Goal: Task Accomplishment & Management: Complete application form

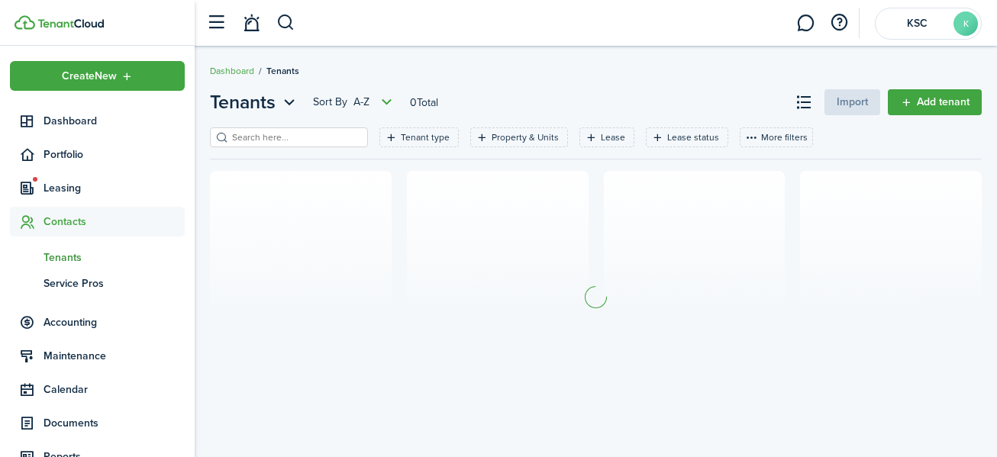
scroll to position [1, 0]
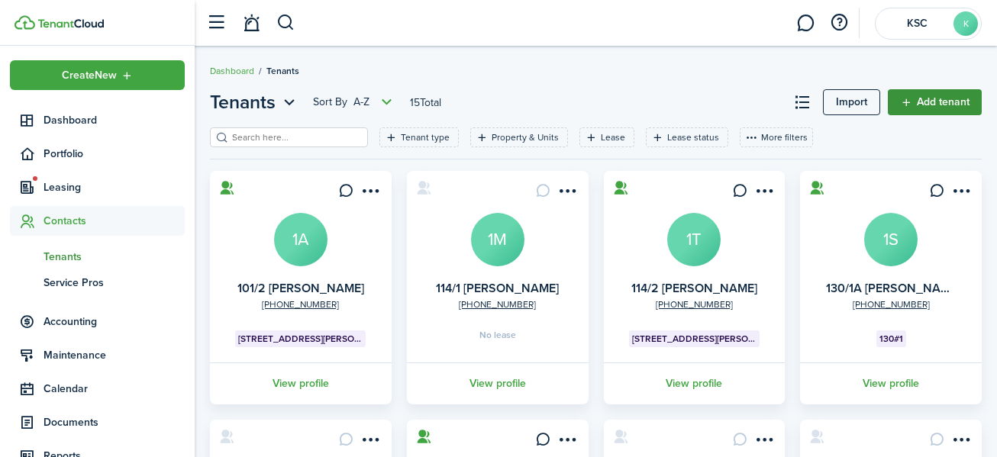
click at [926, 102] on link "Add tenant" at bounding box center [935, 102] width 94 height 26
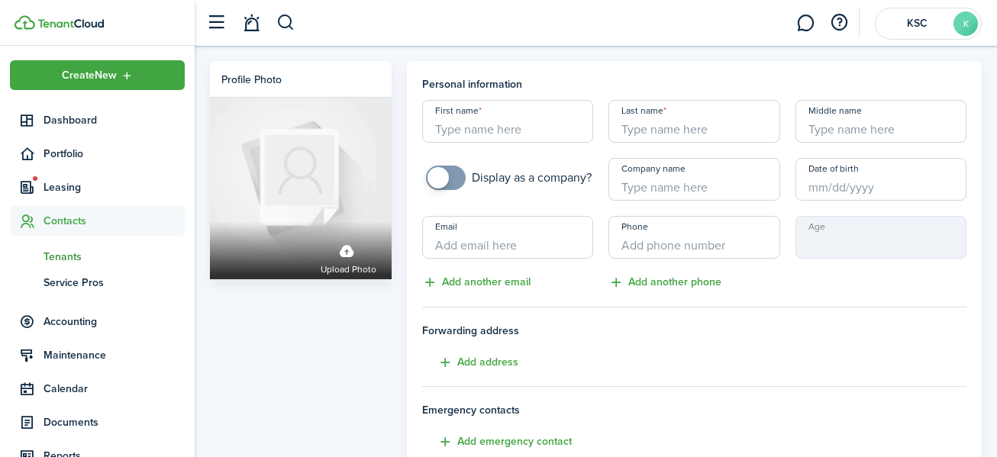
click at [451, 130] on input "First name" at bounding box center [507, 121] width 171 height 43
click at [458, 125] on input "114/3S [PERSON_NAME]" at bounding box center [507, 121] width 171 height 43
type input "114/3 [PERSON_NAME]"
click at [664, 131] on input "Last name" at bounding box center [694, 121] width 171 height 43
click at [812, 186] on input "Date of birth" at bounding box center [881, 179] width 171 height 43
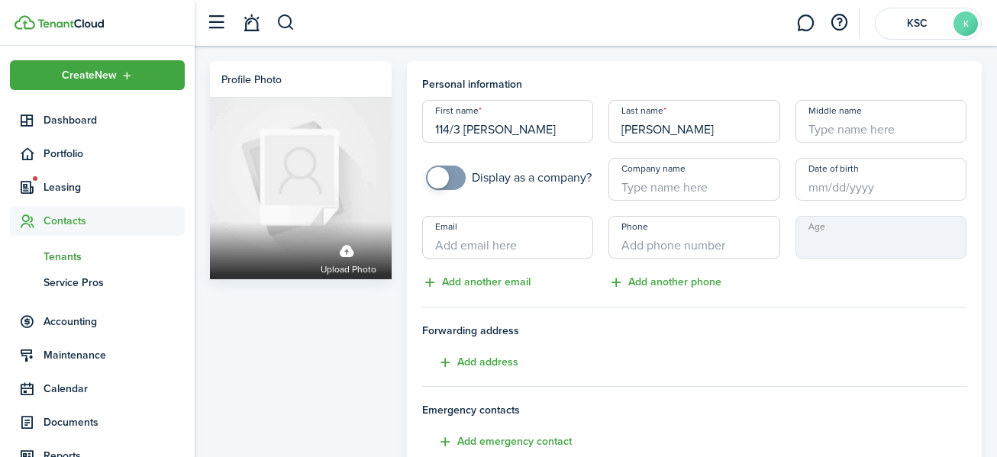
type input "[PERSON_NAME]"
click at [813, 193] on input "Date of birth" at bounding box center [881, 179] width 171 height 43
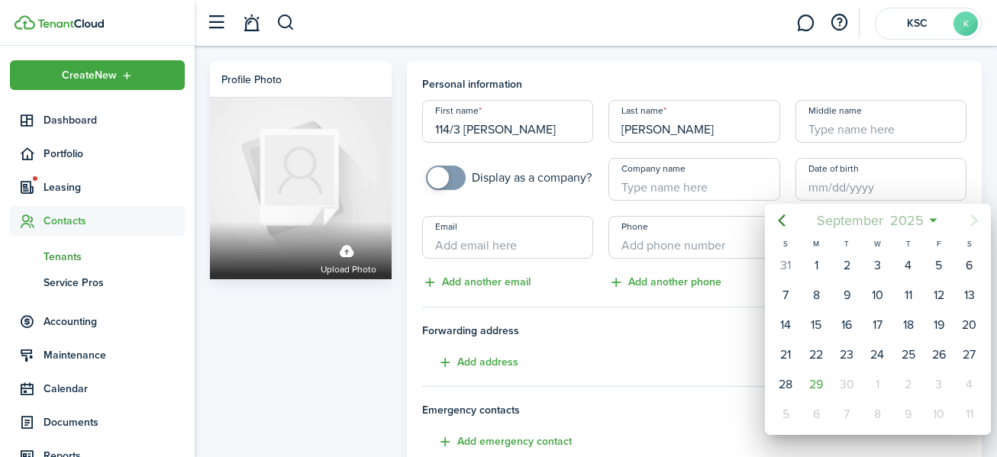
click at [912, 216] on span "2025" at bounding box center [907, 220] width 40 height 27
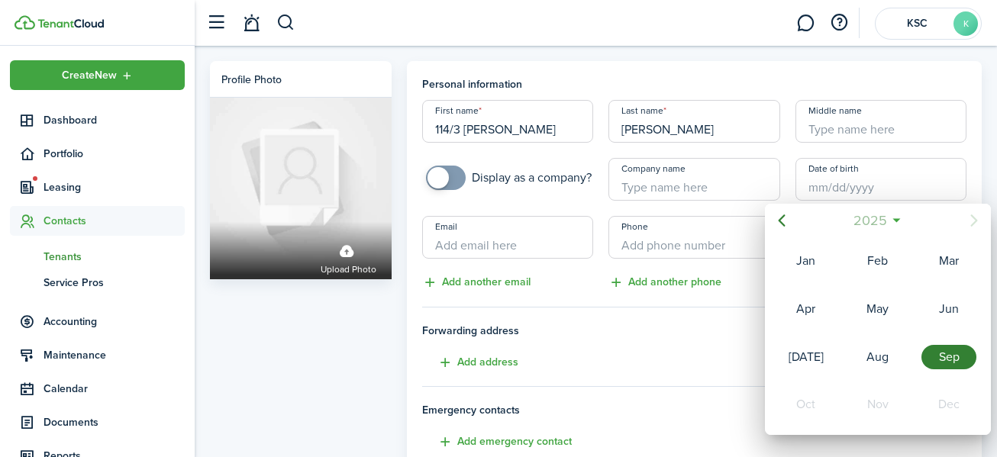
click at [878, 218] on span "2025" at bounding box center [870, 220] width 40 height 27
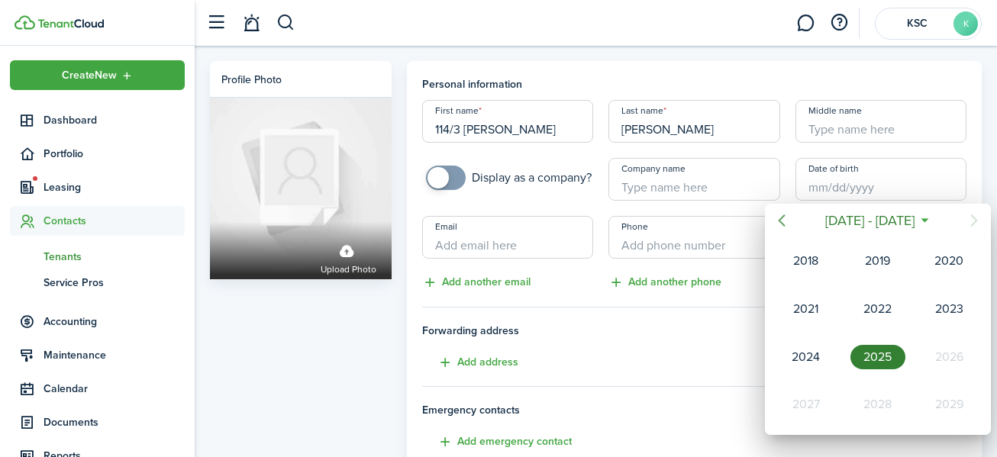
click at [781, 218] on icon "Previous page" at bounding box center [782, 221] width 18 height 18
click at [782, 218] on icon "Previous page" at bounding box center [782, 221] width 18 height 18
click at [782, 218] on icon "Previous page" at bounding box center [782, 221] width 7 height 12
click at [978, 219] on icon "Next page" at bounding box center [974, 221] width 18 height 18
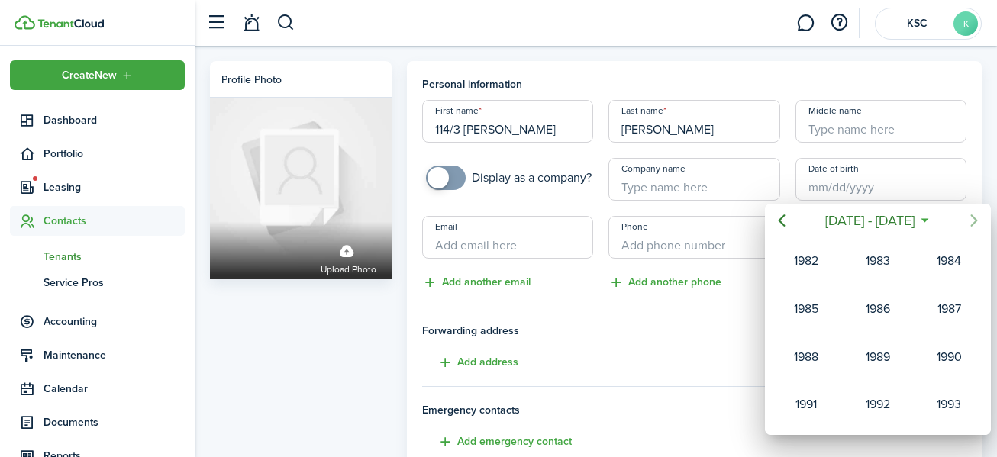
click at [976, 219] on icon "Next page" at bounding box center [974, 221] width 7 height 12
click at [815, 357] on div "2000" at bounding box center [806, 357] width 55 height 24
click at [807, 264] on div "Jan" at bounding box center [806, 261] width 55 height 24
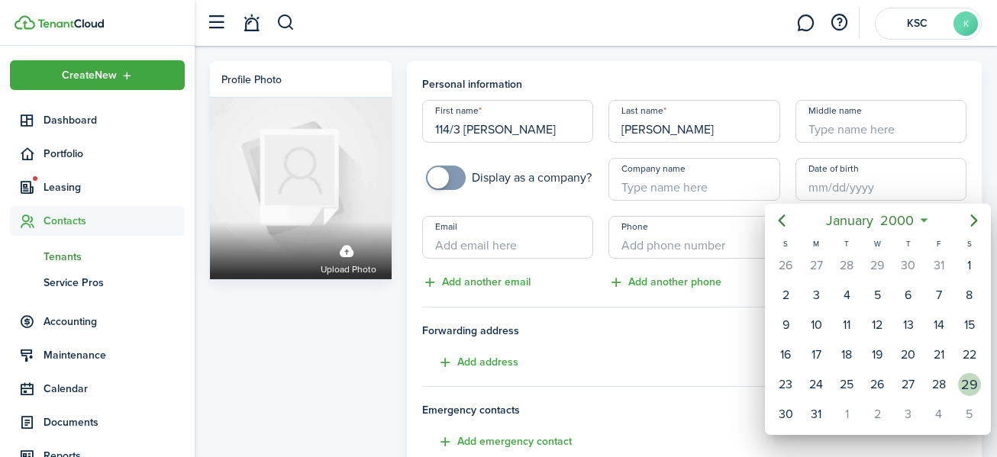
click at [972, 376] on div "29" at bounding box center [970, 384] width 23 height 23
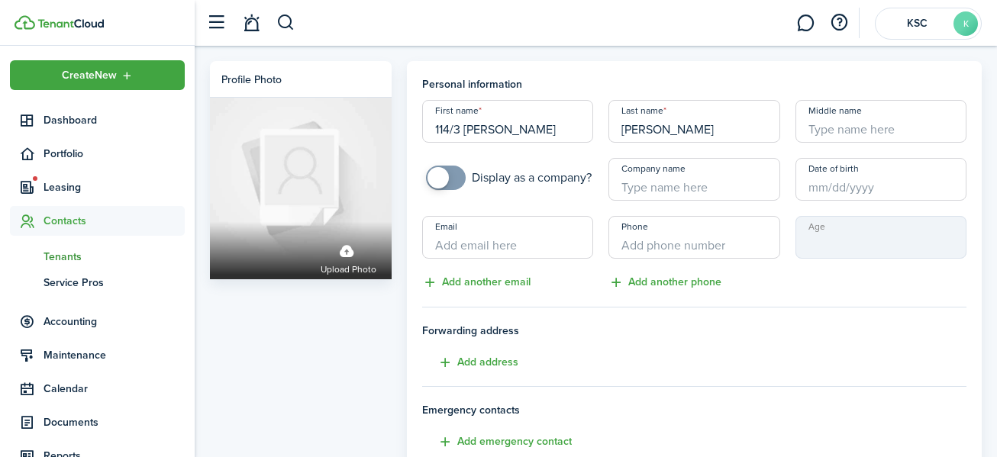
type input "[DATE]"
type input "25"
click at [493, 248] on input "Email" at bounding box center [507, 237] width 171 height 43
click at [495, 262] on span "Email is not valid" at bounding box center [469, 266] width 93 height 15
click at [532, 245] on input "[PERSON_NAME].[PERSON_NAME]" at bounding box center [507, 237] width 171 height 43
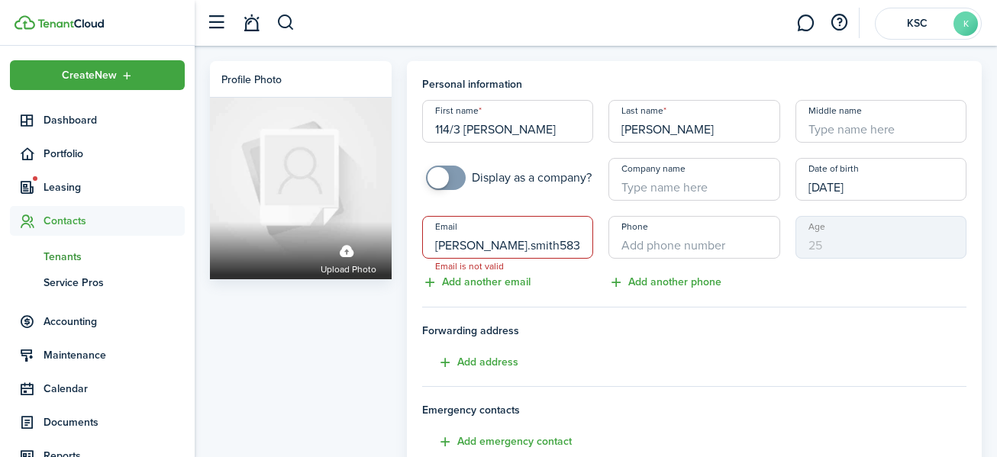
click at [532, 245] on input "[PERSON_NAME].smith583" at bounding box center [507, 237] width 171 height 43
type input "[PERSON_NAME][EMAIL_ADDRESS][DOMAIN_NAME]"
click at [644, 241] on input "Phone" at bounding box center [694, 237] width 171 height 43
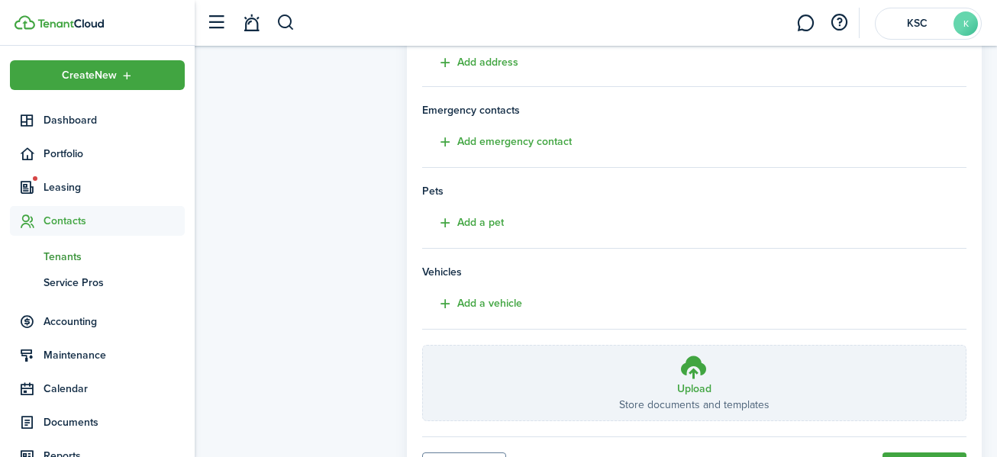
scroll to position [306, 0]
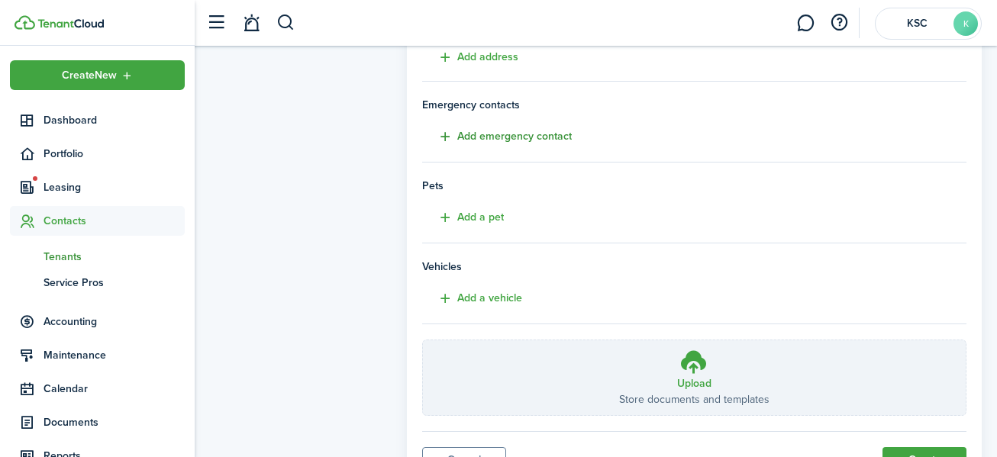
type input "[PHONE_NUMBER]"
click at [469, 132] on button "Add emergency contact" at bounding box center [497, 137] width 150 height 18
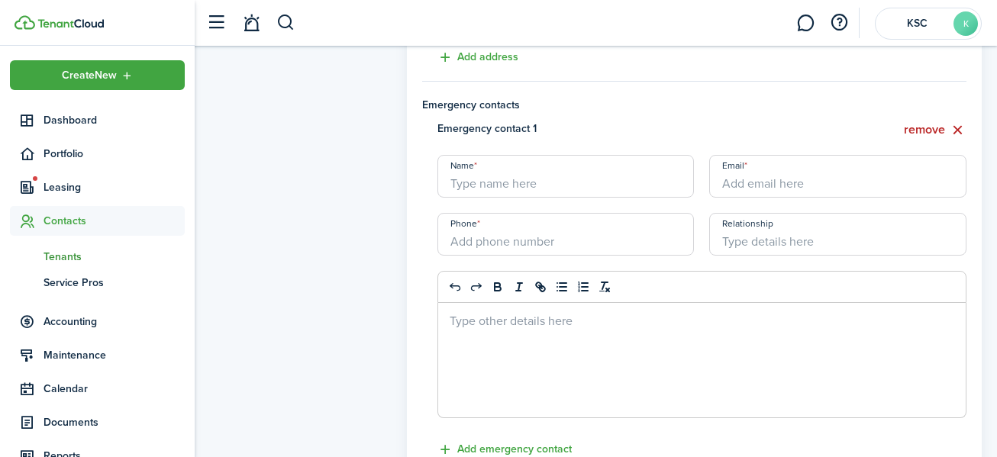
click at [491, 183] on input "Name" at bounding box center [566, 176] width 257 height 43
type input "[PERSON_NAME]"
click at [721, 180] on input "Email" at bounding box center [838, 176] width 257 height 43
type input "[EMAIL_ADDRESS][DOMAIN_NAME]"
click at [511, 238] on input "+1" at bounding box center [566, 234] width 257 height 43
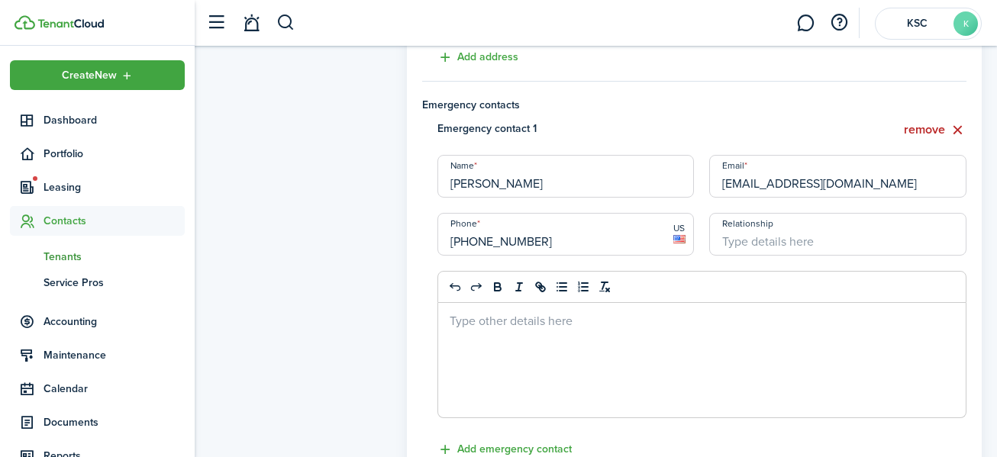
type input "[PHONE_NUMBER]"
click at [756, 237] on input "Relationship" at bounding box center [838, 234] width 257 height 43
type input "other"
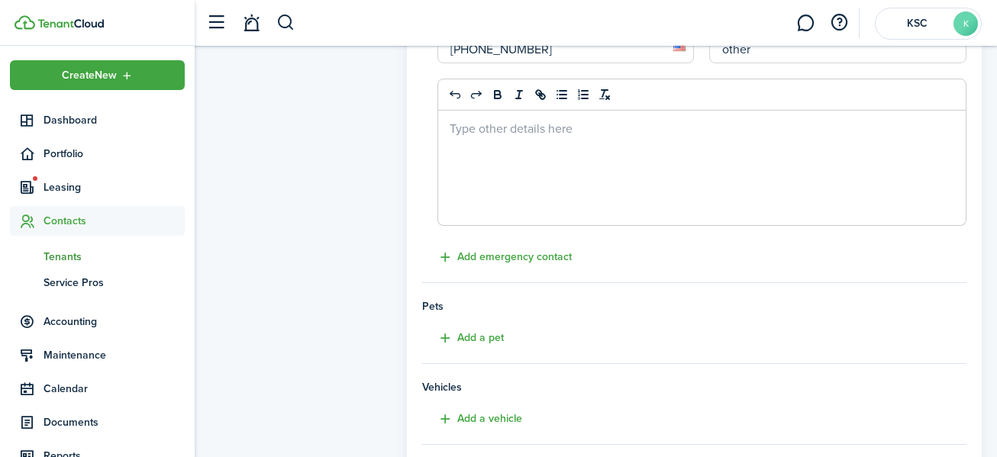
scroll to position [535, 0]
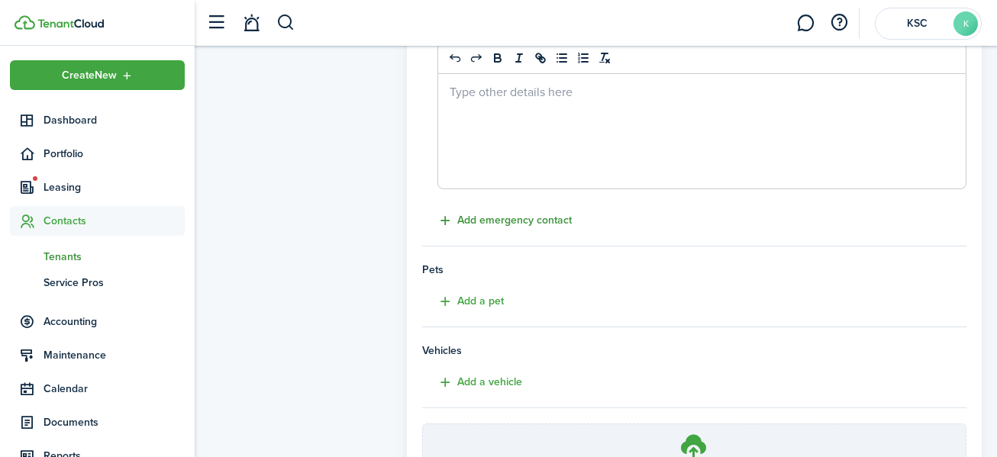
click at [495, 218] on button "Add emergency contact" at bounding box center [497, 221] width 150 height 18
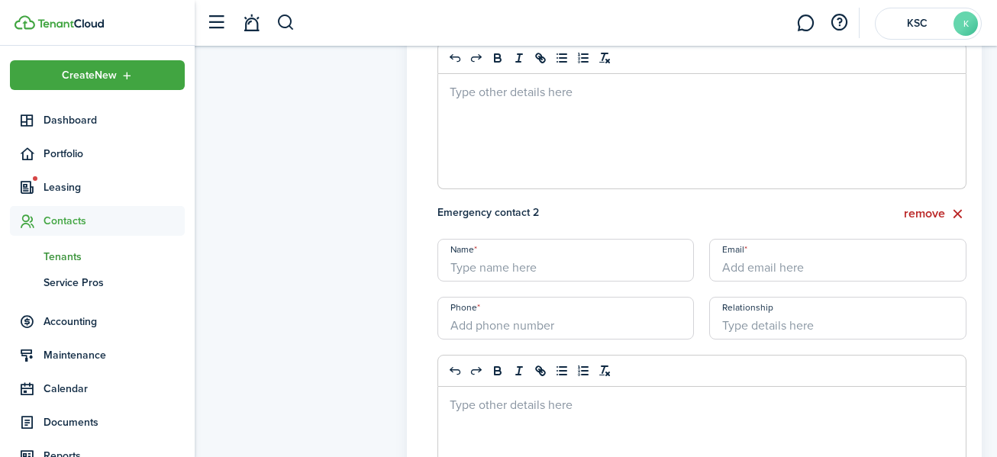
click at [470, 271] on input "Name" at bounding box center [566, 260] width 257 height 43
type input "Sage [PERSON_NAME]"
click at [732, 271] on input "Email" at bounding box center [838, 260] width 257 height 43
type input "[EMAIL_ADDRESS][PERSON_NAME][DOMAIN_NAME]"
click at [521, 319] on input "Phone" at bounding box center [566, 318] width 257 height 43
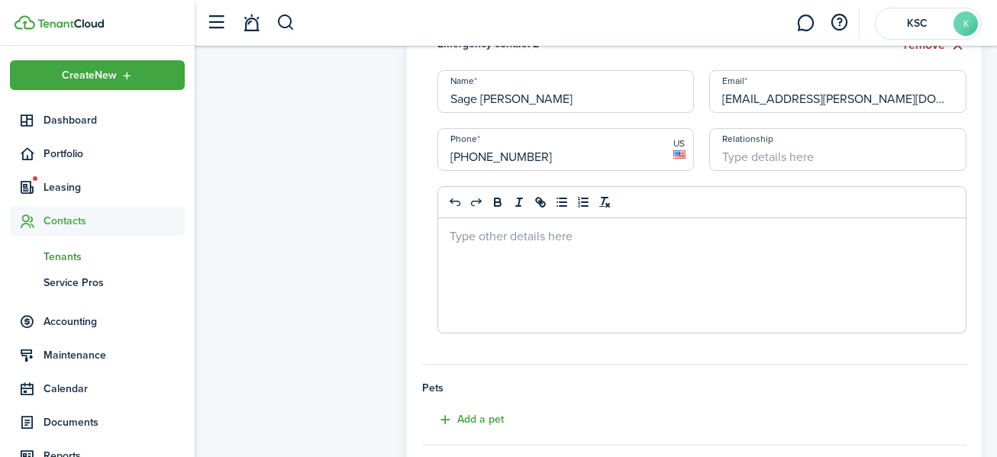
scroll to position [687, 0]
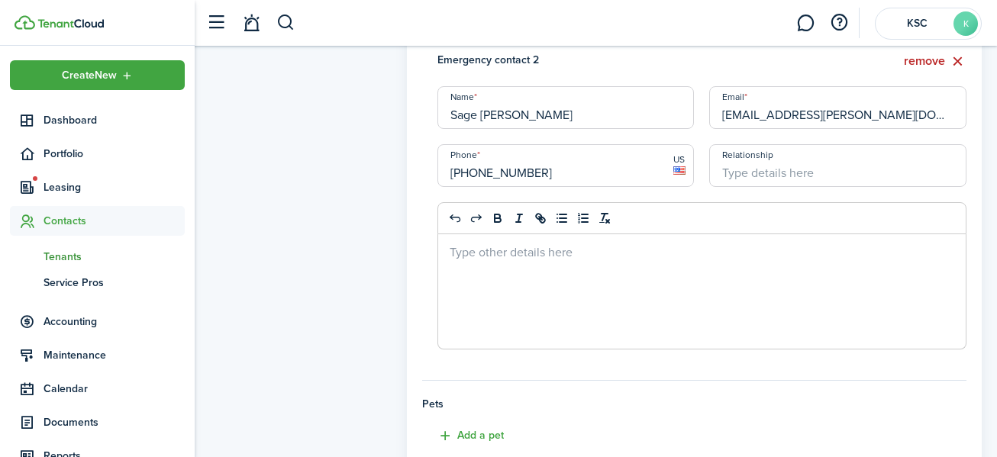
type input "[PHONE_NUMBER]"
click at [781, 171] on input "Relationship" at bounding box center [838, 165] width 257 height 43
drag, startPoint x: 778, startPoint y: 174, endPoint x: 774, endPoint y: 202, distance: 28.6
drag, startPoint x: 774, startPoint y: 202, endPoint x: 736, endPoint y: 176, distance: 46.0
click at [736, 176] on input "Relationship" at bounding box center [838, 165] width 257 height 43
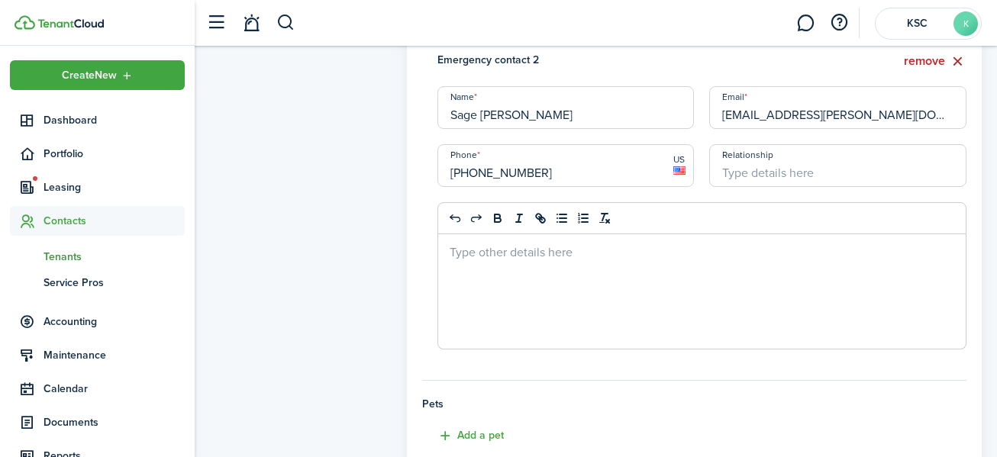
click at [736, 176] on input "Relationship" at bounding box center [838, 165] width 257 height 43
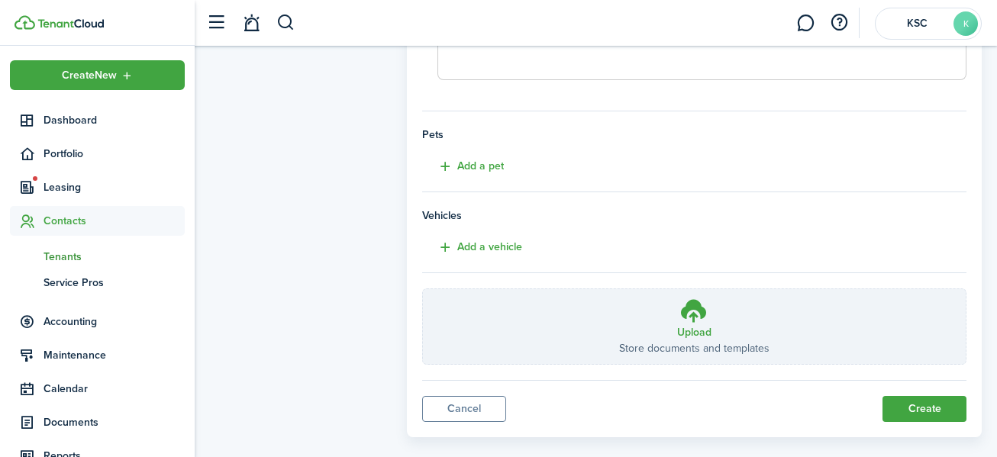
scroll to position [979, 0]
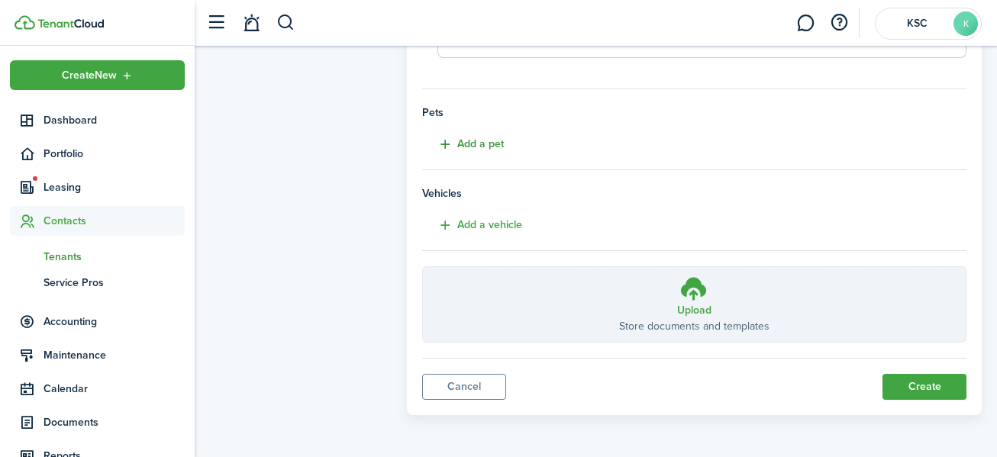
type input "other"
click at [461, 144] on button "Add a pet" at bounding box center [463, 145] width 82 height 18
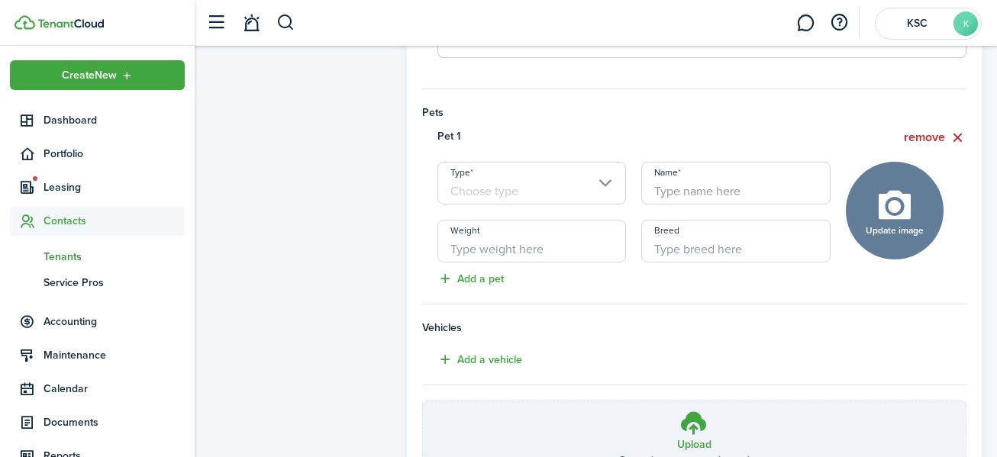
click at [607, 183] on input "Type" at bounding box center [532, 183] width 189 height 43
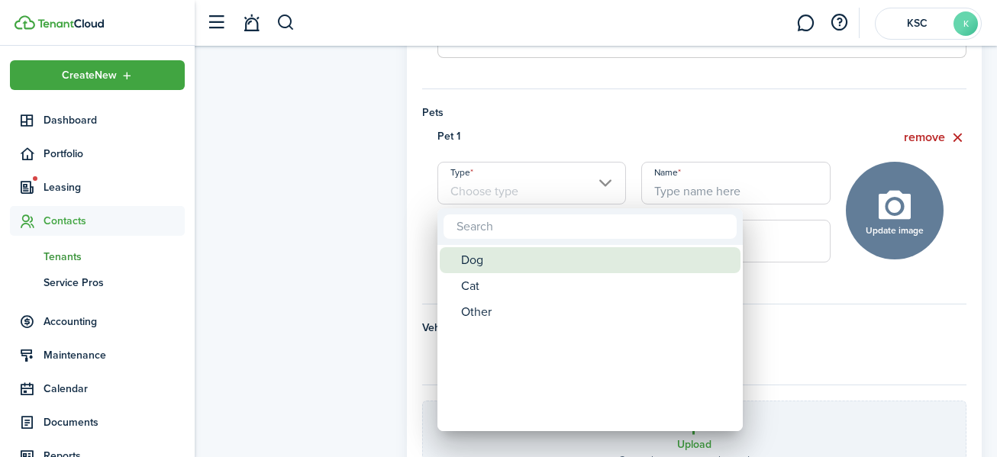
click at [490, 259] on div "Dog" at bounding box center [596, 260] width 270 height 26
type input "Dog"
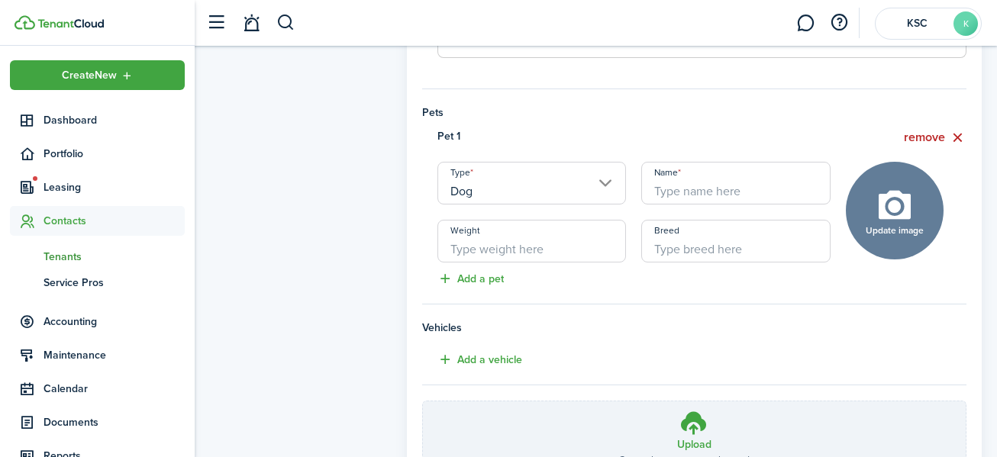
click at [686, 190] on input "Name" at bounding box center [736, 183] width 189 height 43
type input "dog #1"
click at [550, 250] on input "Weight" at bounding box center [532, 241] width 189 height 43
click at [548, 250] on input "Weight" at bounding box center [532, 241] width 189 height 43
type input "10"
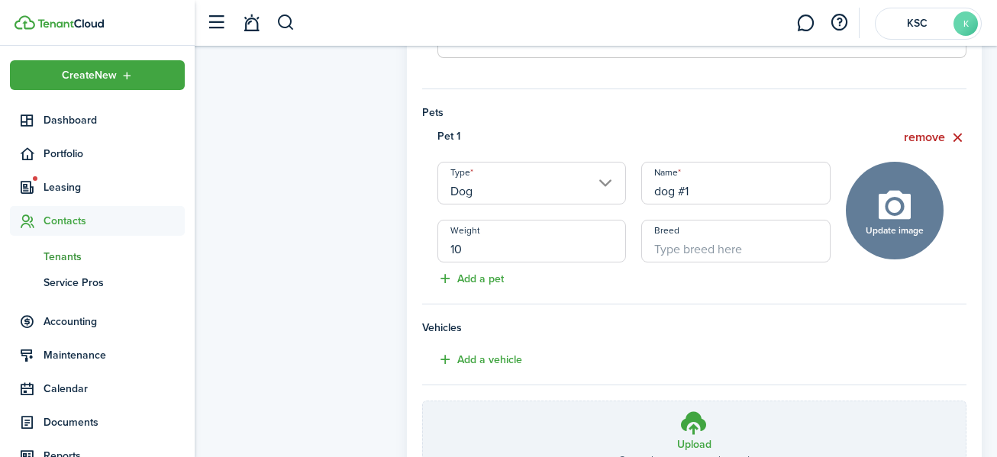
click at [681, 251] on input "Breed" at bounding box center [736, 241] width 189 height 43
type input "n/a"
click at [490, 273] on button "Add a pet" at bounding box center [463, 279] width 82 height 18
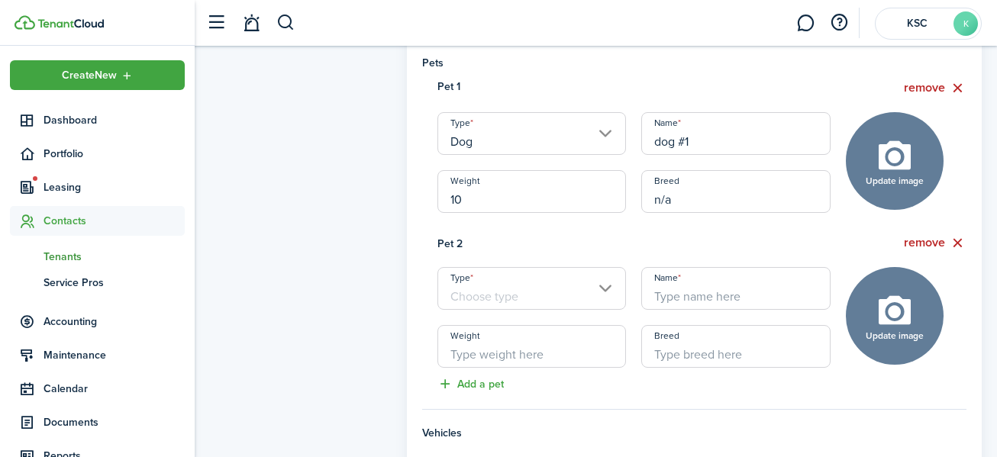
scroll to position [1056, 0]
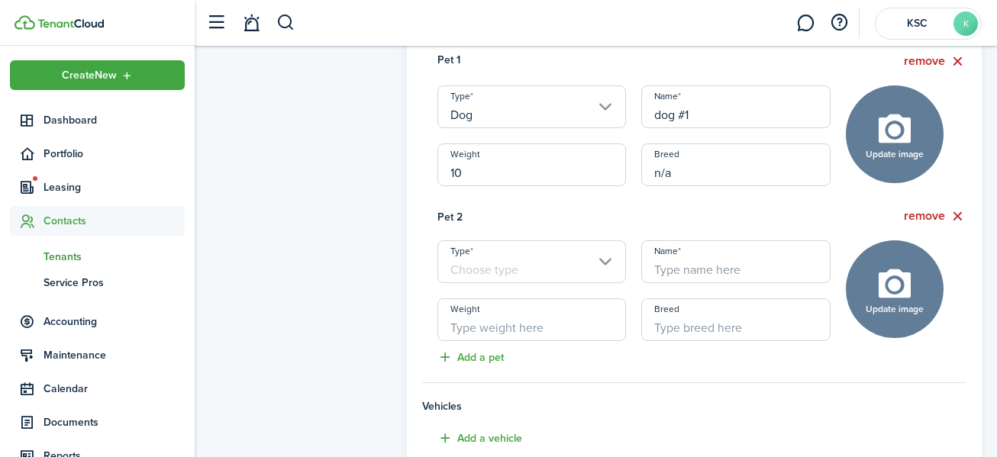
click at [480, 267] on input "Type" at bounding box center [532, 262] width 189 height 43
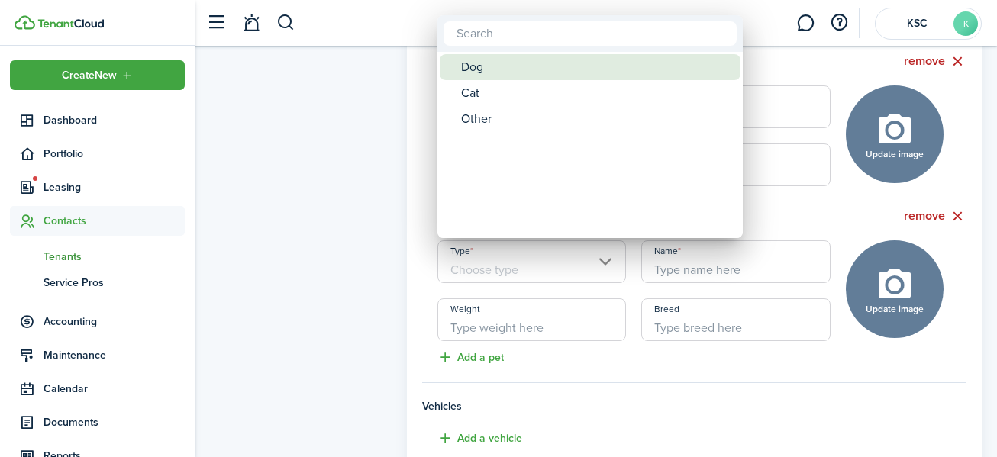
click at [474, 60] on div "Dog" at bounding box center [596, 67] width 270 height 26
type input "Dog"
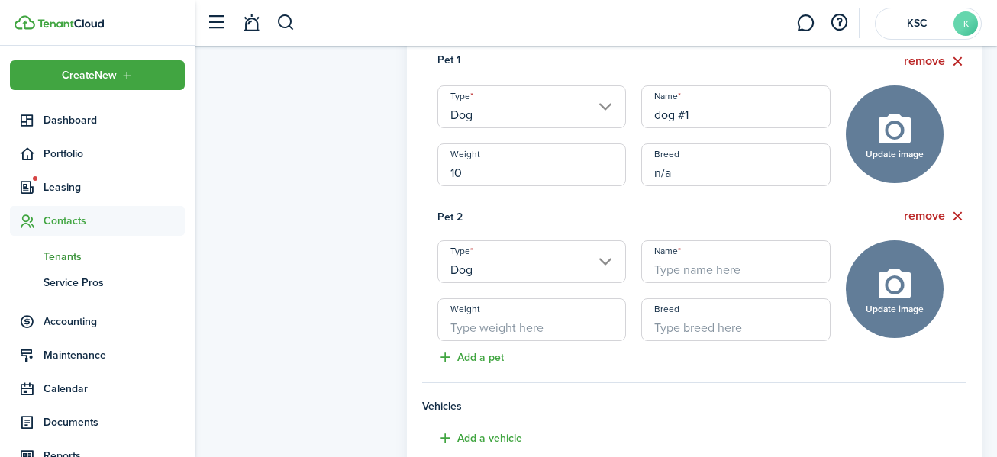
click at [700, 271] on input "Name" at bounding box center [736, 262] width 189 height 43
type input "dog #2"
click at [513, 325] on input "Weight" at bounding box center [532, 320] width 189 height 43
type input "10"
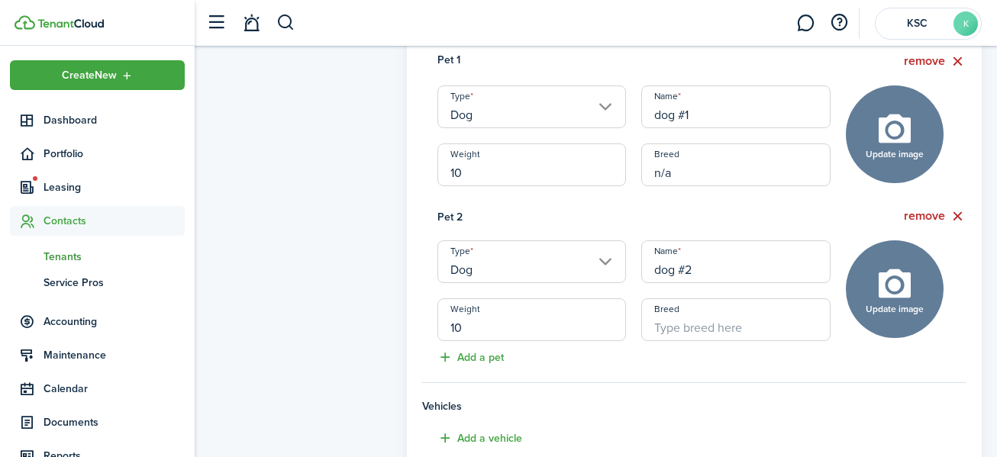
click at [673, 331] on input "Breed" at bounding box center [736, 320] width 189 height 43
type input "n/a"
click at [472, 355] on button "Add a pet" at bounding box center [463, 358] width 82 height 18
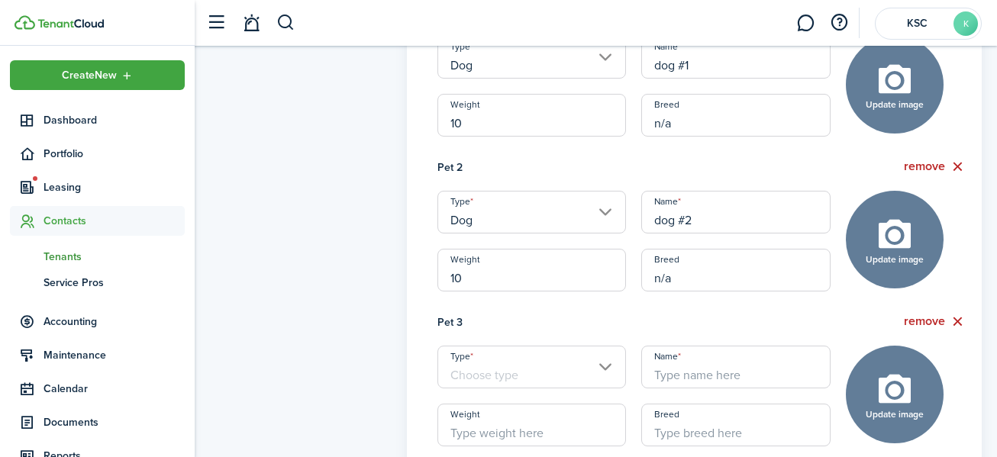
scroll to position [1132, 0]
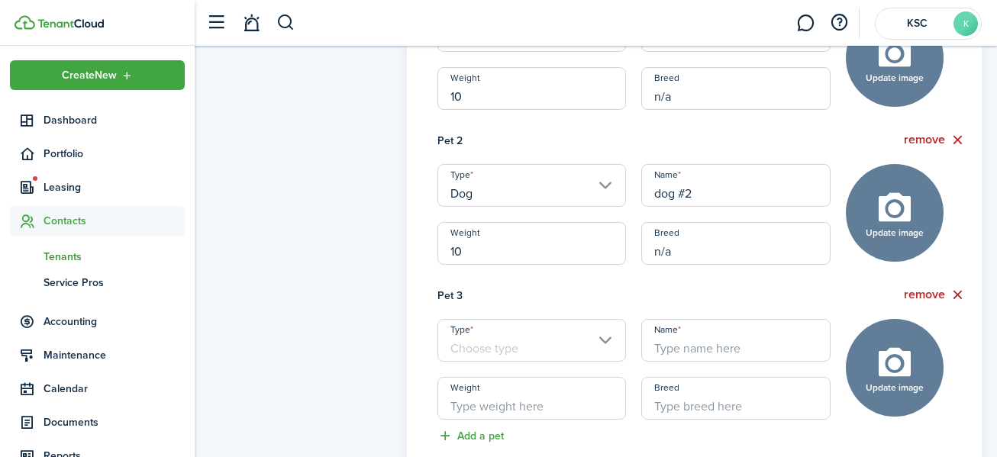
click at [607, 338] on input "Type" at bounding box center [532, 340] width 189 height 43
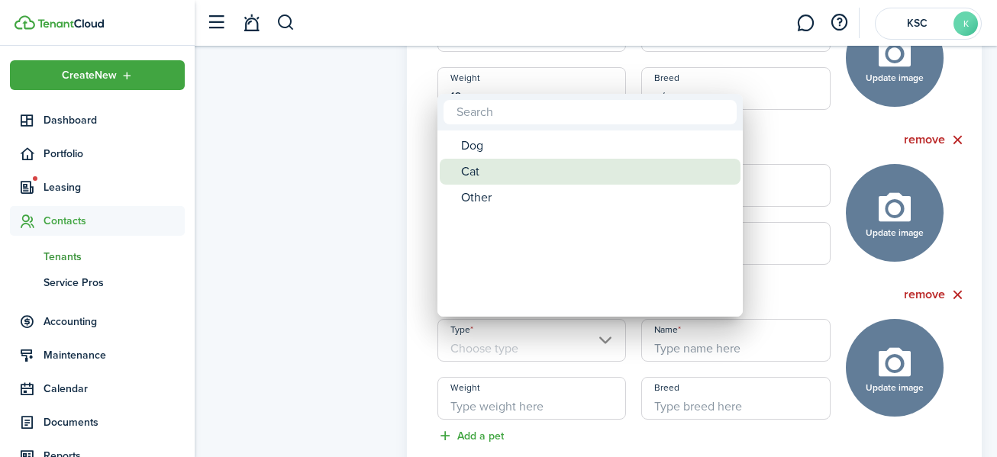
click at [490, 171] on div "Cat" at bounding box center [596, 172] width 270 height 26
type input "Cat"
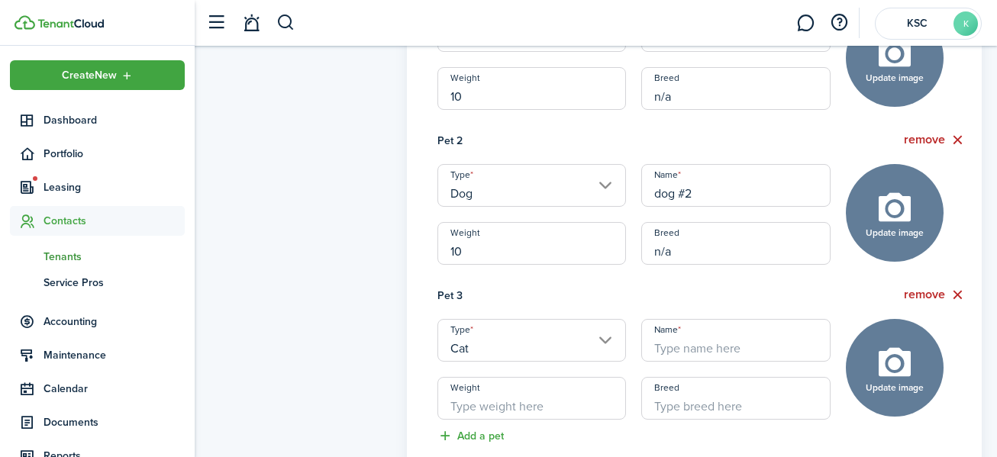
click at [697, 348] on input "Name" at bounding box center [736, 340] width 189 height 43
type input "cat"
click at [490, 409] on input "Weight" at bounding box center [532, 398] width 189 height 43
type input "5"
click at [681, 406] on input "Breed" at bounding box center [736, 398] width 189 height 43
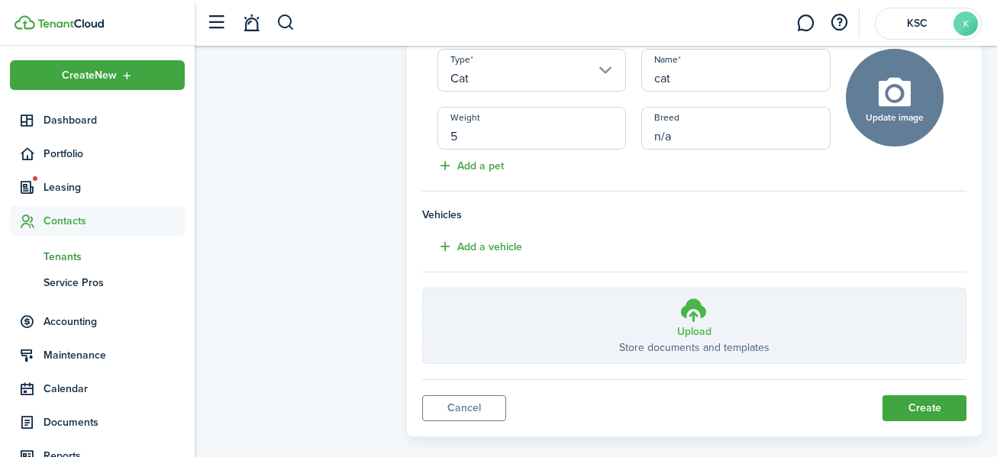
scroll to position [1424, 0]
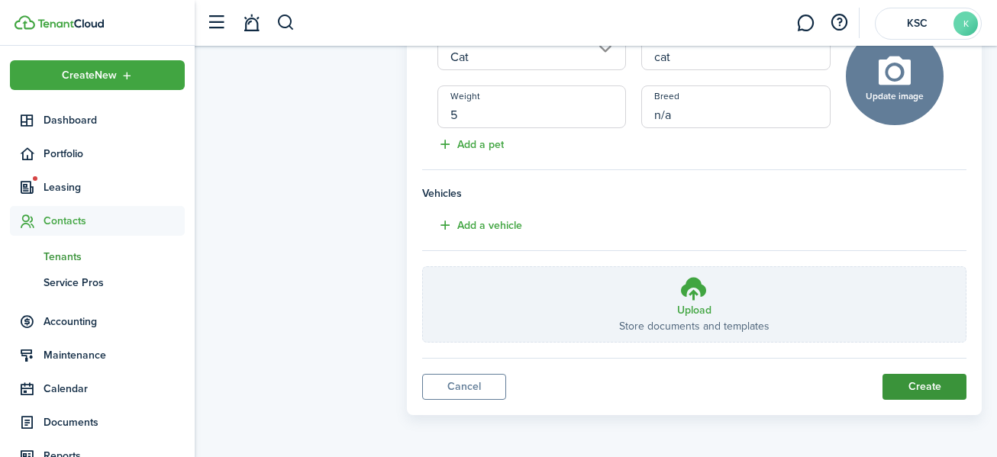
type input "n/a"
click at [924, 383] on button "Create" at bounding box center [925, 387] width 84 height 26
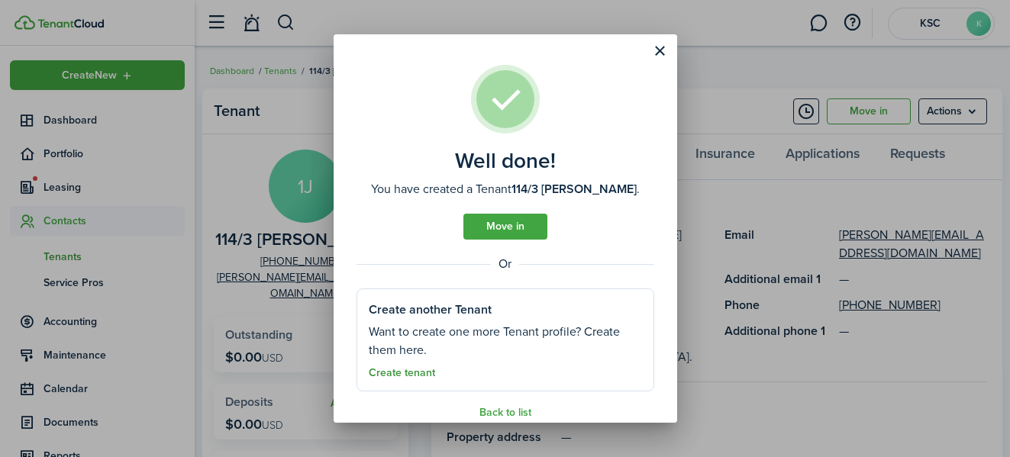
click at [410, 369] on link "Create tenant" at bounding box center [402, 373] width 66 height 12
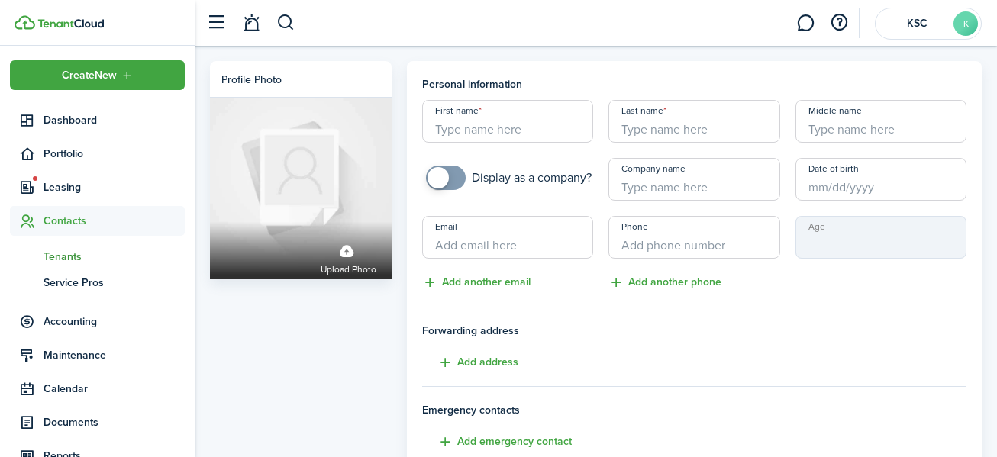
click at [58, 251] on span "Tenants" at bounding box center [114, 257] width 141 height 16
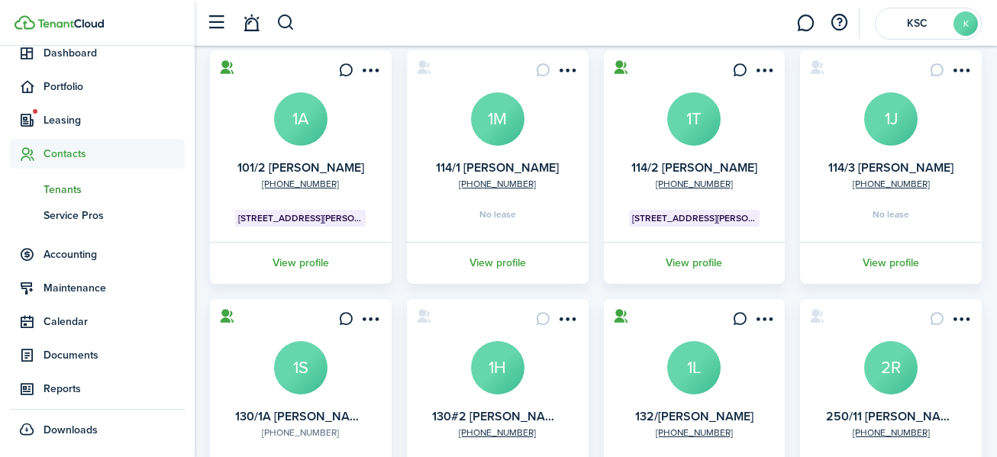
scroll to position [229, 0]
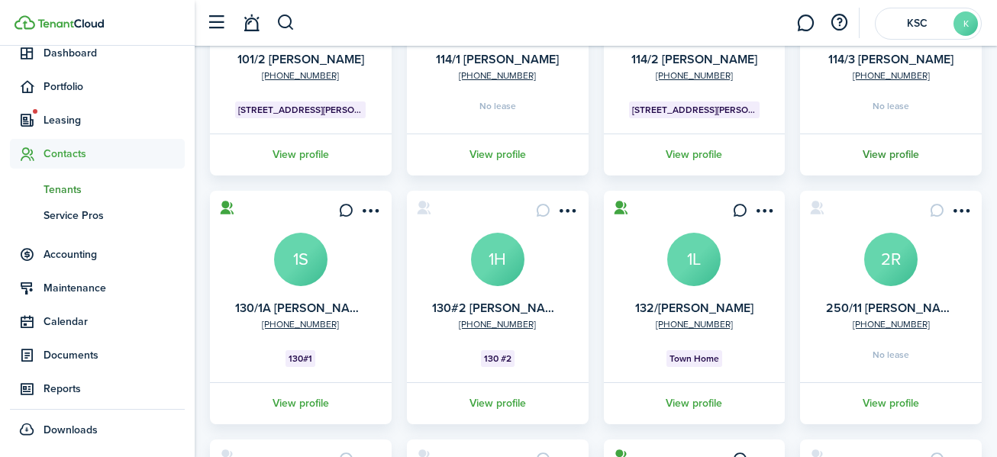
click at [887, 148] on link "View profile" at bounding box center [891, 155] width 186 height 42
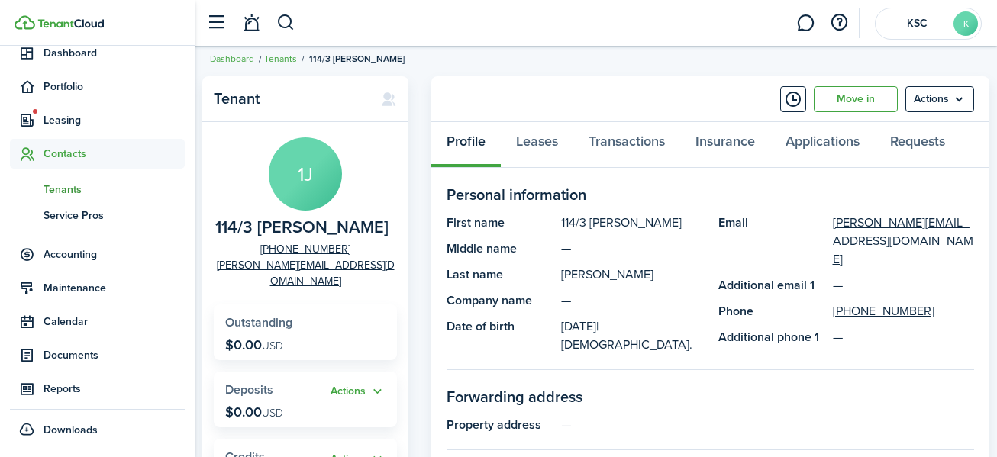
scroll to position [10, 0]
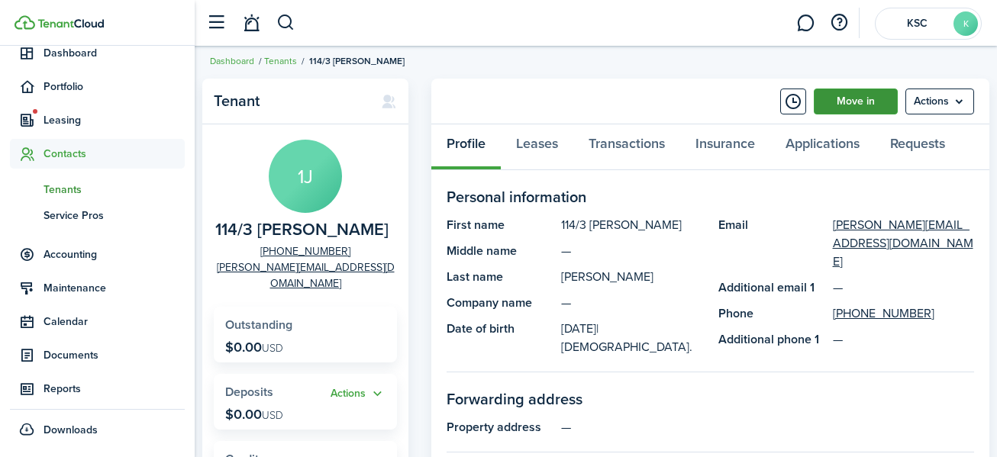
click at [855, 98] on link "Move in" at bounding box center [856, 102] width 84 height 26
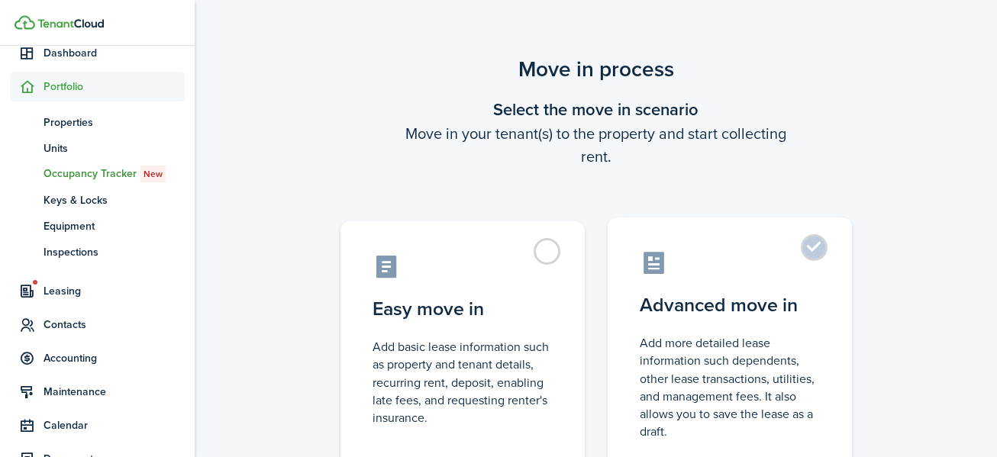
click at [812, 242] on label "Advanced move in Add more detailed lease information such dependents, other lea…" at bounding box center [730, 345] width 244 height 255
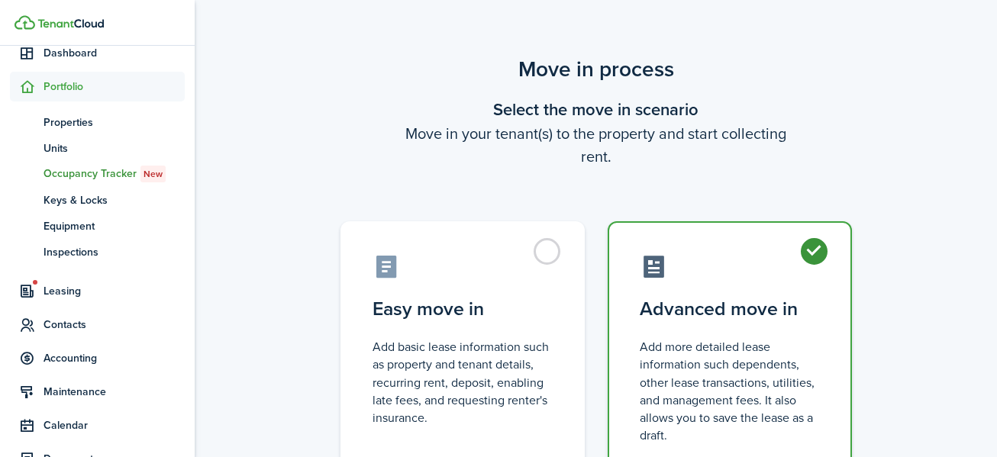
radio input "true"
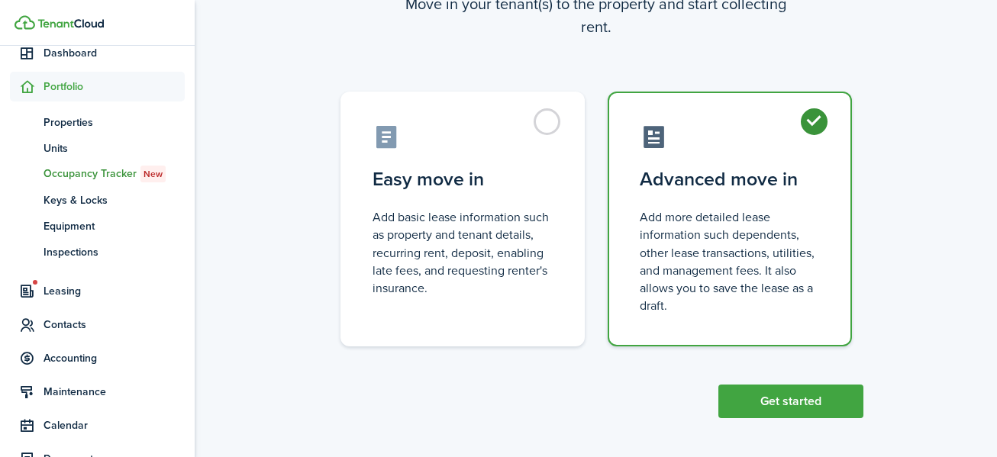
scroll to position [133, 0]
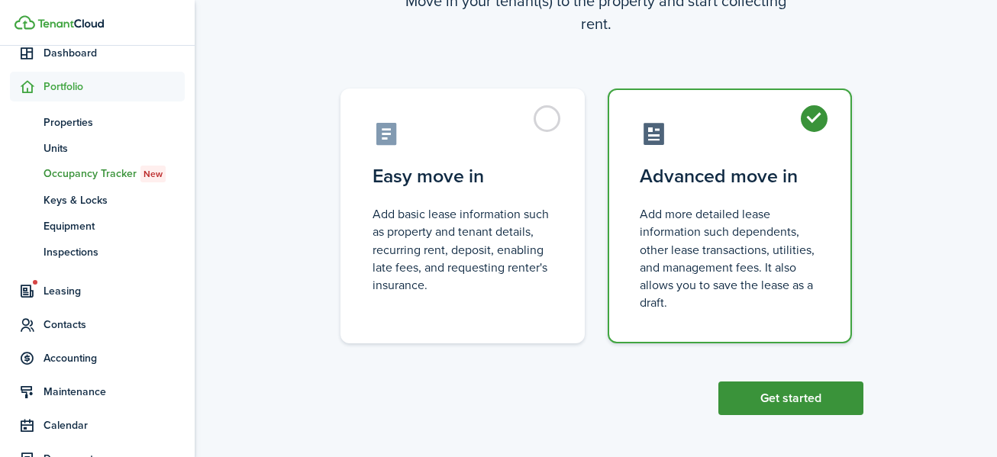
click at [804, 395] on button "Get started" at bounding box center [791, 399] width 145 height 34
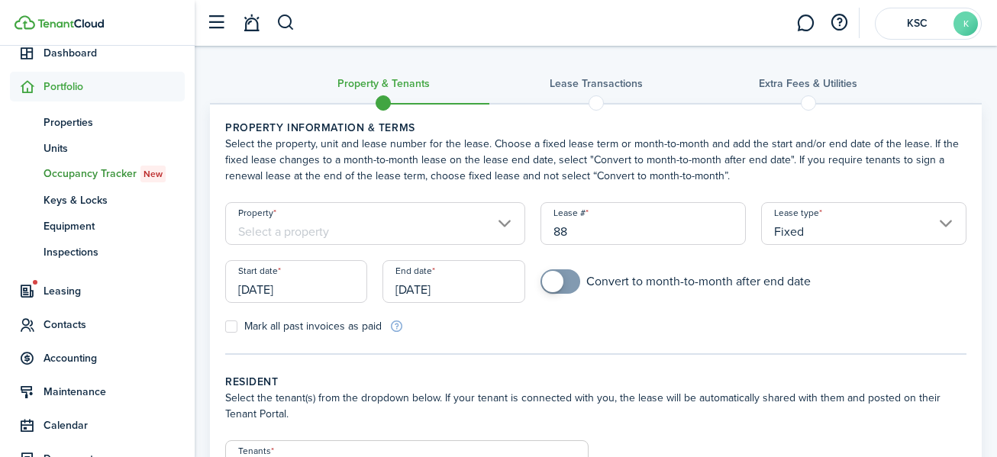
click at [262, 225] on input "Property" at bounding box center [375, 223] width 300 height 43
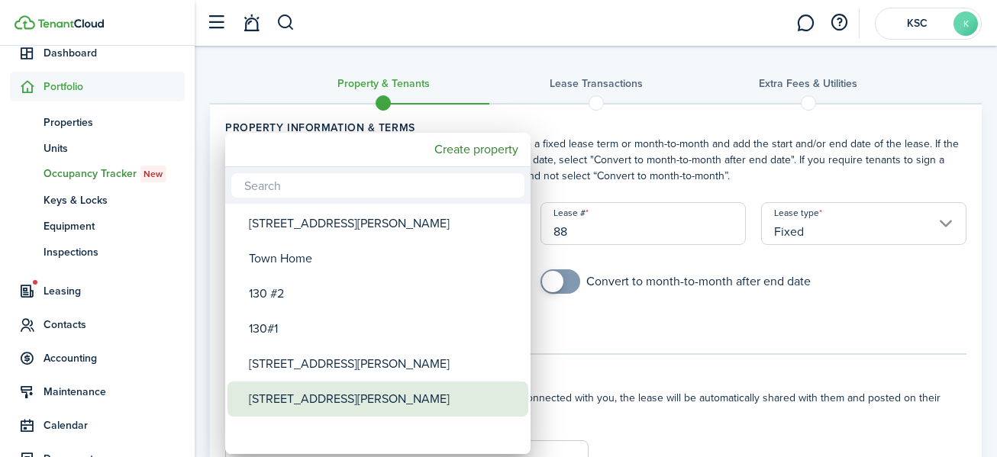
click at [283, 393] on div "[STREET_ADDRESS][PERSON_NAME]" at bounding box center [384, 399] width 270 height 35
type input "[STREET_ADDRESS][PERSON_NAME]"
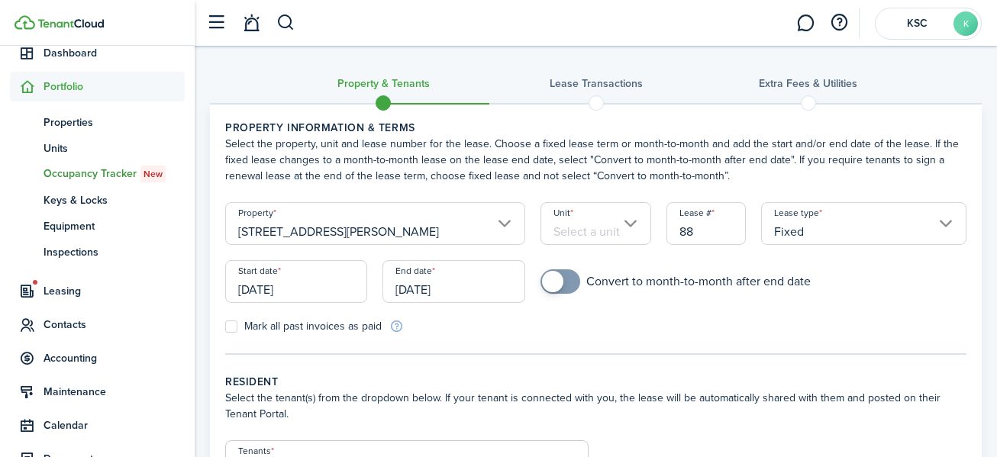
click at [628, 219] on input "Unit" at bounding box center [596, 223] width 111 height 43
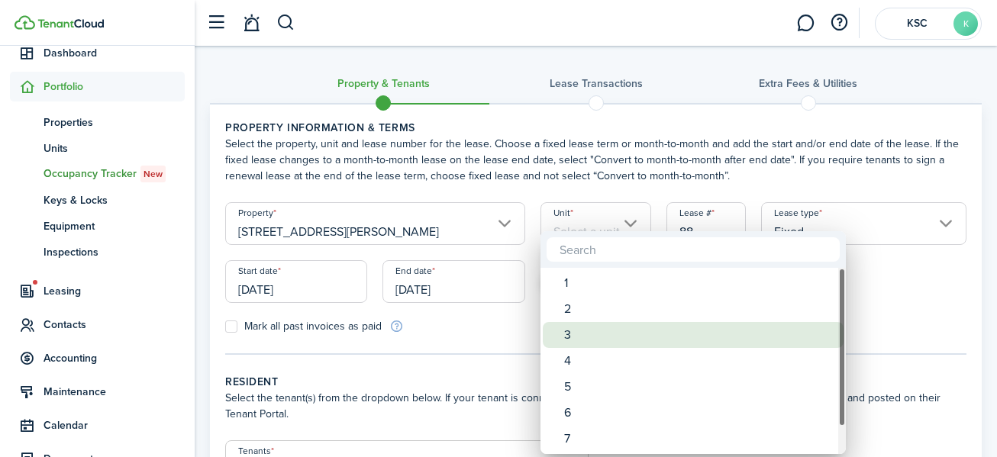
click at [576, 334] on div "3" at bounding box center [699, 335] width 270 height 26
type input "3"
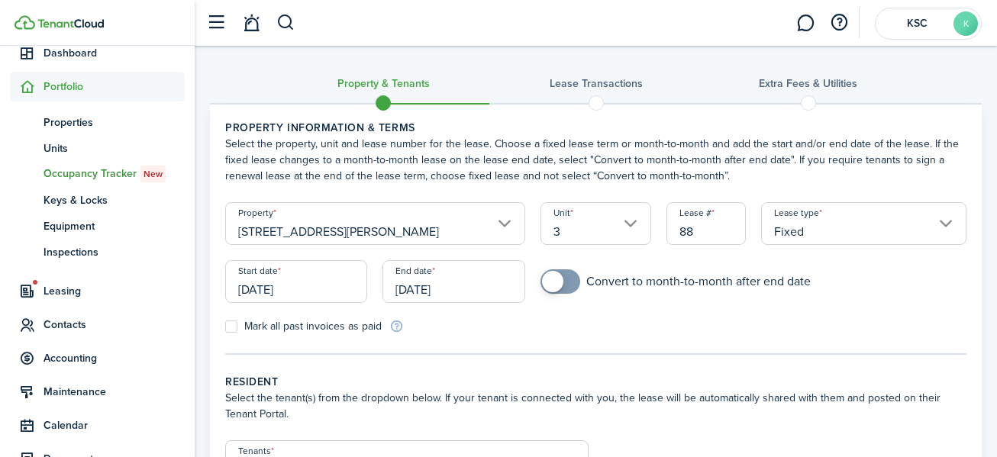
click at [272, 290] on input "[DATE]" at bounding box center [296, 281] width 142 height 43
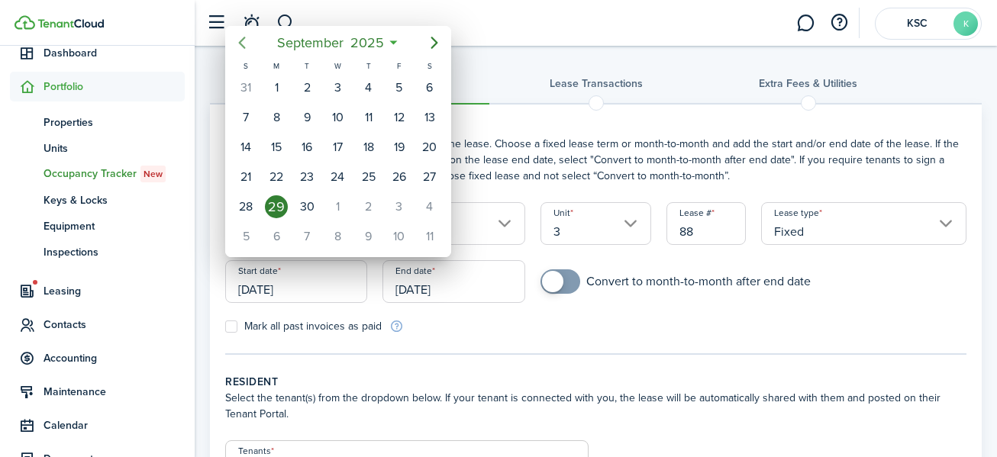
click at [244, 37] on icon "Previous page" at bounding box center [242, 43] width 18 height 18
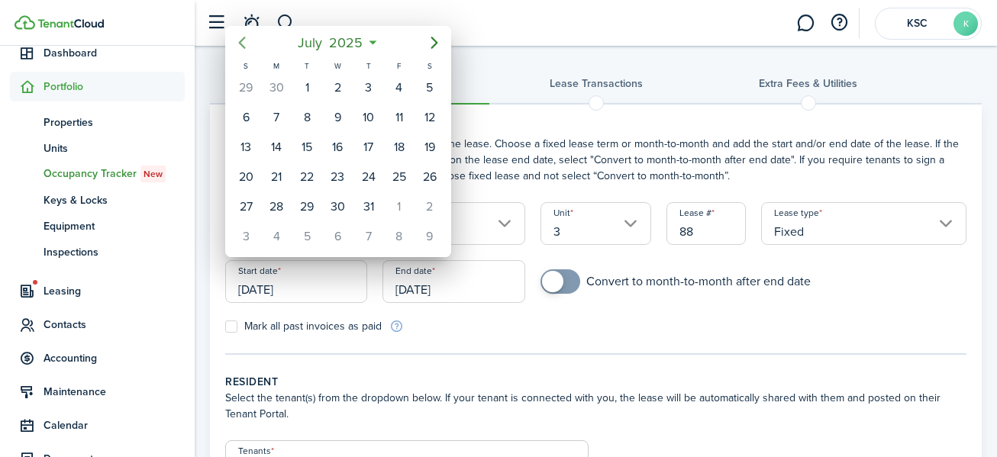
click at [241, 37] on icon "Previous page" at bounding box center [242, 43] width 18 height 18
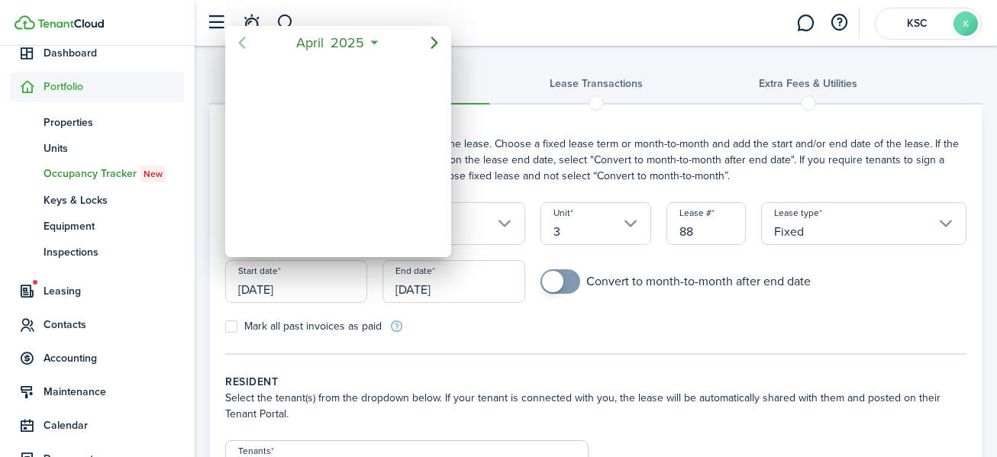
click at [241, 37] on icon "Previous page" at bounding box center [242, 43] width 18 height 18
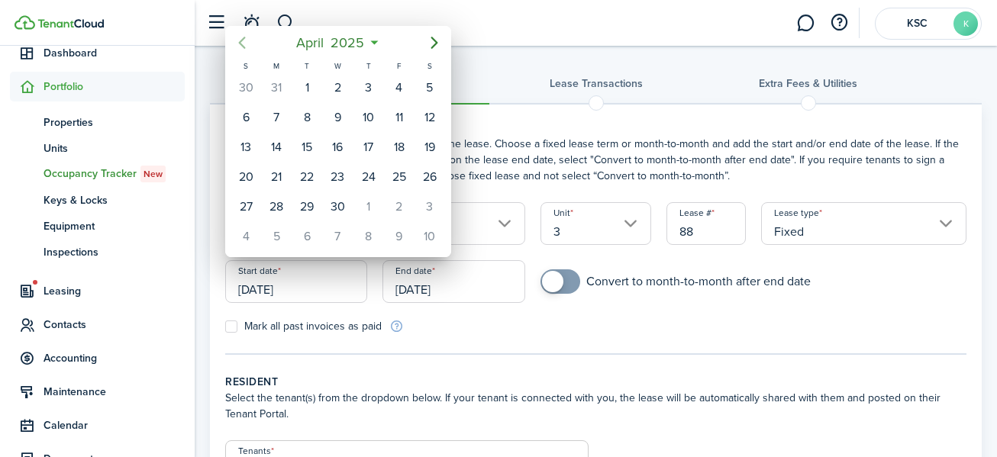
click at [241, 37] on icon "Previous page" at bounding box center [242, 43] width 18 height 18
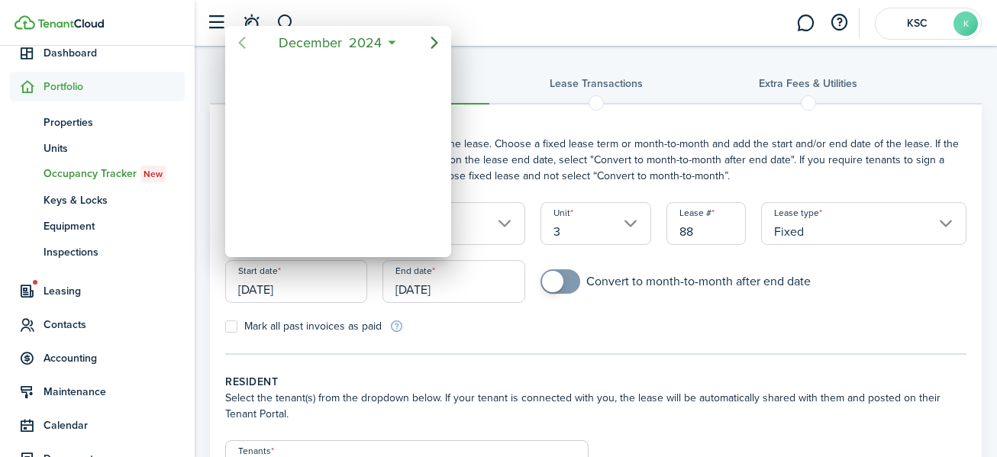
click at [241, 37] on icon "Previous page" at bounding box center [242, 43] width 18 height 18
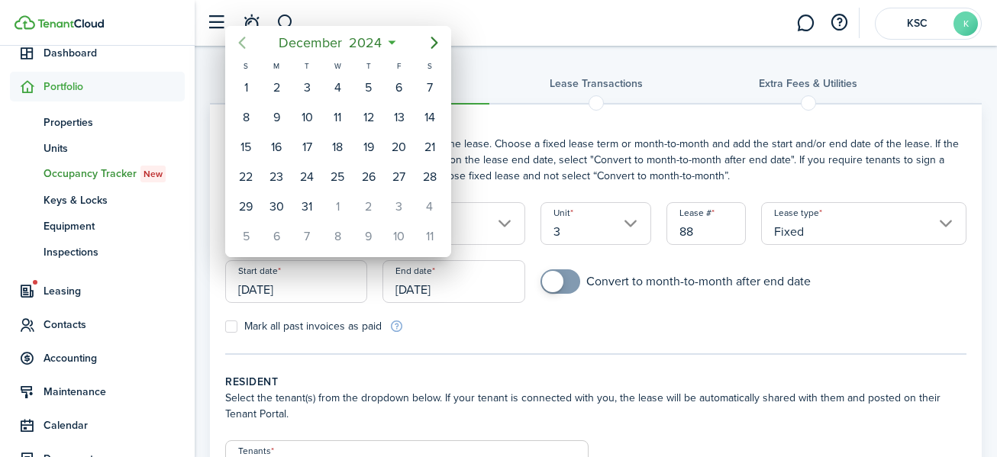
click at [241, 37] on icon "Previous page" at bounding box center [242, 43] width 18 height 18
click at [364, 83] on div "1" at bounding box center [368, 87] width 23 height 23
type input "[DATE]"
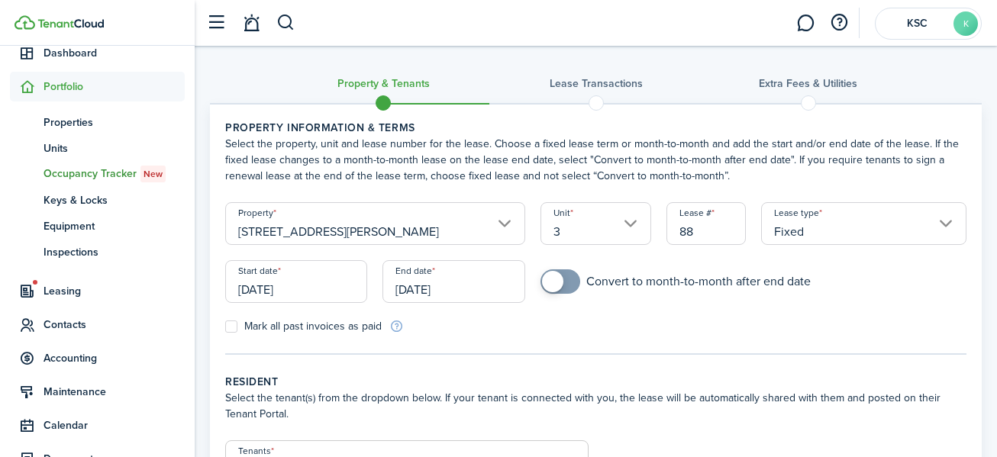
click at [425, 290] on input "[DATE]" at bounding box center [454, 281] width 142 height 43
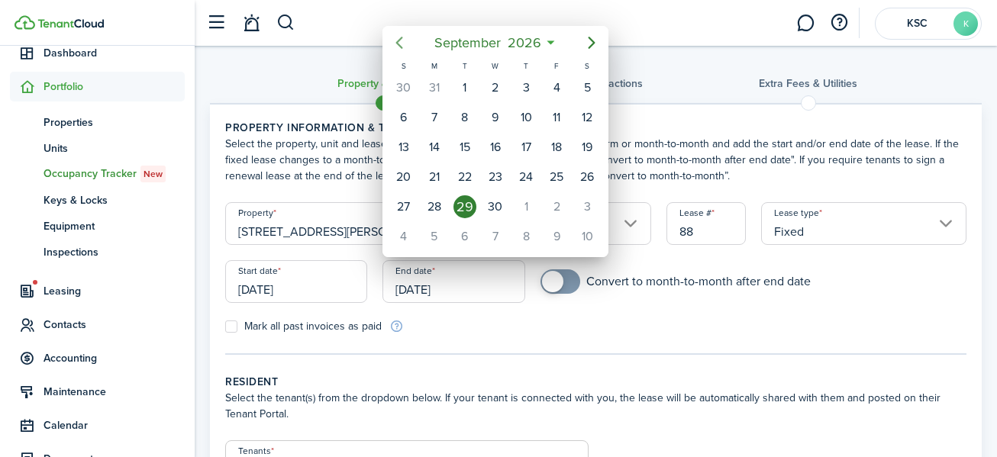
click at [401, 38] on icon "Previous page" at bounding box center [399, 43] width 7 height 12
click at [555, 202] on div "31" at bounding box center [556, 207] width 23 height 23
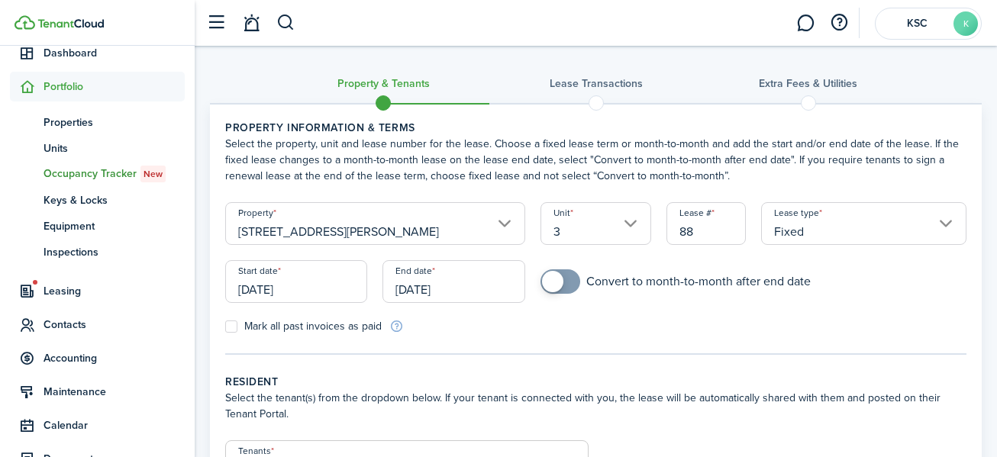
click at [451, 287] on input "[DATE]" at bounding box center [454, 281] width 142 height 43
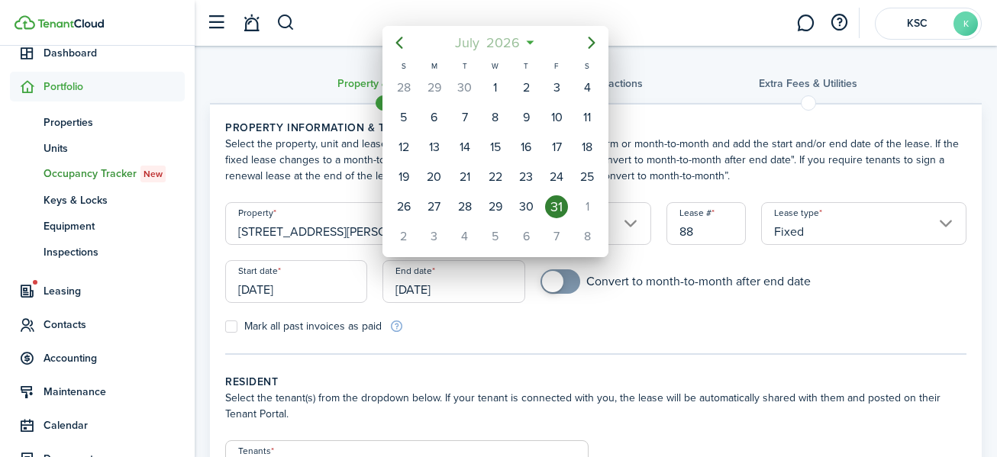
click at [510, 37] on span "2026" at bounding box center [503, 42] width 40 height 27
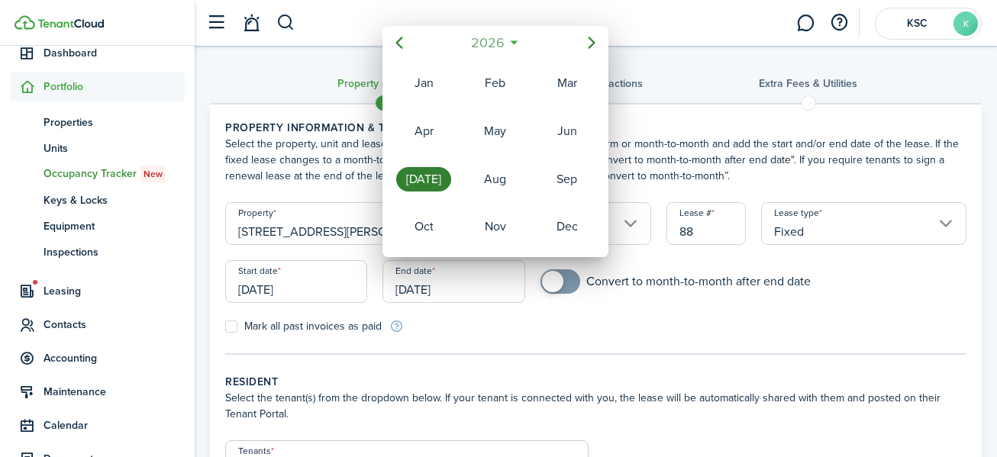
click at [492, 37] on span "2026" at bounding box center [487, 42] width 40 height 27
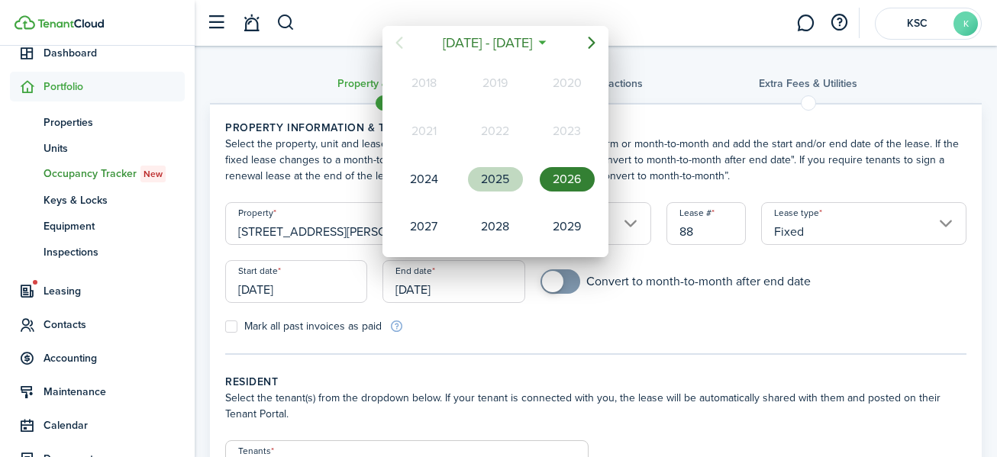
click at [498, 180] on div "2025" at bounding box center [495, 179] width 55 height 24
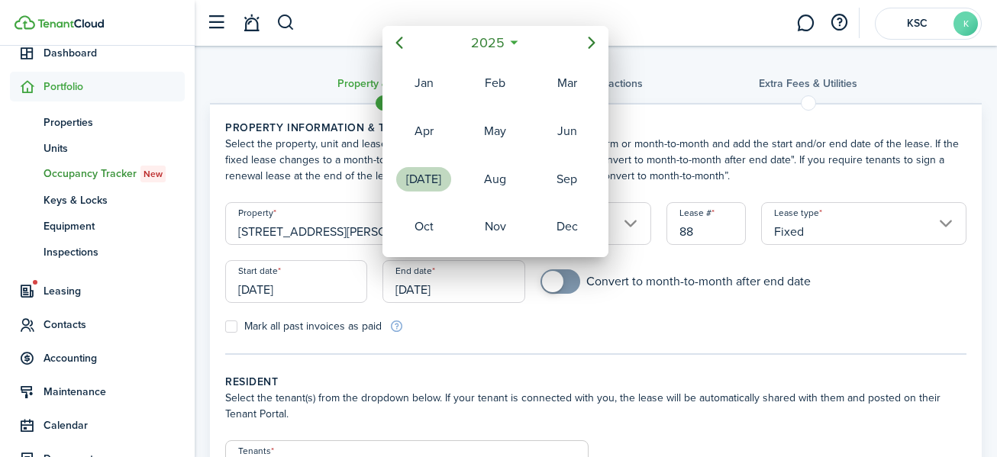
click at [420, 169] on div "[DATE]" at bounding box center [423, 179] width 55 height 24
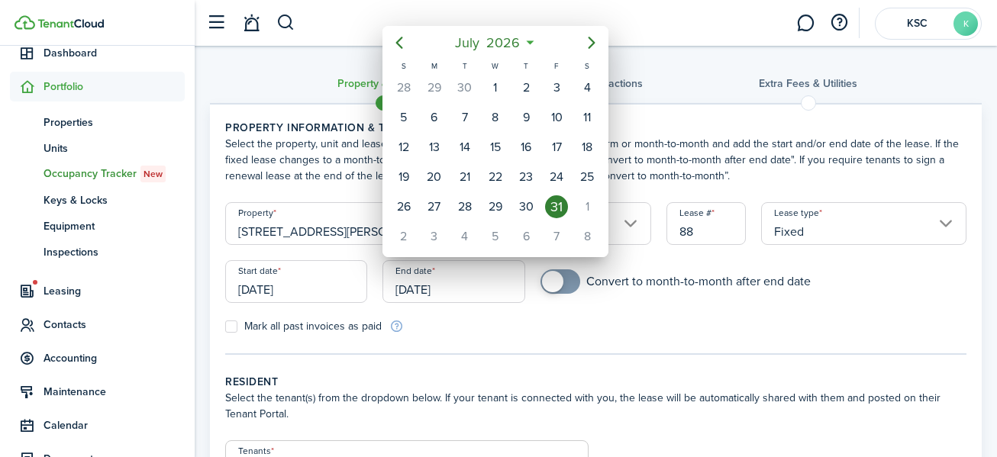
click at [557, 205] on div "31" at bounding box center [556, 207] width 23 height 23
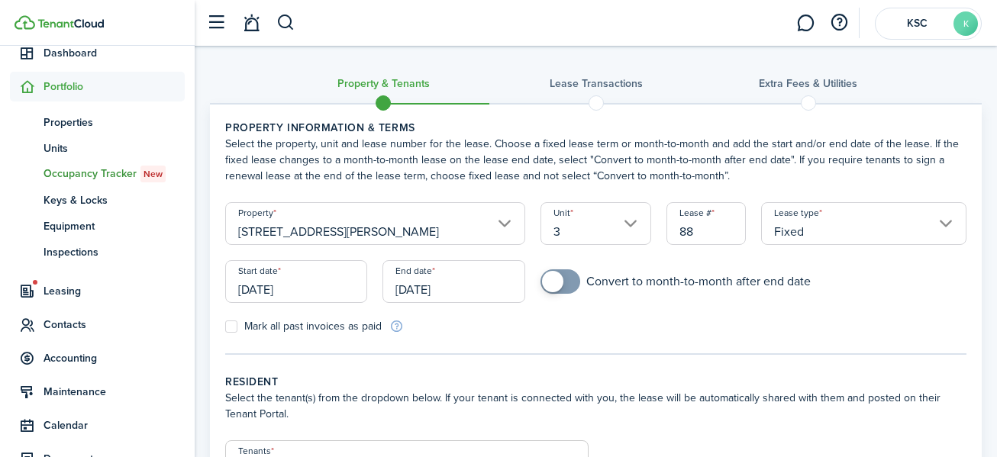
click at [467, 290] on input "[DATE]" at bounding box center [454, 281] width 142 height 43
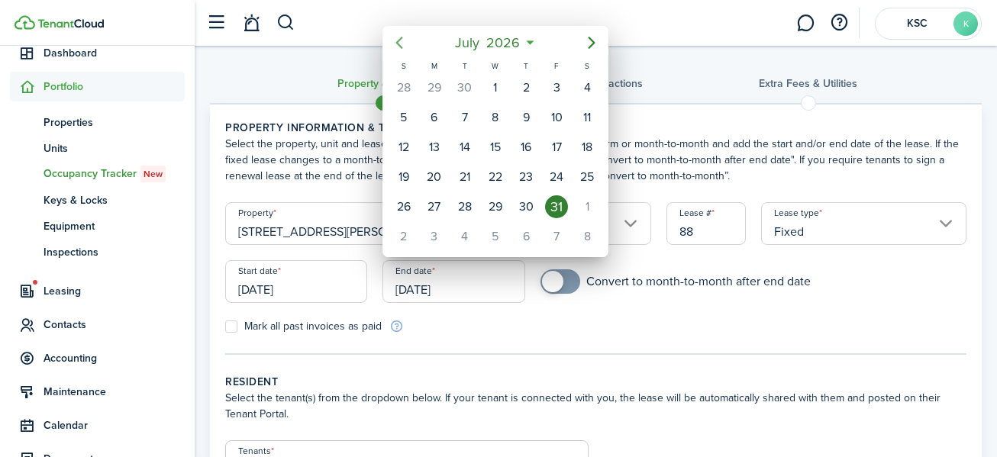
click at [399, 39] on icon "Previous page" at bounding box center [399, 43] width 18 height 18
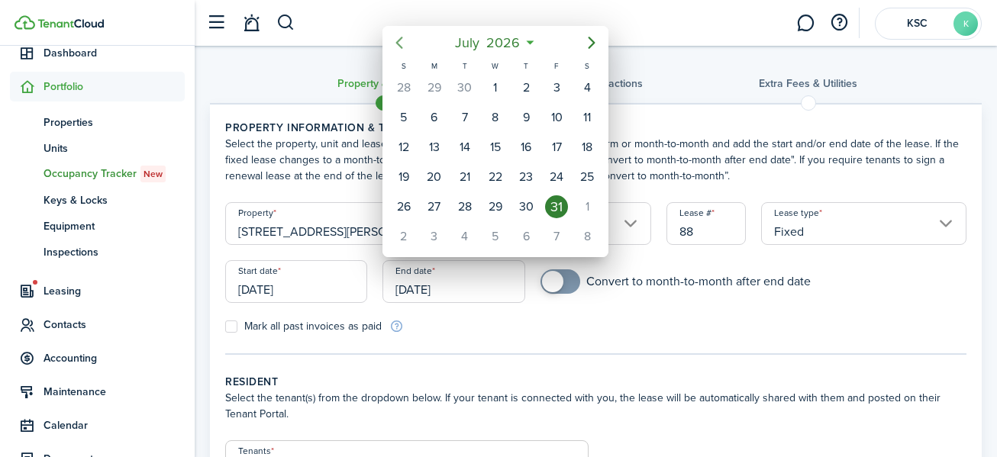
click at [399, 39] on icon "Previous page" at bounding box center [399, 43] width 18 height 18
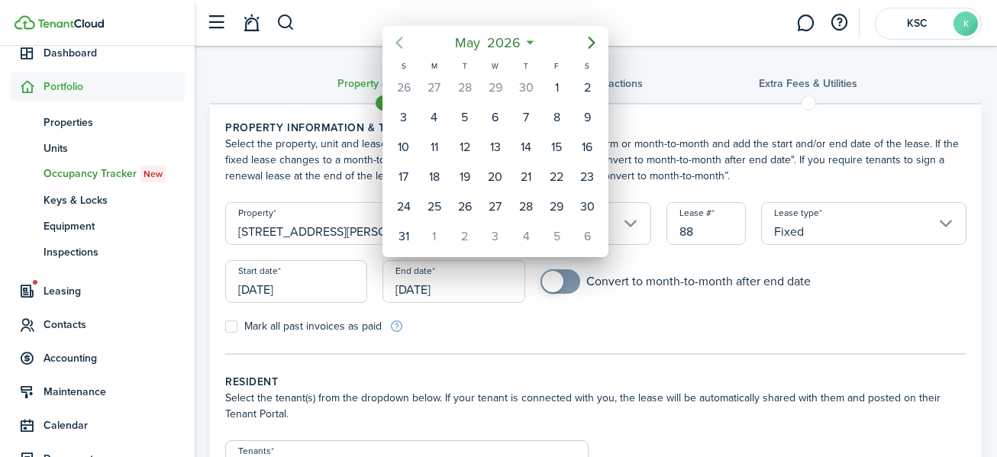
click at [399, 39] on icon "Previous page" at bounding box center [399, 43] width 18 height 18
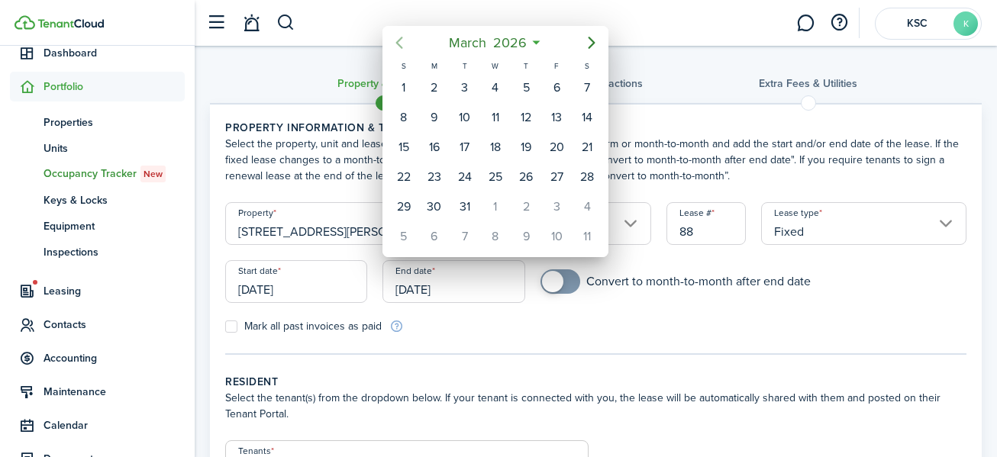
click at [399, 39] on icon "Previous page" at bounding box center [399, 43] width 18 height 18
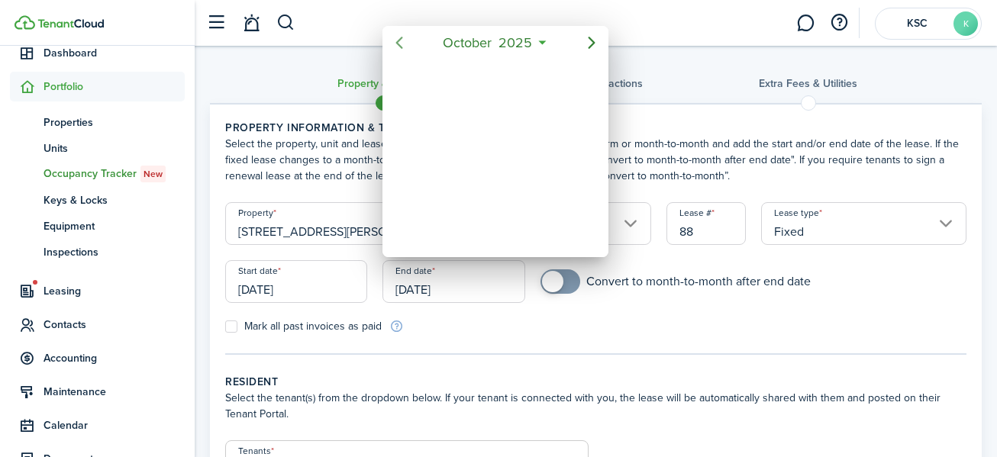
click at [399, 39] on icon "Previous page" at bounding box center [399, 43] width 18 height 18
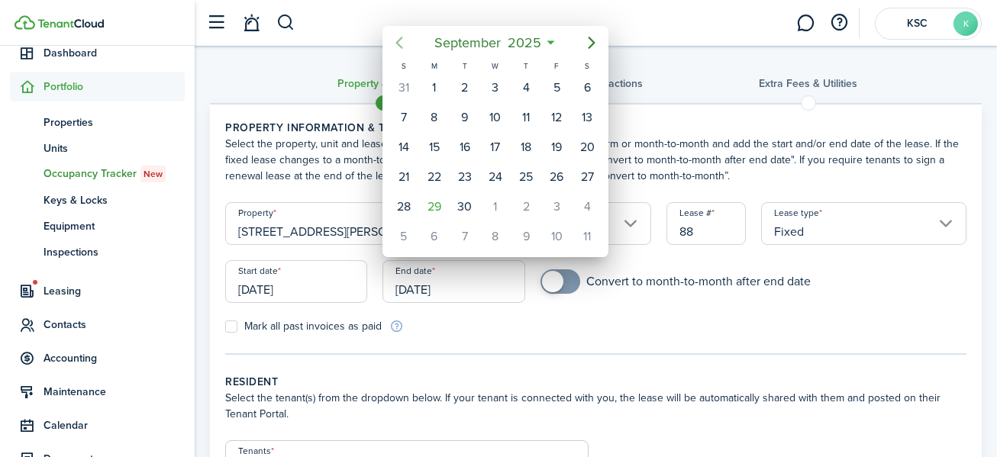
click at [399, 39] on icon "Previous page" at bounding box center [399, 43] width 18 height 18
click at [521, 198] on div "31" at bounding box center [526, 207] width 23 height 23
type input "[DATE]"
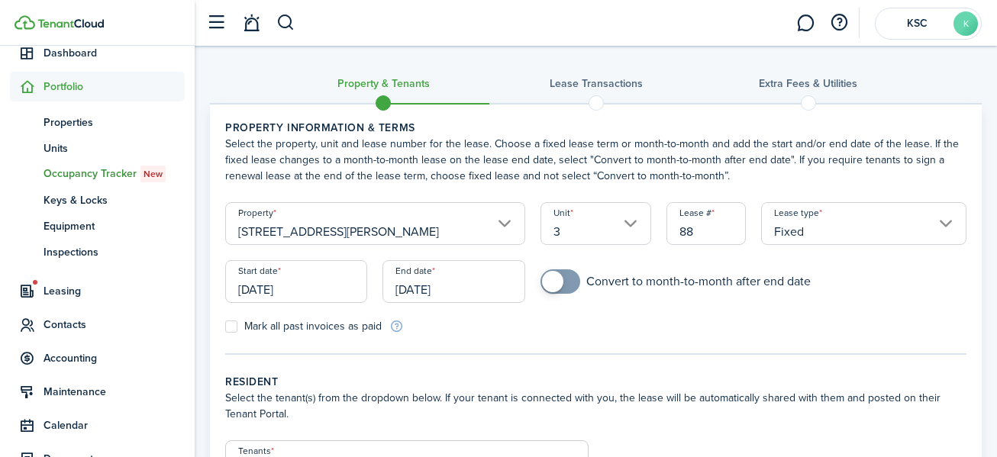
checkbox input "true"
click at [557, 280] on span at bounding box center [552, 281] width 21 height 21
click at [233, 326] on label "Mark all past invoices as paid" at bounding box center [303, 327] width 157 height 12
click at [225, 327] on input "Mark all past invoices as paid" at bounding box center [225, 327] width 1 height 1
checkbox input "true"
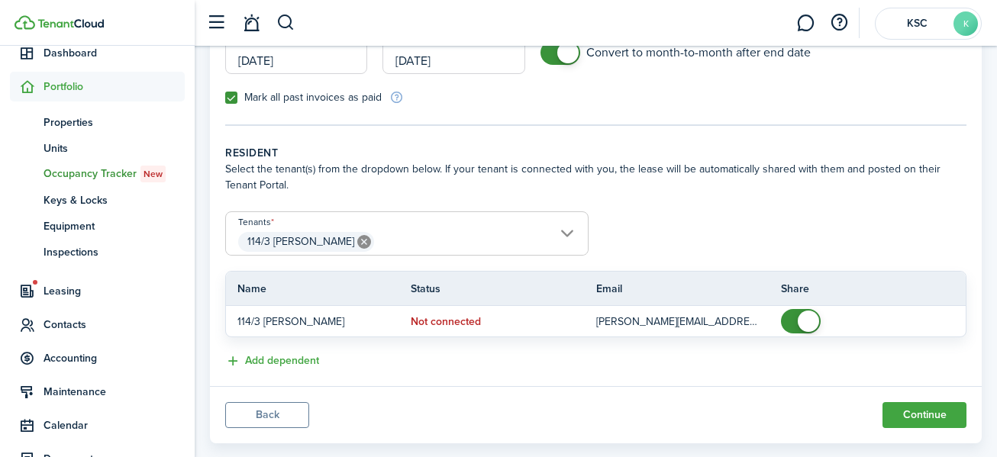
scroll to position [257, 0]
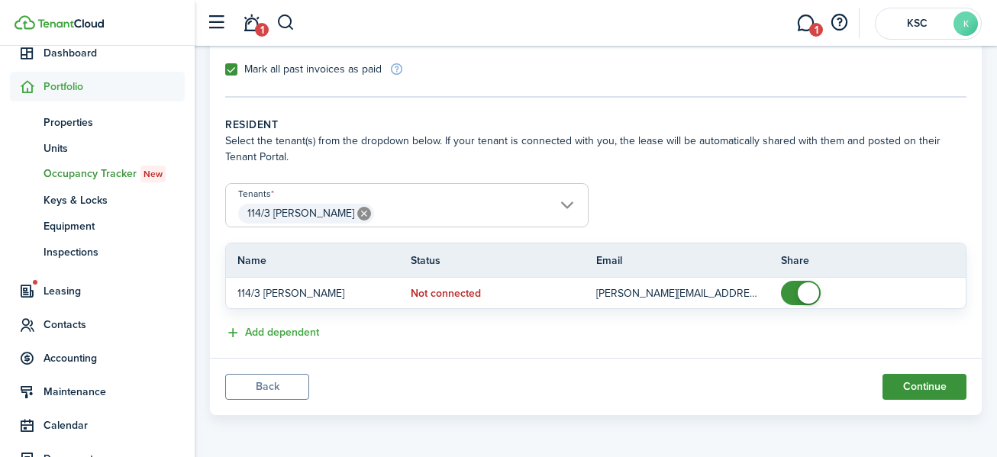
click at [921, 381] on button "Continue" at bounding box center [925, 387] width 84 height 26
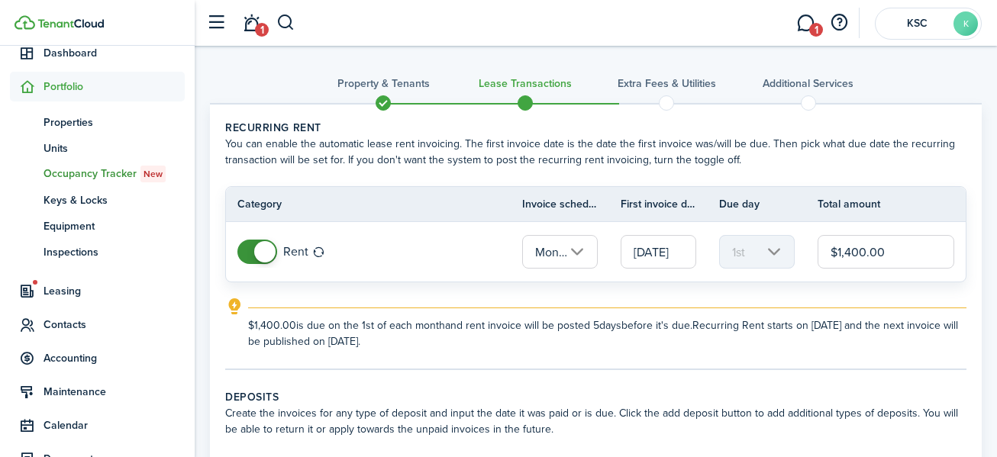
click at [865, 252] on input "$1,400.00" at bounding box center [886, 252] width 137 height 34
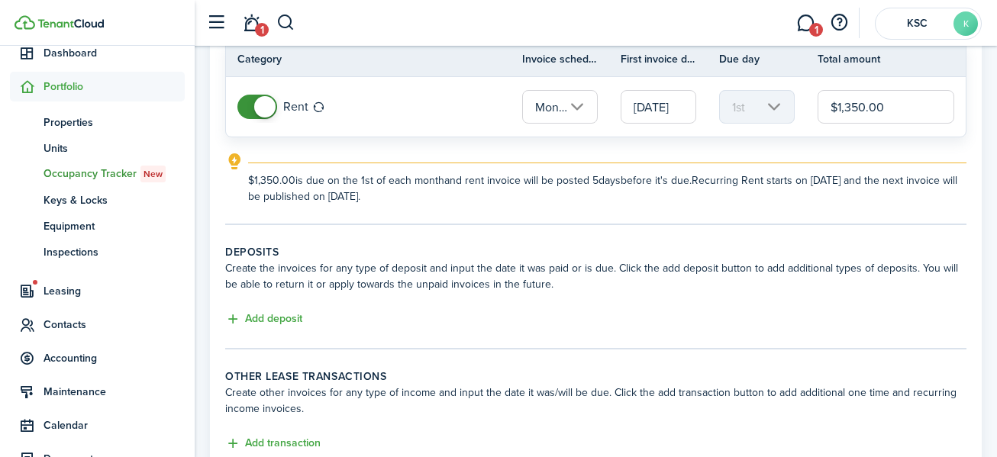
scroll to position [153, 0]
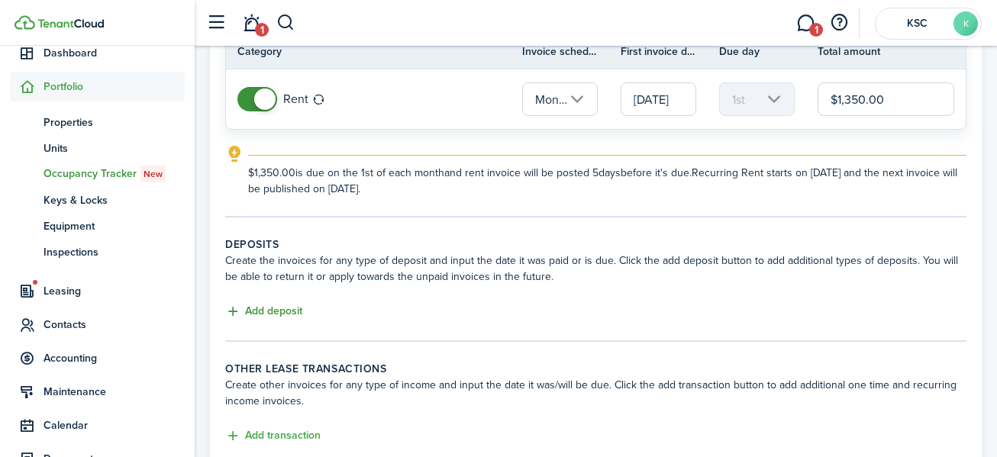
type input "$1,350.00"
click at [269, 307] on button "Add deposit" at bounding box center [263, 312] width 77 height 18
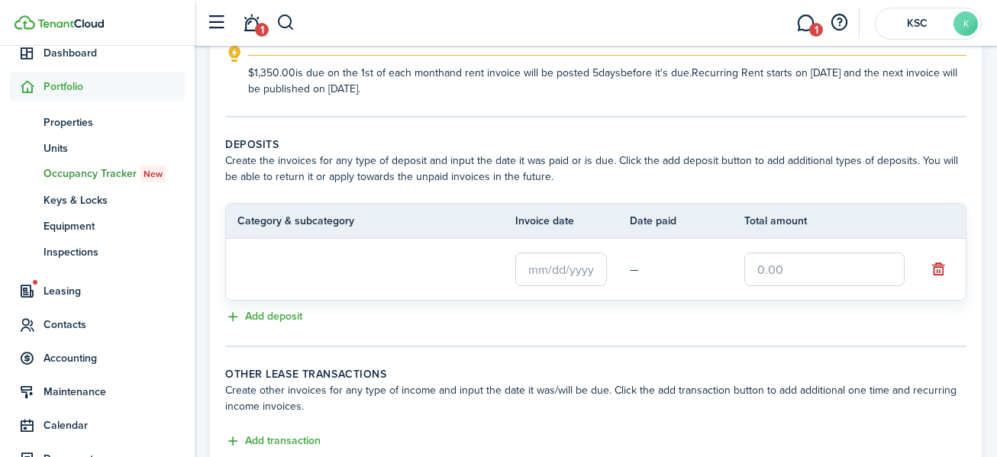
scroll to position [306, 0]
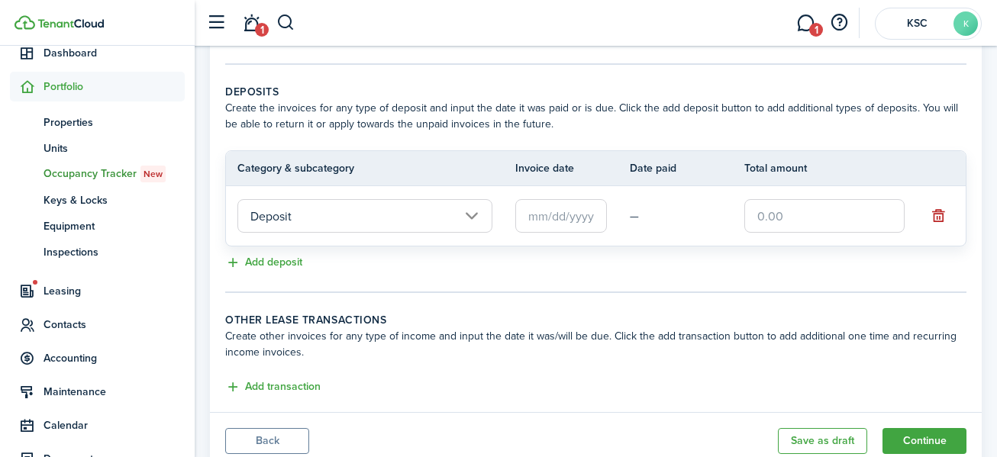
click at [547, 218] on input "text" at bounding box center [562, 216] width 92 height 34
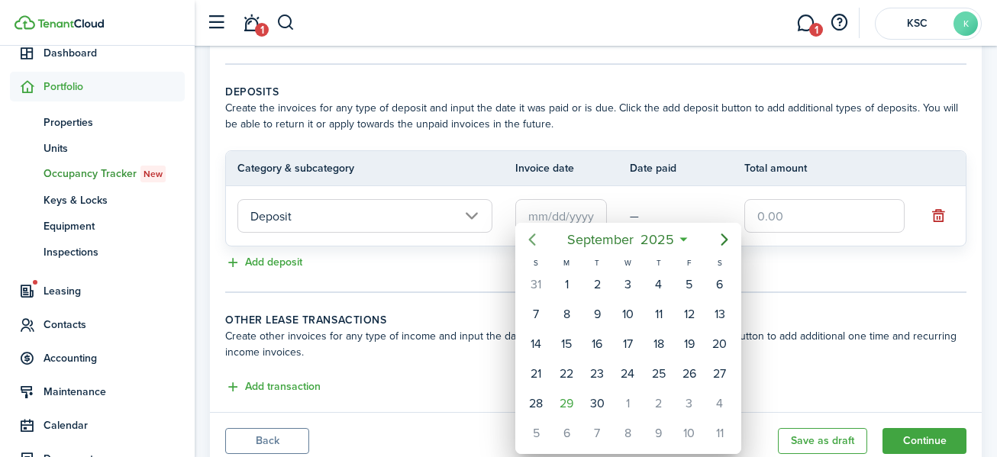
click at [530, 234] on icon "Previous page" at bounding box center [532, 240] width 18 height 18
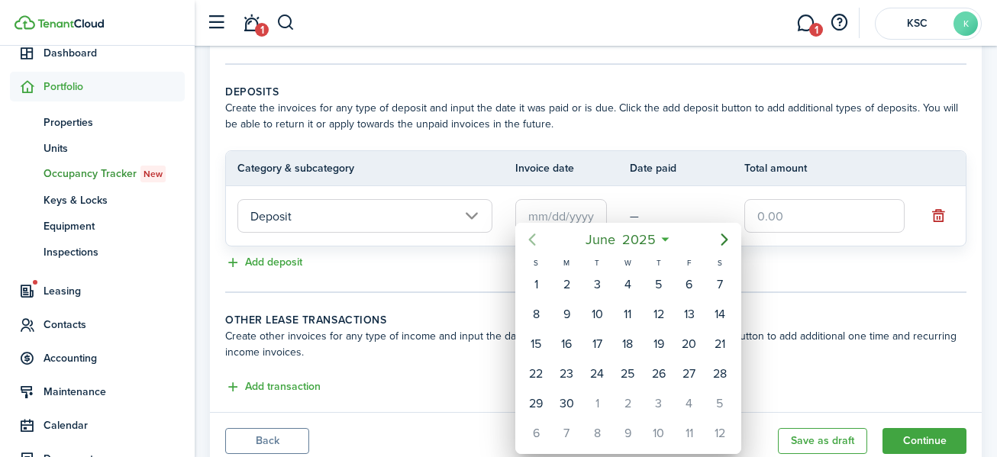
click at [530, 234] on icon "Previous page" at bounding box center [532, 240] width 18 height 18
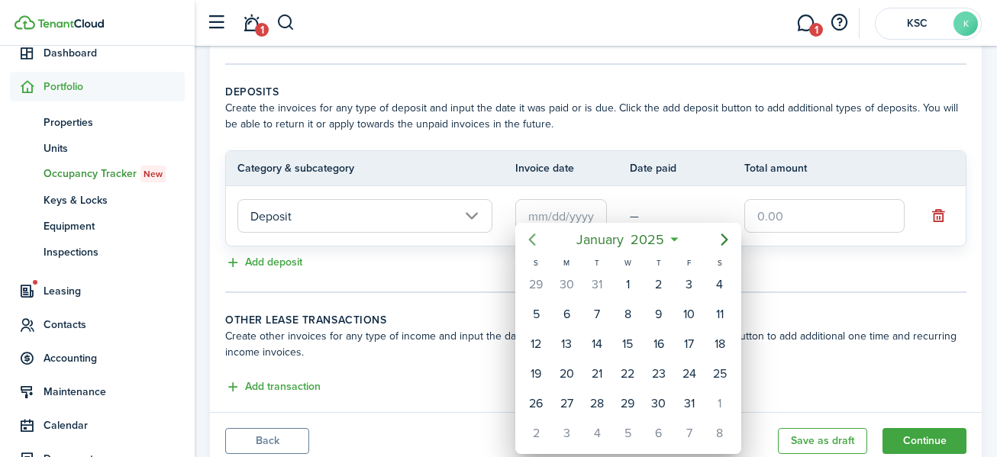
click at [530, 234] on icon "Previous page" at bounding box center [532, 240] width 18 height 18
click at [660, 281] on div "1" at bounding box center [659, 284] width 23 height 23
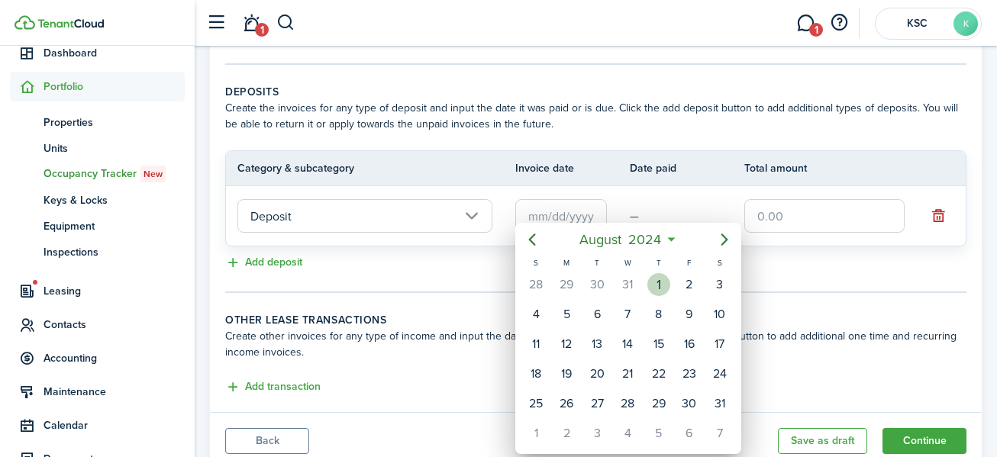
type input "[DATE]"
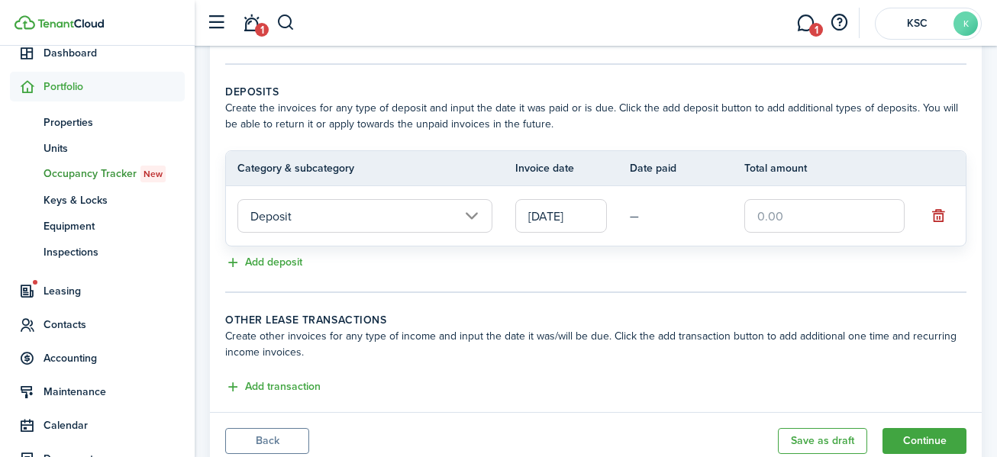
click at [755, 219] on input "text" at bounding box center [825, 216] width 160 height 34
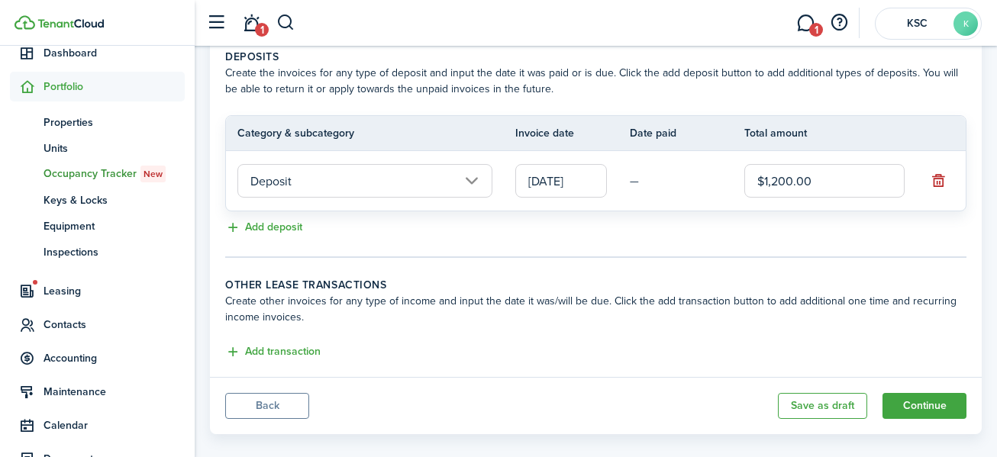
scroll to position [360, 0]
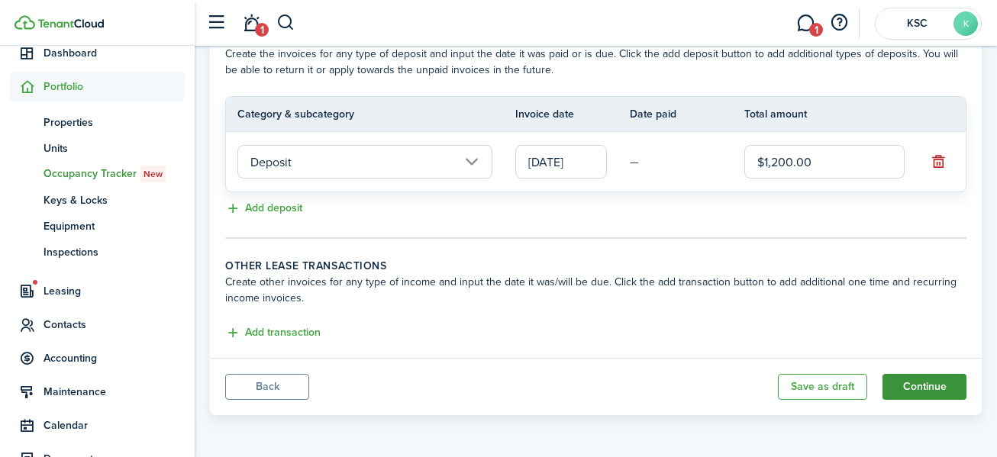
type input "$1,200.00"
click at [929, 383] on button "Continue" at bounding box center [925, 387] width 84 height 26
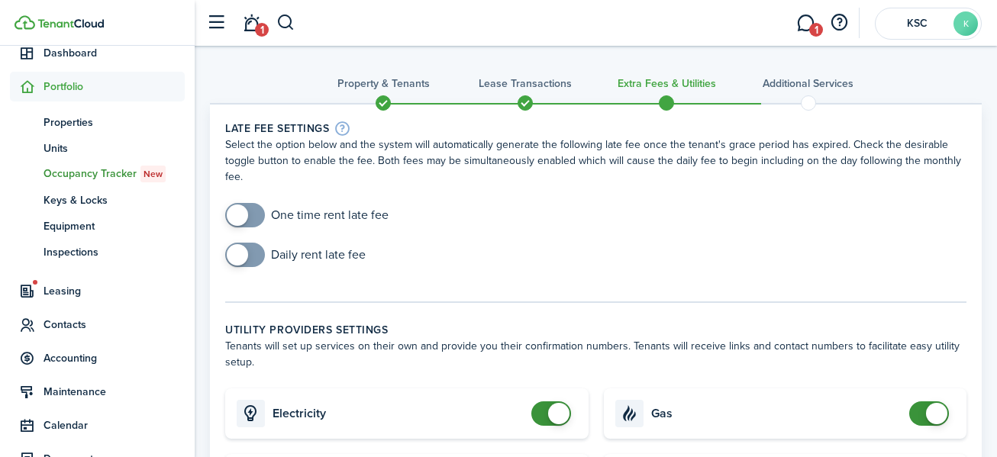
checkbox input "true"
click at [235, 213] on span at bounding box center [237, 215] width 21 height 21
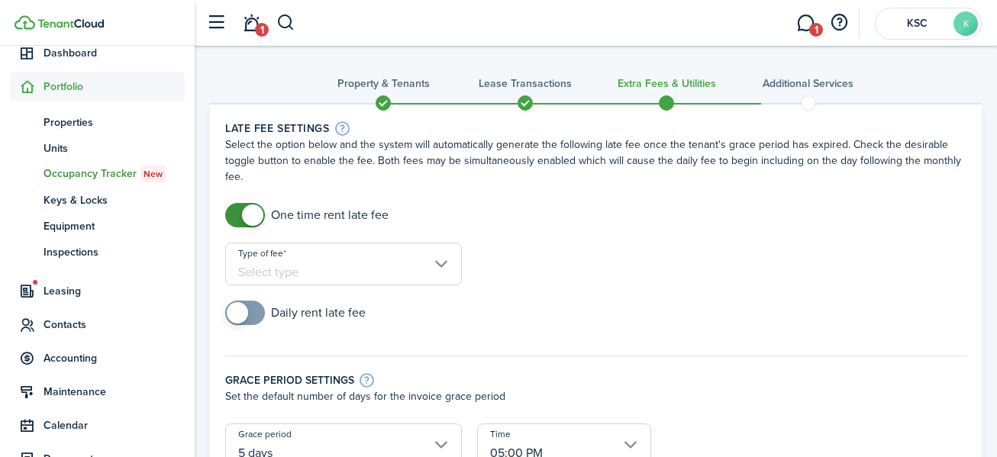
click at [296, 268] on input "Type of fee" at bounding box center [343, 264] width 237 height 43
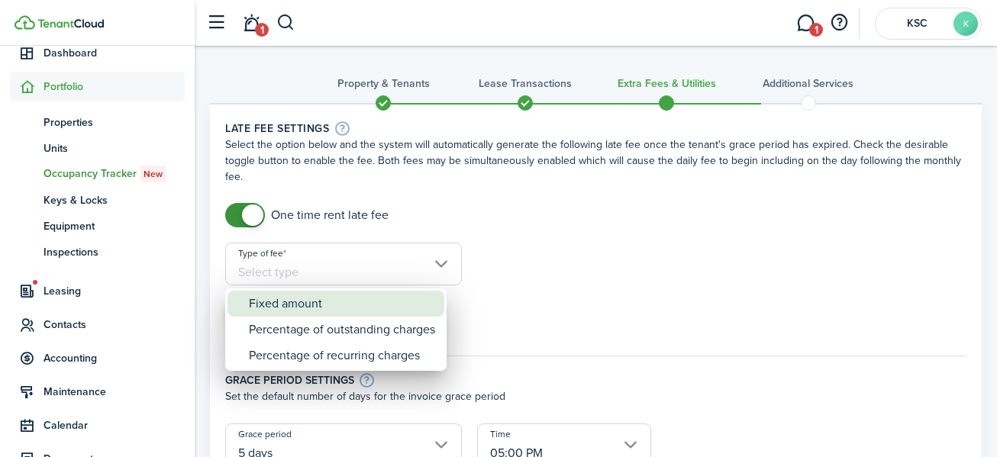
click at [296, 299] on div "Fixed amount" at bounding box center [342, 304] width 186 height 26
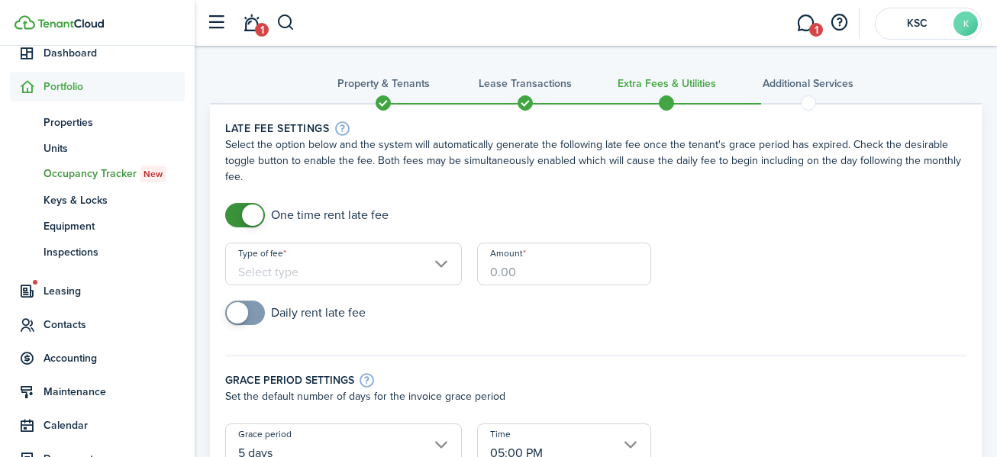
type input "Fixed amount"
click at [483, 273] on input "Amount" at bounding box center [564, 264] width 174 height 43
type input "$100.00"
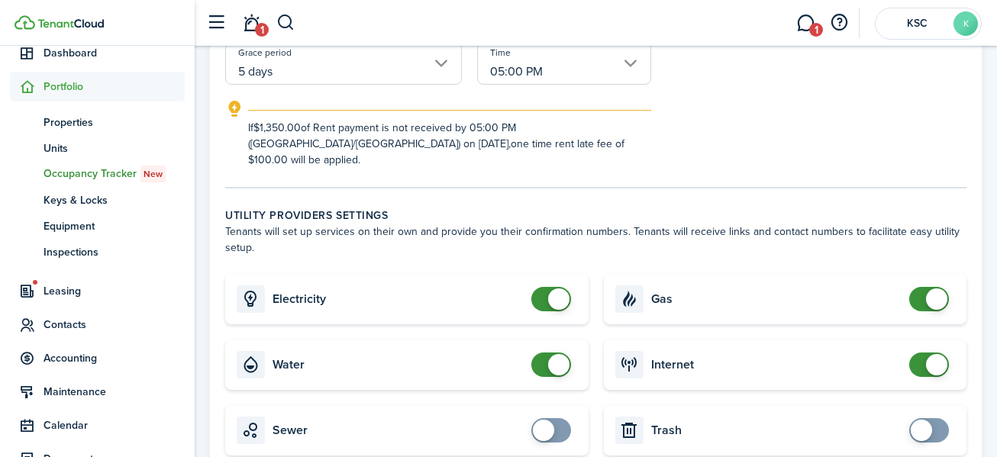
scroll to position [535, 0]
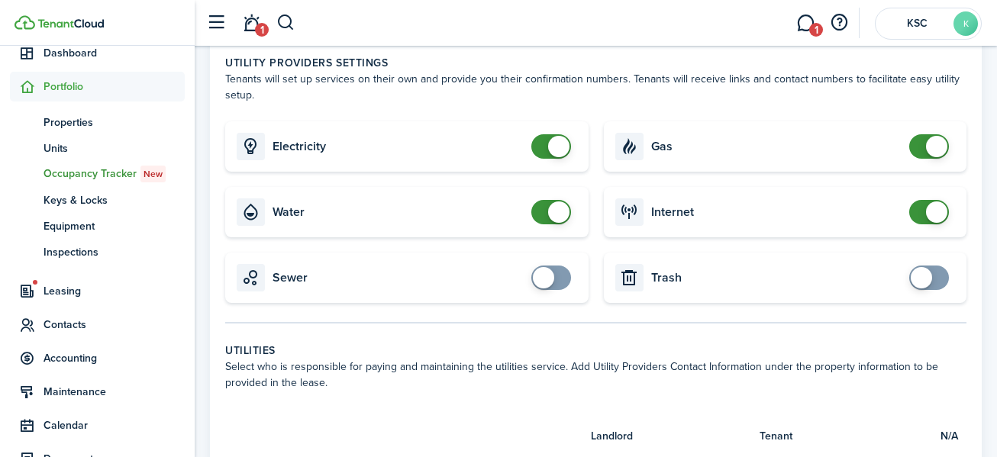
checkbox input "true"
click at [546, 267] on span at bounding box center [543, 277] width 21 height 21
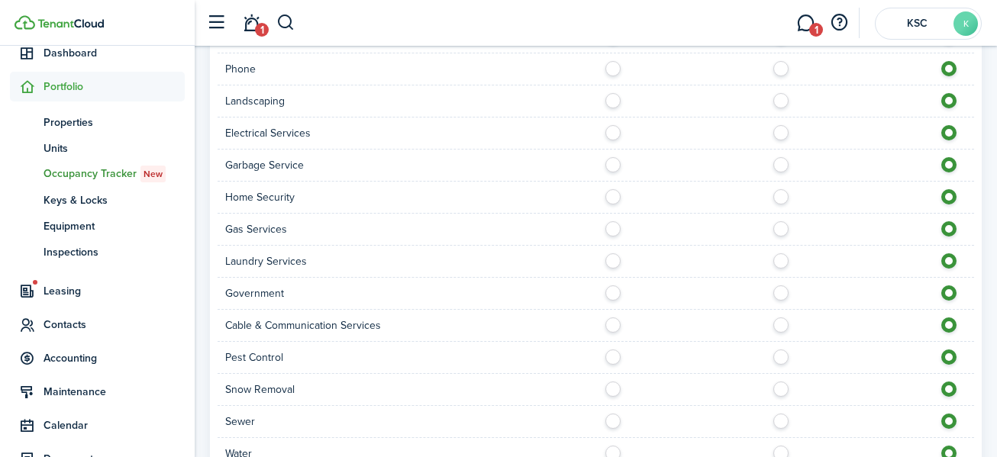
scroll to position [1069, 0]
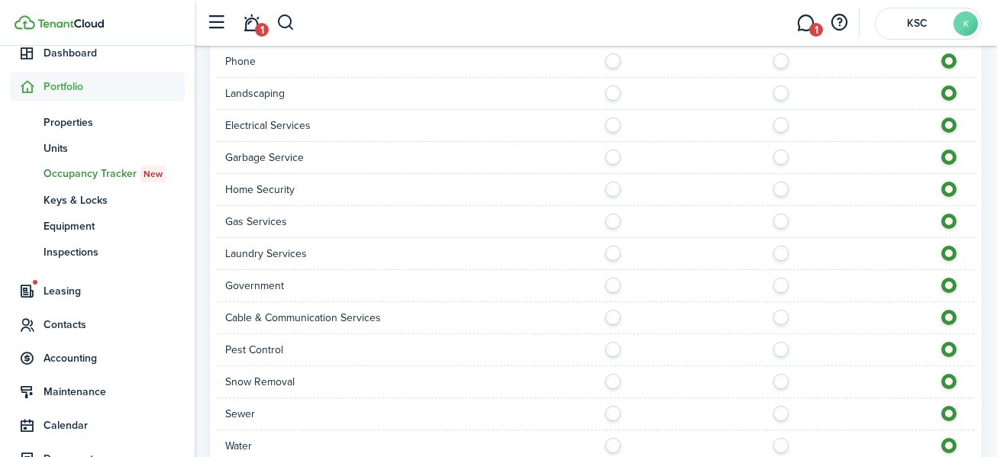
click at [614, 214] on label at bounding box center [617, 218] width 27 height 8
radio input "true"
click at [614, 214] on label at bounding box center [617, 218] width 27 height 8
click at [616, 150] on label at bounding box center [617, 154] width 27 height 8
radio input "true"
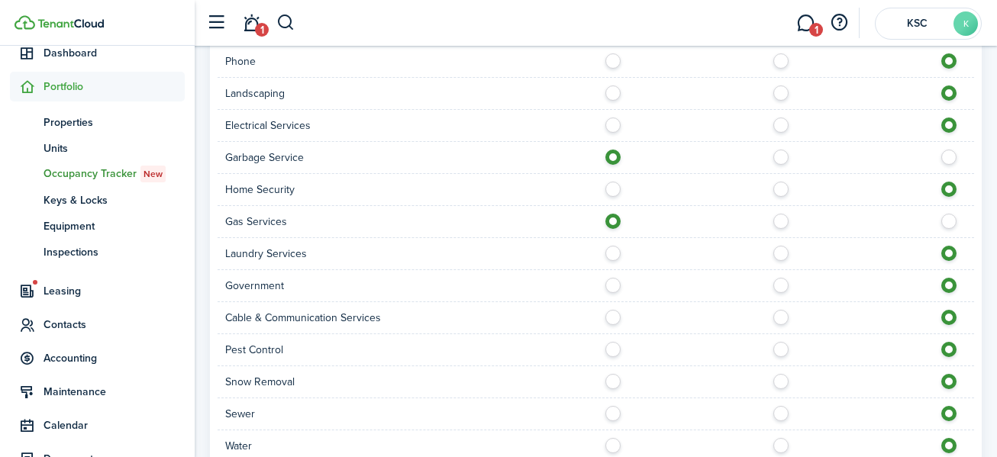
click at [949, 214] on label at bounding box center [953, 218] width 27 height 8
radio input "false"
radio input "true"
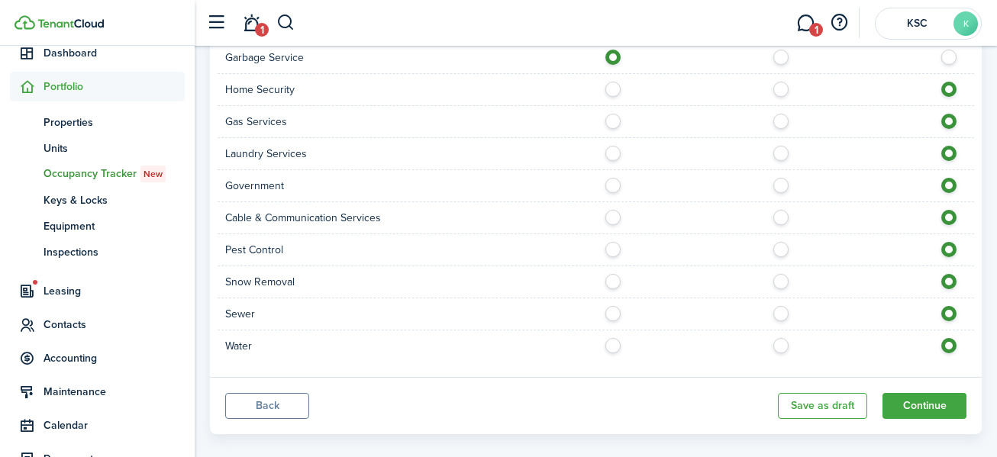
scroll to position [1172, 0]
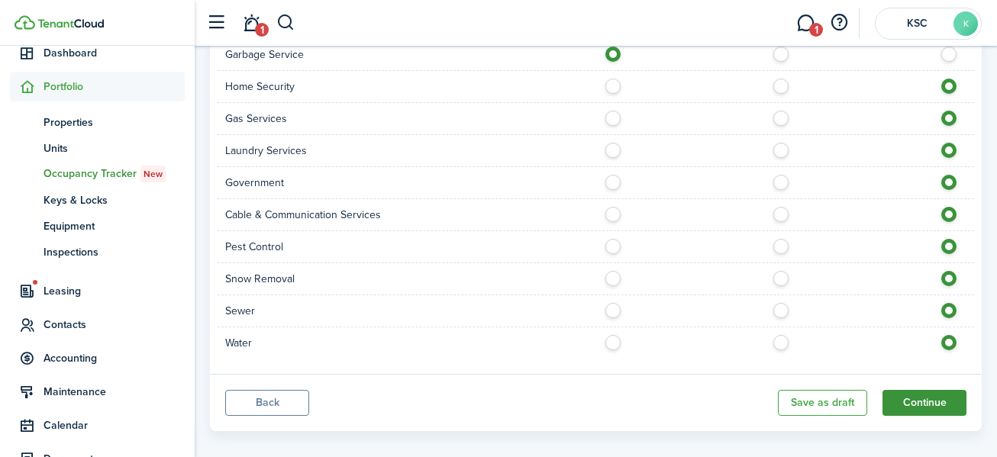
click at [939, 390] on button "Continue" at bounding box center [925, 403] width 84 height 26
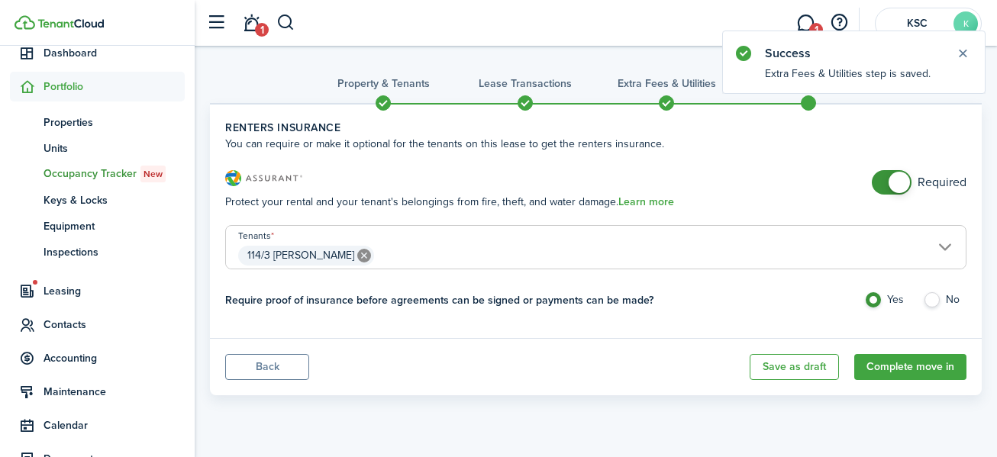
checkbox input "false"
click at [897, 177] on span at bounding box center [899, 182] width 21 height 21
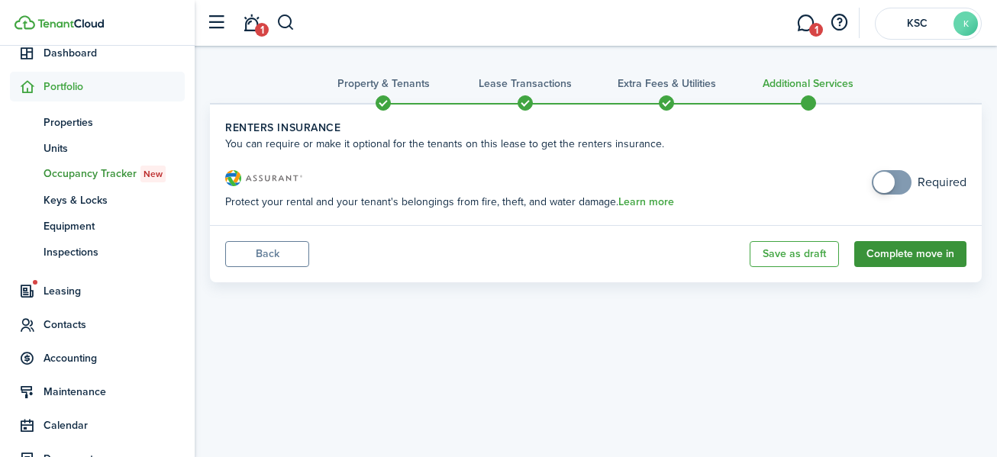
click at [901, 249] on button "Complete move in" at bounding box center [911, 254] width 112 height 26
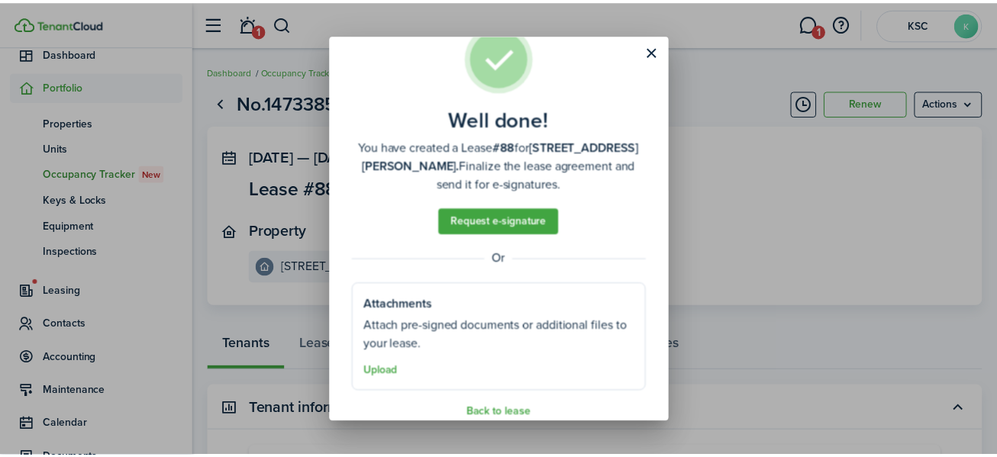
scroll to position [62, 0]
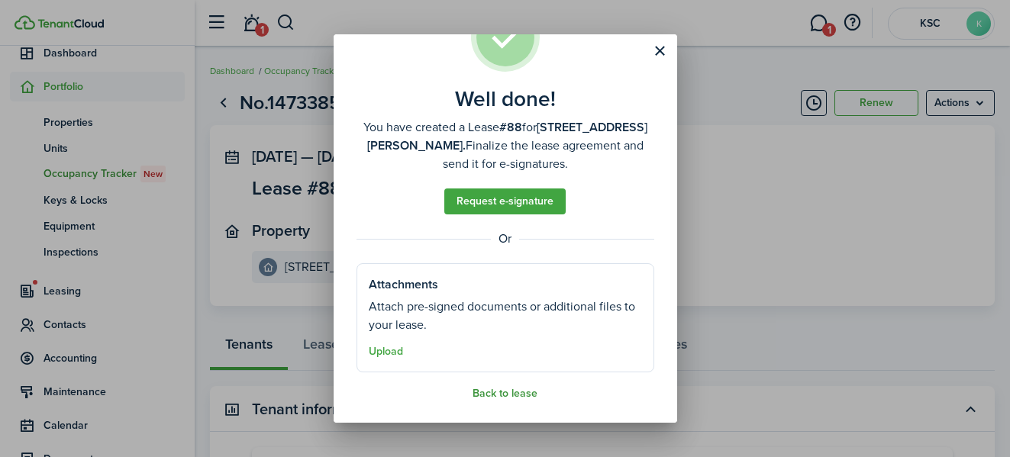
click at [505, 390] on button "Back to lease" at bounding box center [505, 394] width 65 height 12
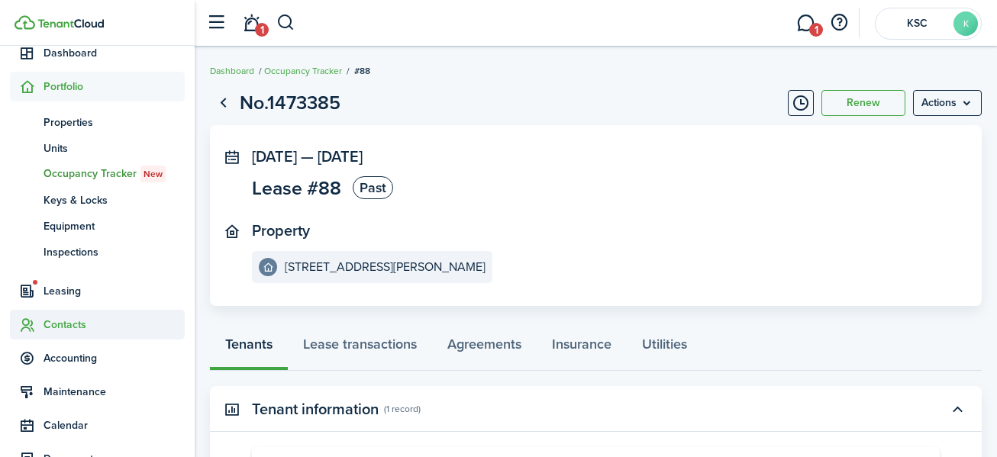
click at [70, 322] on span "Contacts" at bounding box center [114, 325] width 141 height 16
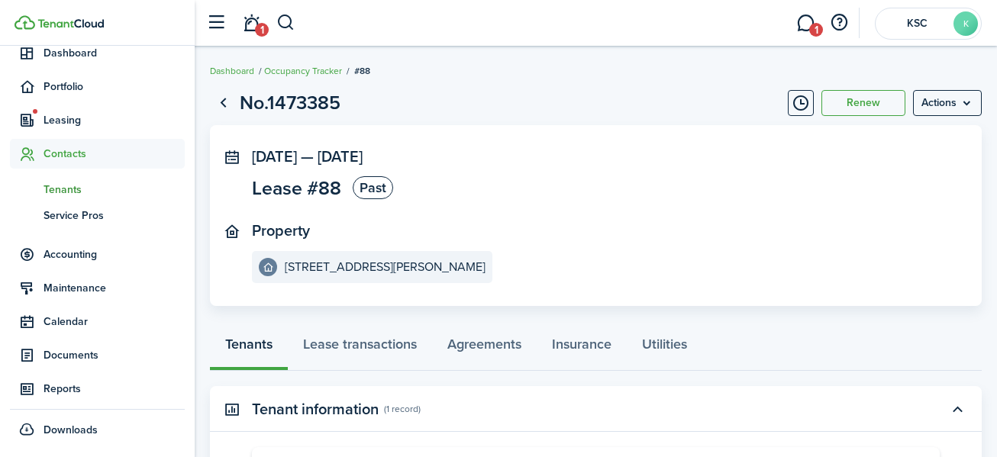
click at [66, 186] on span "Tenants" at bounding box center [114, 190] width 141 height 16
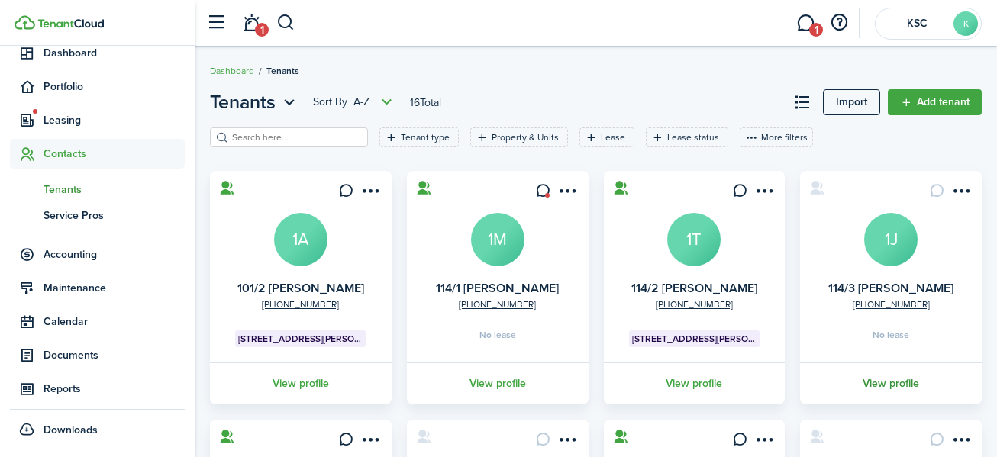
click at [886, 380] on link "View profile" at bounding box center [891, 384] width 186 height 42
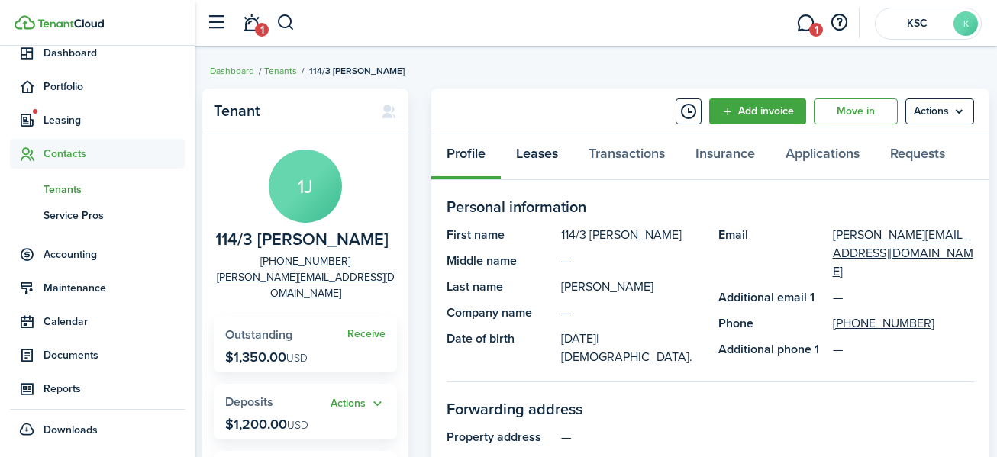
click at [533, 147] on link "Leases" at bounding box center [537, 157] width 73 height 46
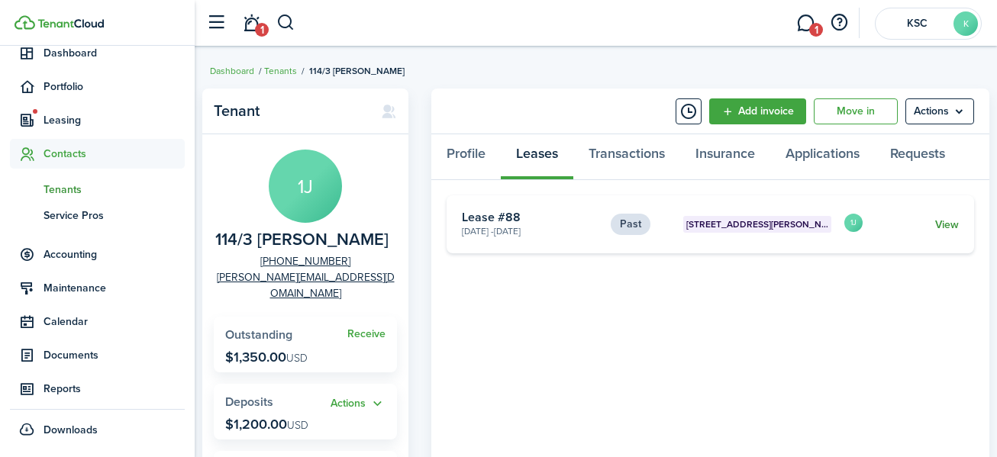
click at [947, 221] on link "View" at bounding box center [948, 225] width 24 height 16
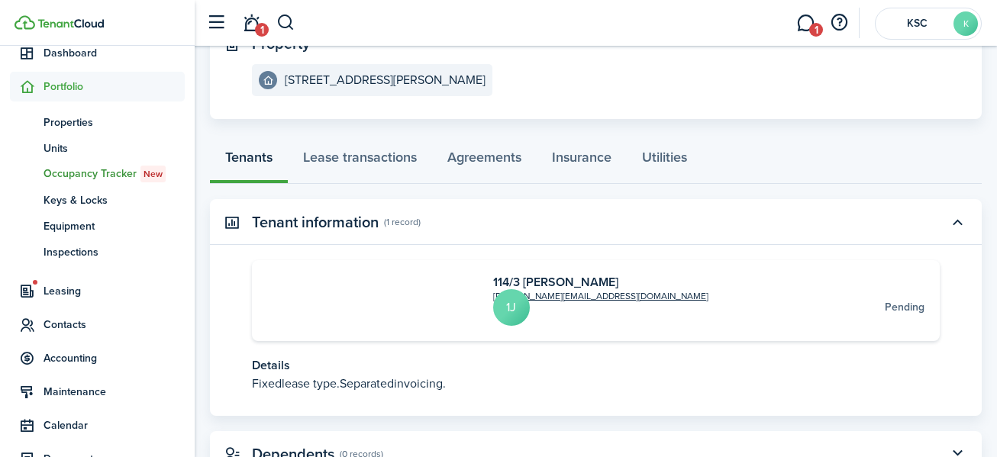
scroll to position [235, 0]
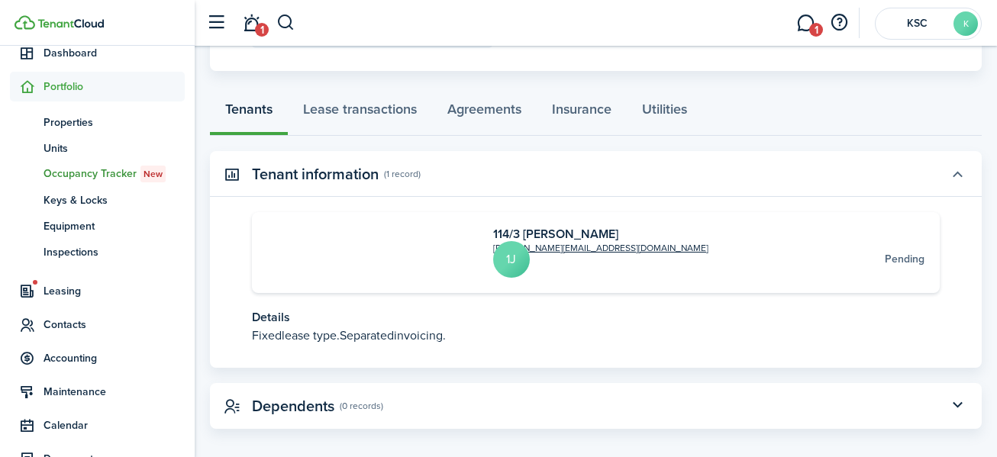
click at [957, 172] on button "button" at bounding box center [958, 174] width 26 height 26
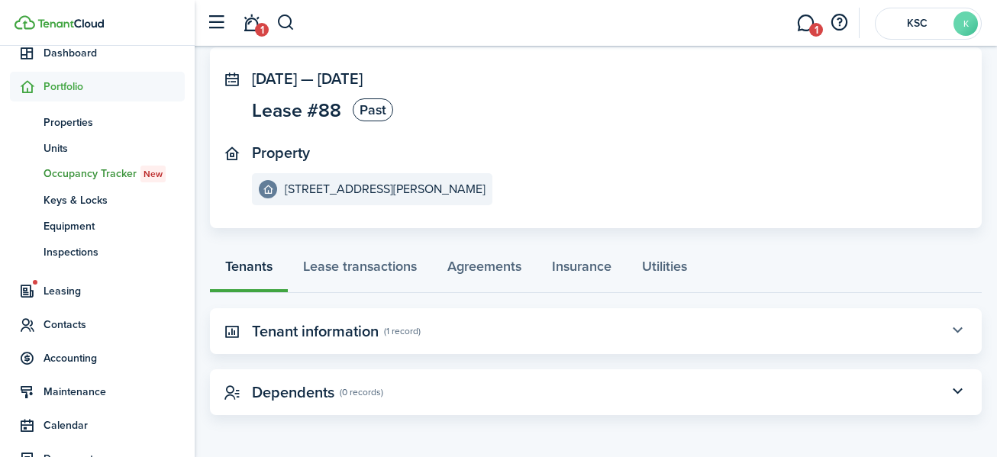
scroll to position [78, 0]
click at [953, 328] on button "button" at bounding box center [958, 331] width 26 height 26
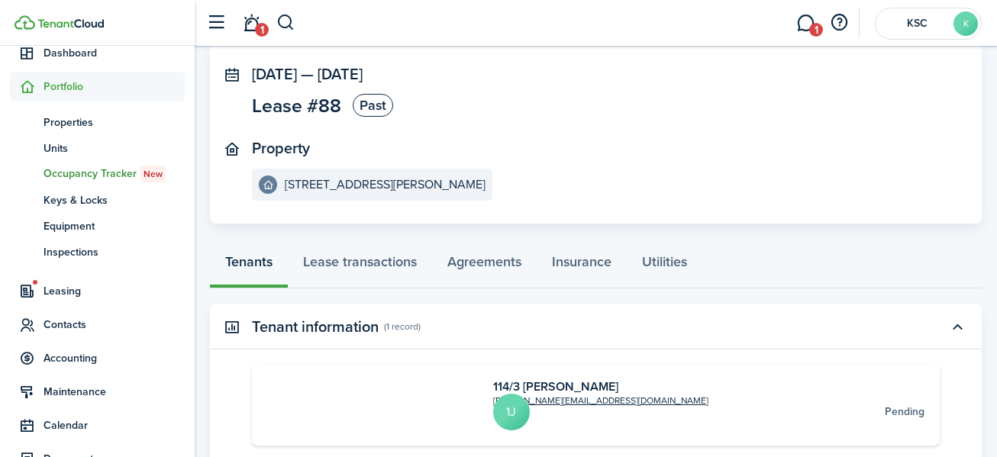
scroll to position [0, 0]
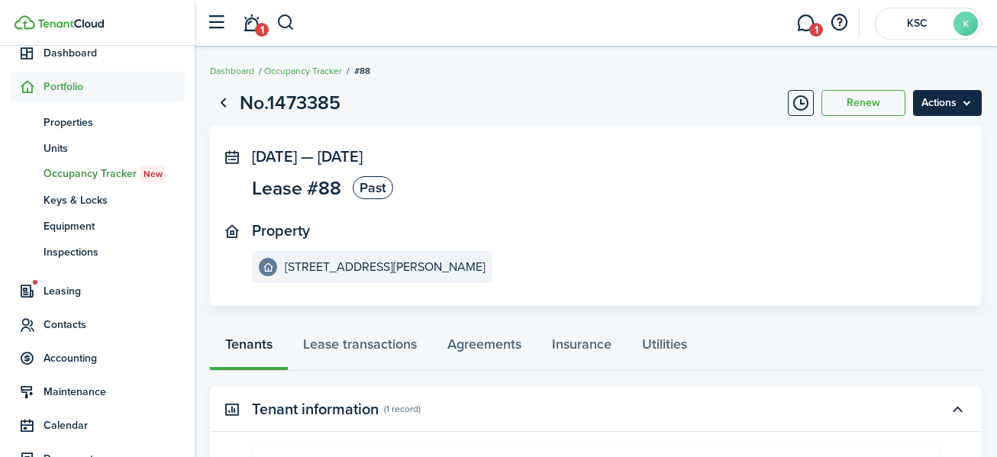
click at [931, 99] on menu-btn "Actions" at bounding box center [947, 103] width 69 height 26
click at [824, 244] on panel-main-section "Property [STREET_ADDRESS][PERSON_NAME]" at bounding box center [573, 252] width 642 height 61
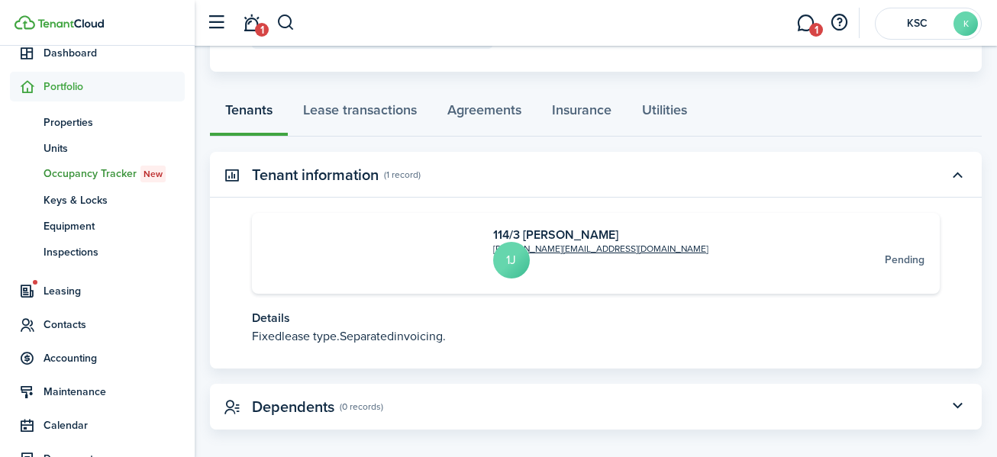
scroll to position [235, 0]
click at [958, 393] on button "button" at bounding box center [958, 406] width 26 height 26
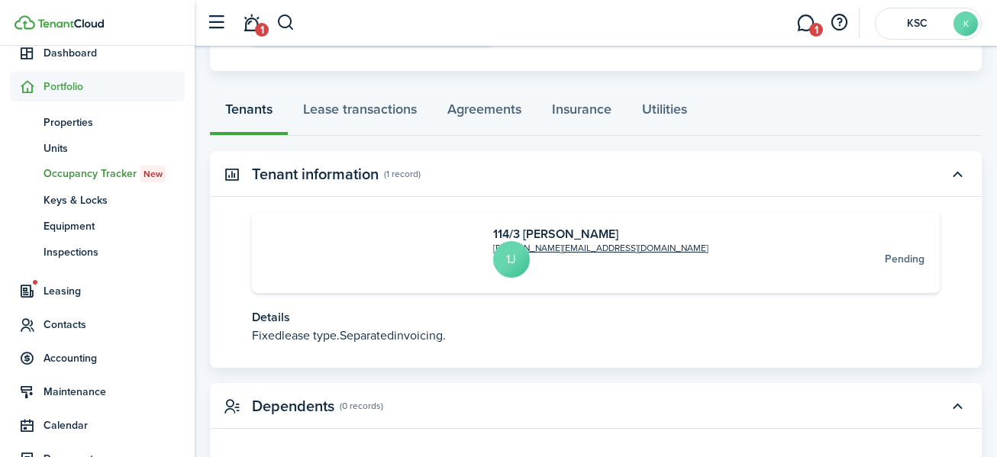
click at [229, 171] on panel-main-icon at bounding box center [232, 173] width 14 height 15
click at [957, 170] on button "button" at bounding box center [958, 174] width 26 height 26
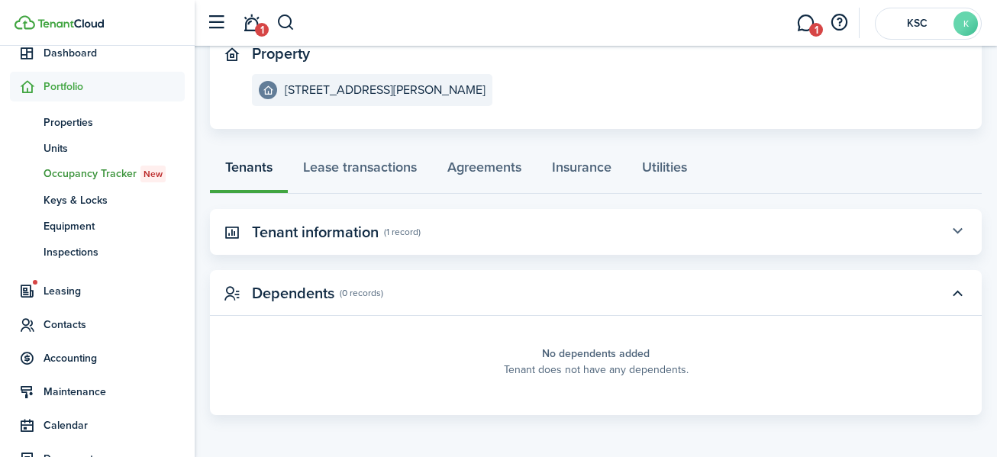
scroll to position [177, 0]
click at [955, 226] on button "button" at bounding box center [958, 232] width 26 height 26
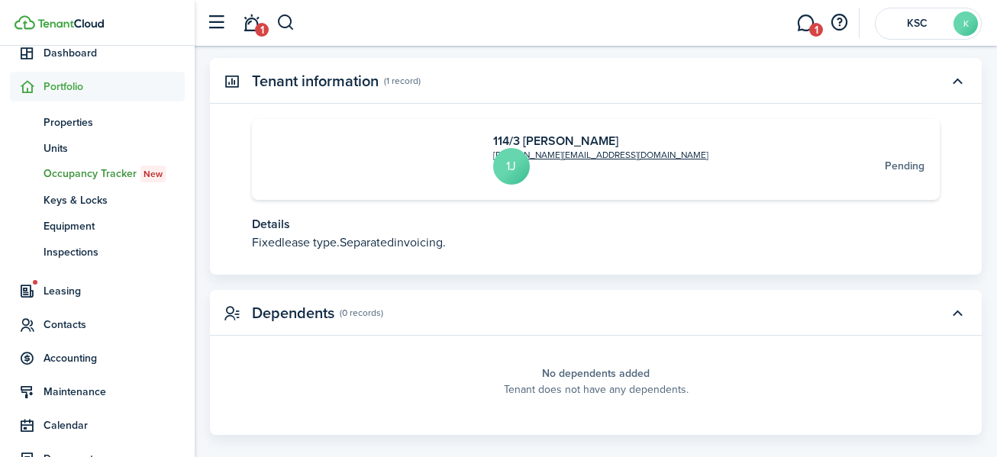
scroll to position [335, 0]
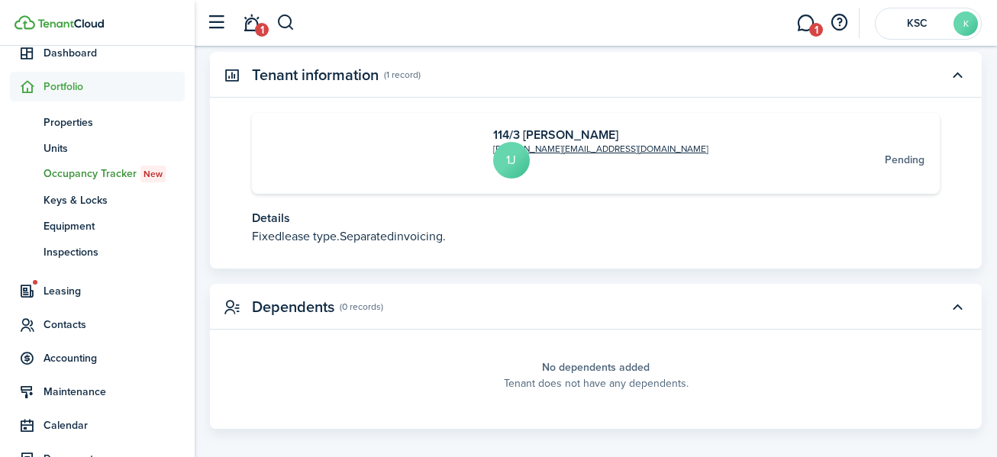
click at [535, 228] on p "Fixed lease type. Separated invoicing." at bounding box center [596, 237] width 688 height 18
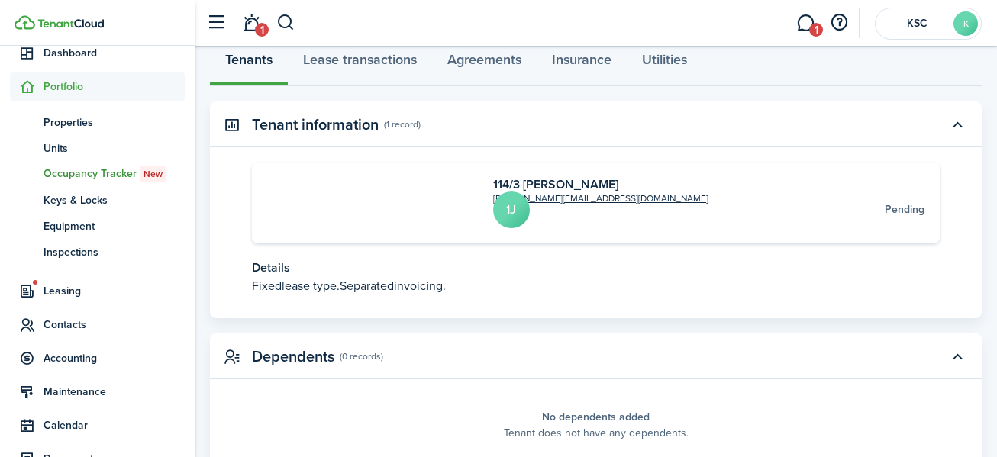
scroll to position [182, 0]
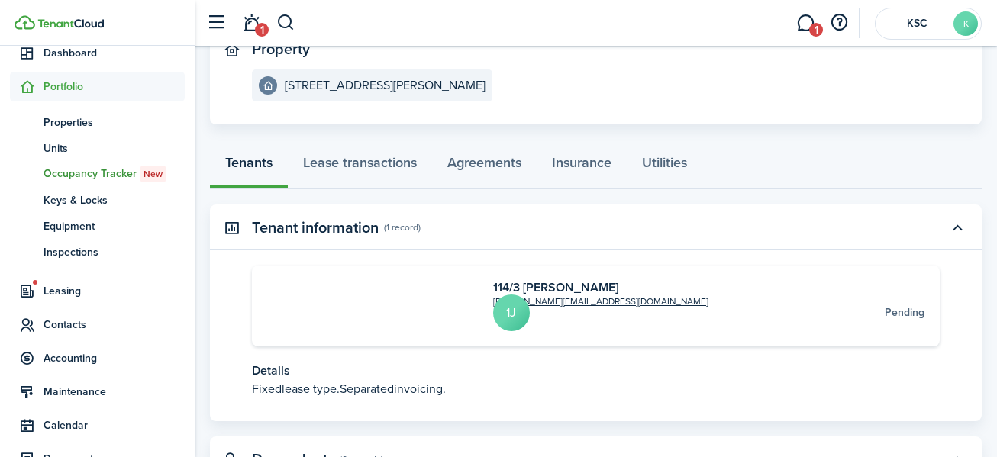
click at [230, 223] on panel-main-icon at bounding box center [232, 227] width 14 height 15
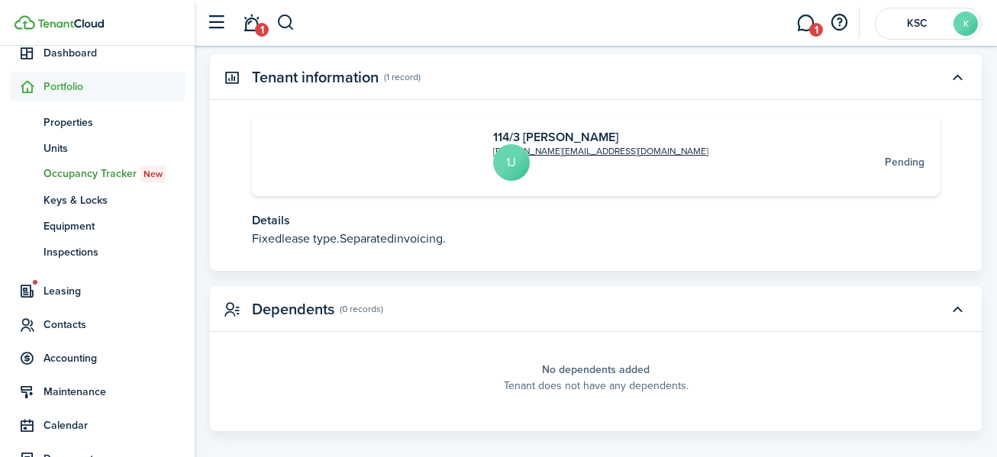
scroll to position [335, 0]
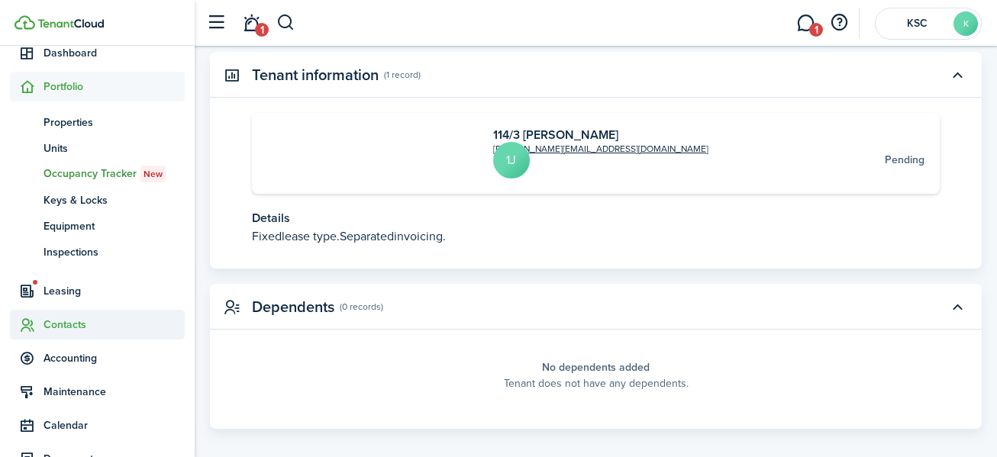
click at [64, 319] on span "Contacts" at bounding box center [114, 325] width 141 height 16
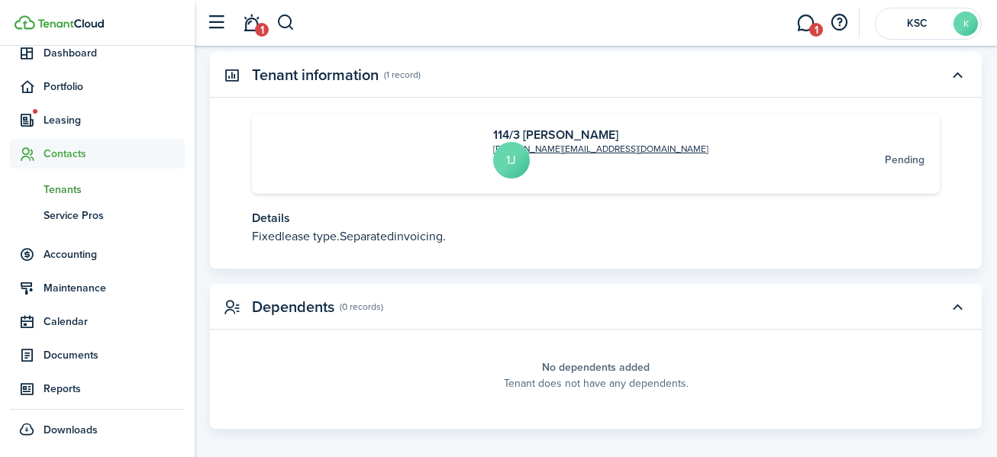
click at [65, 182] on span "Tenants" at bounding box center [114, 190] width 141 height 16
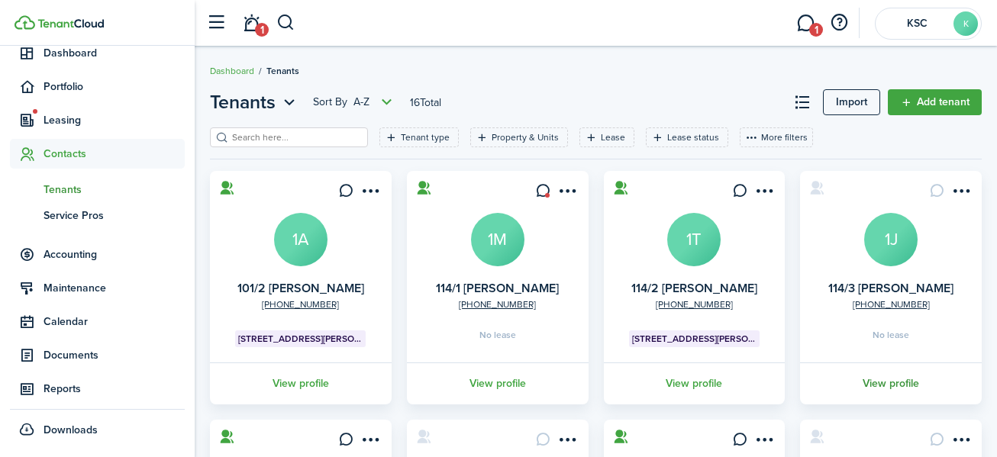
click at [897, 381] on link "View profile" at bounding box center [891, 384] width 186 height 42
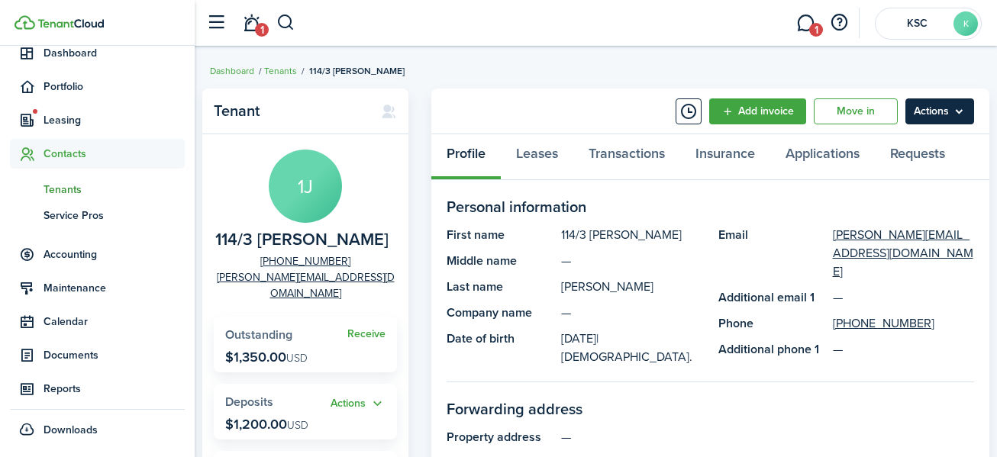
click at [929, 107] on menu-btn "Actions" at bounding box center [940, 112] width 69 height 26
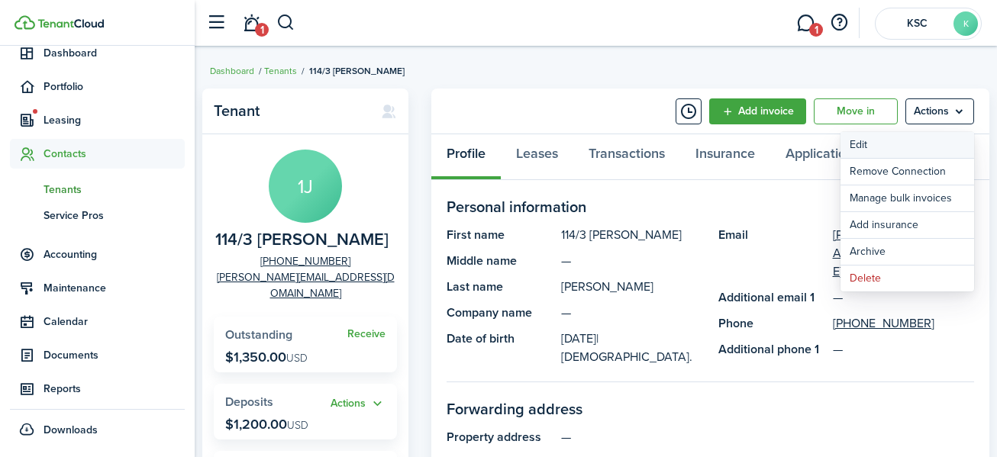
click at [904, 141] on link "Edit" at bounding box center [908, 145] width 134 height 26
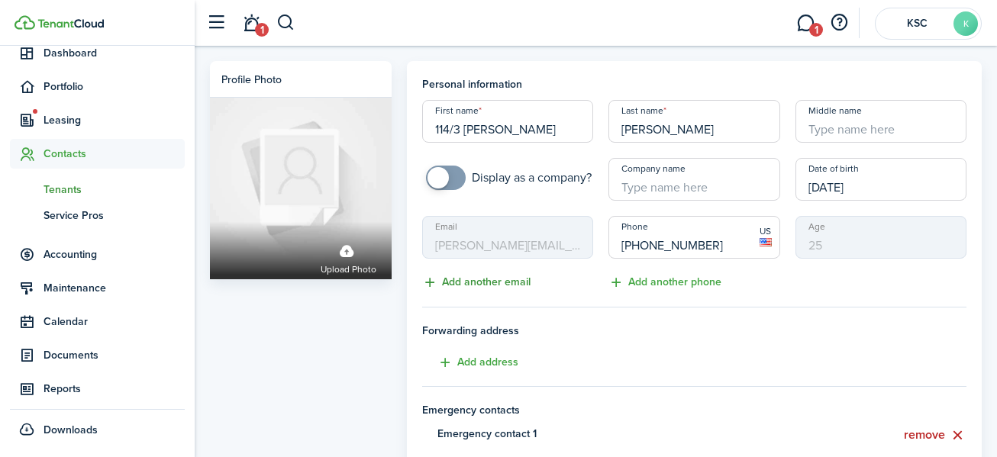
click at [470, 281] on button "Add another email" at bounding box center [476, 283] width 108 height 18
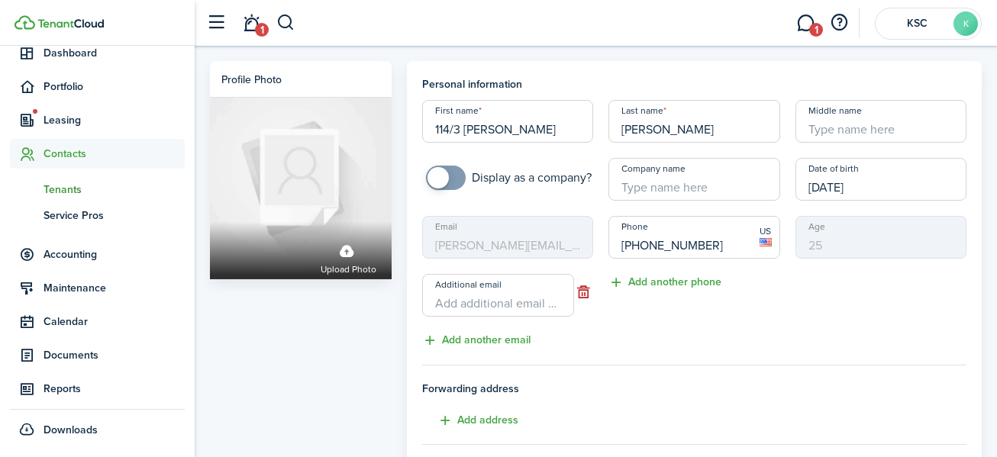
click at [461, 310] on input "Additional email" at bounding box center [498, 295] width 153 height 43
type input "[EMAIL_ADDRESS][PERSON_NAME][DOMAIN_NAME]"
click at [639, 280] on button "Add another phone" at bounding box center [665, 283] width 113 height 18
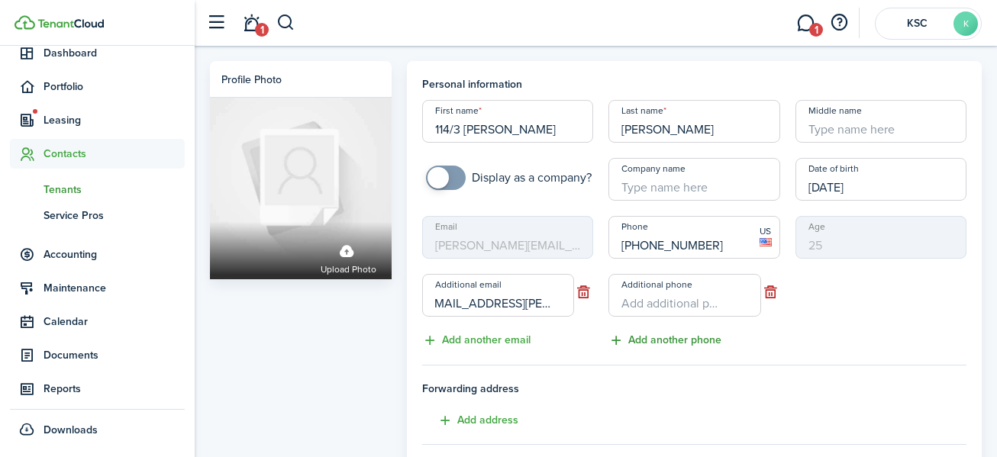
scroll to position [0, 0]
click at [642, 303] on input "+1" at bounding box center [685, 295] width 153 height 43
type input "[PHONE_NUMBER]"
click at [496, 338] on button "Add another email" at bounding box center [476, 341] width 108 height 18
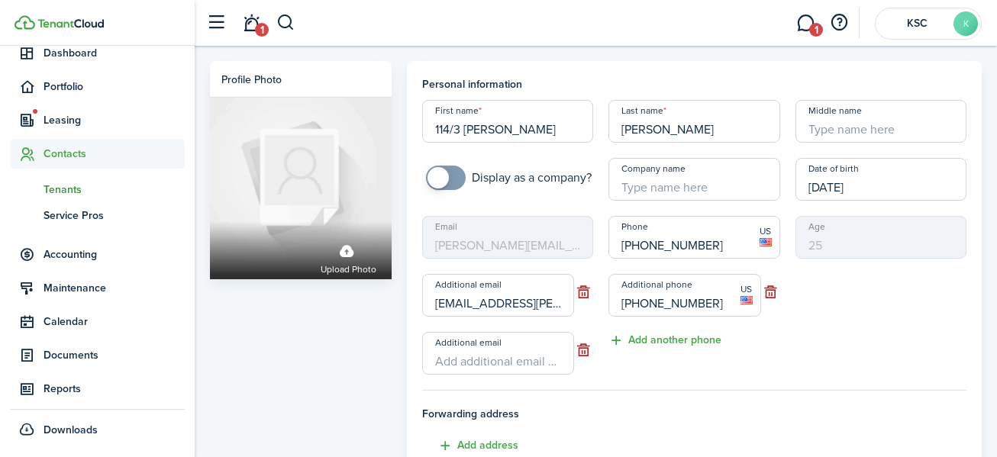
click at [467, 364] on input "Additional email" at bounding box center [498, 353] width 153 height 43
type input "[EMAIL_ADDRESS][PERSON_NAME][DOMAIN_NAME]"
click at [671, 335] on button "Add another phone" at bounding box center [665, 341] width 113 height 18
drag, startPoint x: 649, startPoint y: 363, endPoint x: 659, endPoint y: 363, distance: 9.9
click at [649, 363] on input "Additional phone" at bounding box center [685, 353] width 153 height 43
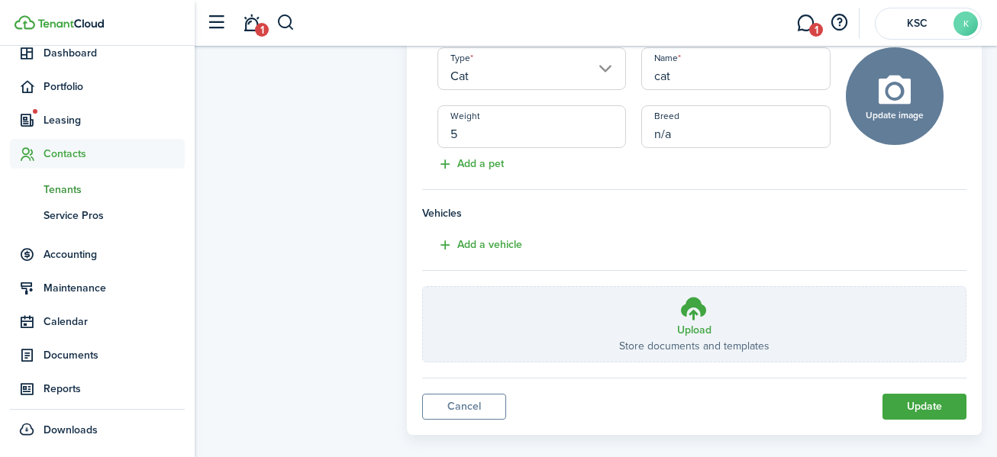
scroll to position [1508, 0]
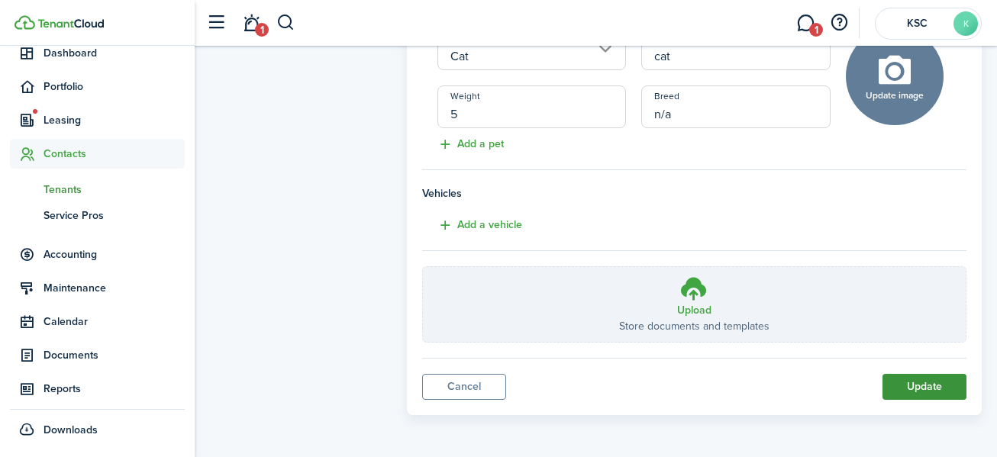
type input "[PHONE_NUMBER]"
click at [919, 379] on button "Update" at bounding box center [925, 387] width 84 height 26
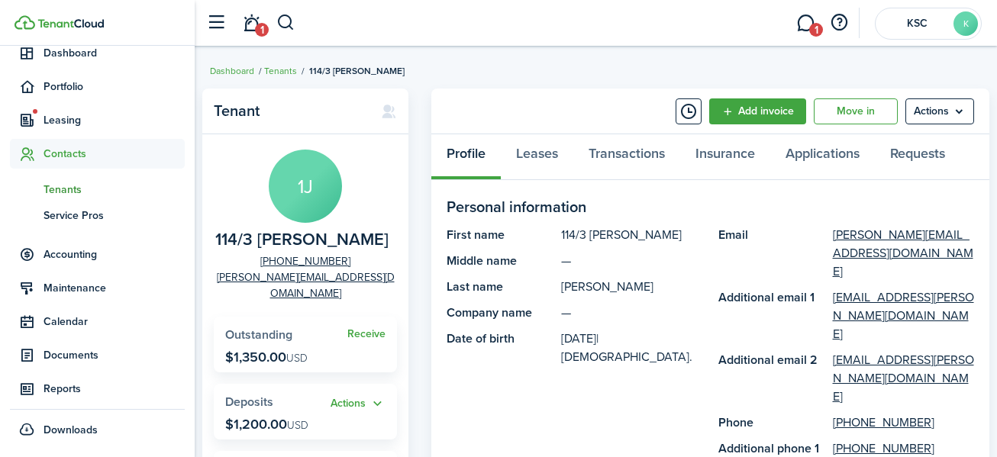
click at [60, 186] on span "Tenants" at bounding box center [114, 190] width 141 height 16
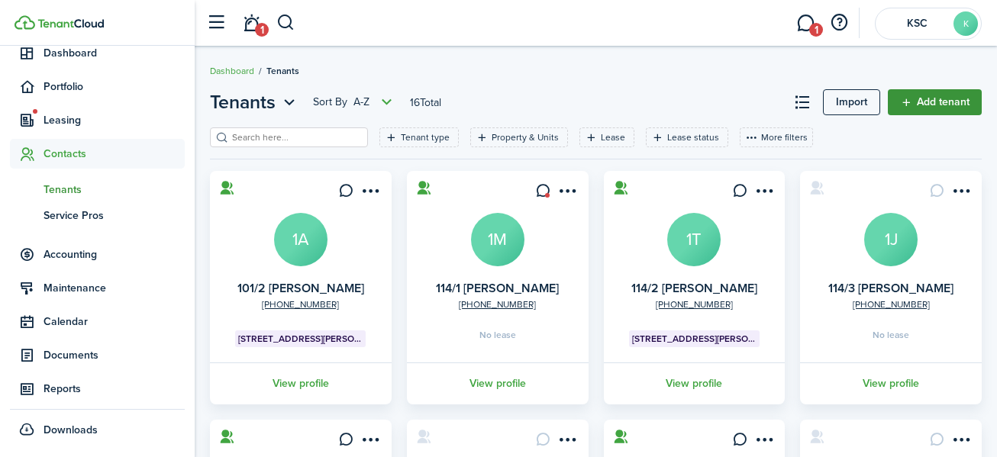
click at [931, 95] on link "Add tenant" at bounding box center [935, 102] width 94 height 26
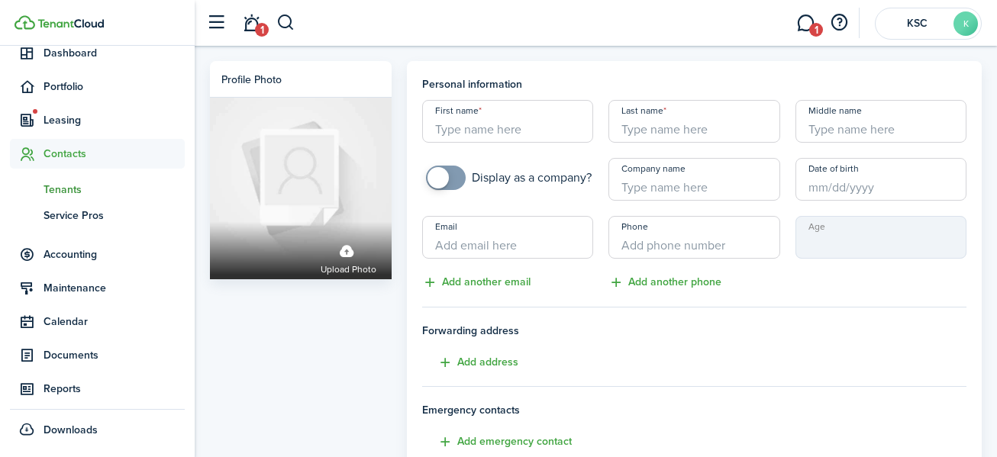
click at [432, 128] on input "First name" at bounding box center [507, 121] width 171 height 43
type input "114/4 [PERSON_NAME]"
type input "c"
click at [820, 187] on input "Date of birth" at bounding box center [881, 179] width 171 height 43
type input "[PERSON_NAME]"
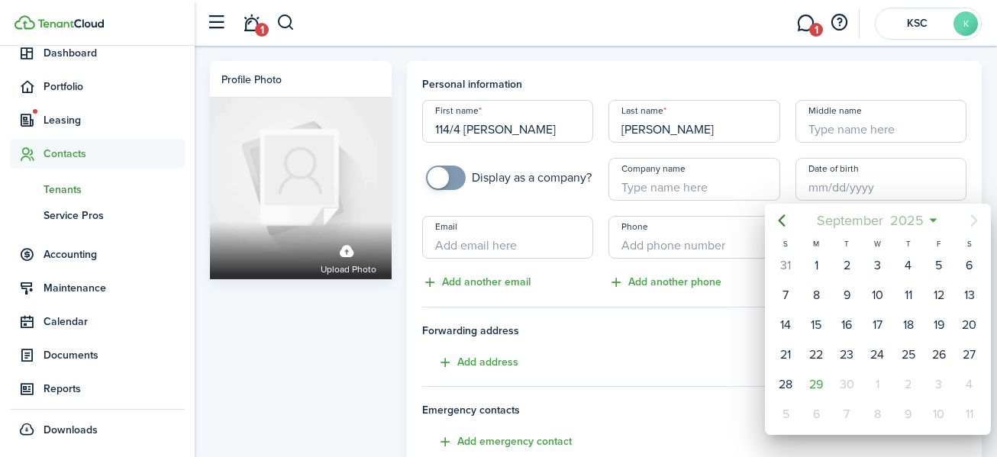
click at [911, 223] on span "2025" at bounding box center [907, 220] width 40 height 27
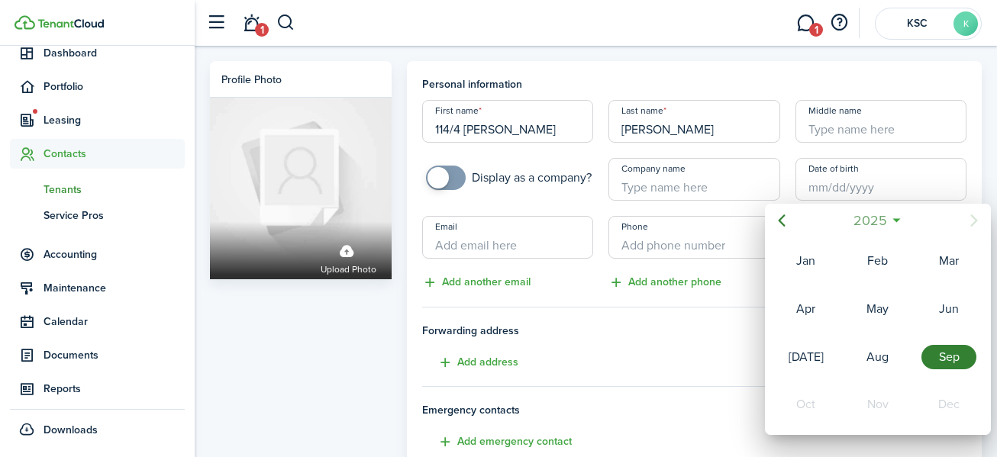
click at [878, 218] on span "2025" at bounding box center [870, 220] width 40 height 27
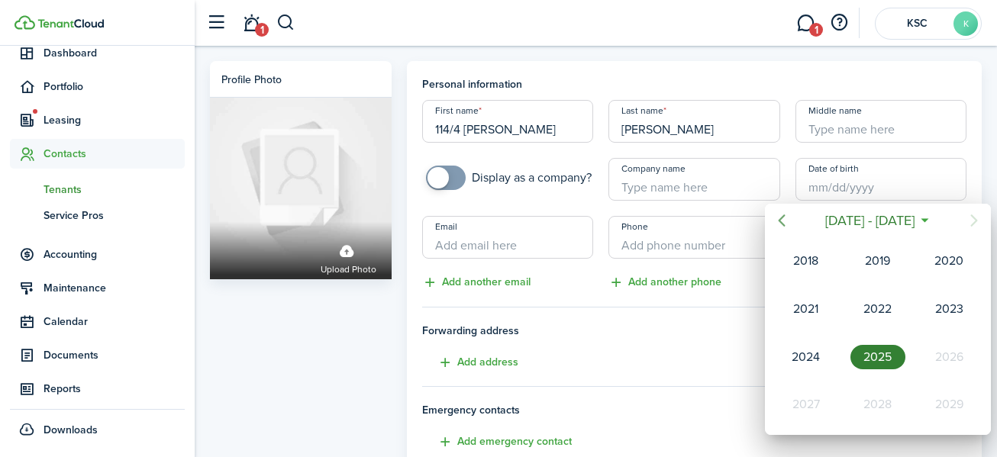
click at [783, 220] on icon "Previous page" at bounding box center [782, 221] width 18 height 18
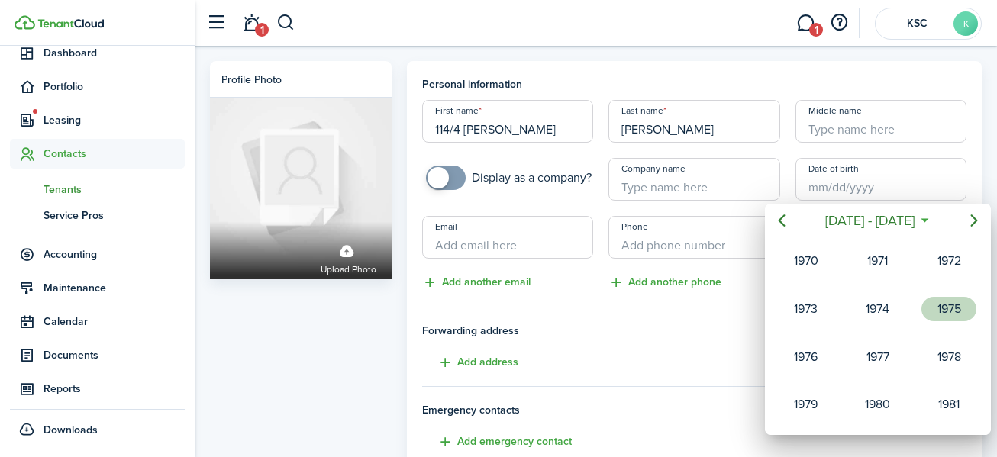
click at [961, 306] on div "1975" at bounding box center [949, 309] width 55 height 24
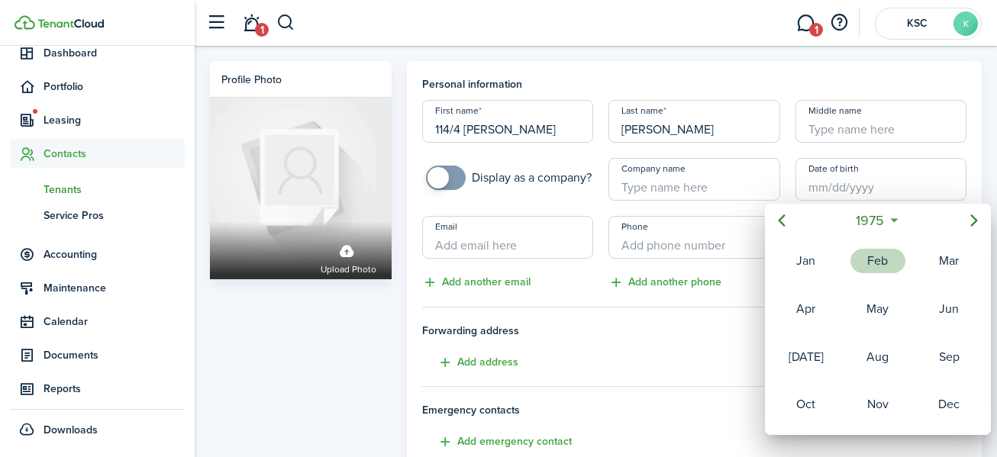
click at [876, 260] on div "Feb" at bounding box center [878, 261] width 55 height 24
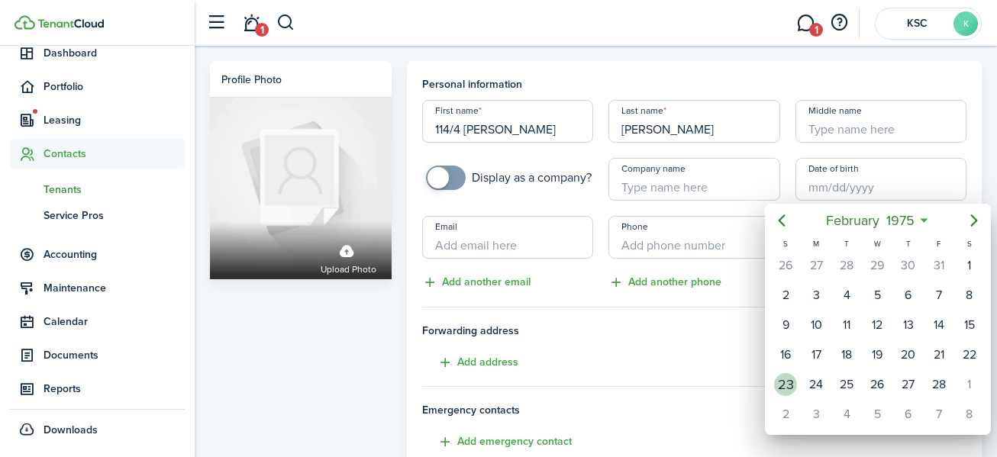
click at [788, 377] on div "23" at bounding box center [785, 384] width 23 height 23
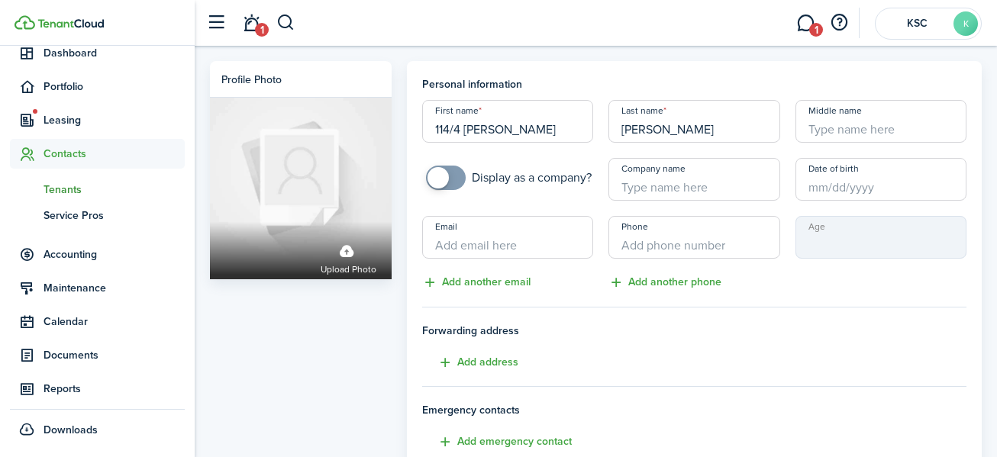
type input "[DATE]"
type input "50"
click at [525, 245] on input "Email" at bounding box center [507, 237] width 171 height 43
type input "[EMAIL_ADDRESS][DOMAIN_NAME]"
click at [635, 250] on input "Phone" at bounding box center [694, 237] width 171 height 43
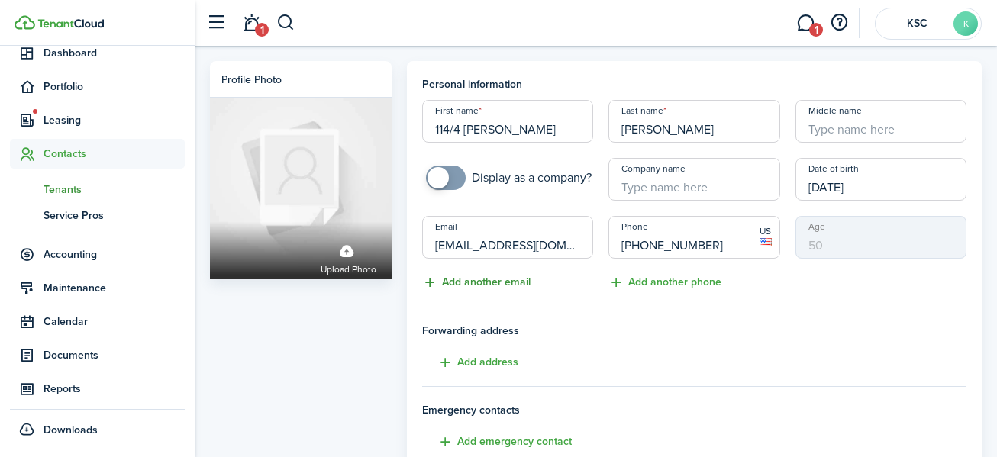
type input "[PHONE_NUMBER]"
click at [487, 276] on button "Add another email" at bounding box center [476, 283] width 108 height 18
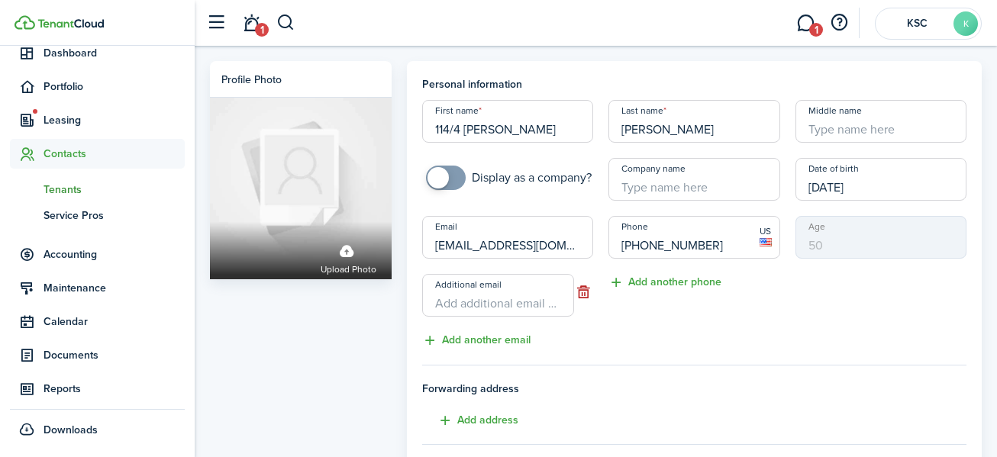
click at [487, 276] on input "Additional email" at bounding box center [498, 295] width 153 height 43
type input "[EMAIL_ADDRESS][DOMAIN_NAME]"
click at [658, 275] on button "Add another phone" at bounding box center [665, 283] width 113 height 18
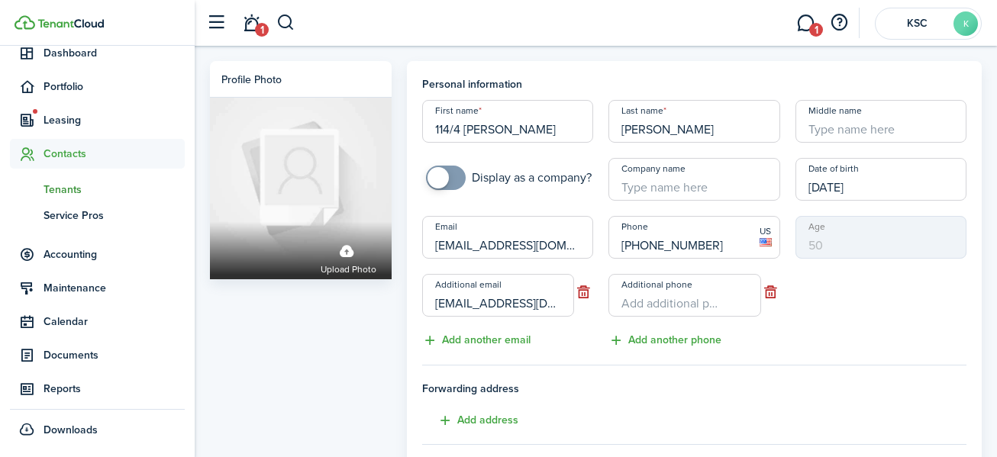
click at [649, 301] on input "Additional phone" at bounding box center [685, 295] width 153 height 43
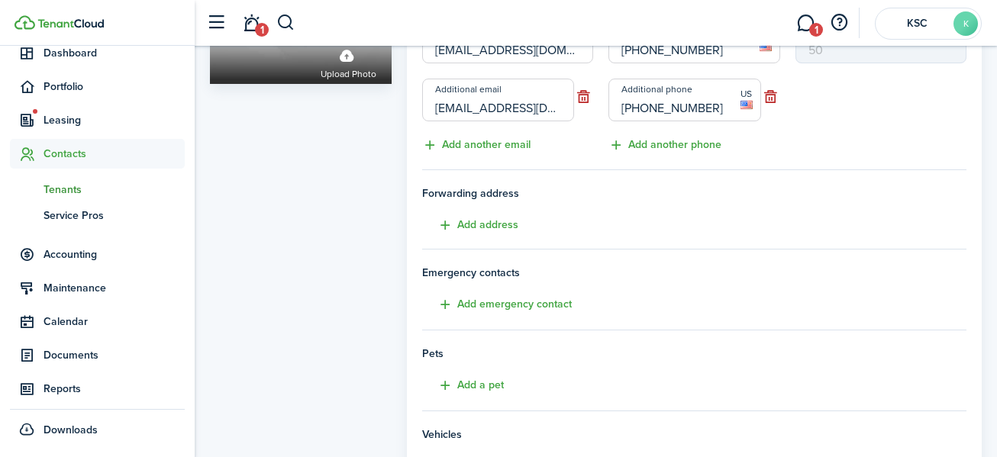
scroll to position [229, 0]
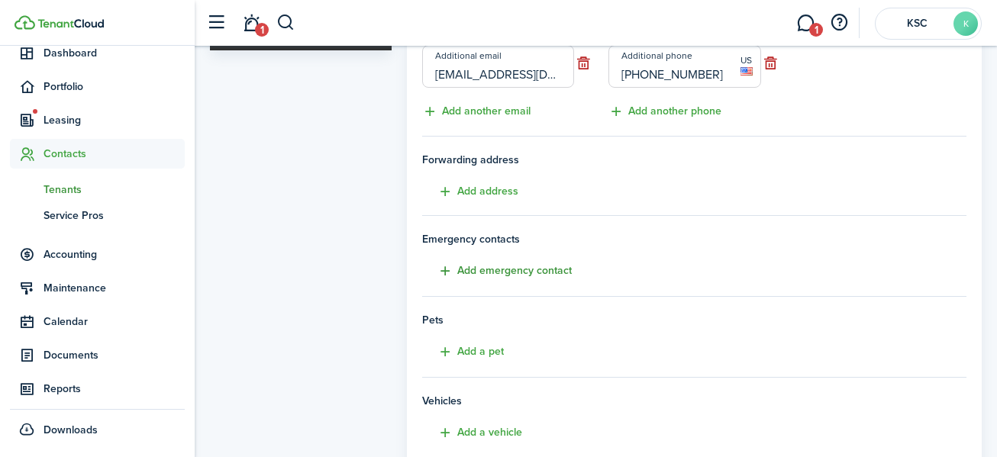
type input "[PHONE_NUMBER]"
click at [525, 267] on button "Add emergency contact" at bounding box center [497, 272] width 150 height 18
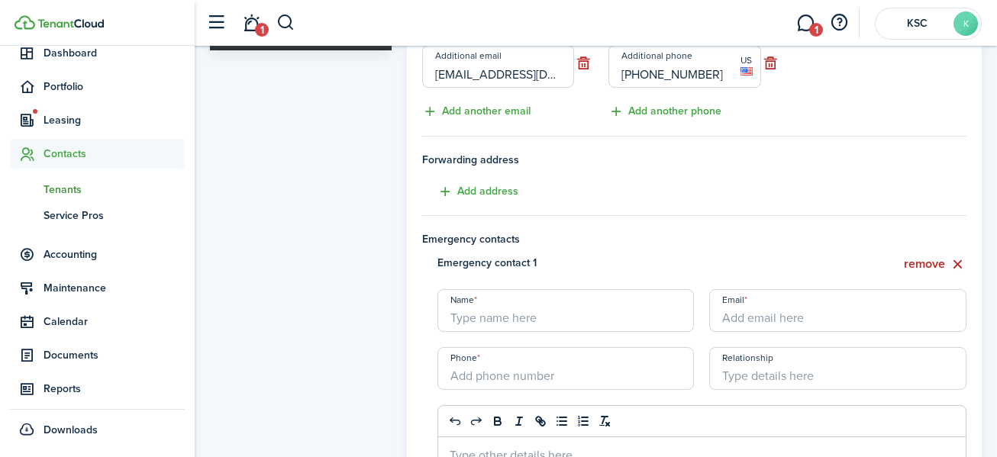
click at [493, 320] on input "Name" at bounding box center [566, 310] width 257 height 43
type input "[PERSON_NAME]"
click at [748, 315] on input "Email" at bounding box center [838, 310] width 257 height 43
click at [748, 314] on input "Email" at bounding box center [838, 310] width 257 height 43
click at [748, 314] on input "couey708@" at bounding box center [838, 310] width 257 height 43
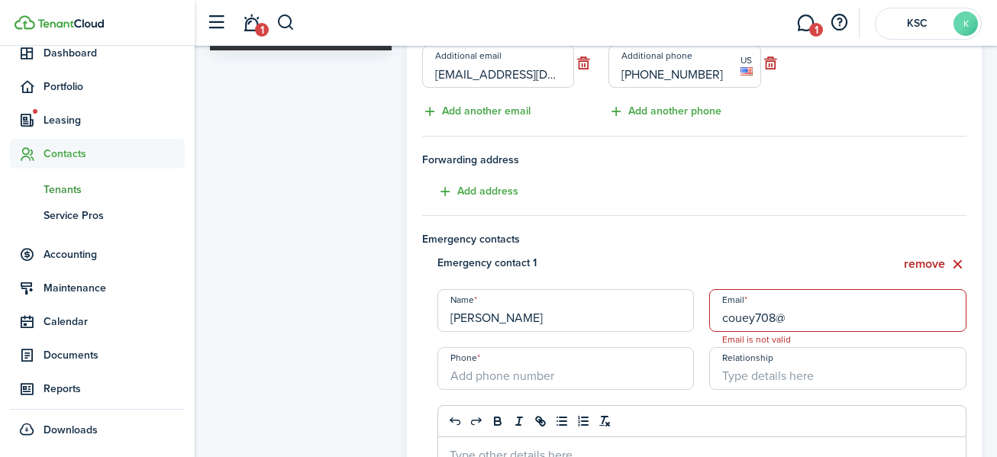
click at [815, 322] on input "couey708@" at bounding box center [838, 310] width 257 height 43
type input "[EMAIL_ADDRESS][DOMAIN_NAME]"
click at [525, 378] on input "+1" at bounding box center [566, 369] width 257 height 43
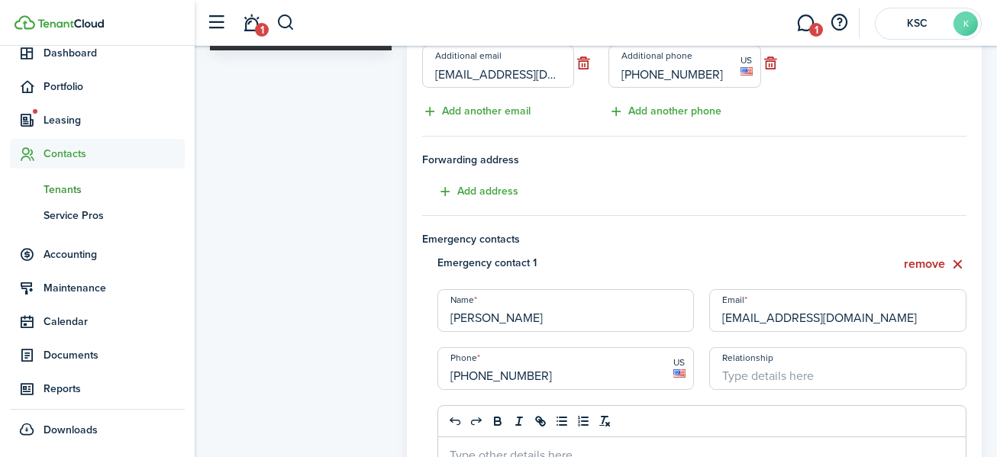
type input "[PHONE_NUMBER]"
click at [789, 378] on input "Relationship" at bounding box center [838, 369] width 257 height 43
type input "significant other"
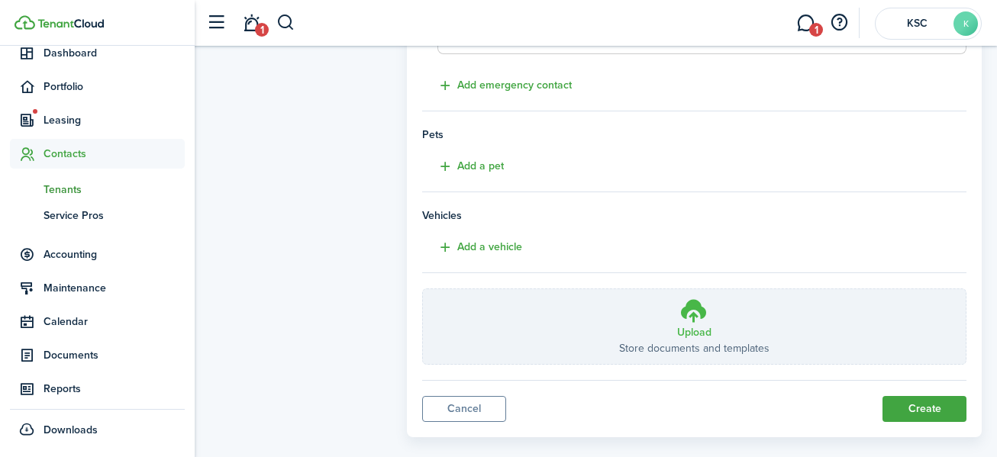
scroll to position [750, 0]
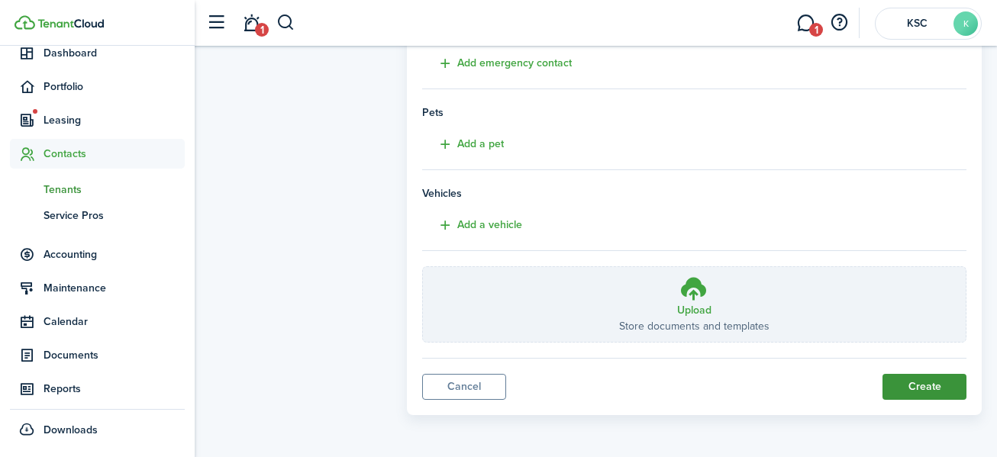
click at [922, 386] on button "Create" at bounding box center [925, 387] width 84 height 26
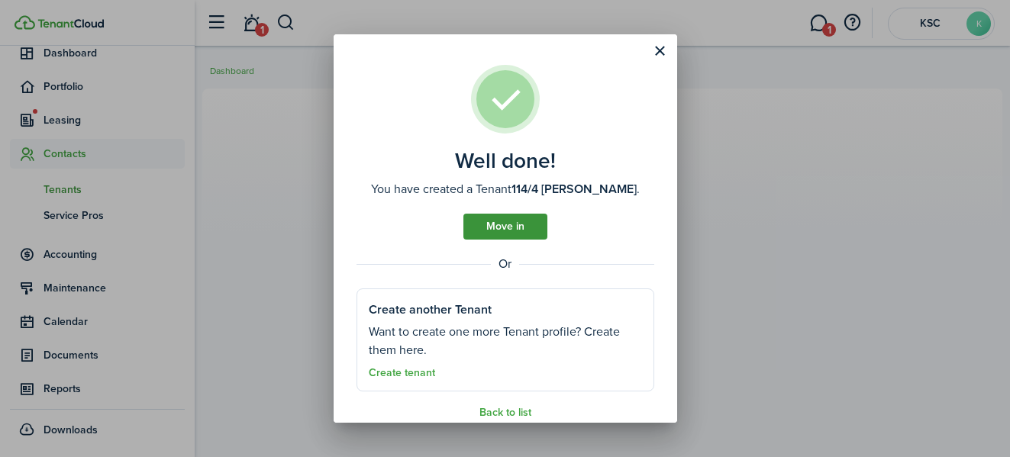
click at [509, 216] on link "Move in" at bounding box center [506, 227] width 84 height 26
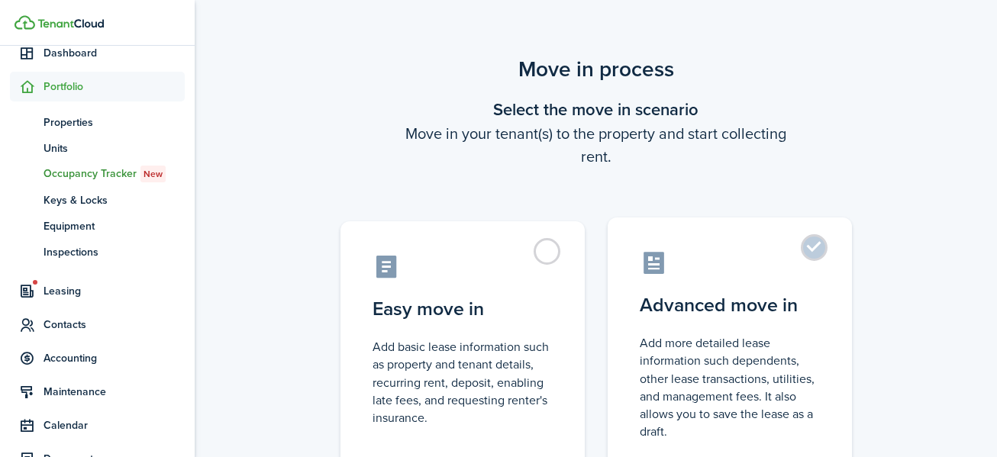
click at [815, 244] on label "Advanced move in Add more detailed lease information such dependents, other lea…" at bounding box center [730, 345] width 244 height 255
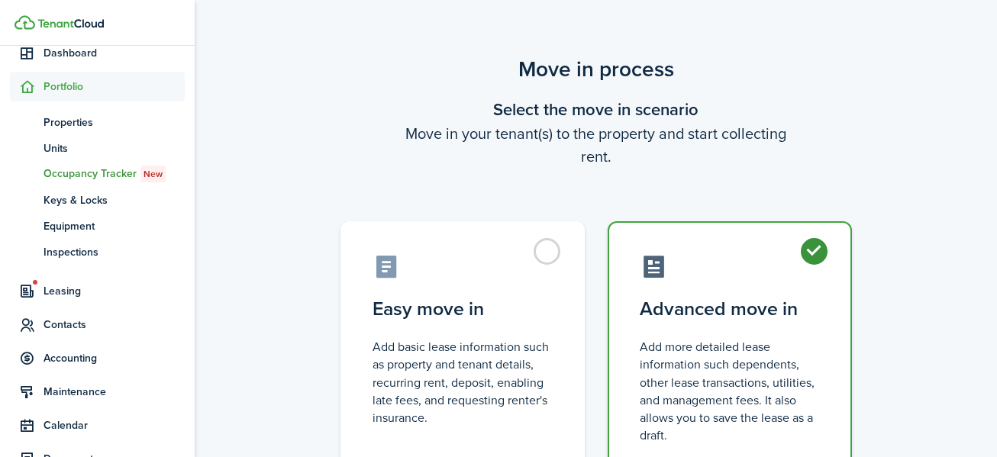
radio input "true"
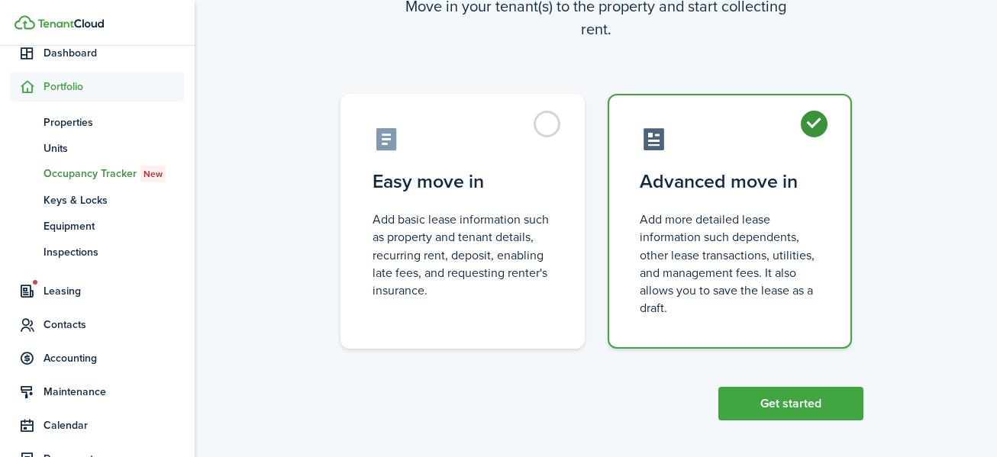
scroll to position [133, 0]
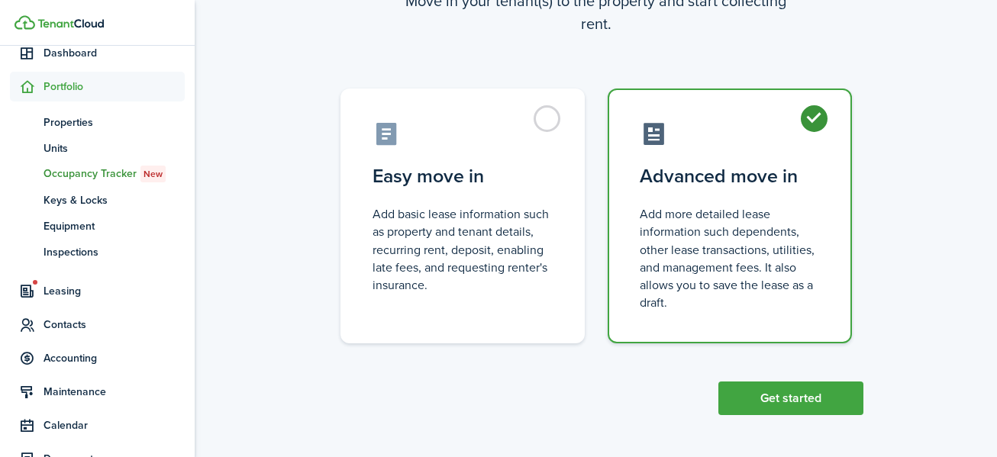
click at [794, 396] on button "Get started" at bounding box center [791, 399] width 145 height 34
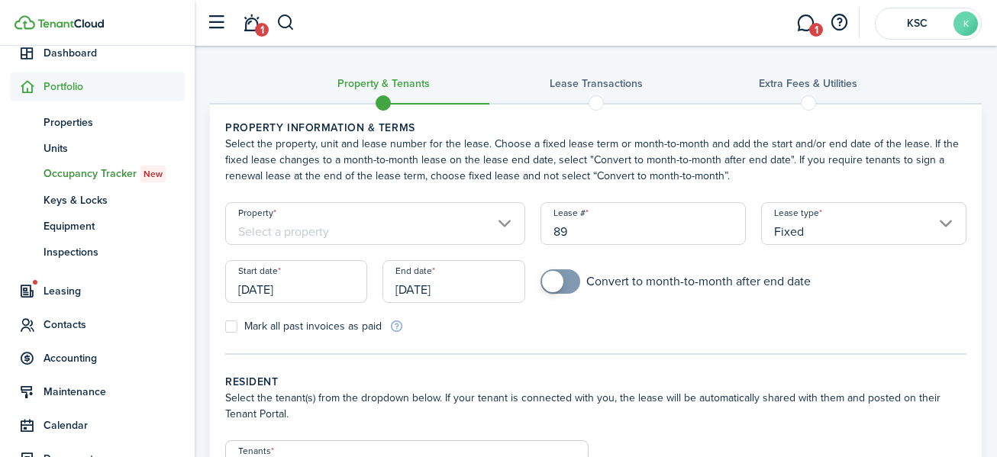
click at [506, 218] on input "Property" at bounding box center [375, 223] width 300 height 43
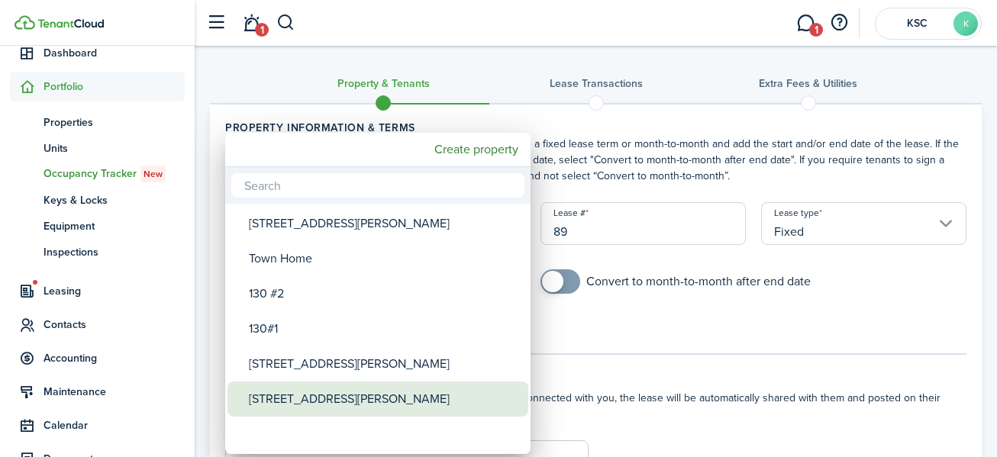
click at [348, 395] on div "[STREET_ADDRESS][PERSON_NAME]" at bounding box center [384, 399] width 270 height 35
type input "[STREET_ADDRESS][PERSON_NAME]"
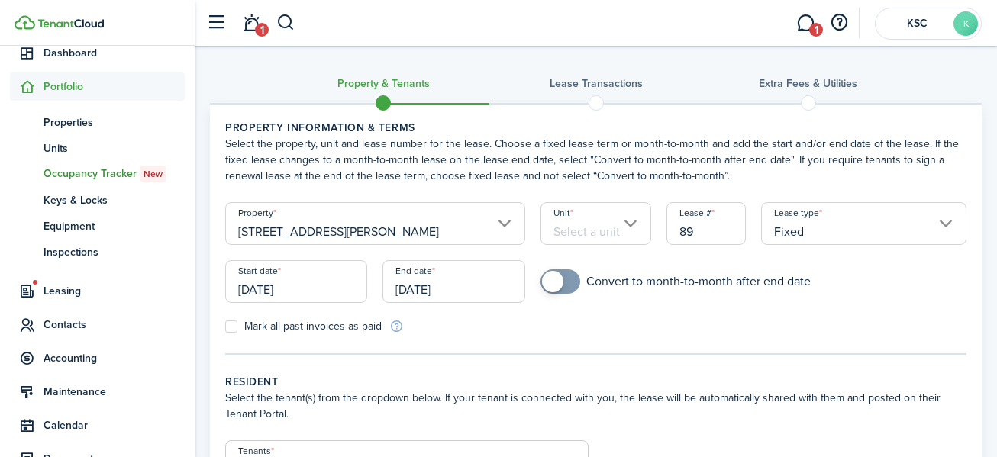
click at [632, 221] on input "Unit" at bounding box center [596, 223] width 111 height 43
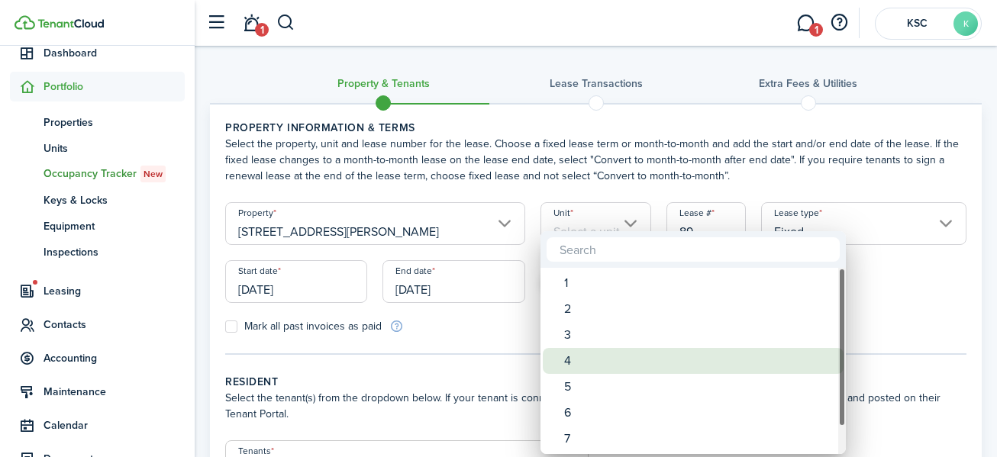
click at [590, 360] on div "4" at bounding box center [699, 361] width 270 height 26
type input "4"
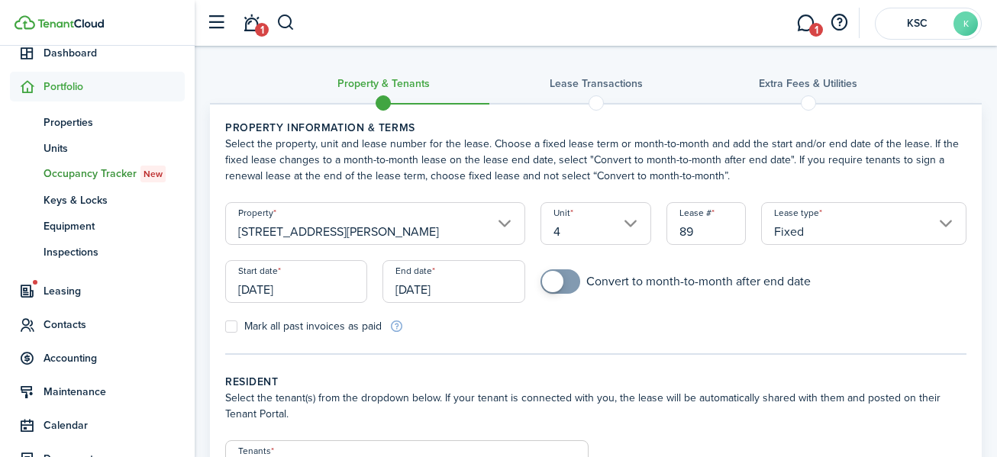
click at [293, 290] on input "[DATE]" at bounding box center [296, 281] width 142 height 43
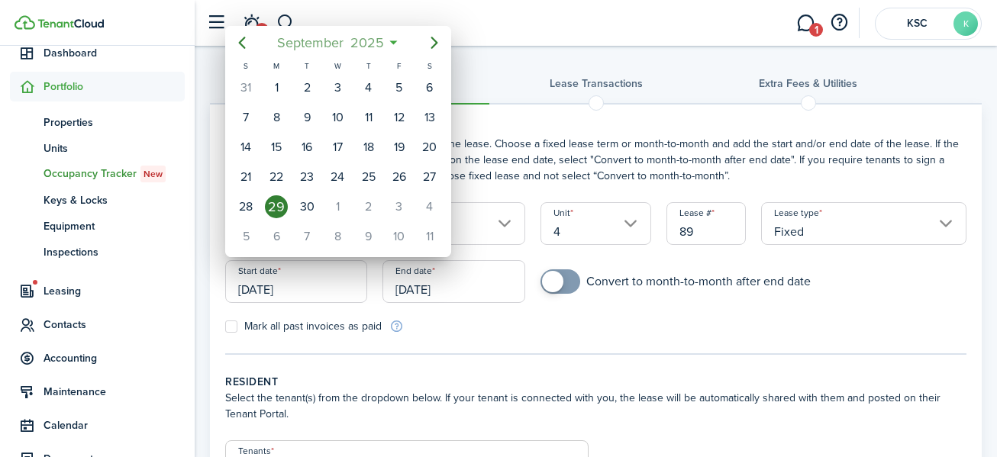
click at [371, 36] on span "2025" at bounding box center [367, 42] width 40 height 27
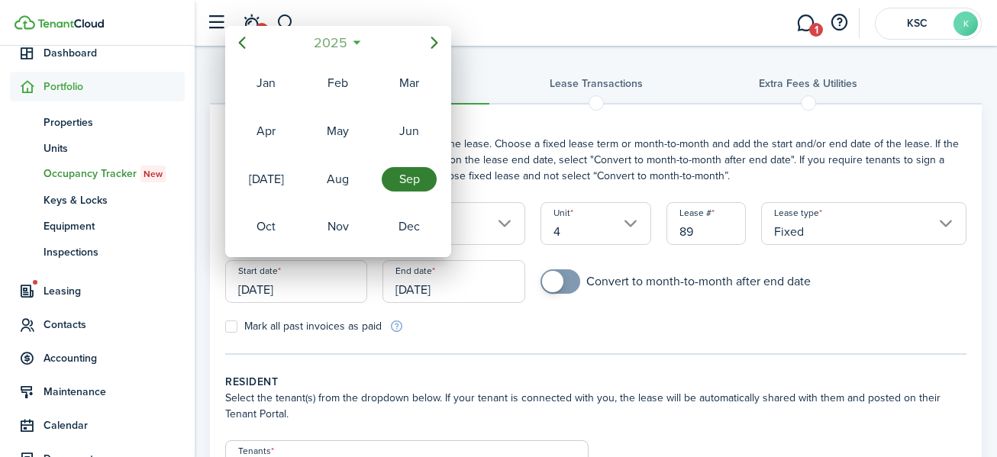
click at [331, 38] on span "2025" at bounding box center [330, 42] width 40 height 27
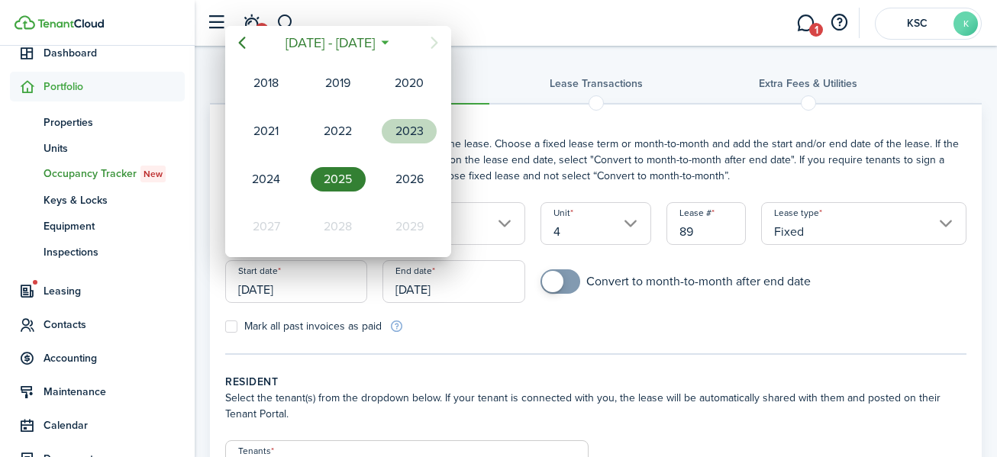
click at [407, 131] on div "2023" at bounding box center [409, 131] width 55 height 24
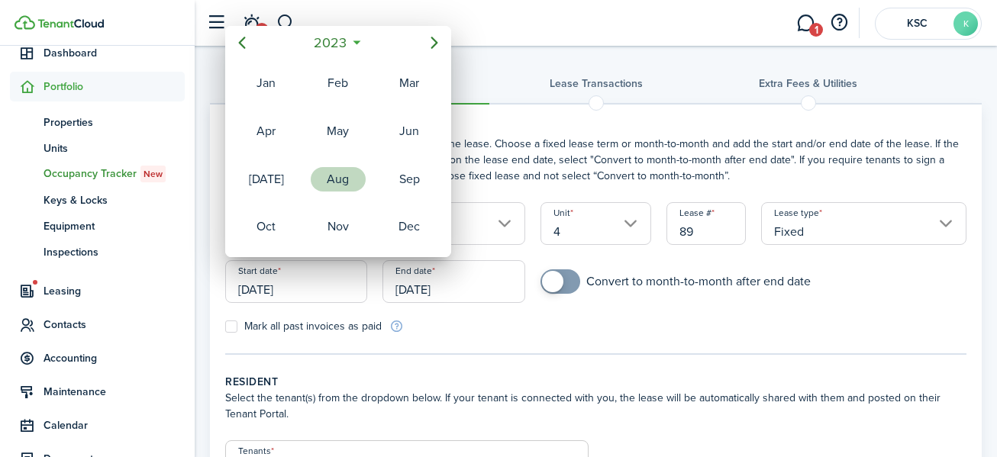
click at [344, 174] on div "Aug" at bounding box center [338, 179] width 55 height 24
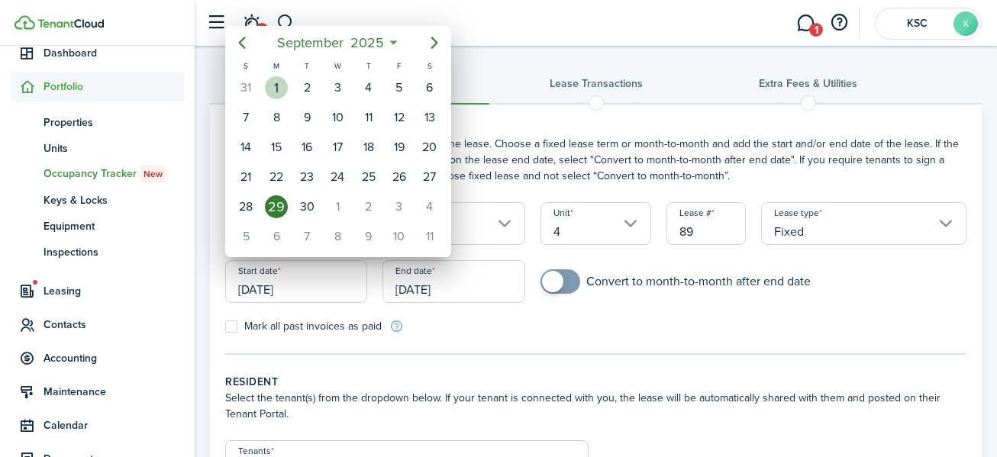
click at [282, 82] on div "1" at bounding box center [276, 87] width 23 height 23
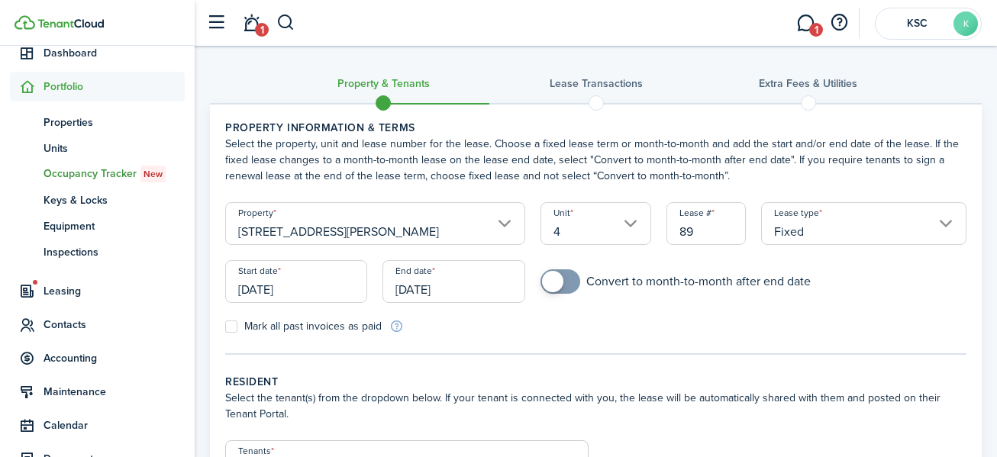
click at [269, 293] on input "[DATE]" at bounding box center [296, 281] width 142 height 43
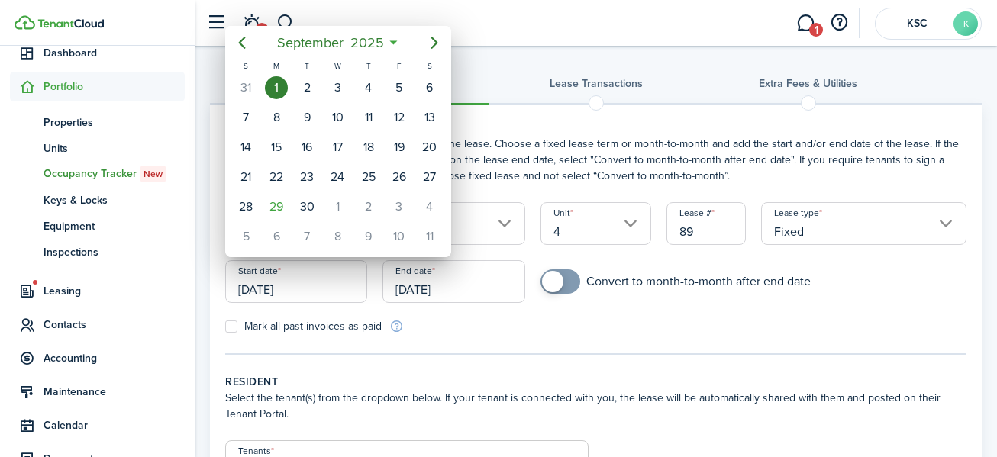
click at [288, 286] on div at bounding box center [499, 229] width 1242 height 702
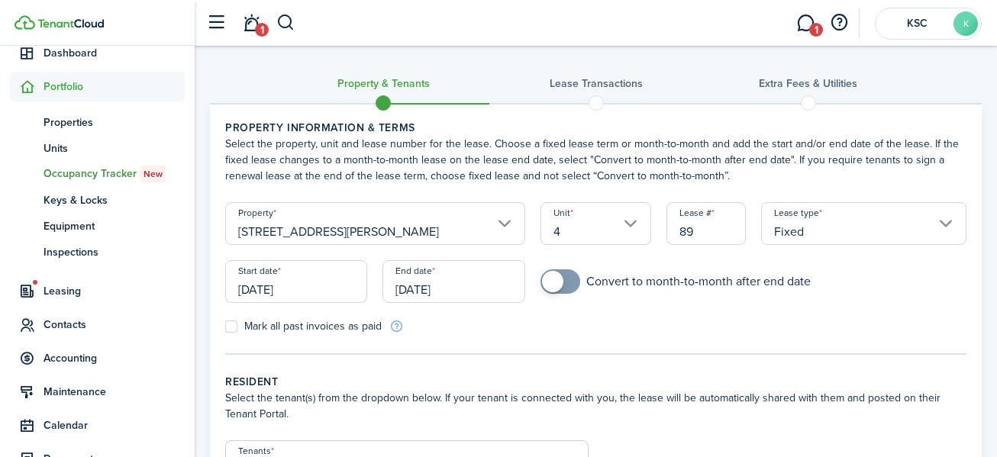
click at [282, 289] on input "[DATE]" at bounding box center [296, 281] width 142 height 43
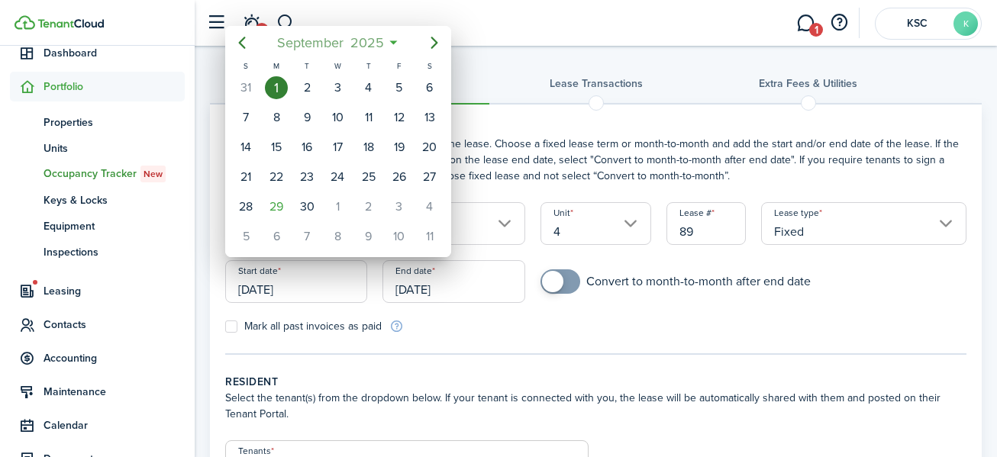
click at [369, 37] on span "2025" at bounding box center [367, 42] width 40 height 27
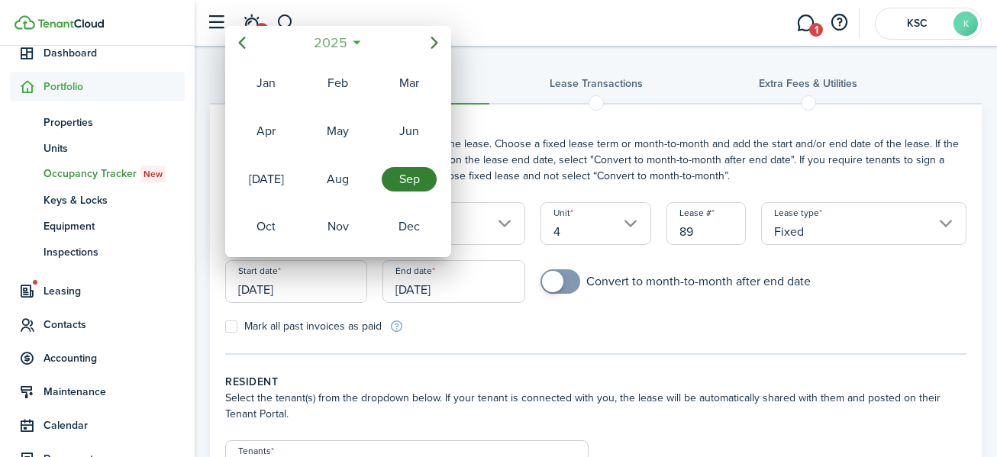
click at [330, 40] on span "2025" at bounding box center [330, 42] width 40 height 27
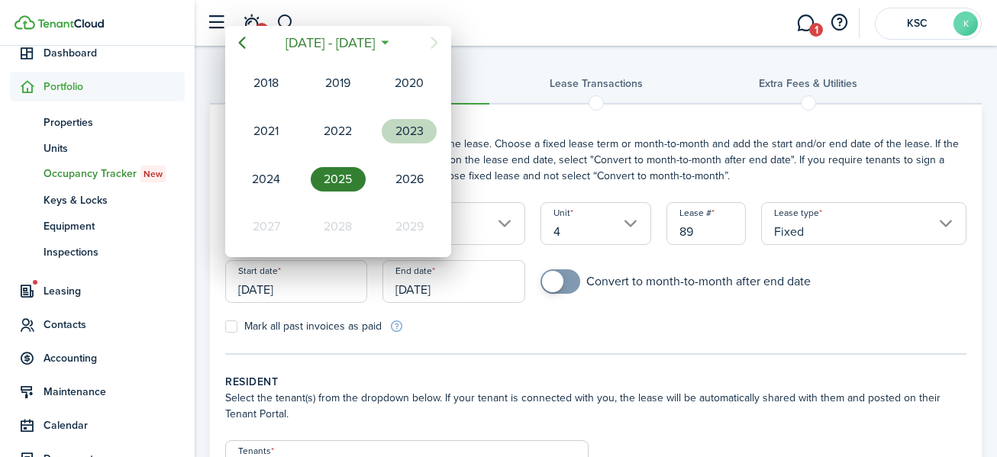
click at [403, 124] on div "2023" at bounding box center [409, 131] width 55 height 24
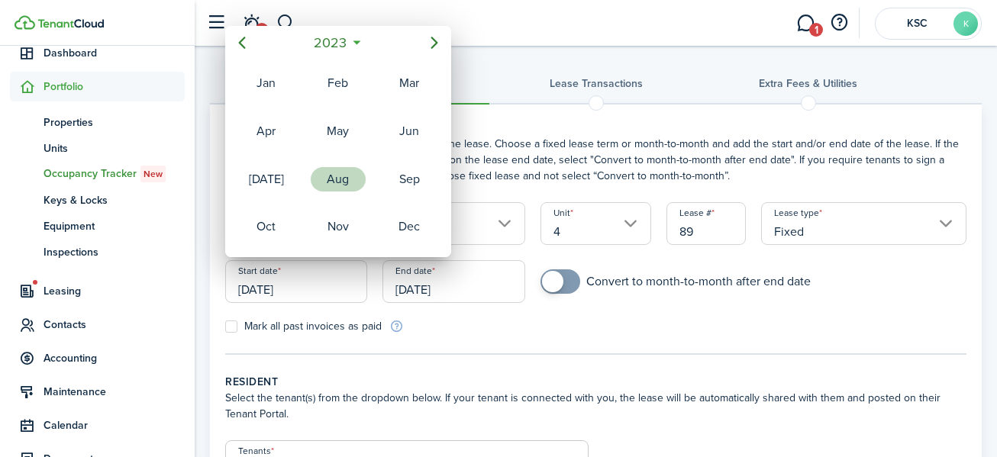
click at [344, 176] on div "Aug" at bounding box center [338, 179] width 55 height 24
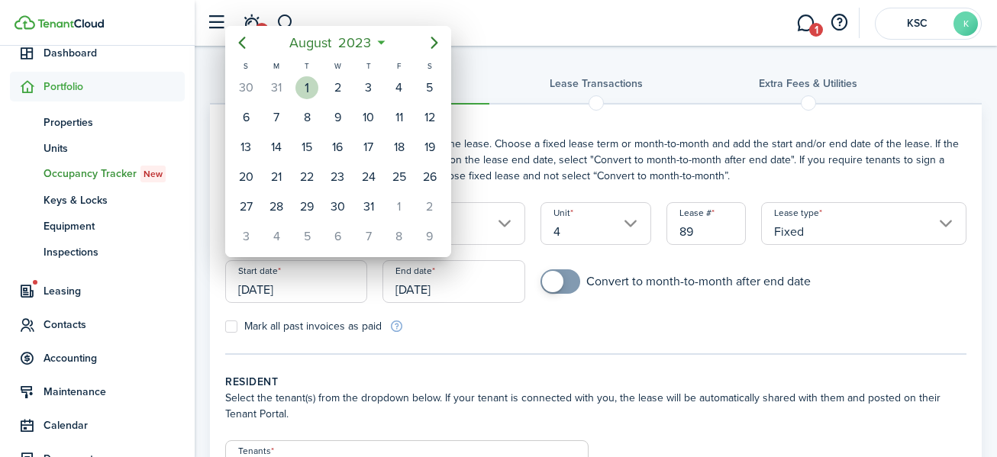
click at [304, 85] on div "1" at bounding box center [307, 87] width 23 height 23
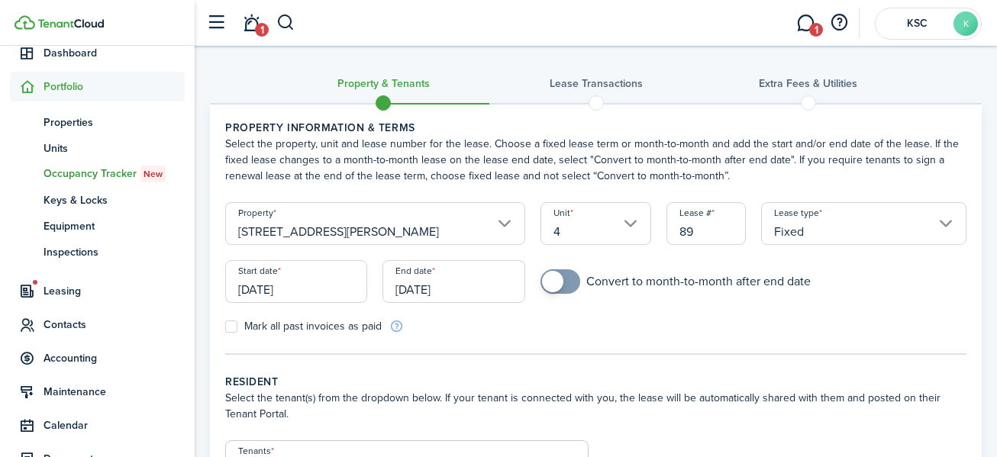
click at [266, 284] on input "[DATE]" at bounding box center [296, 281] width 142 height 43
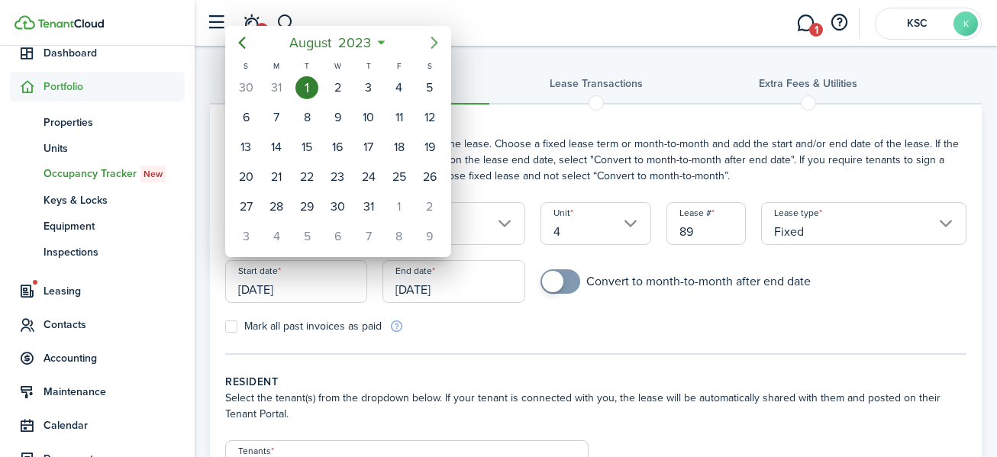
click at [433, 39] on icon "Next page" at bounding box center [434, 43] width 7 height 12
click at [398, 81] on div "1" at bounding box center [399, 87] width 23 height 23
type input "[DATE]"
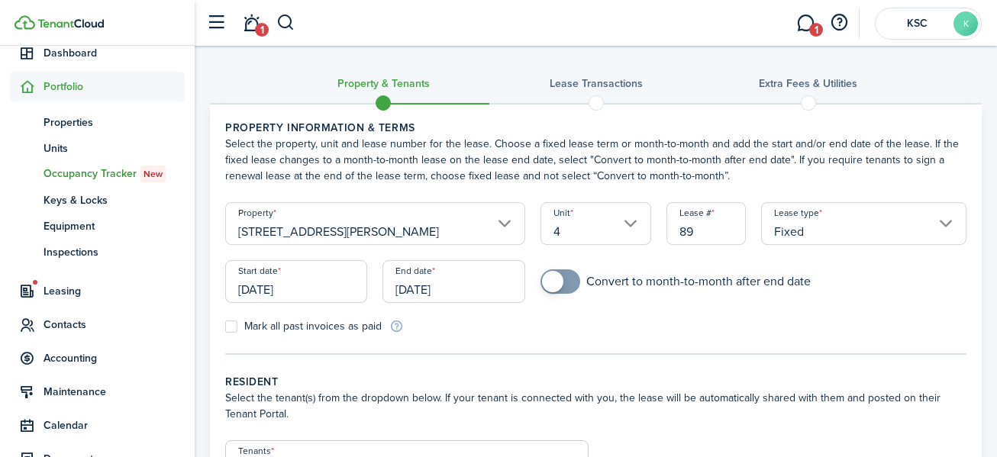
click at [429, 286] on input "[DATE]" at bounding box center [454, 281] width 142 height 43
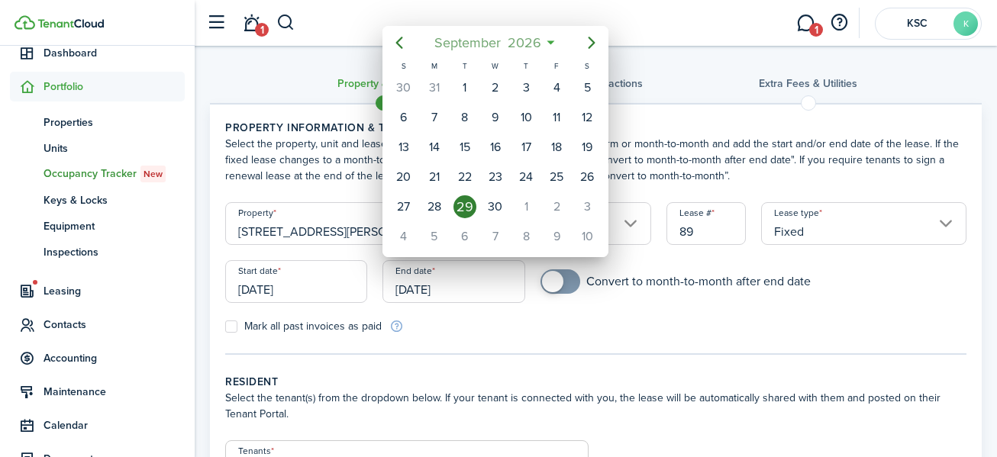
click at [527, 37] on span "2026" at bounding box center [524, 42] width 40 height 27
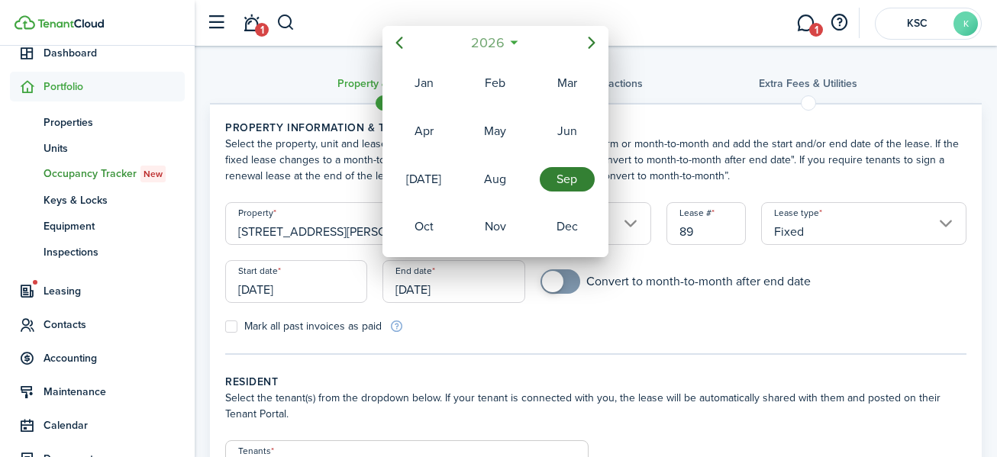
click at [482, 37] on span "2026" at bounding box center [487, 42] width 40 height 27
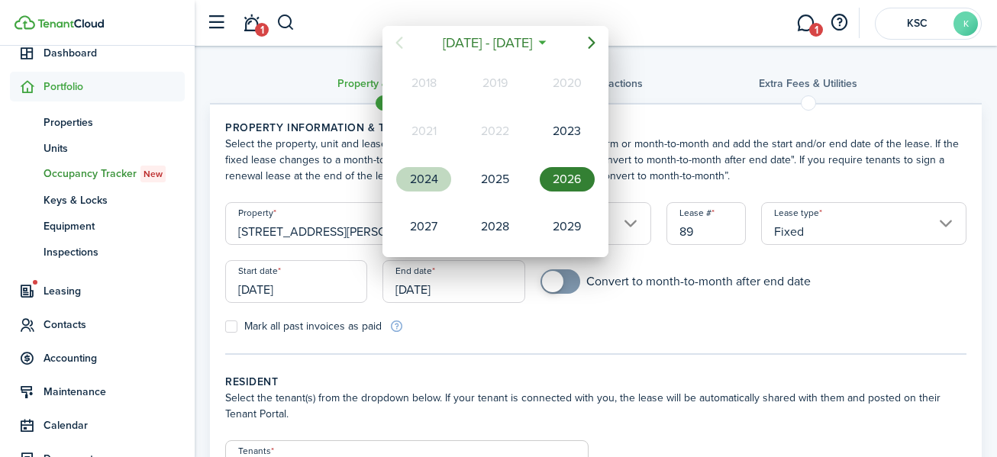
click at [428, 170] on div "2024" at bounding box center [423, 179] width 55 height 24
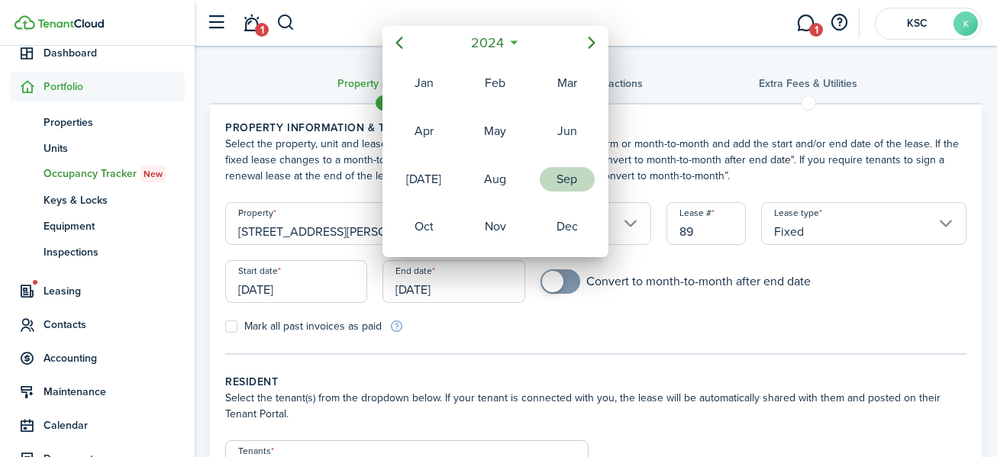
click at [561, 170] on div "Sep" at bounding box center [567, 179] width 55 height 24
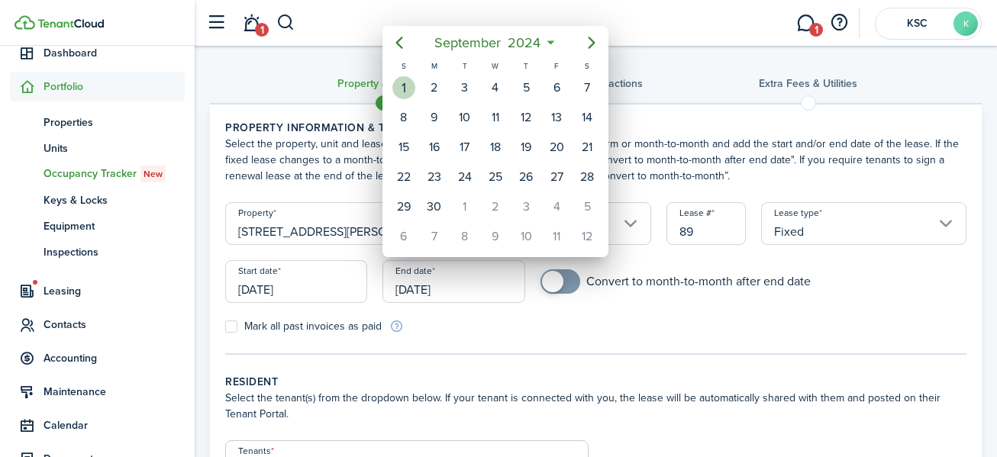
click at [404, 82] on div "1" at bounding box center [404, 87] width 23 height 23
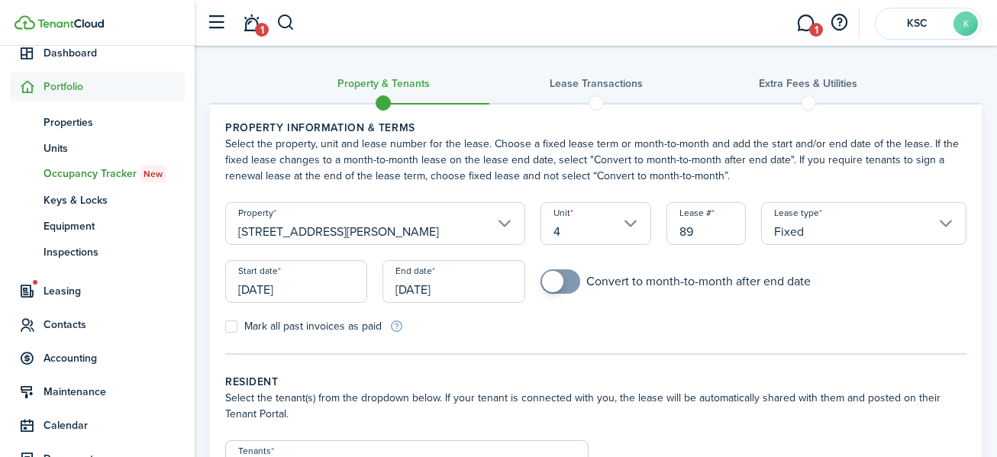
type input "[DATE]"
checkbox input "true"
click at [558, 277] on span at bounding box center [552, 281] width 21 height 21
click at [229, 325] on label "Mark all past invoices as paid" at bounding box center [303, 327] width 157 height 12
click at [225, 327] on input "Mark all past invoices as paid" at bounding box center [225, 327] width 1 height 1
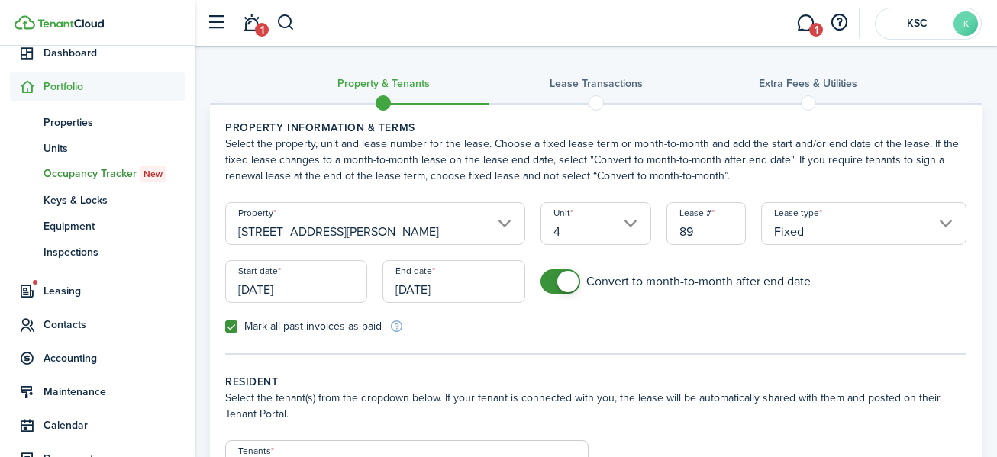
checkbox input "true"
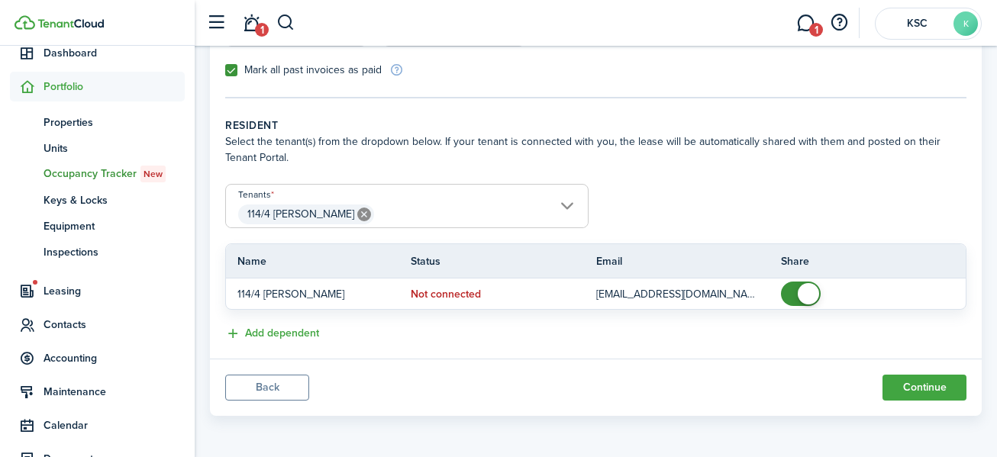
scroll to position [257, 0]
click at [917, 383] on panel-main-footer "Back Continue" at bounding box center [596, 386] width 772 height 57
click at [917, 385] on button "Continue" at bounding box center [925, 387] width 84 height 26
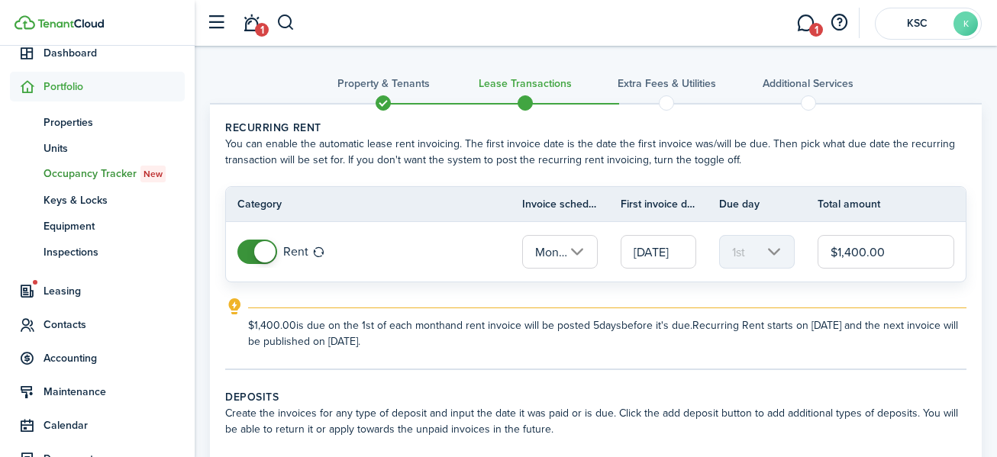
click at [853, 250] on input "$1,400.00" at bounding box center [886, 252] width 137 height 34
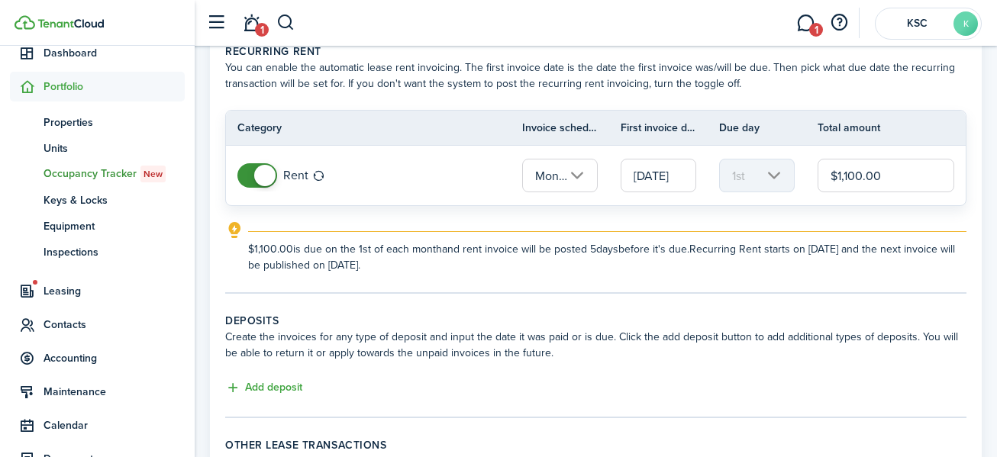
scroll to position [153, 0]
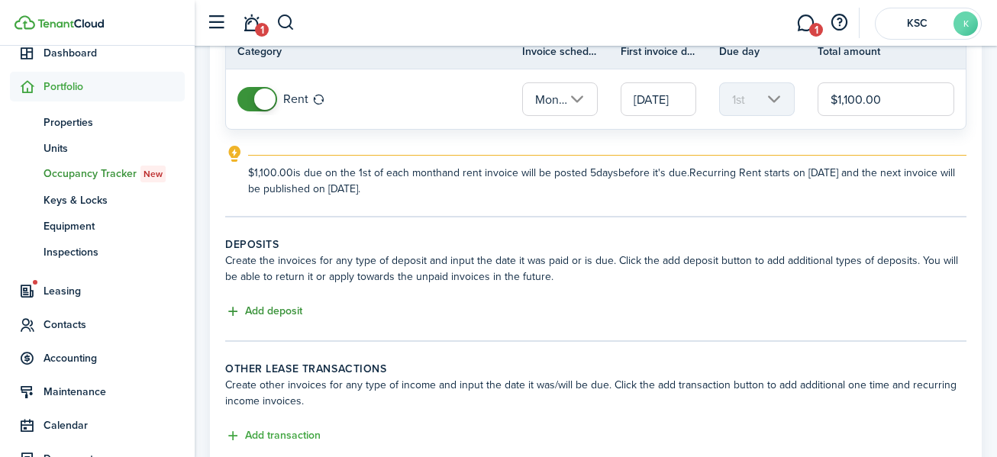
type input "$1,100.00"
click at [283, 309] on button "Add deposit" at bounding box center [263, 312] width 77 height 18
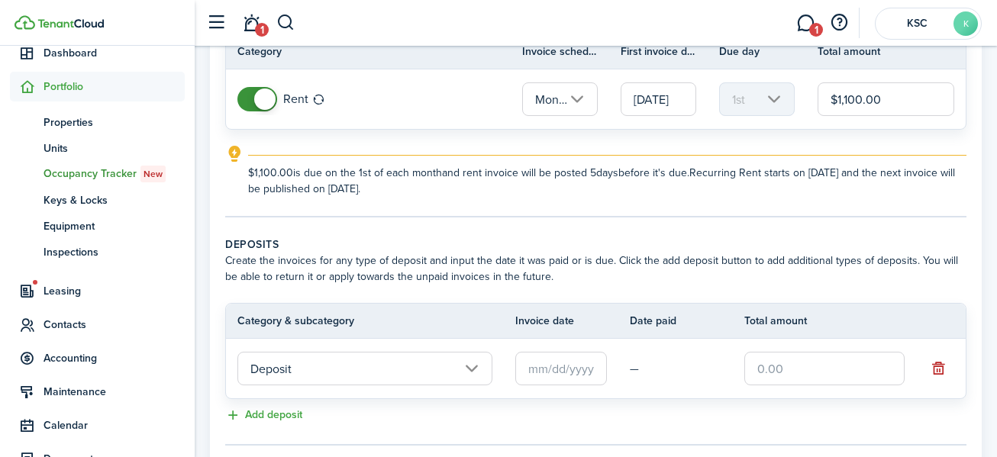
click at [758, 370] on input "text" at bounding box center [825, 369] width 160 height 34
click at [554, 368] on input "text" at bounding box center [562, 369] width 92 height 34
type input "$1,100.00"
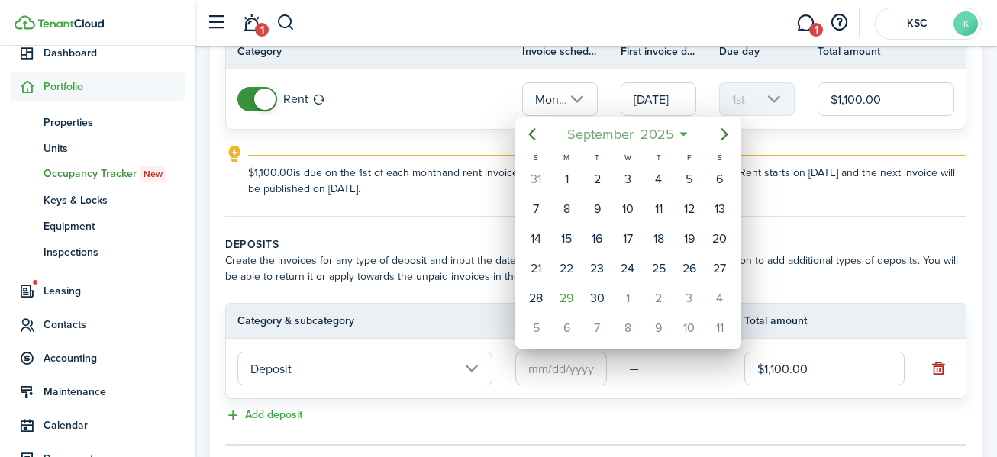
click at [655, 131] on span "2025" at bounding box center [657, 134] width 40 height 27
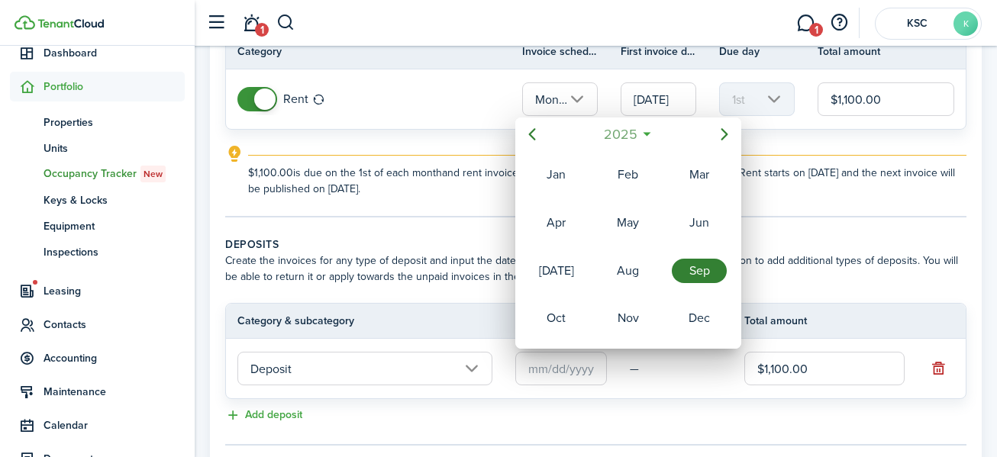
click at [632, 129] on span "2025" at bounding box center [620, 134] width 40 height 27
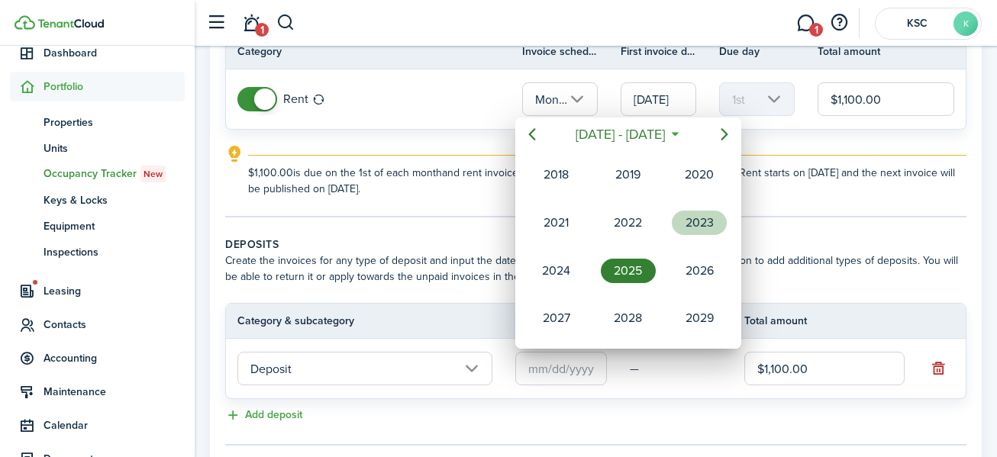
click at [702, 218] on div "2023" at bounding box center [699, 223] width 55 height 24
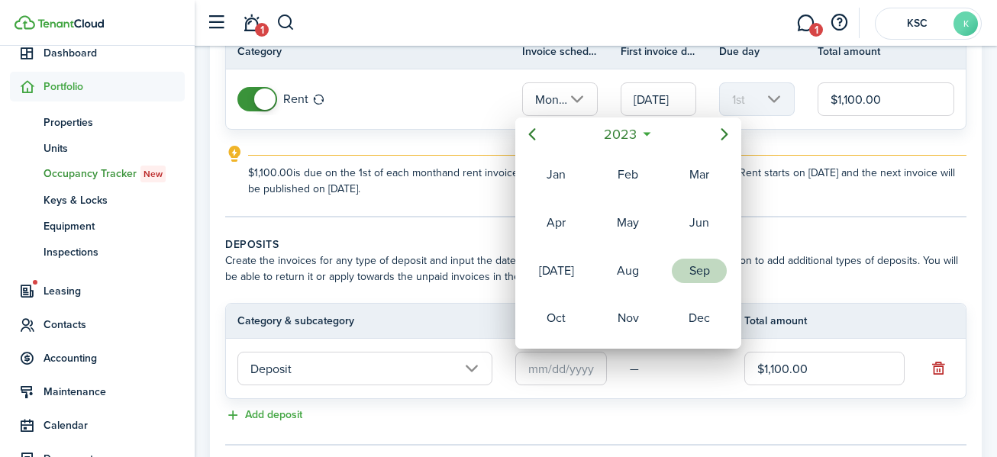
click at [694, 269] on div "Sep" at bounding box center [699, 271] width 55 height 24
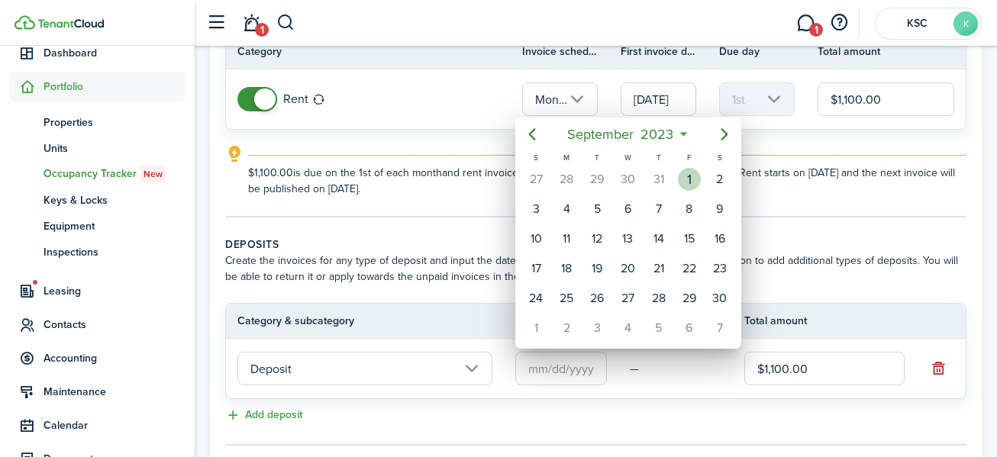
click at [690, 172] on div "1" at bounding box center [689, 179] width 23 height 23
type input "[DATE]"
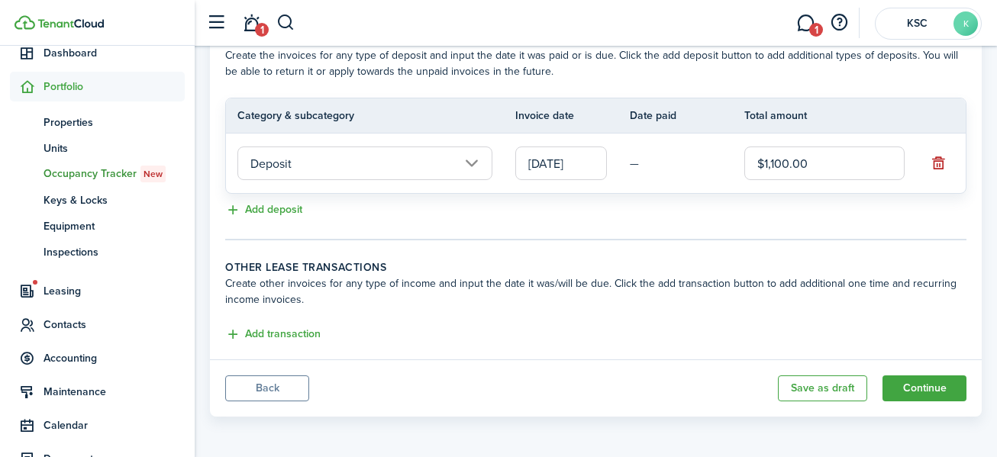
scroll to position [360, 0]
click at [926, 376] on button "Continue" at bounding box center [925, 387] width 84 height 26
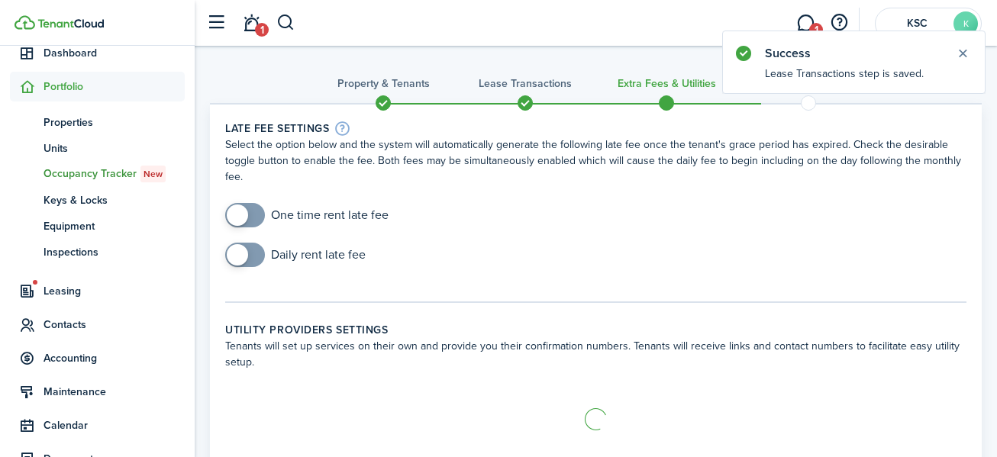
checkbox input "true"
click at [238, 212] on span at bounding box center [237, 215] width 21 height 21
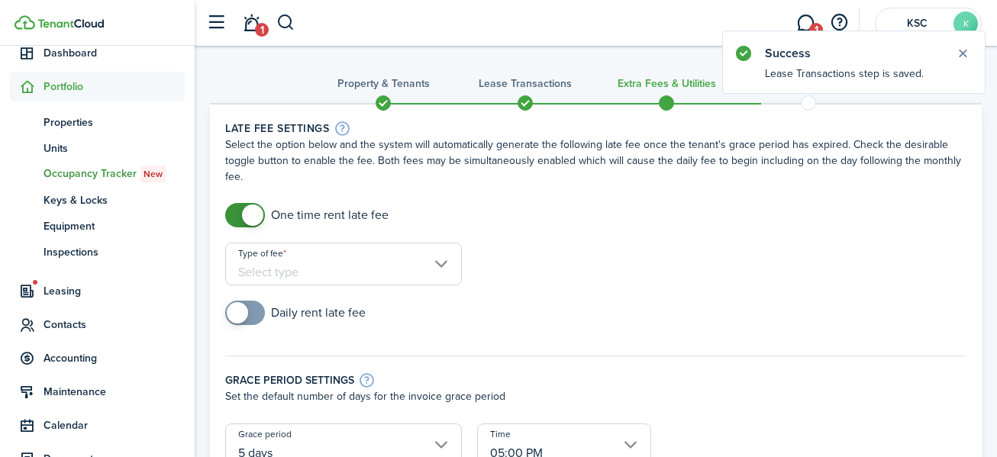
click at [439, 260] on input "Type of fee" at bounding box center [343, 264] width 237 height 43
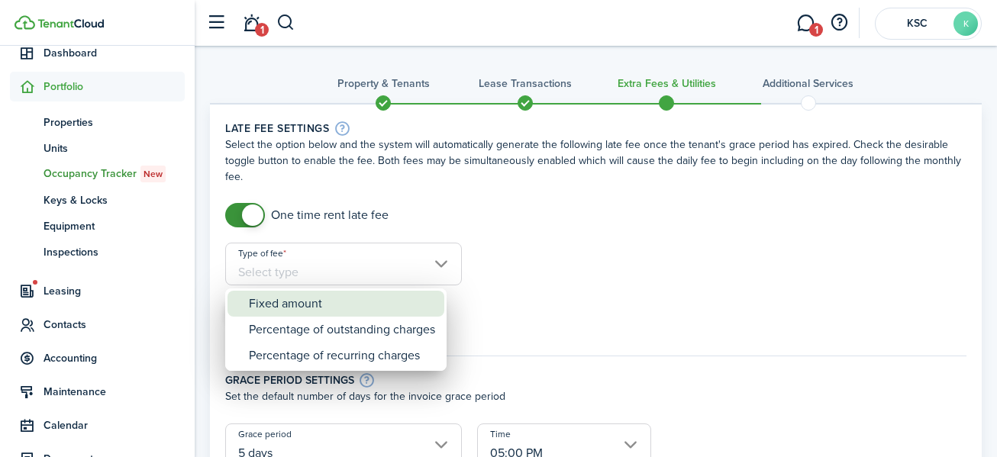
click at [341, 302] on div "Fixed amount" at bounding box center [342, 304] width 186 height 26
type input "Fixed amount"
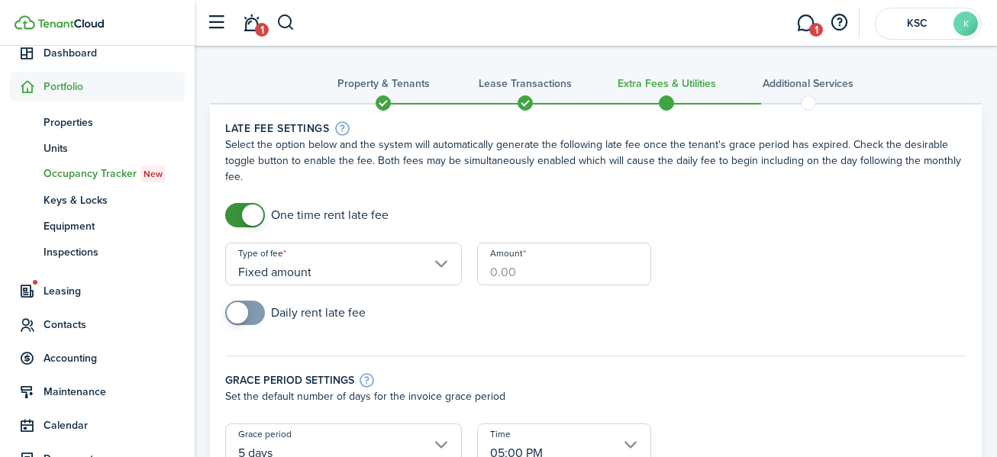
click at [488, 275] on input "Amount" at bounding box center [564, 264] width 174 height 43
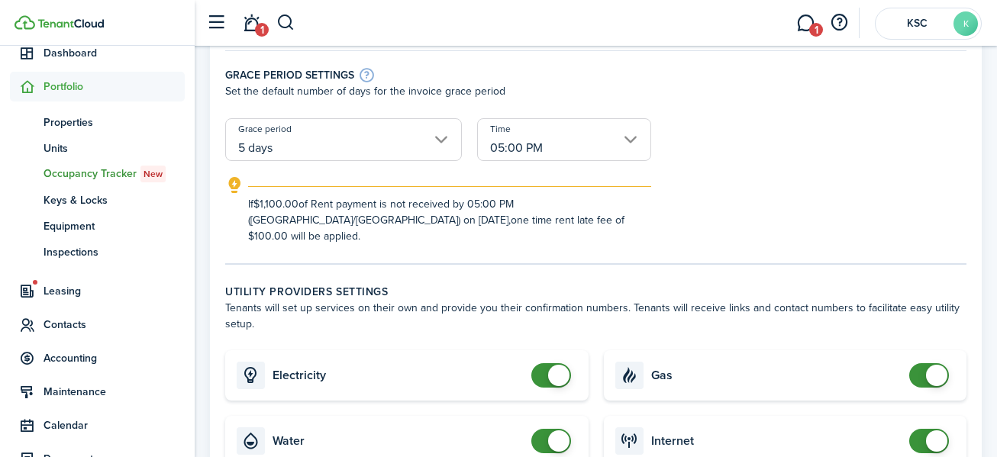
scroll to position [535, 0]
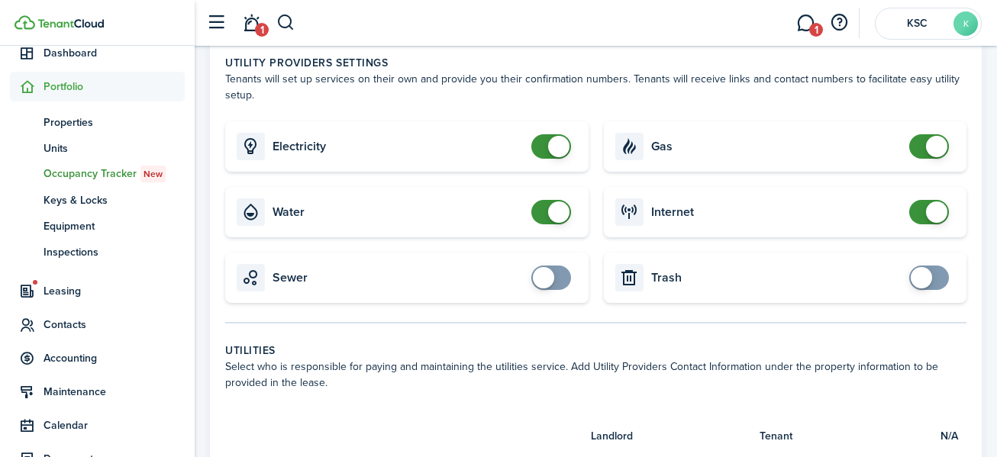
type input "$100.00"
checkbox input "true"
click at [548, 267] on span at bounding box center [543, 277] width 21 height 21
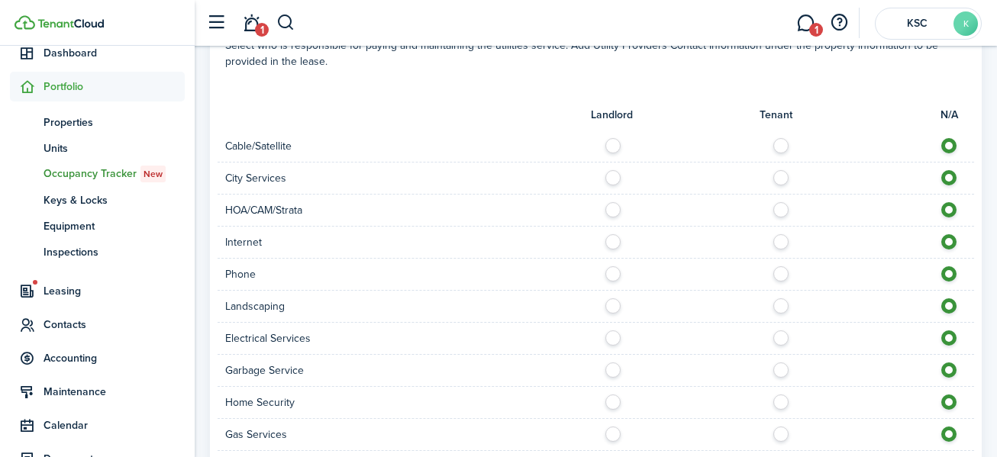
scroll to position [917, 0]
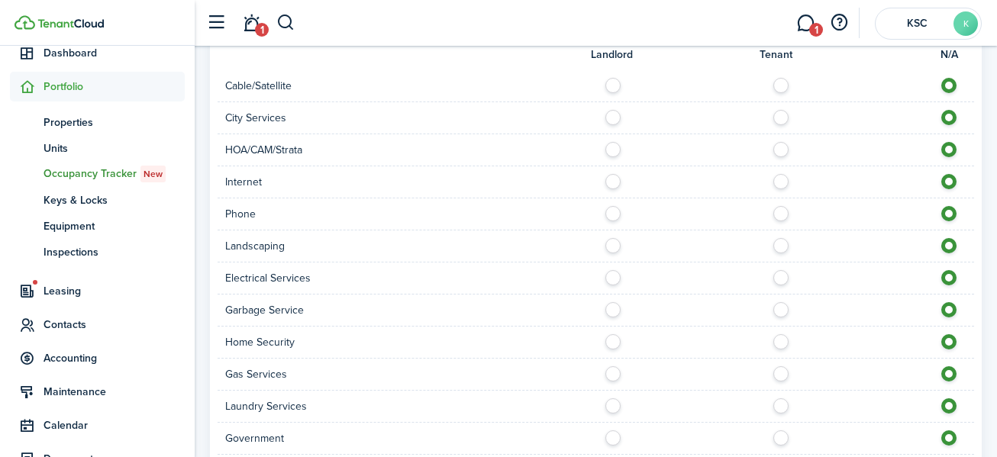
click at [617, 302] on label at bounding box center [617, 306] width 27 height 8
radio input "true"
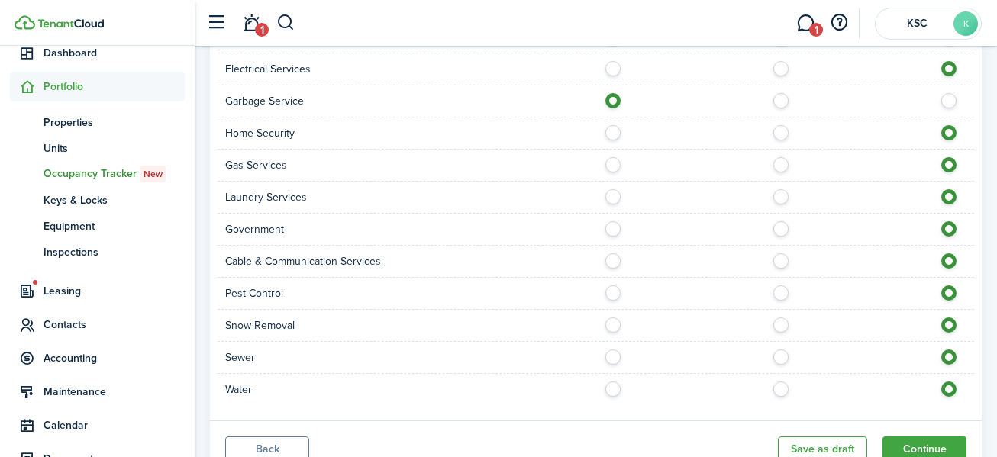
scroll to position [1172, 0]
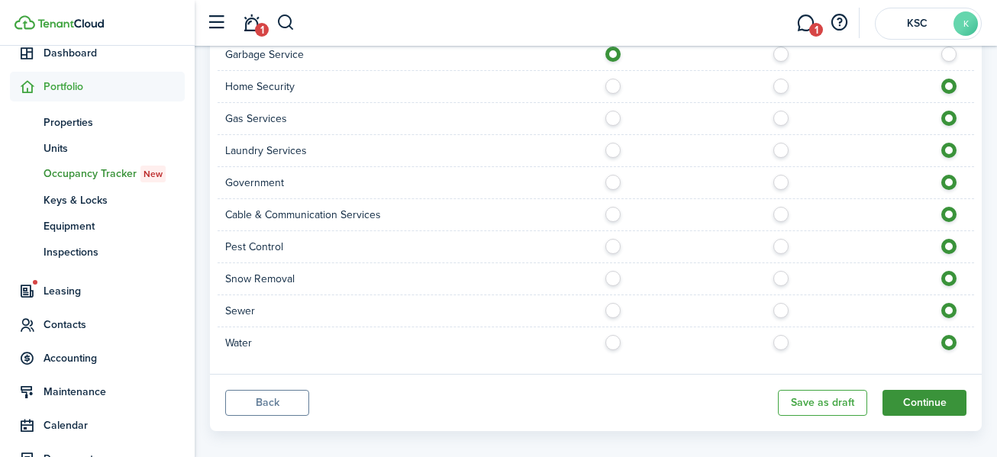
click at [927, 390] on button "Continue" at bounding box center [925, 403] width 84 height 26
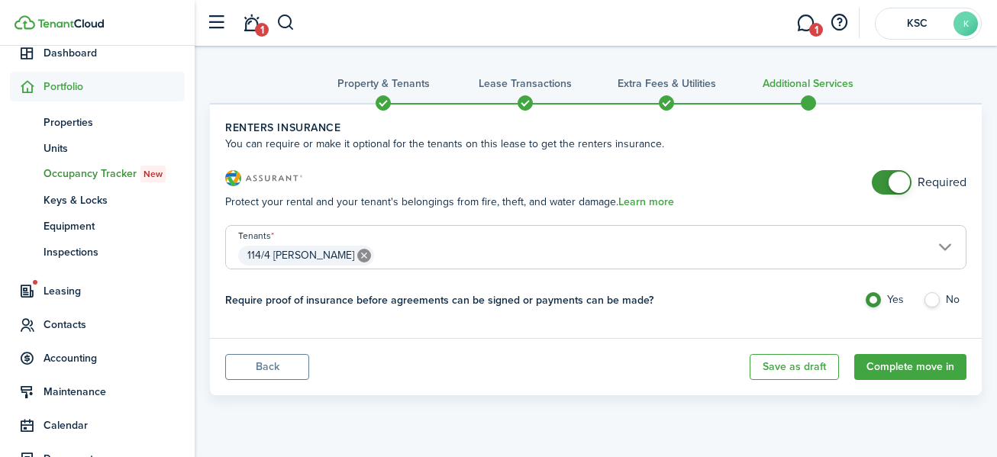
checkbox input "false"
click at [898, 176] on span at bounding box center [899, 182] width 21 height 21
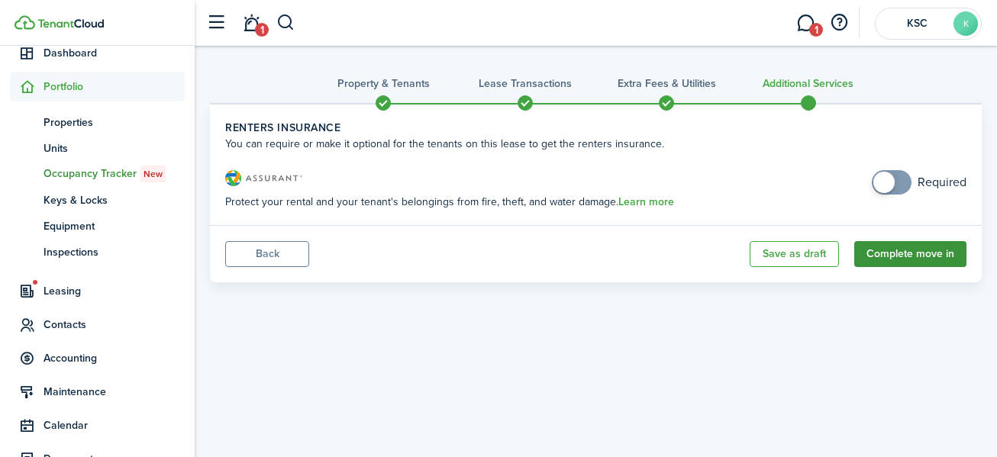
click at [911, 250] on button "Complete move in" at bounding box center [911, 254] width 112 height 26
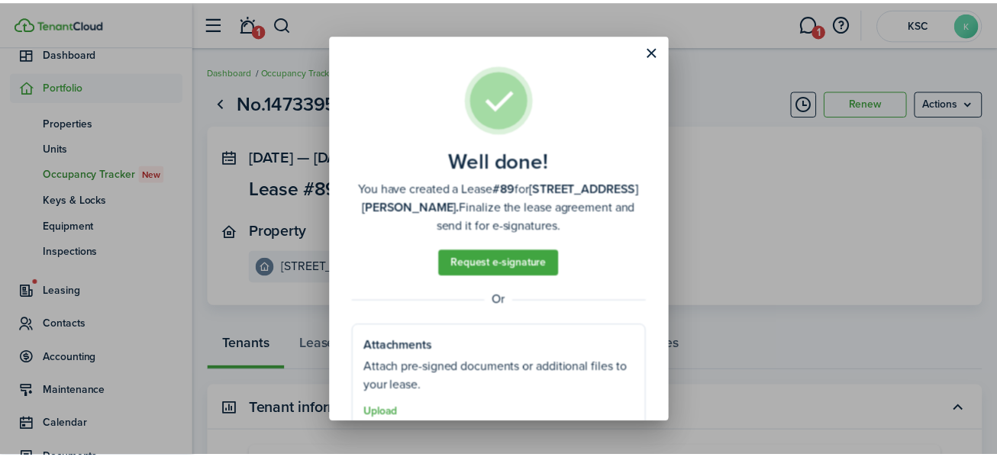
scroll to position [62, 0]
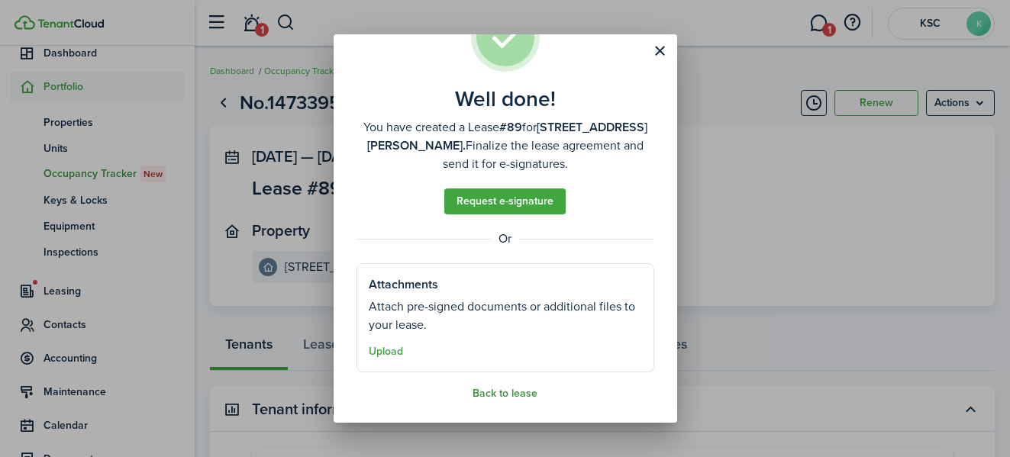
click at [501, 393] on button "Back to lease" at bounding box center [505, 394] width 65 height 12
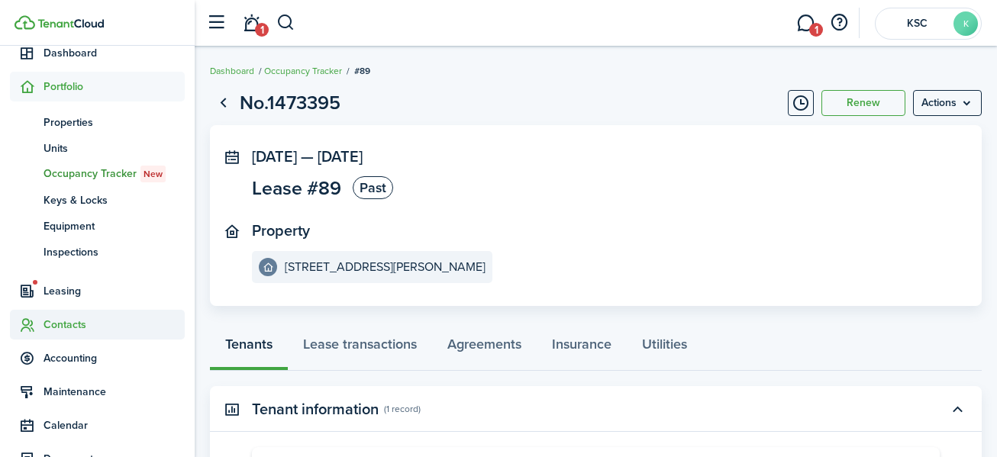
click at [71, 318] on span "Contacts" at bounding box center [114, 325] width 141 height 16
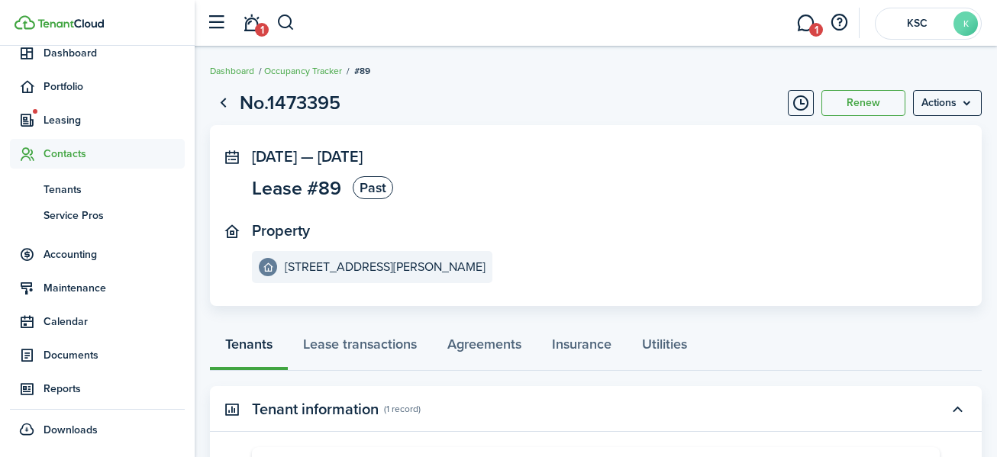
click at [60, 175] on ul "tn Tenants sp Service Pros" at bounding box center [97, 202] width 175 height 67
click at [58, 183] on span "Tenants" at bounding box center [114, 190] width 141 height 16
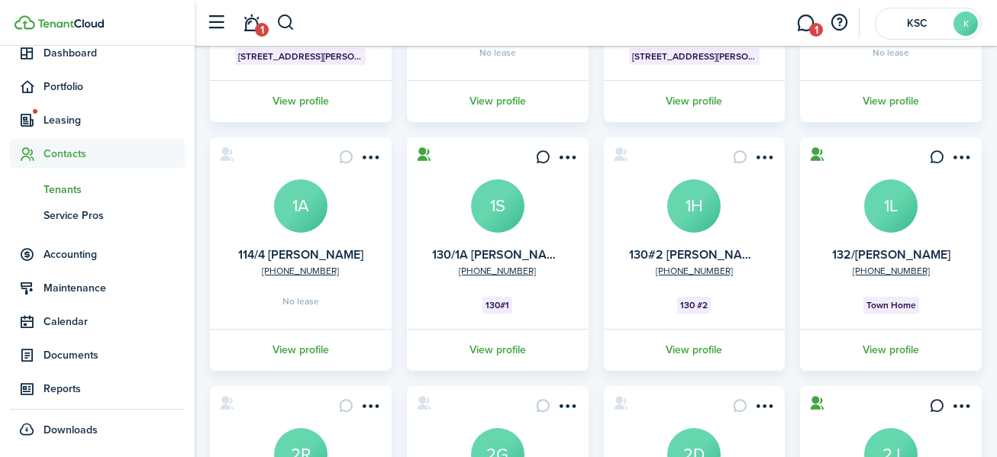
scroll to position [306, 0]
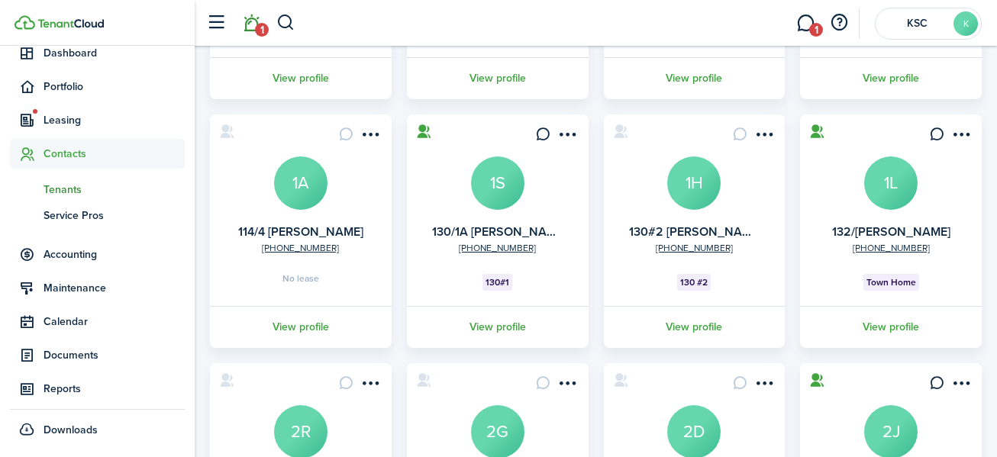
click at [254, 24] on link "1" at bounding box center [251, 23] width 29 height 39
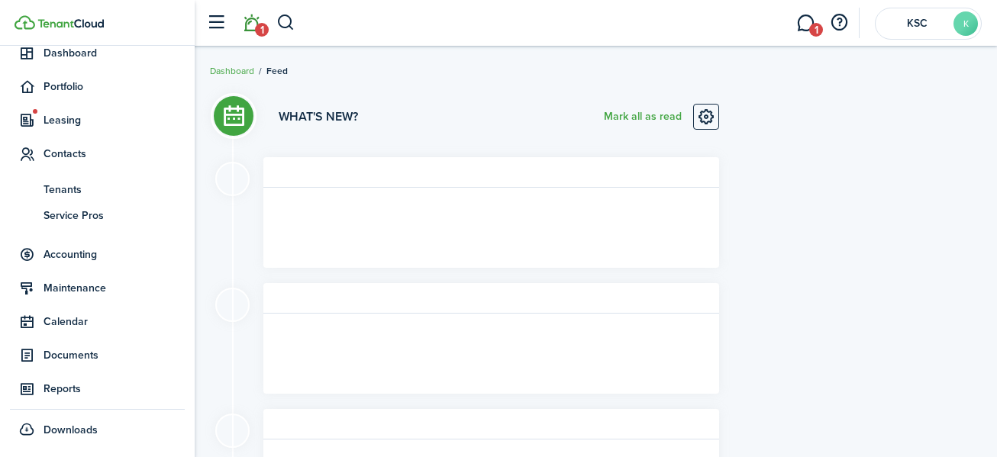
scroll to position [1, 0]
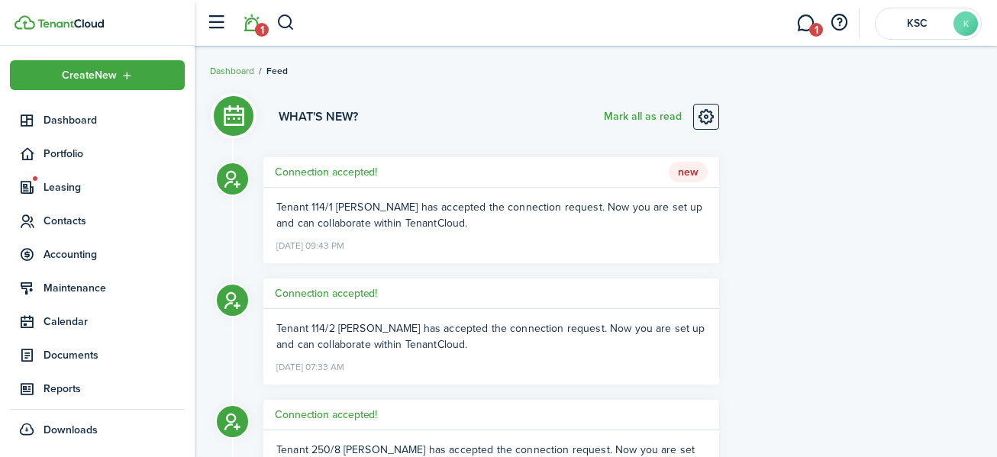
click at [687, 170] on span "New" at bounding box center [688, 172] width 39 height 21
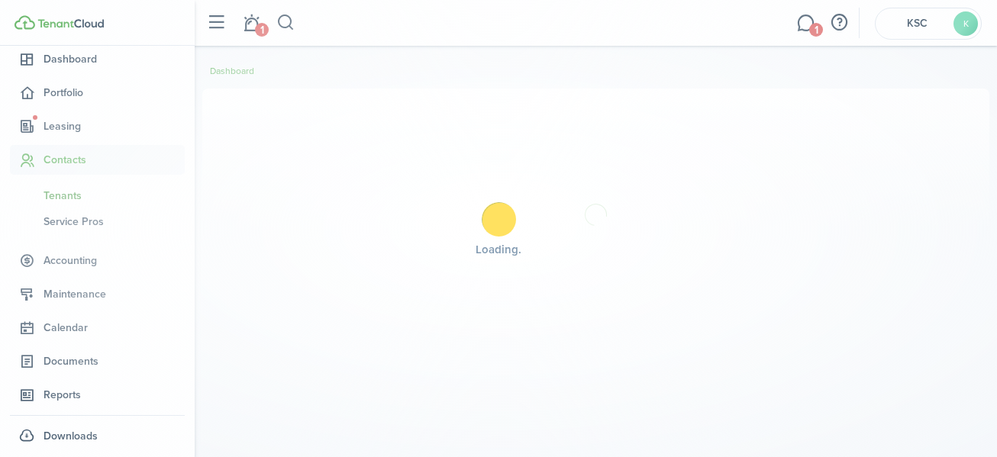
scroll to position [68, 0]
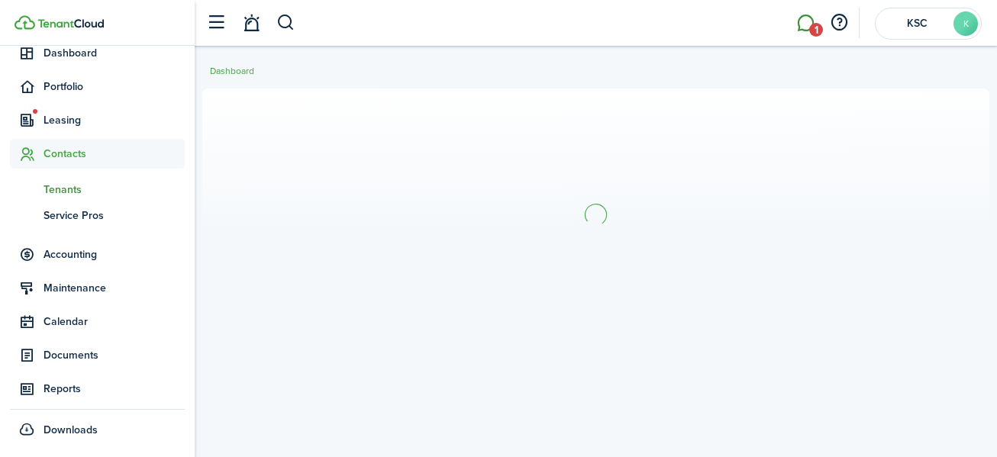
click at [806, 19] on link "1" at bounding box center [805, 23] width 29 height 39
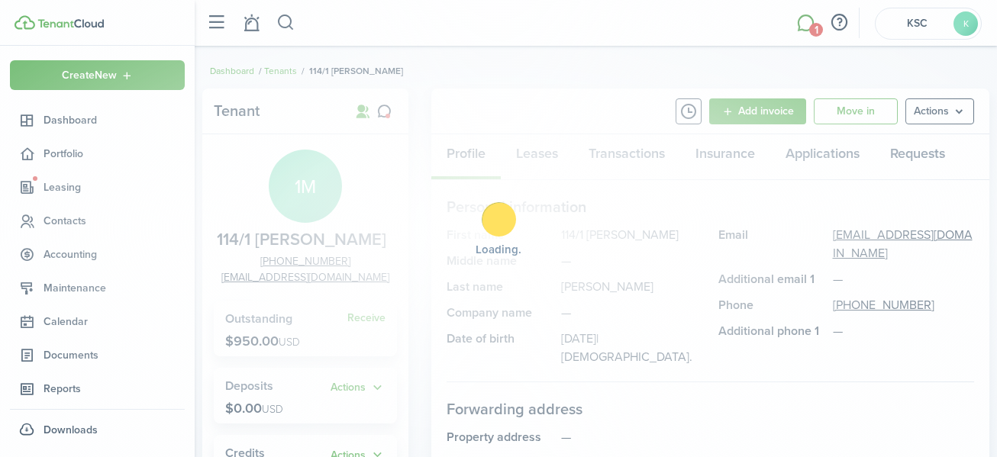
scroll to position [1, 0]
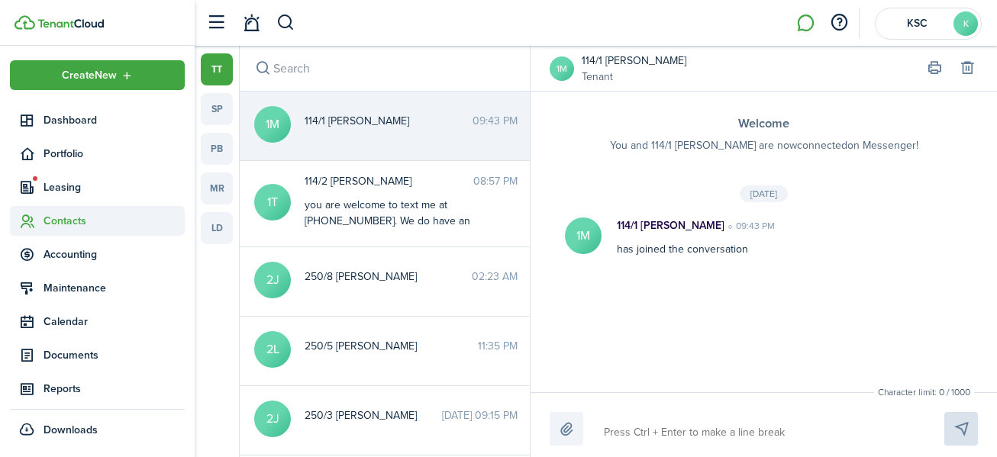
click at [65, 218] on span "Contacts" at bounding box center [114, 221] width 141 height 16
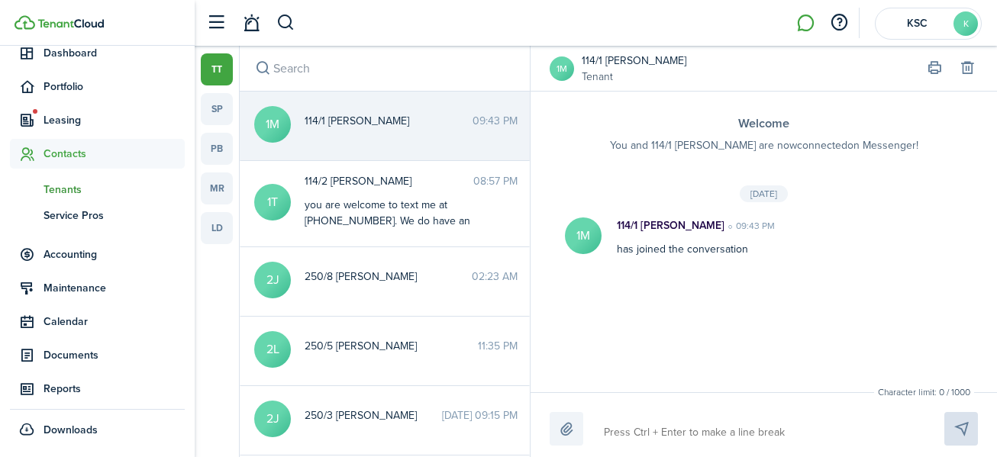
click at [70, 186] on span "Tenants" at bounding box center [114, 190] width 141 height 16
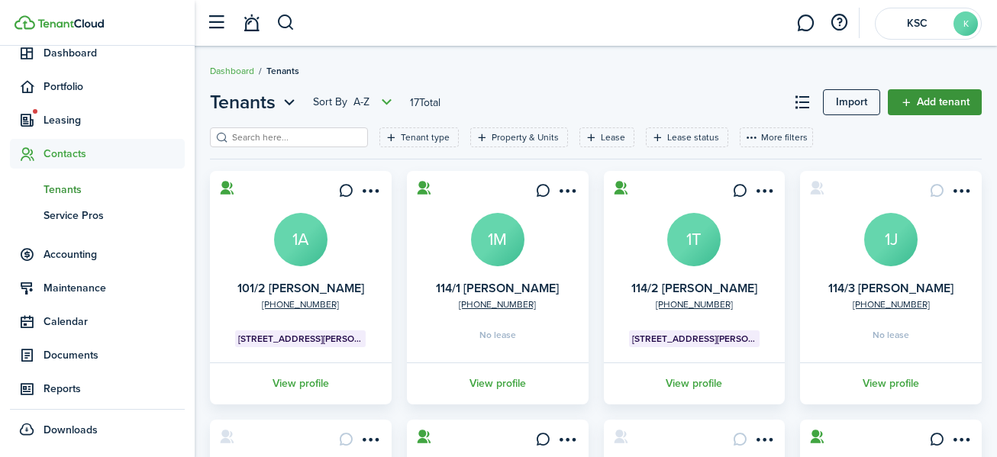
click at [920, 98] on link "Add tenant" at bounding box center [935, 102] width 94 height 26
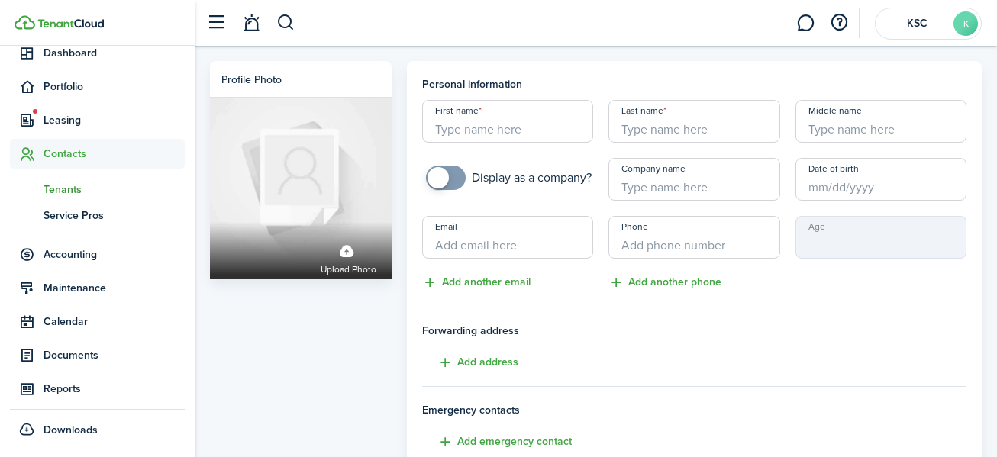
click at [440, 136] on input "First name" at bounding box center [507, 121] width 171 height 43
type input "114/5 [PERSON_NAME]"
click at [829, 186] on input "Date of birth" at bounding box center [881, 179] width 171 height 43
type input "[PERSON_NAME]"
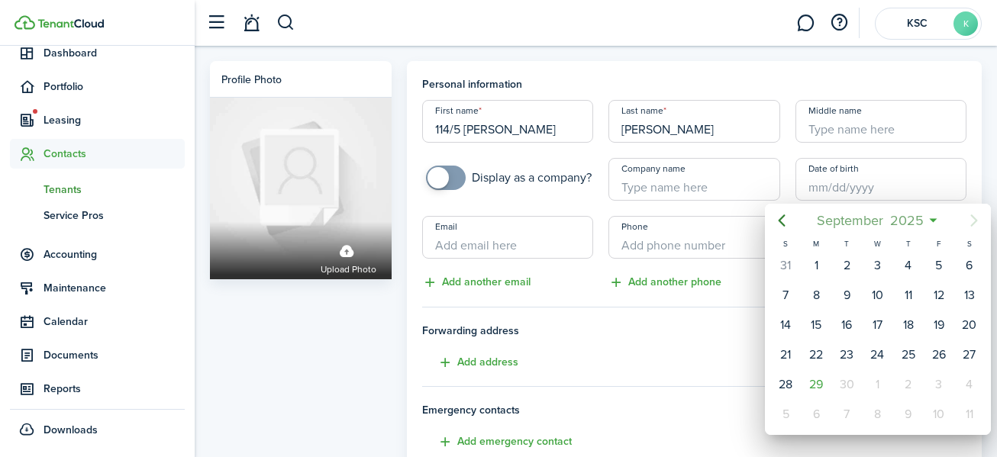
click at [911, 213] on span "2025" at bounding box center [907, 220] width 40 height 27
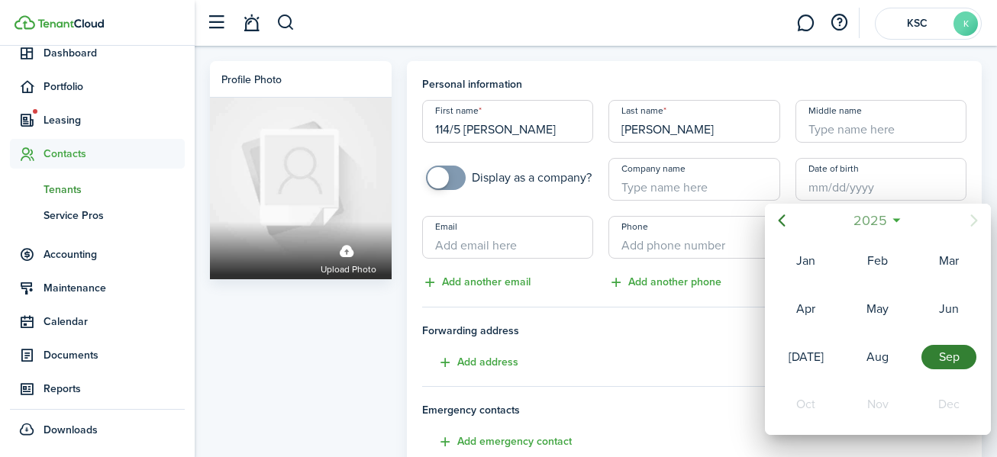
click at [871, 218] on span "2025" at bounding box center [870, 220] width 40 height 27
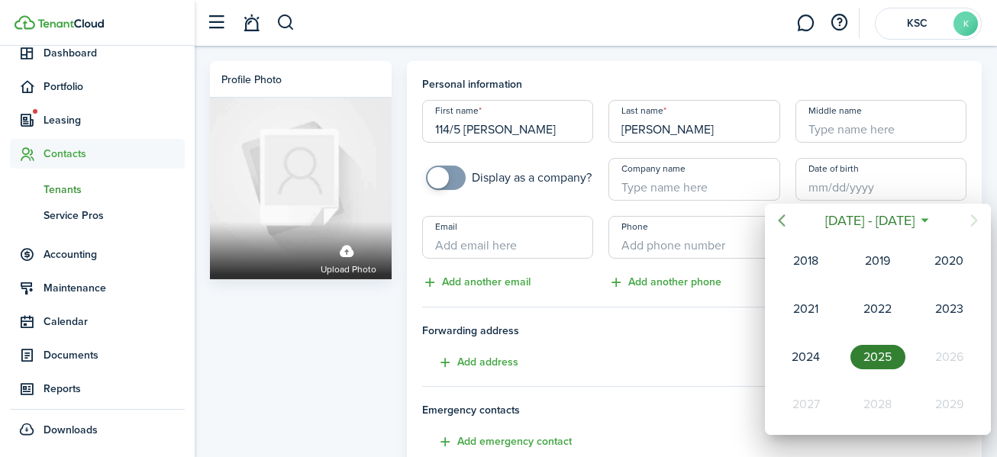
click at [787, 216] on icon "Previous page" at bounding box center [782, 221] width 18 height 18
click at [789, 216] on icon "Previous page" at bounding box center [782, 221] width 18 height 18
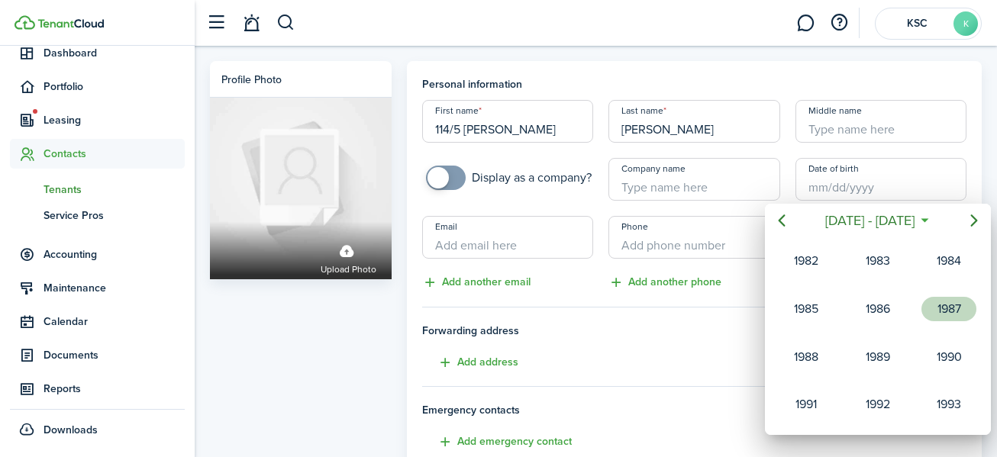
click at [950, 305] on div "1987" at bounding box center [949, 309] width 55 height 24
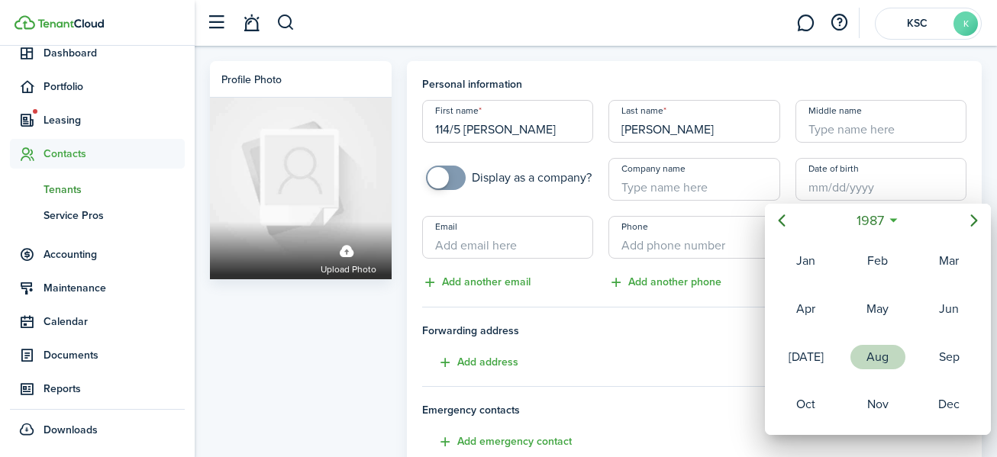
click at [879, 354] on div "Aug" at bounding box center [878, 357] width 55 height 24
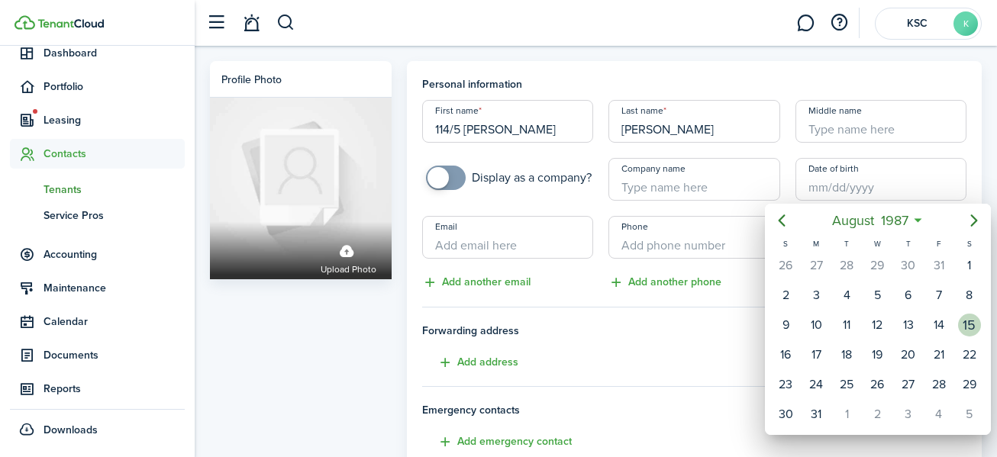
click at [975, 324] on div "15" at bounding box center [970, 325] width 23 height 23
type input "[DATE]"
type input "38"
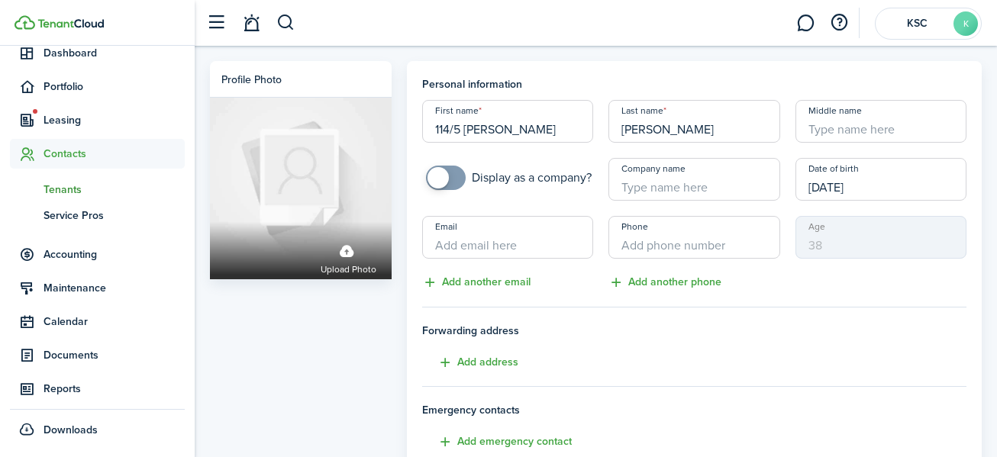
click at [463, 241] on input "Email" at bounding box center [507, 237] width 171 height 43
click at [467, 250] on input "Email" at bounding box center [507, 237] width 171 height 43
type input "[EMAIL_ADDRESS][DOMAIN_NAME]"
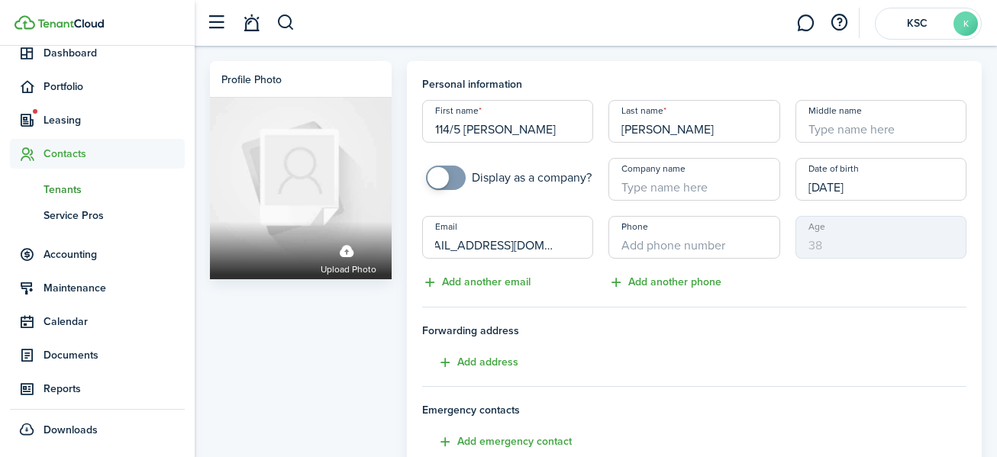
click at [617, 245] on input "Phone" at bounding box center [694, 237] width 171 height 43
type input "[PHONE_NUMBER]"
click at [490, 280] on button "Add another email" at bounding box center [476, 283] width 108 height 18
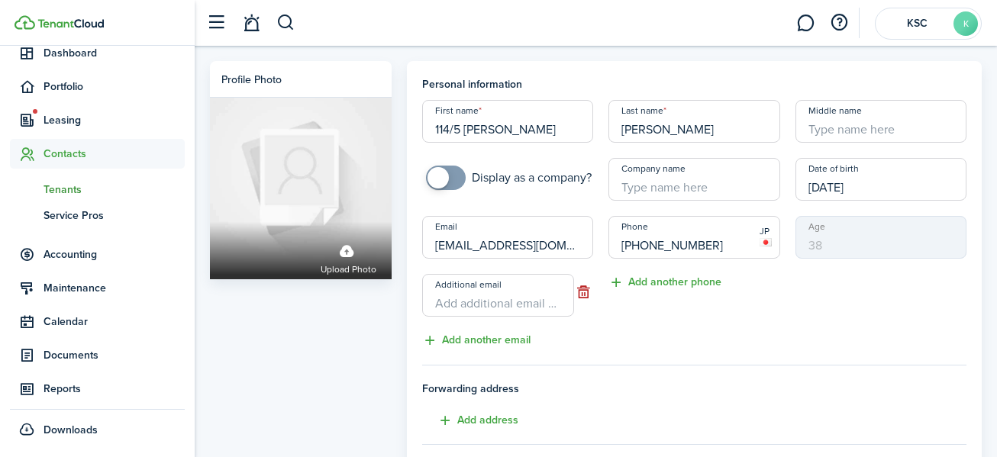
click at [463, 304] on input "Additional email" at bounding box center [498, 295] width 153 height 43
type input "[EMAIL_ADDRESS][DOMAIN_NAME]"
click at [651, 280] on button "Add another phone" at bounding box center [665, 283] width 113 height 18
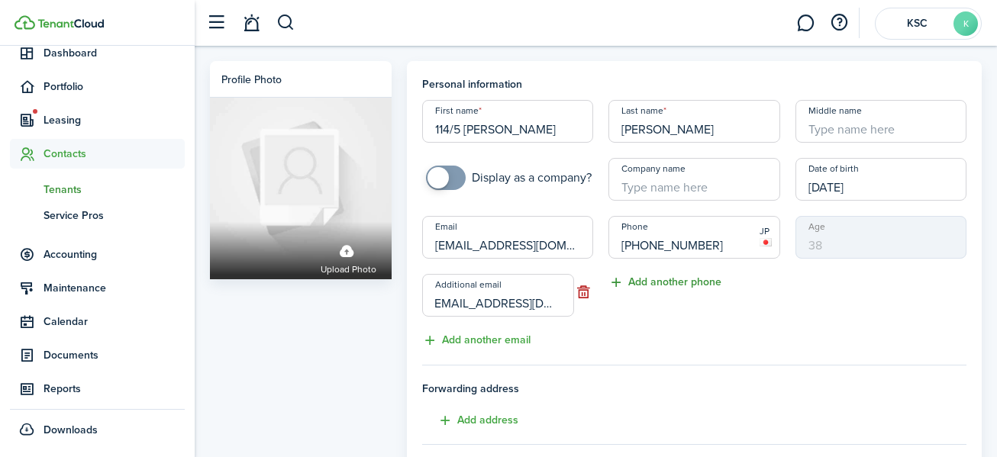
scroll to position [0, 0]
click at [661, 304] on input "+1" at bounding box center [685, 295] width 153 height 43
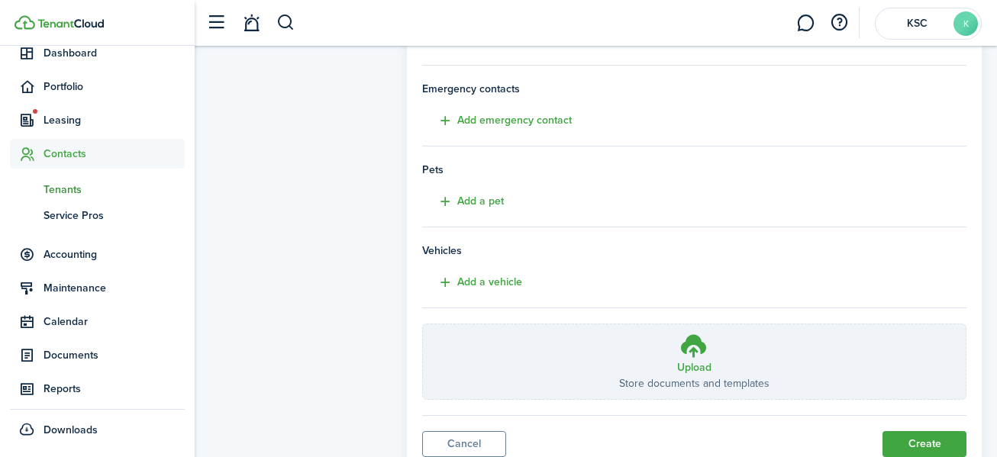
scroll to position [382, 0]
type input "[PHONE_NUMBER]"
click at [916, 440] on button "Create" at bounding box center [925, 442] width 84 height 26
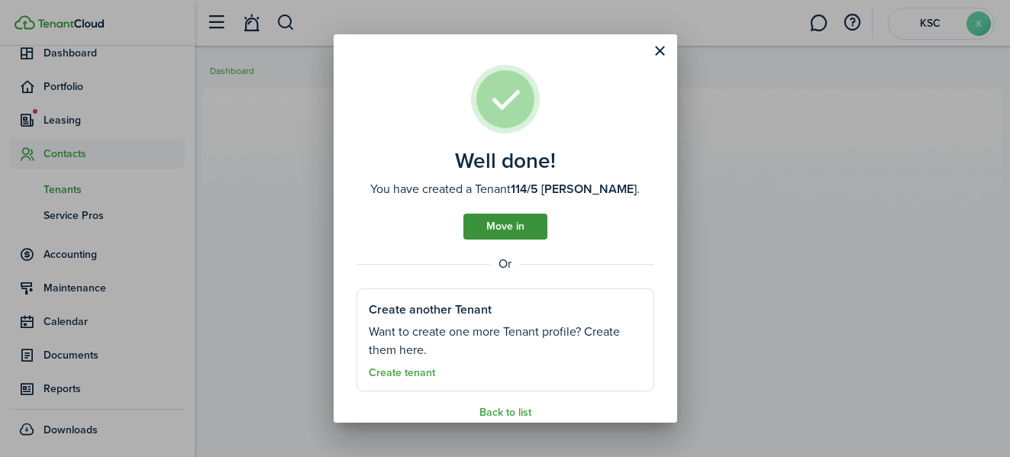
click at [499, 217] on link "Move in" at bounding box center [506, 227] width 84 height 26
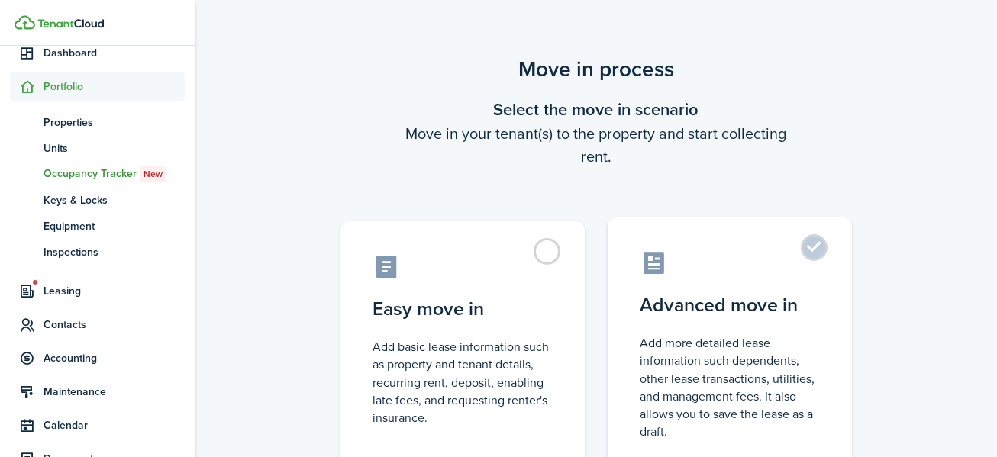
click at [814, 241] on label "Advanced move in Add more detailed lease information such dependents, other lea…" at bounding box center [730, 345] width 244 height 255
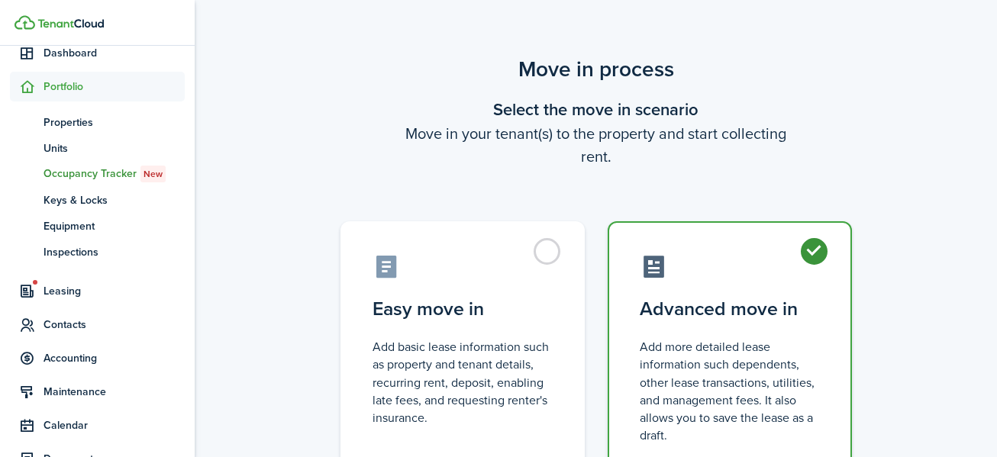
radio input "true"
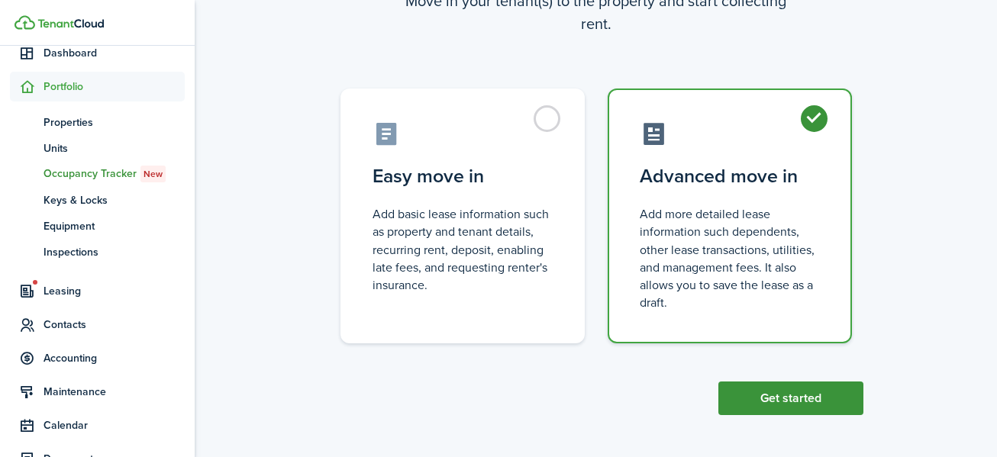
click at [794, 392] on button "Get started" at bounding box center [791, 399] width 145 height 34
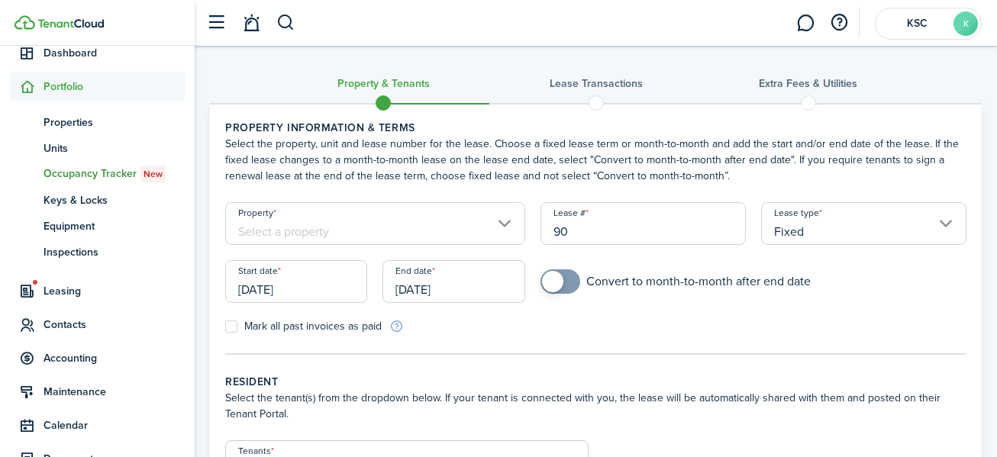
click at [502, 220] on input "Property" at bounding box center [375, 223] width 300 height 43
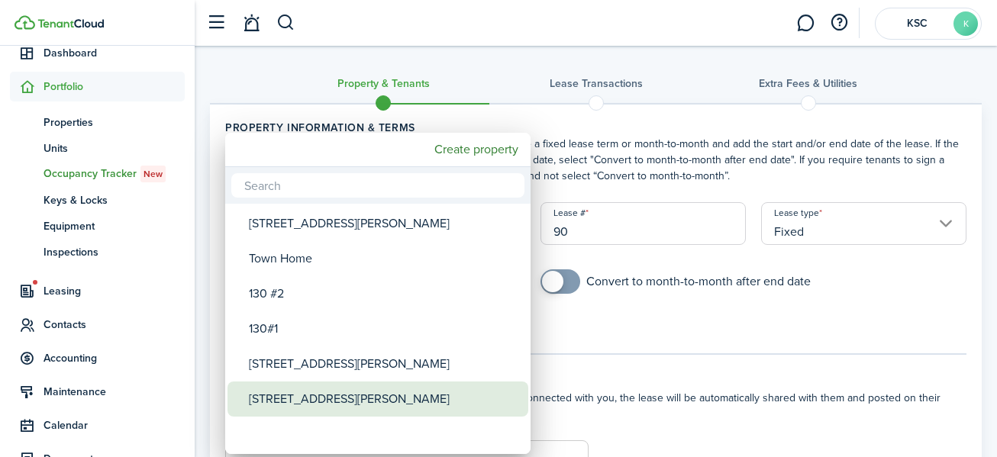
click at [338, 396] on div "[STREET_ADDRESS][PERSON_NAME]" at bounding box center [384, 399] width 270 height 35
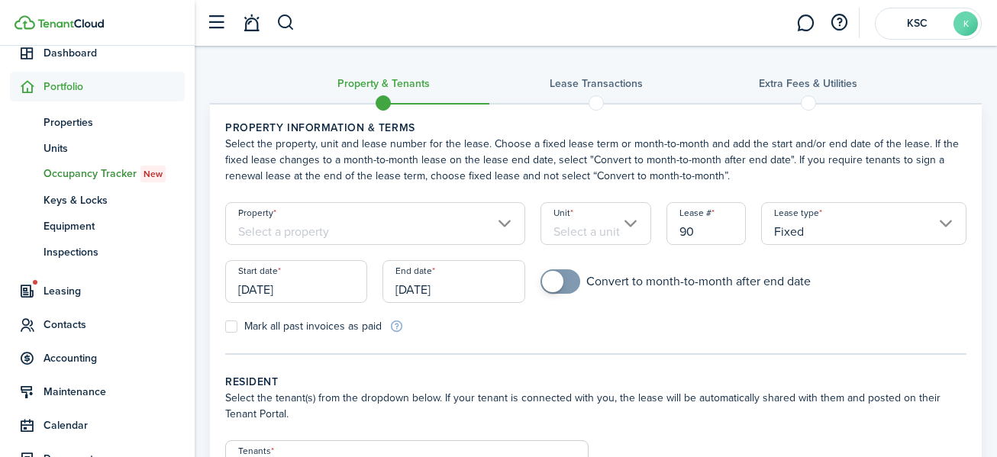
type input "[STREET_ADDRESS][PERSON_NAME]"
click at [595, 229] on input "Unit" at bounding box center [596, 223] width 111 height 43
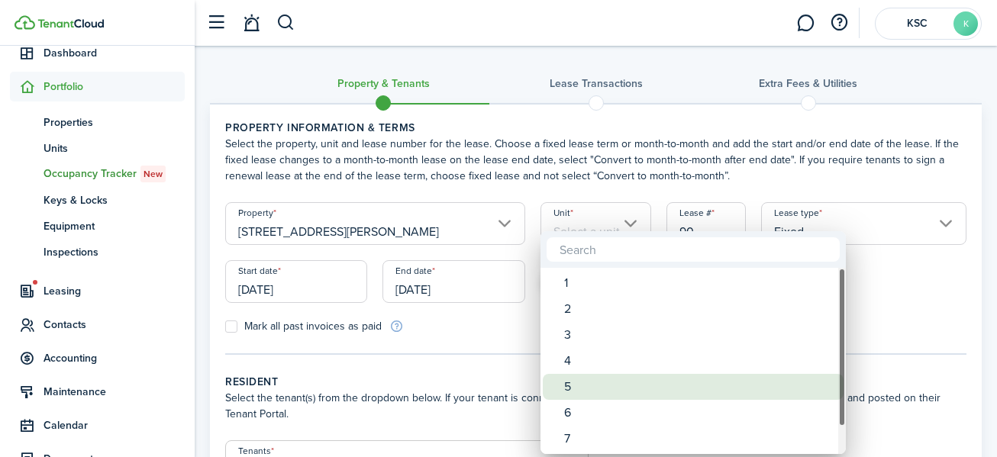
click at [593, 383] on div "5" at bounding box center [699, 387] width 270 height 26
type input "5"
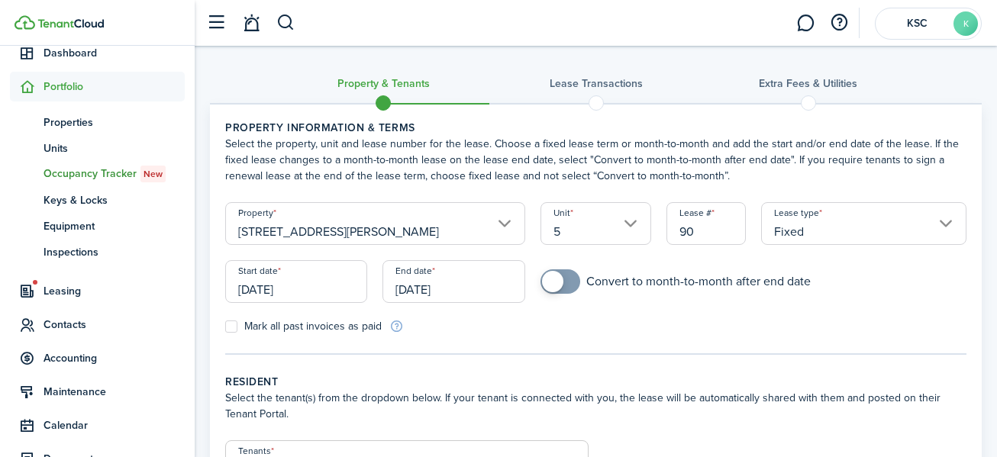
click at [292, 289] on input "[DATE]" at bounding box center [296, 281] width 142 height 43
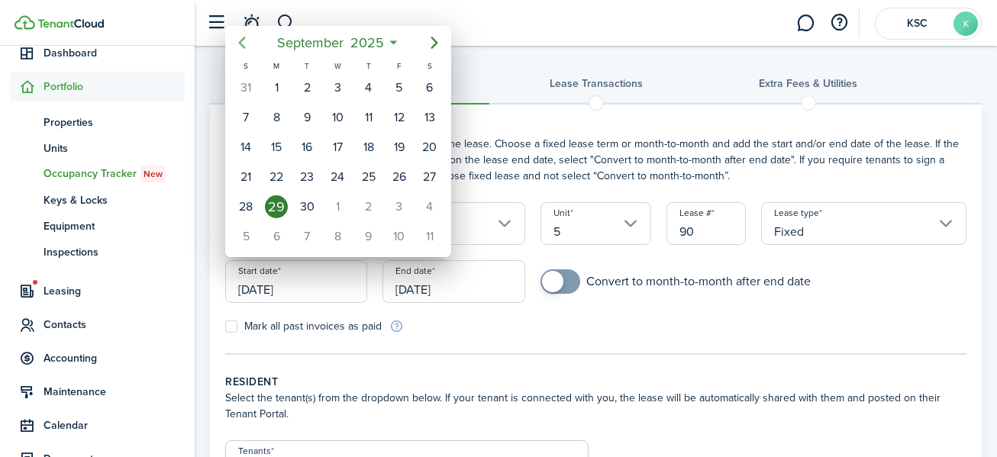
click at [245, 39] on icon "Previous page" at bounding box center [242, 43] width 18 height 18
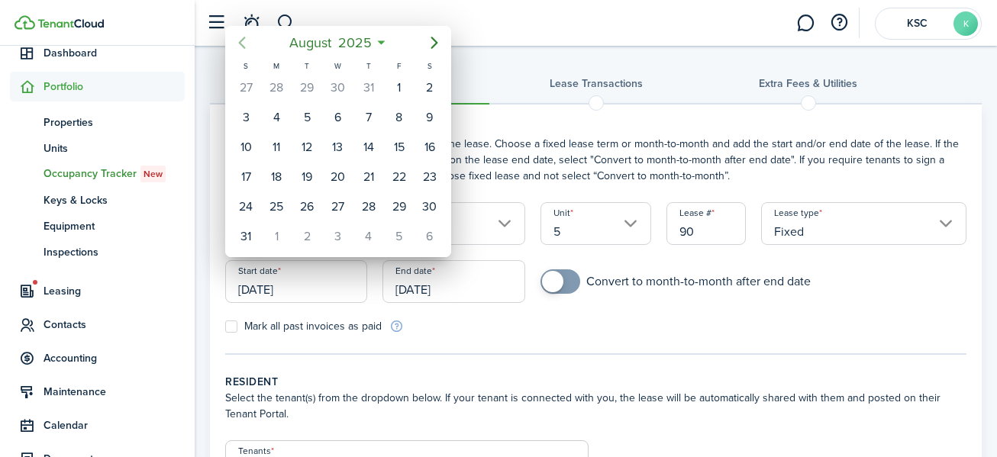
click at [245, 39] on icon "Previous page" at bounding box center [242, 43] width 18 height 18
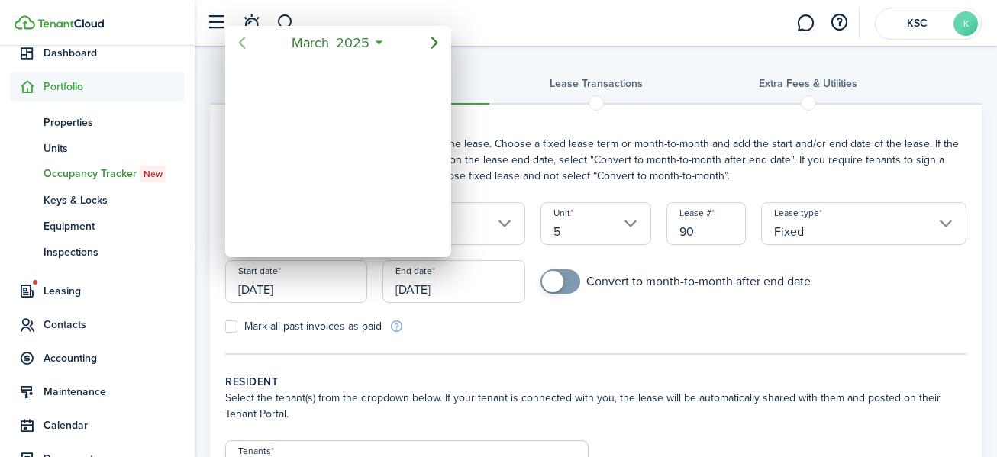
click at [245, 39] on icon "Previous page" at bounding box center [242, 43] width 18 height 18
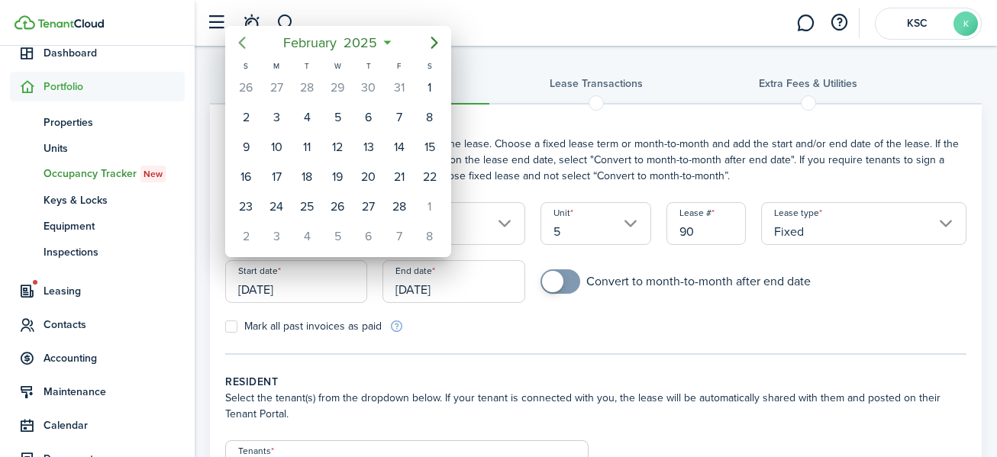
click at [245, 39] on icon "Previous page" at bounding box center [242, 43] width 18 height 18
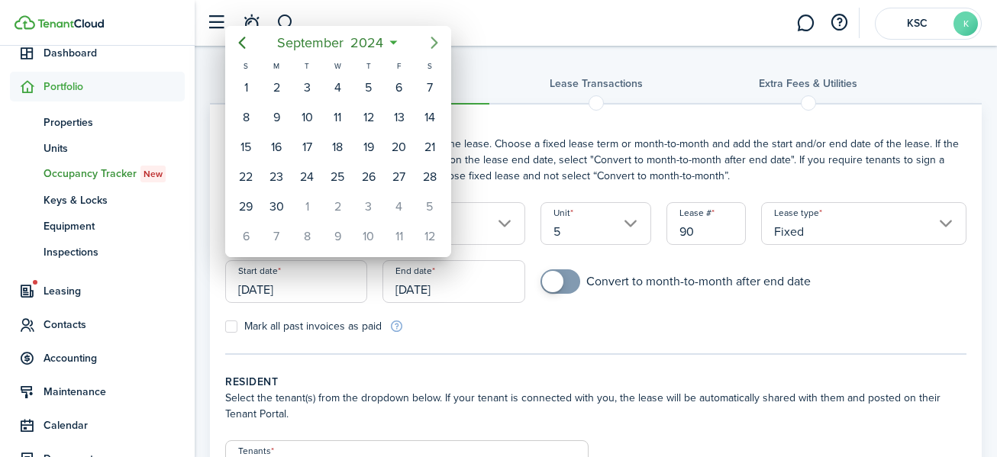
click at [435, 37] on icon "Next page" at bounding box center [434, 43] width 18 height 18
click at [309, 82] on div "1" at bounding box center [307, 87] width 23 height 23
type input "[DATE]"
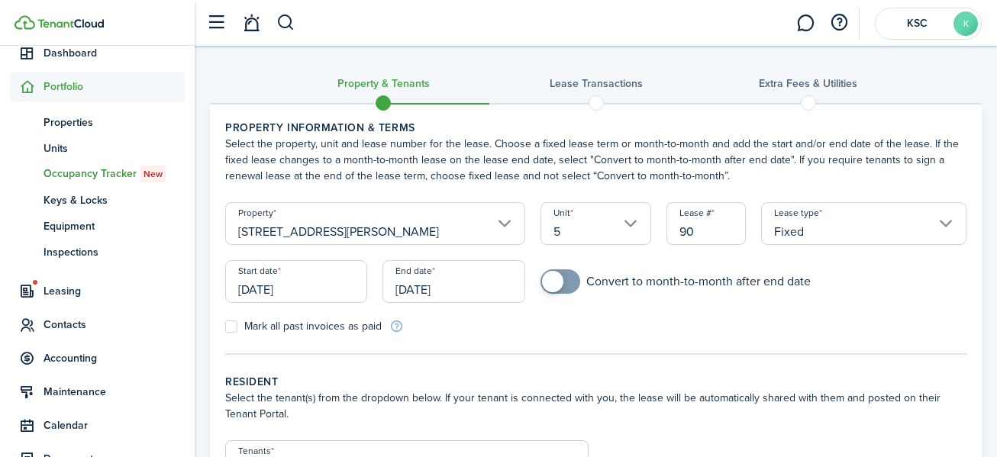
click at [427, 286] on input "[DATE]" at bounding box center [454, 281] width 142 height 43
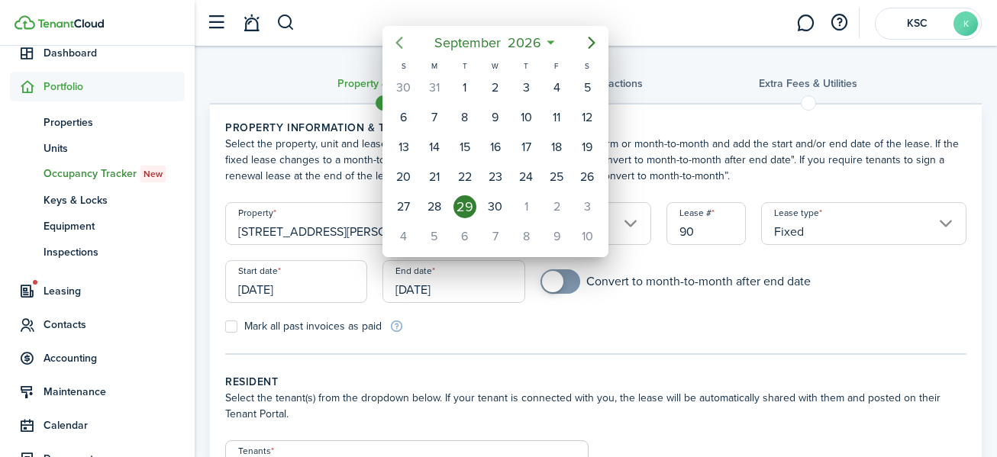
click at [399, 37] on icon "Previous page" at bounding box center [399, 43] width 18 height 18
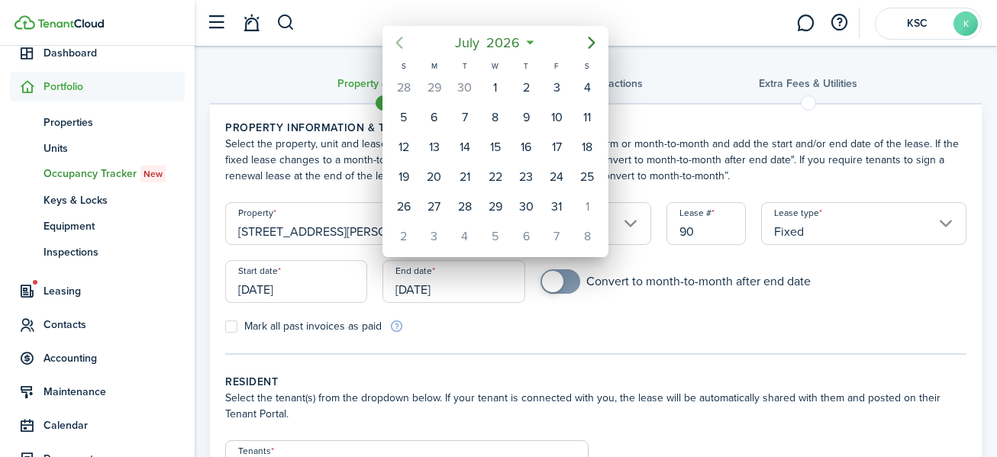
click at [399, 37] on icon "Previous page" at bounding box center [399, 43] width 18 height 18
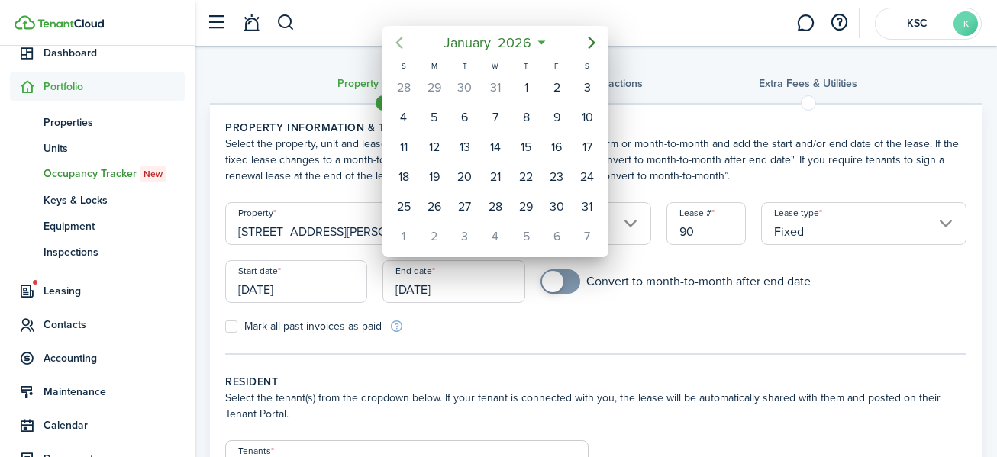
click at [399, 37] on icon "Previous page" at bounding box center [399, 43] width 18 height 18
click at [470, 202] on div "30" at bounding box center [465, 207] width 23 height 23
type input "[DATE]"
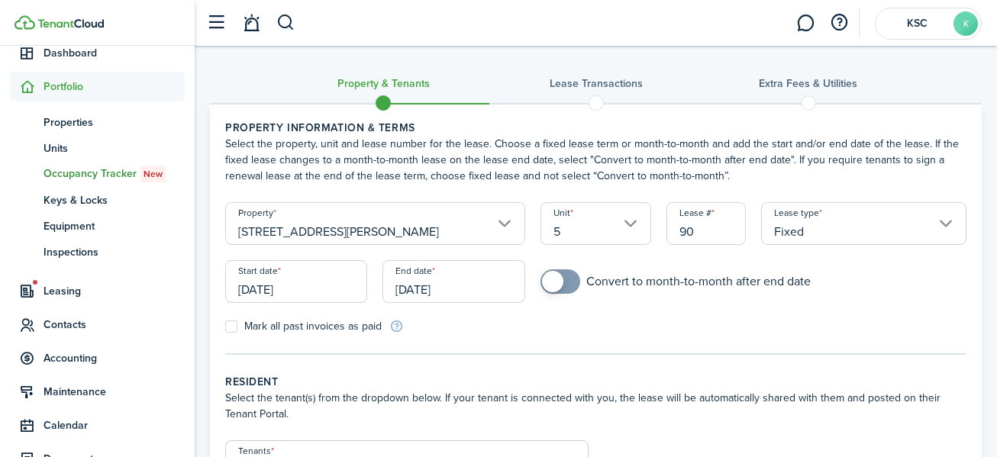
checkbox input "true"
click at [559, 278] on span at bounding box center [552, 281] width 21 height 21
click at [234, 326] on label "Mark all past invoices as paid" at bounding box center [303, 327] width 157 height 12
click at [225, 327] on input "Mark all past invoices as paid" at bounding box center [225, 327] width 1 height 1
checkbox input "true"
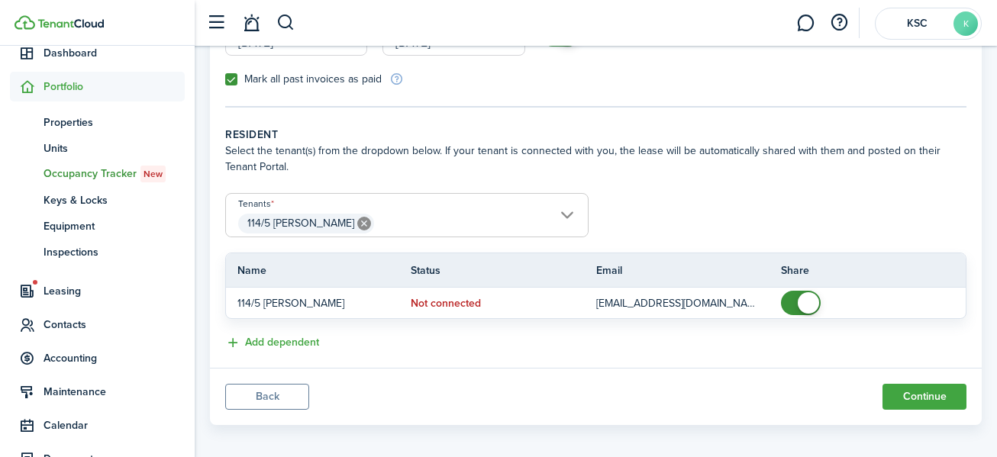
scroll to position [257, 0]
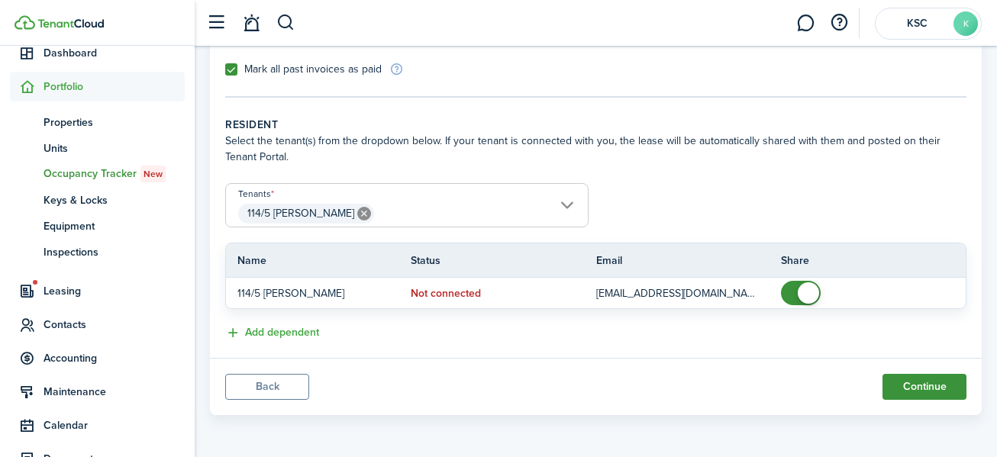
click at [927, 380] on button "Continue" at bounding box center [925, 387] width 84 height 26
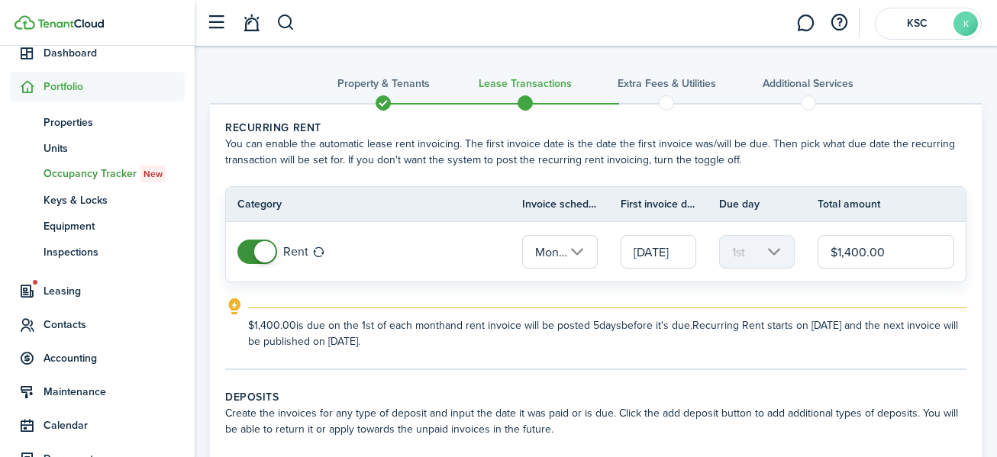
click at [853, 250] on input "$1,400.00" at bounding box center [886, 252] width 137 height 34
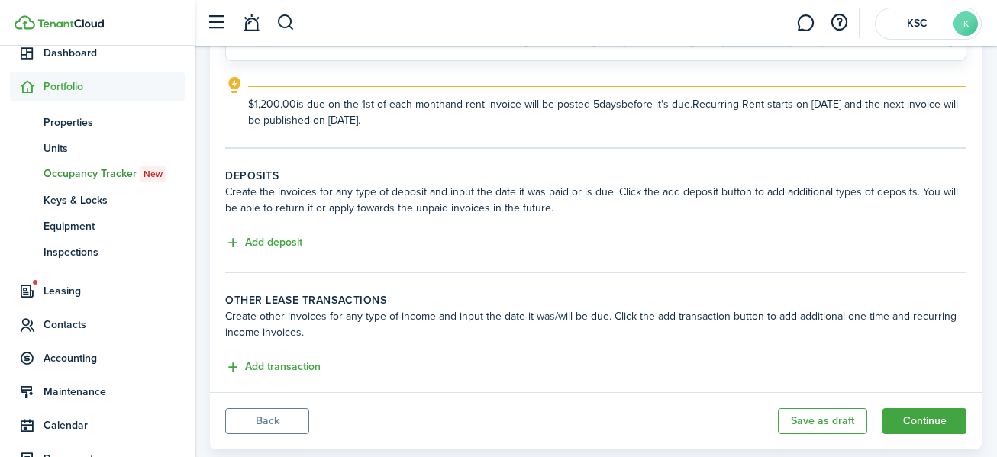
scroll to position [229, 0]
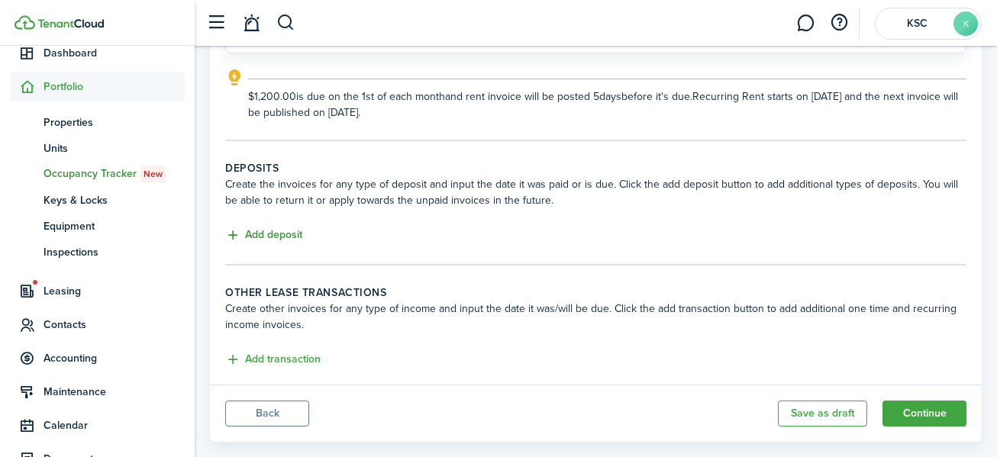
type input "$1,200.00"
click at [260, 230] on button "Add deposit" at bounding box center [263, 236] width 77 height 18
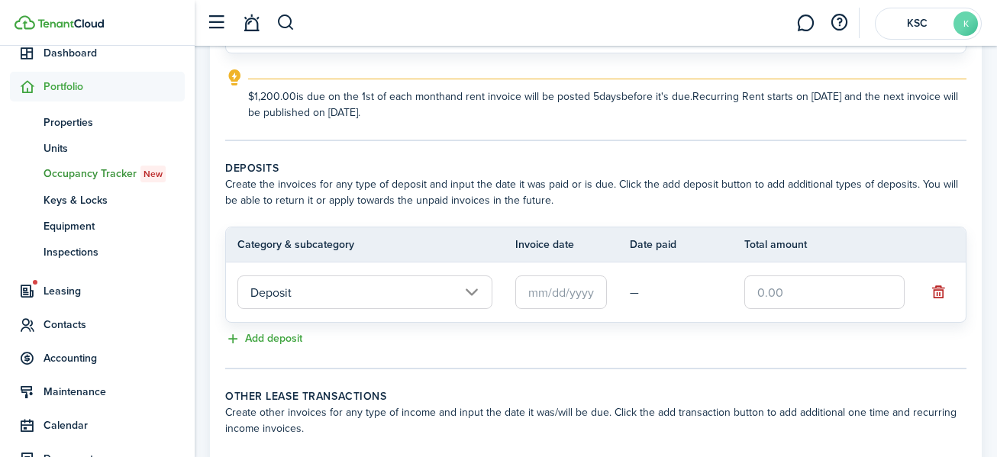
click at [764, 293] on input "text" at bounding box center [825, 293] width 160 height 34
click at [569, 291] on input "text" at bounding box center [562, 293] width 92 height 34
type input "$1,200.00"
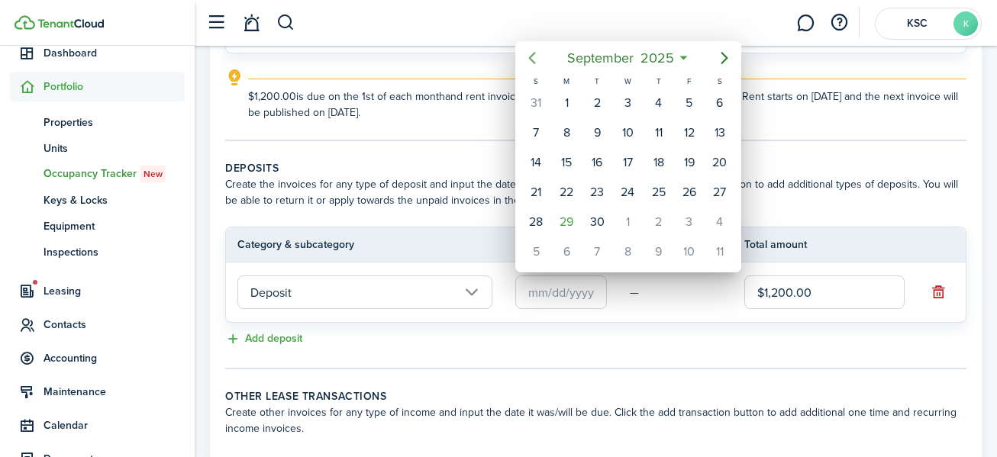
click at [533, 54] on icon "Previous page" at bounding box center [532, 58] width 7 height 12
click at [532, 54] on icon "Previous page" at bounding box center [532, 58] width 18 height 18
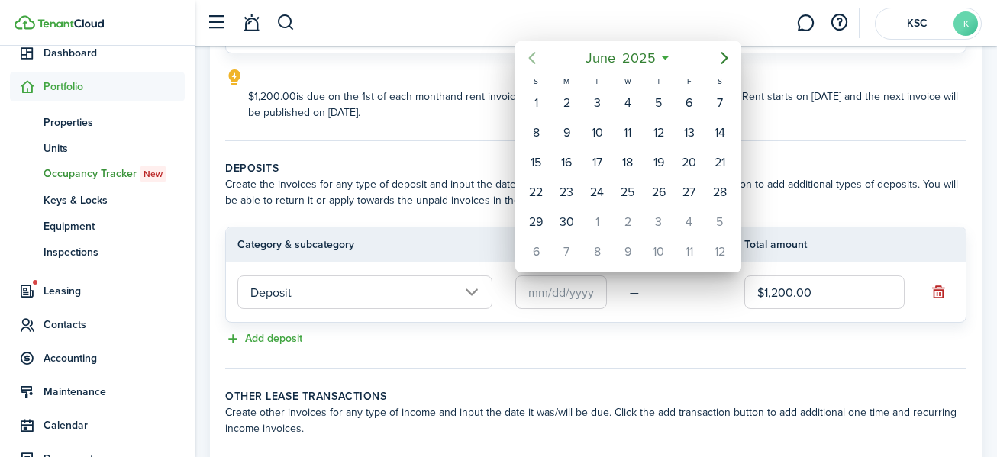
click at [532, 54] on icon "Previous page" at bounding box center [532, 58] width 18 height 18
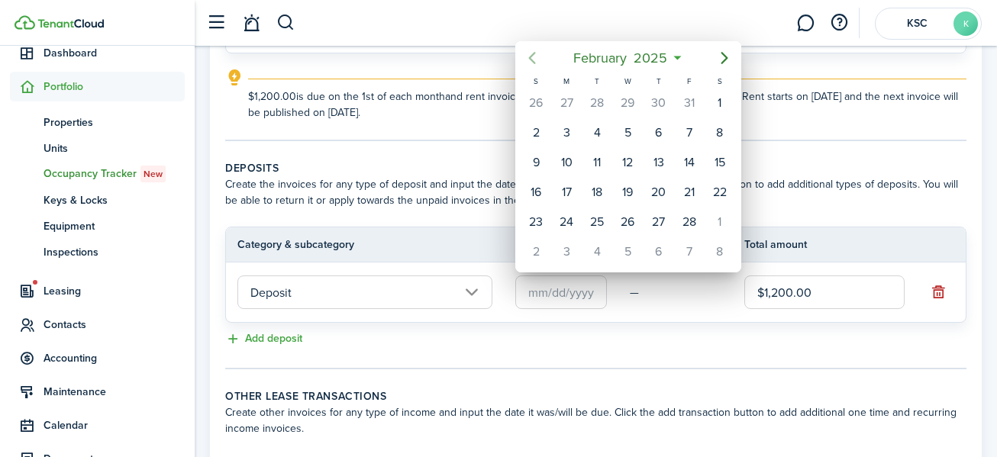
click at [532, 54] on icon "Previous page" at bounding box center [532, 58] width 18 height 18
click at [600, 95] on div "1" at bounding box center [597, 103] width 23 height 23
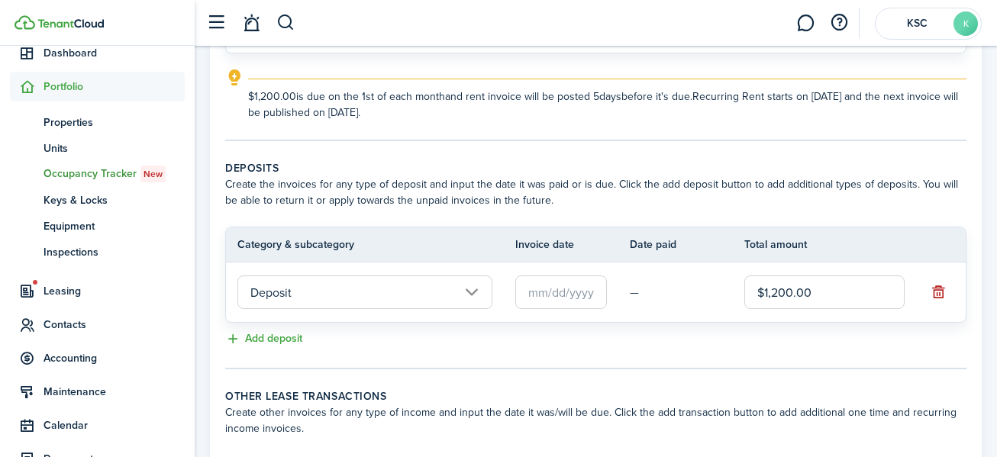
type input "[DATE]"
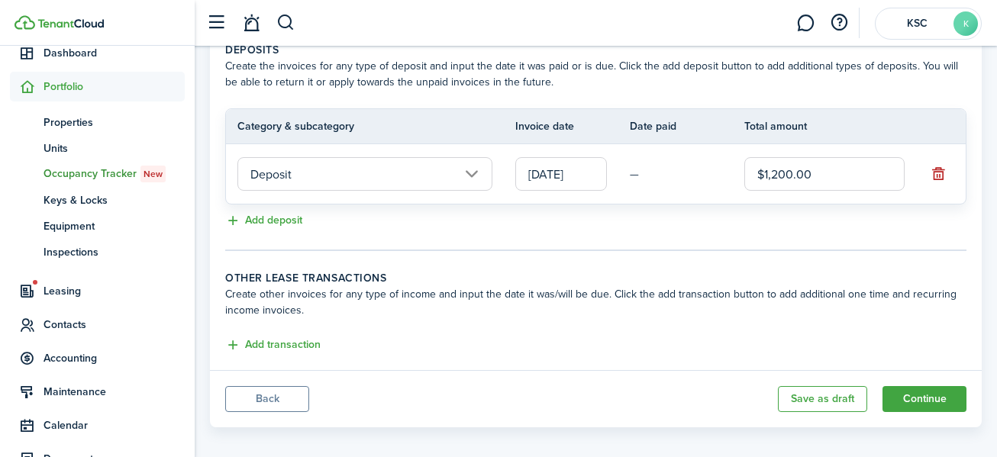
scroll to position [360, 0]
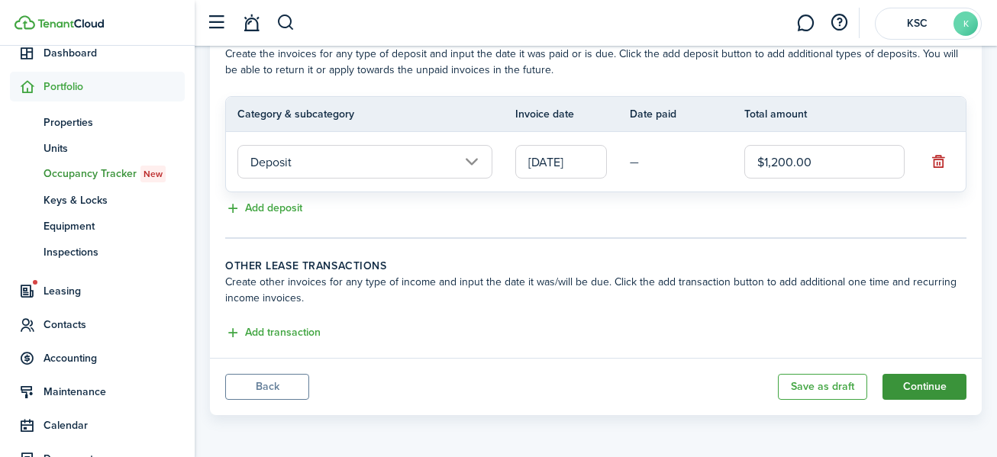
click at [927, 383] on button "Continue" at bounding box center [925, 387] width 84 height 26
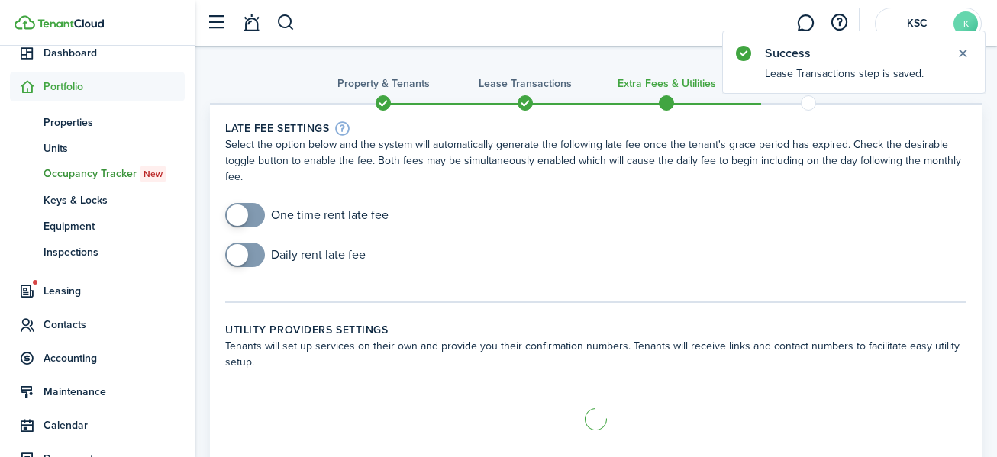
checkbox input "true"
click at [239, 214] on span at bounding box center [237, 215] width 21 height 21
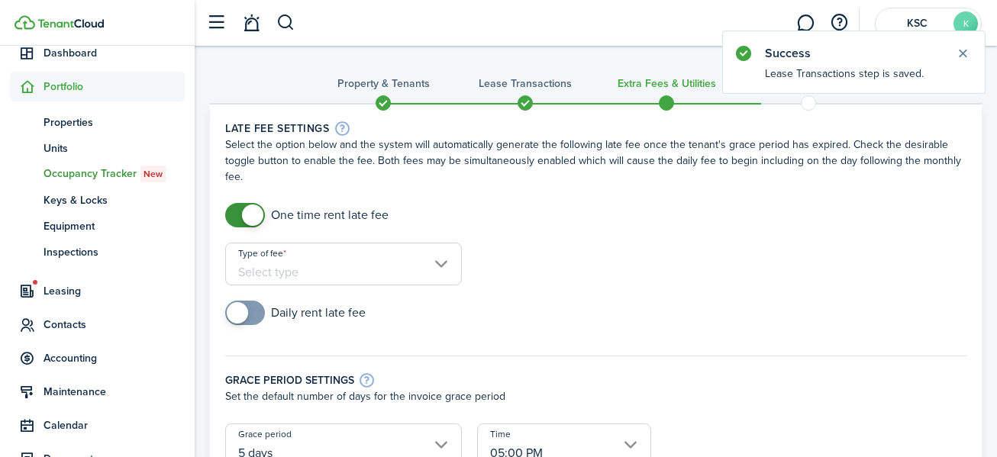
click at [439, 260] on input "Type of fee" at bounding box center [343, 264] width 237 height 43
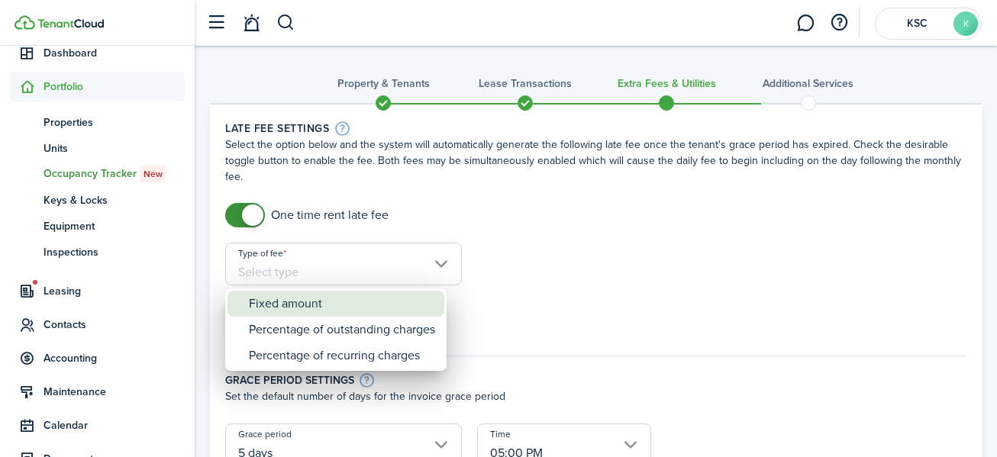
click at [356, 301] on div "Fixed amount" at bounding box center [342, 304] width 186 height 26
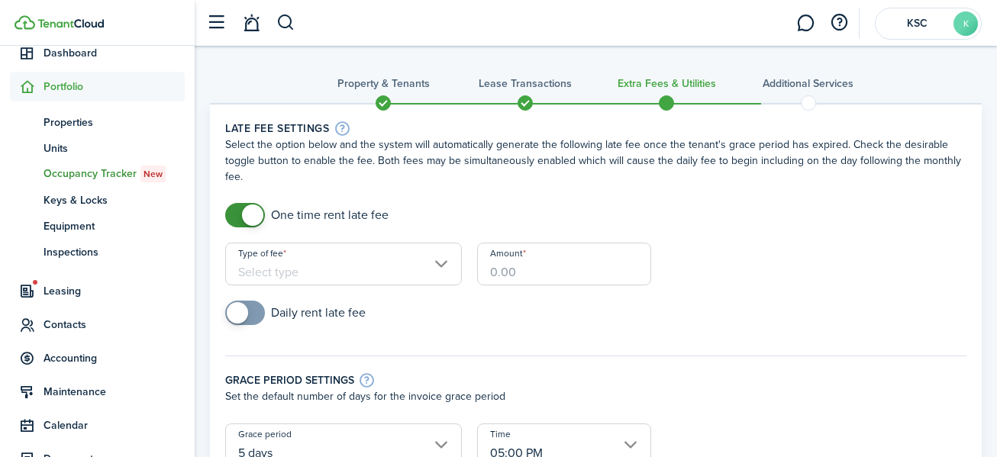
type input "Fixed amount"
click at [515, 275] on input "Amount" at bounding box center [564, 264] width 174 height 43
type input "$100.00"
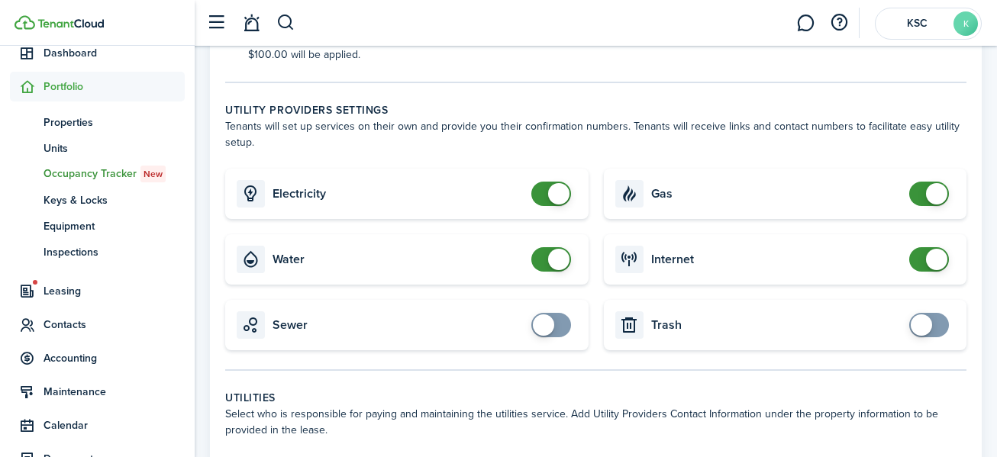
scroll to position [535, 0]
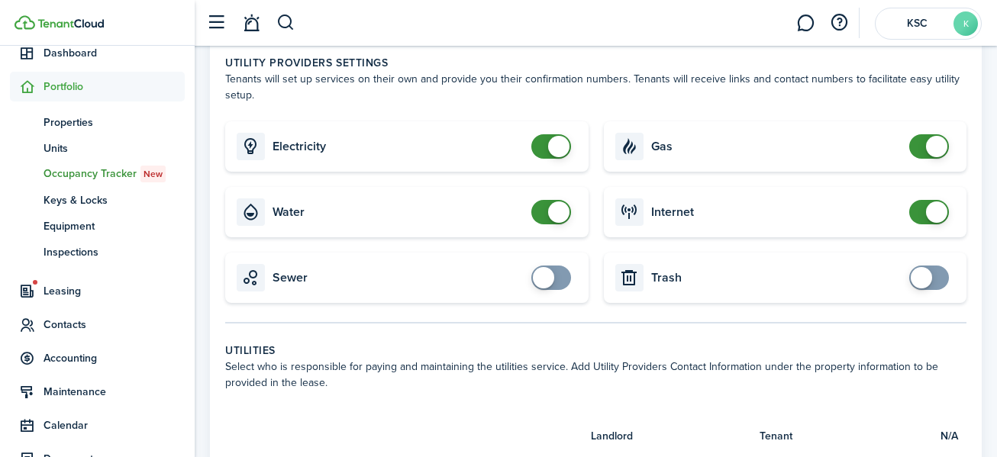
checkbox input "true"
click at [542, 267] on span at bounding box center [543, 277] width 21 height 21
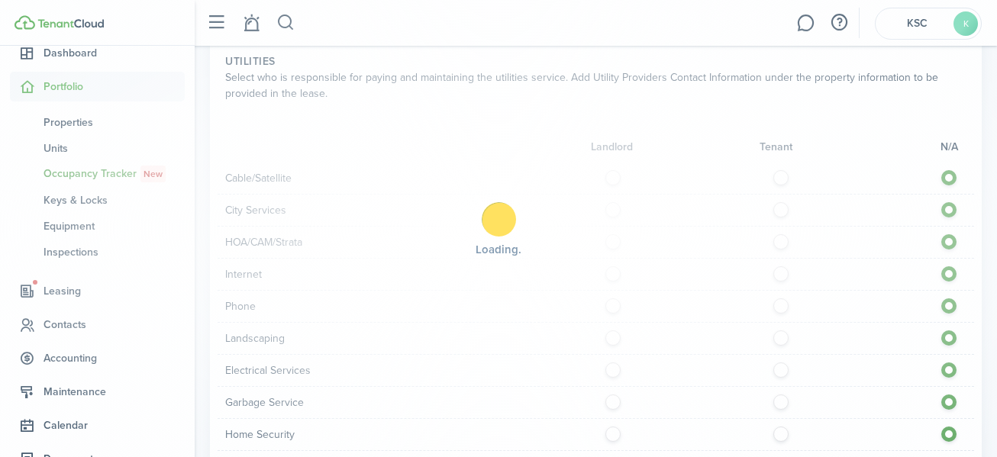
scroll to position [840, 0]
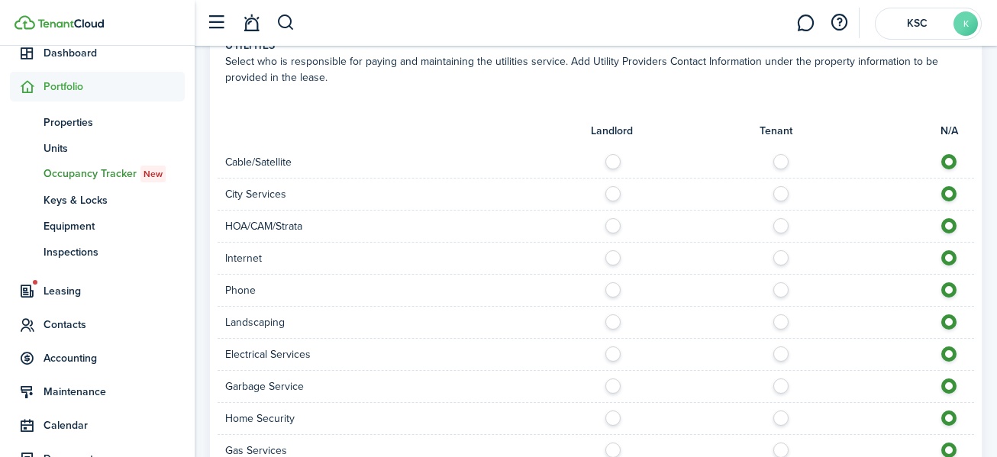
click at [616, 379] on label at bounding box center [617, 383] width 27 height 8
radio input "true"
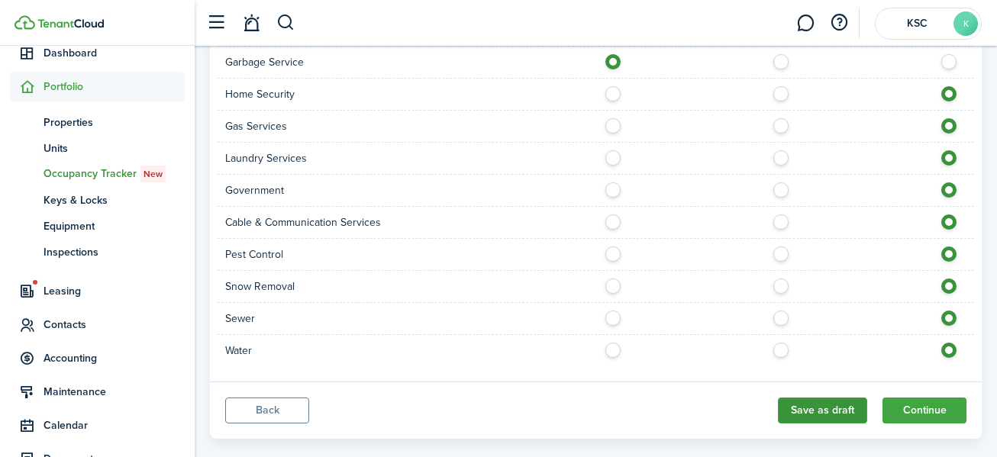
scroll to position [1172, 0]
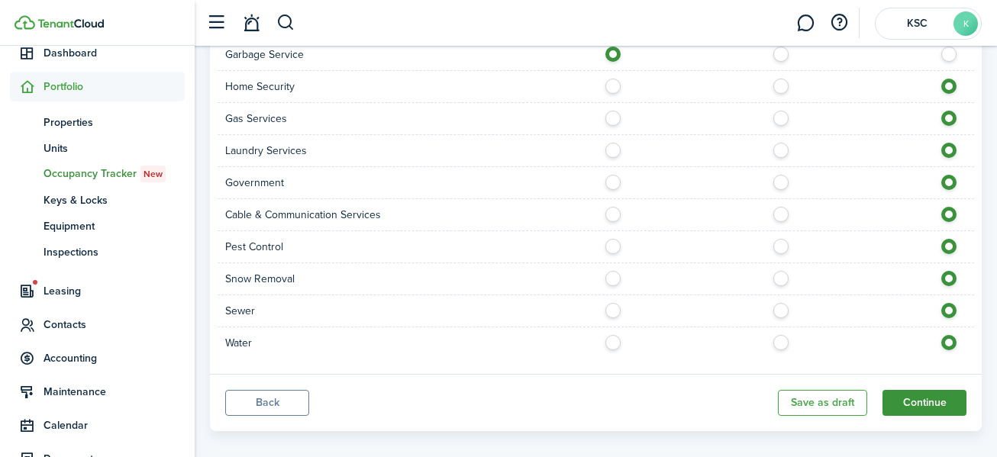
click at [923, 390] on button "Continue" at bounding box center [925, 403] width 84 height 26
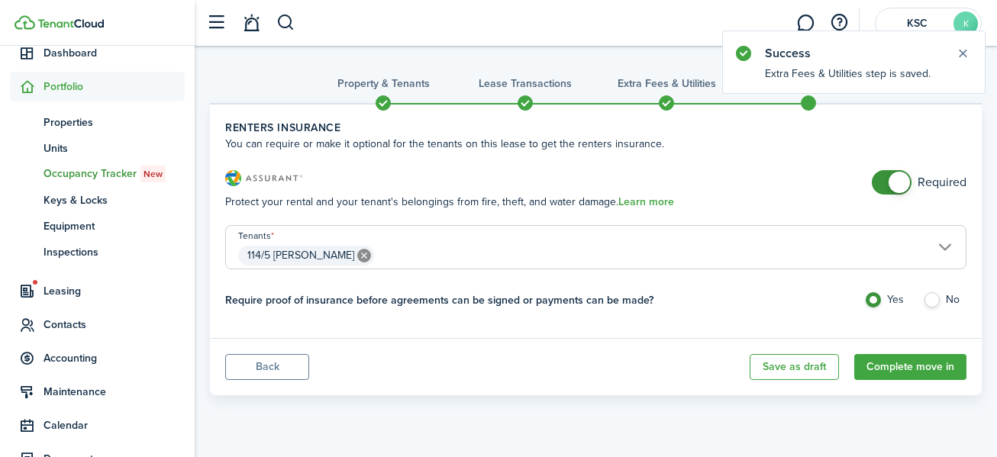
checkbox input "false"
click at [897, 176] on span at bounding box center [899, 182] width 21 height 21
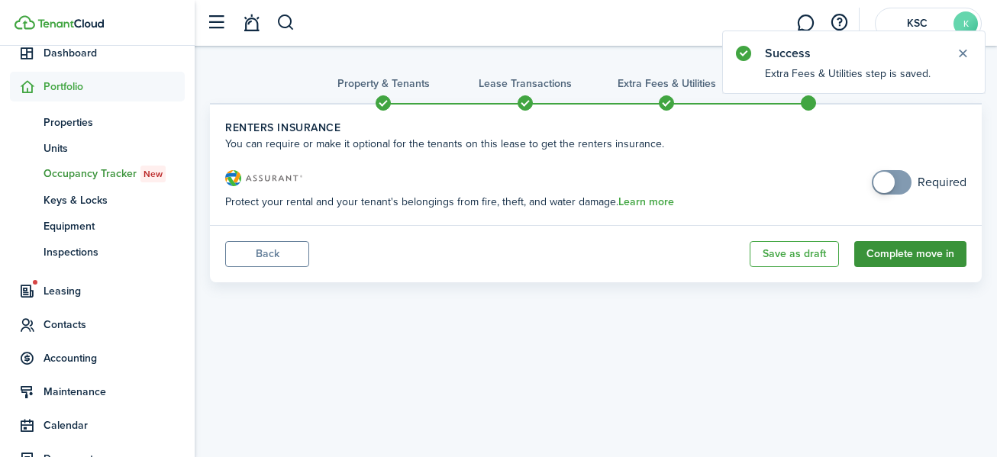
click at [904, 247] on button "Complete move in" at bounding box center [911, 254] width 112 height 26
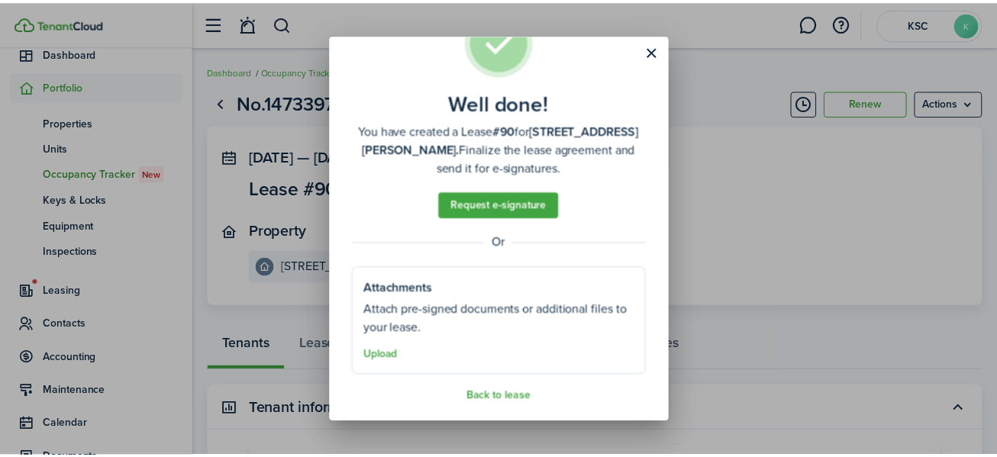
scroll to position [62, 0]
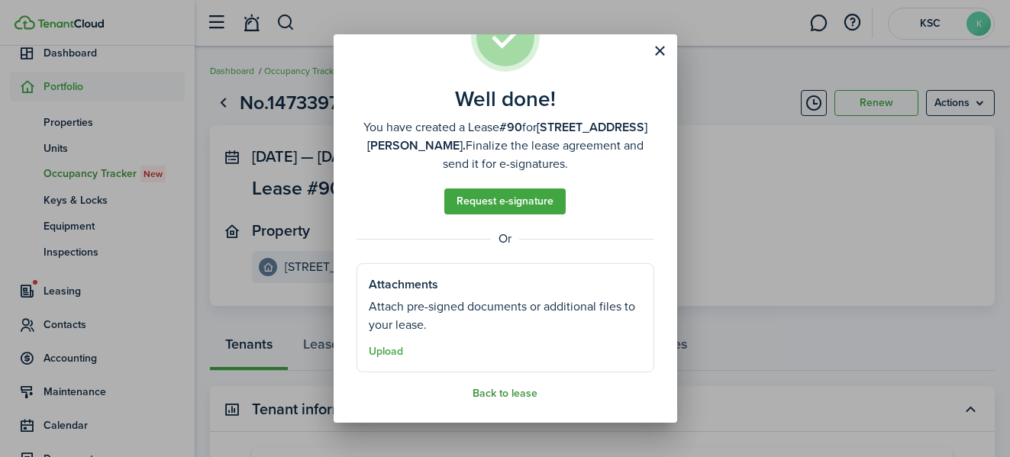
click at [505, 393] on button "Back to lease" at bounding box center [505, 394] width 65 height 12
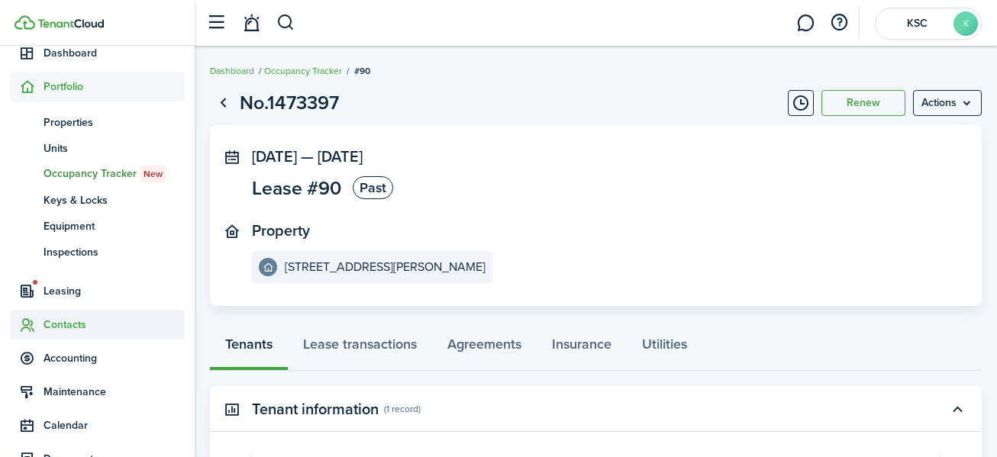
click at [80, 319] on span "Contacts" at bounding box center [114, 325] width 141 height 16
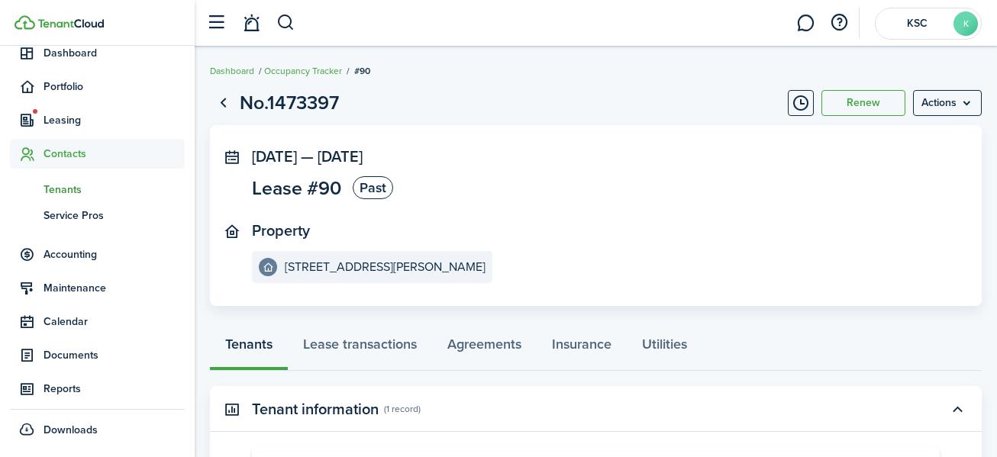
click at [56, 190] on span "Tenants" at bounding box center [114, 190] width 141 height 16
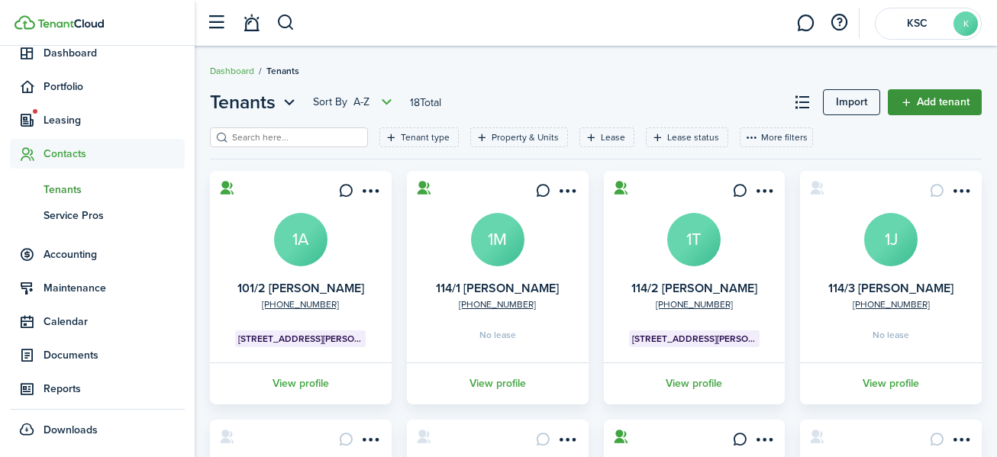
click at [936, 97] on link "Add tenant" at bounding box center [935, 102] width 94 height 26
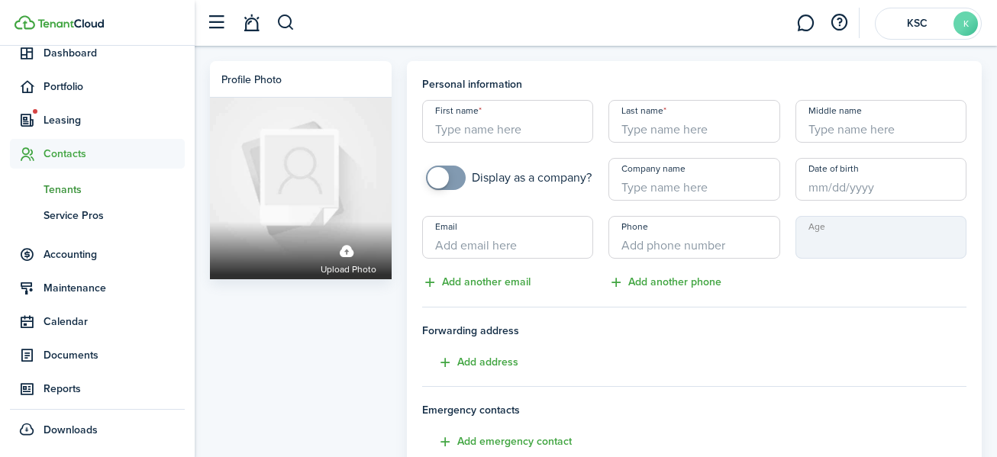
click at [459, 131] on input "First name" at bounding box center [507, 121] width 171 height 43
click at [491, 131] on input "114/6" at bounding box center [507, 121] width 171 height 43
type input "114/6 [PERSON_NAME]"
click at [631, 129] on input "Last name" at bounding box center [694, 121] width 171 height 43
click at [823, 186] on input "Date of birth" at bounding box center [881, 179] width 171 height 43
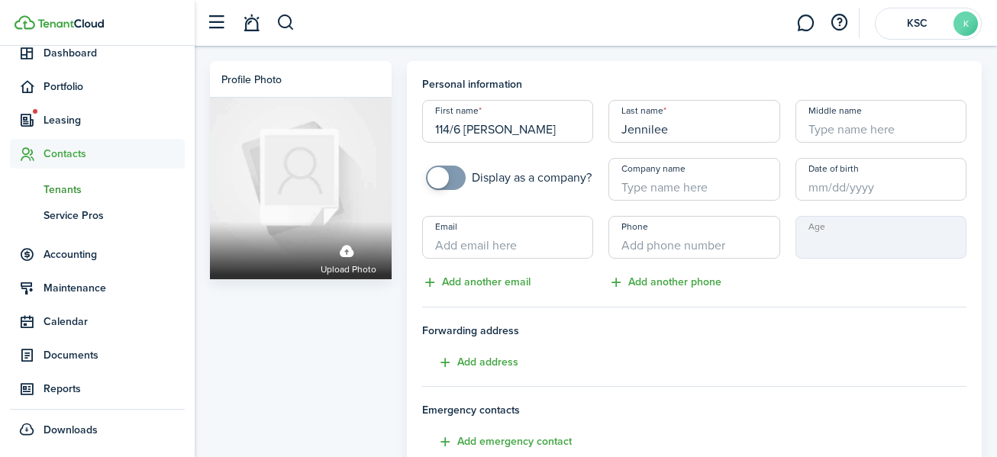
type input "Jennilee"
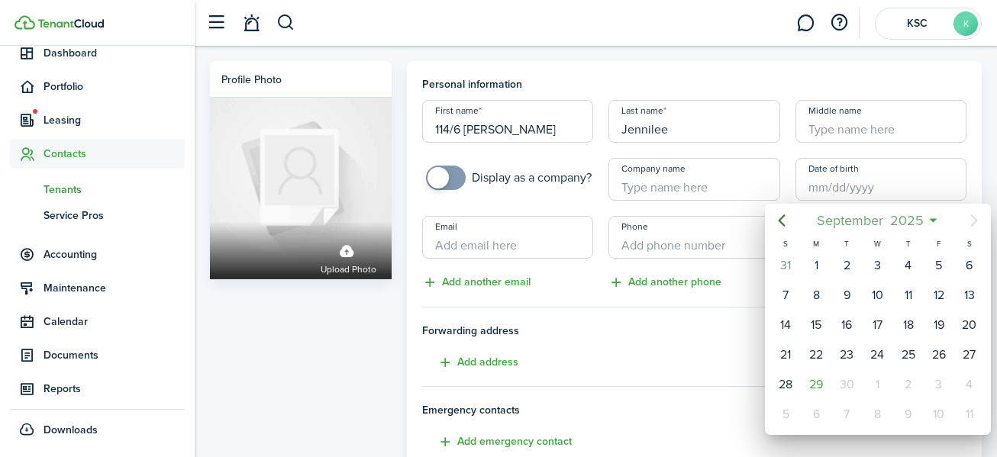
click at [910, 215] on span "2025" at bounding box center [907, 220] width 40 height 27
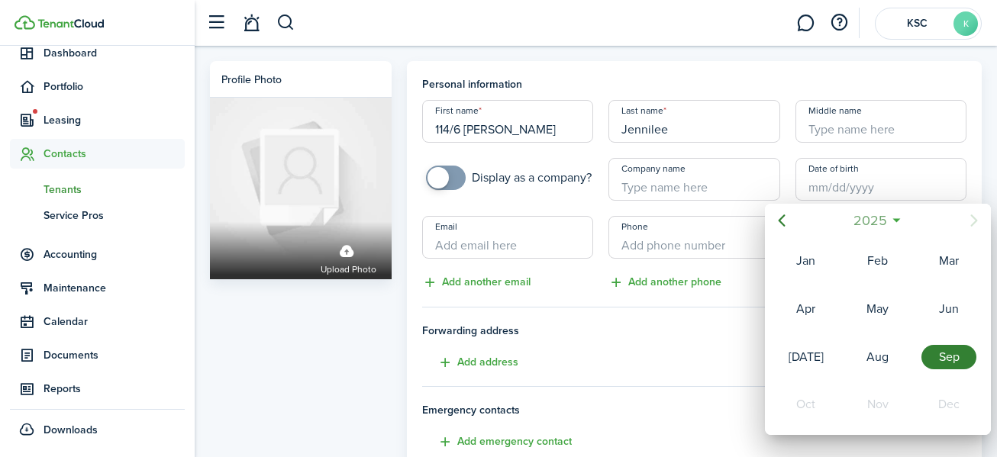
click at [865, 217] on span "2025" at bounding box center [870, 220] width 40 height 27
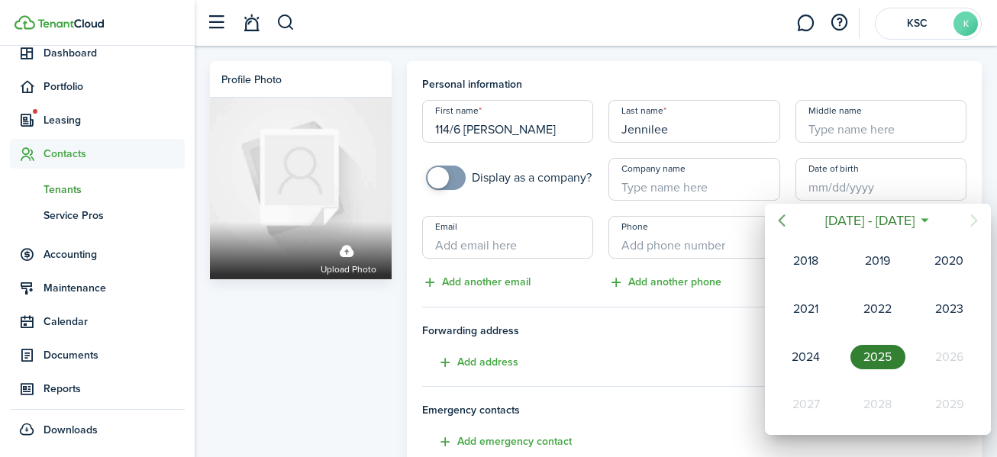
click at [781, 215] on icon "Previous page" at bounding box center [782, 221] width 18 height 18
click at [782, 214] on icon "Previous page" at bounding box center [782, 221] width 18 height 18
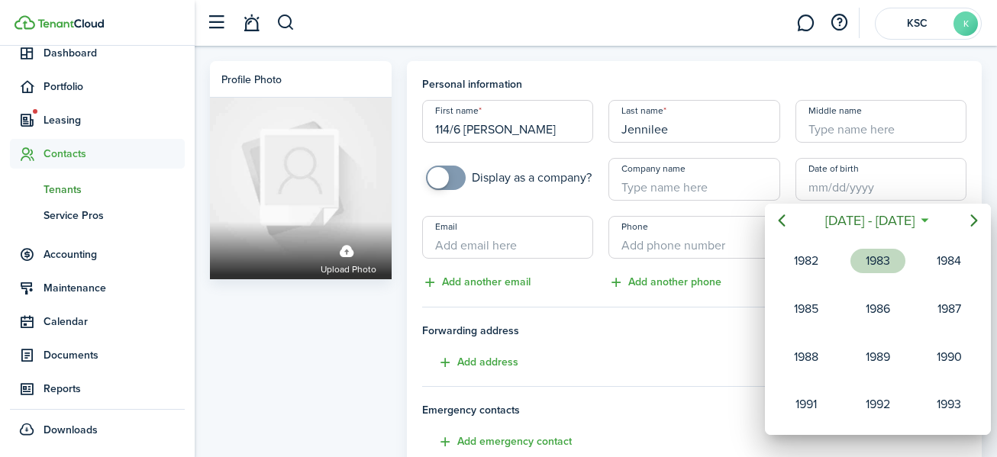
click at [881, 257] on div "1983" at bounding box center [878, 261] width 55 height 24
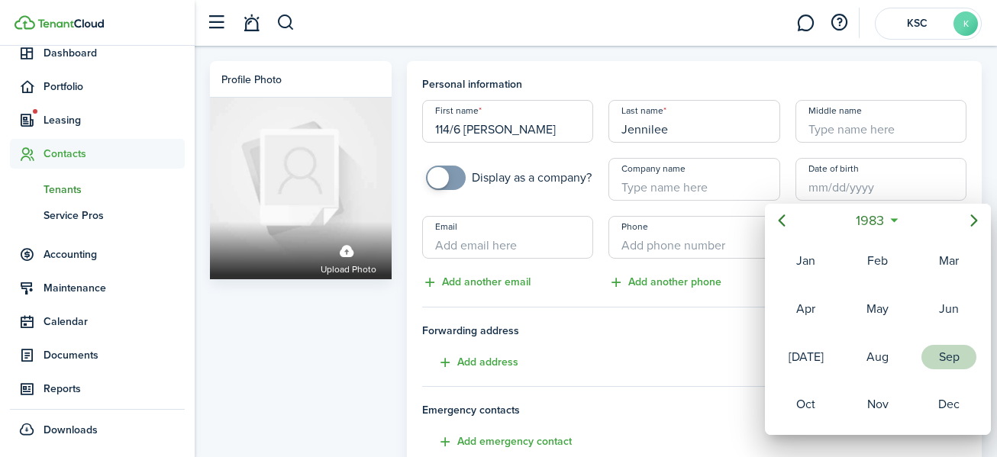
click at [954, 354] on div "Sep" at bounding box center [949, 357] width 55 height 24
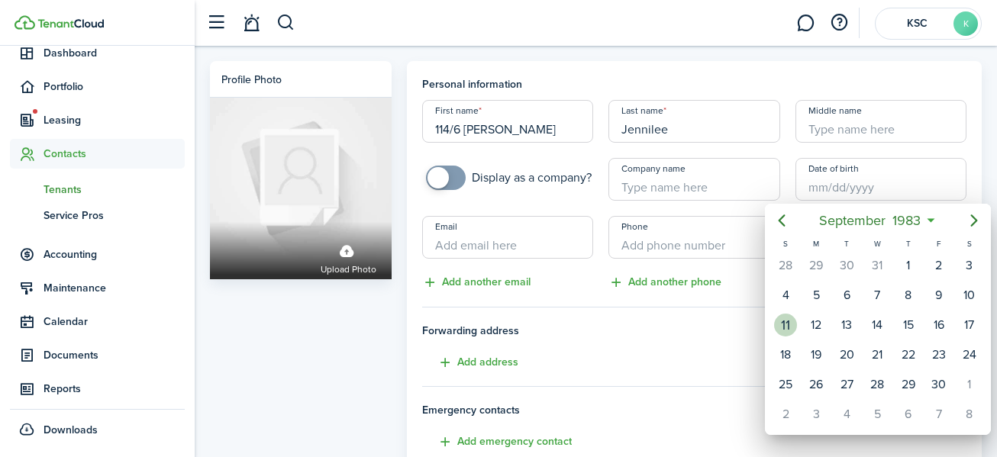
click at [792, 318] on div "11" at bounding box center [785, 325] width 23 height 23
type input "[DATE]"
type input "42"
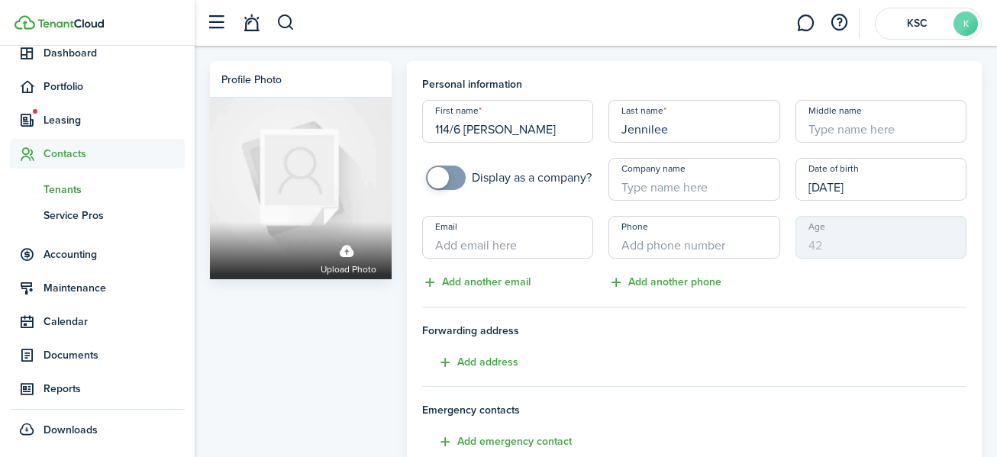
click at [451, 243] on input "Email" at bounding box center [507, 237] width 171 height 43
type input "[EMAIL_ADDRESS][DOMAIN_NAME]"
click at [626, 251] on input "Phone" at bounding box center [694, 237] width 171 height 43
click at [658, 248] on input "+1" at bounding box center [694, 237] width 171 height 43
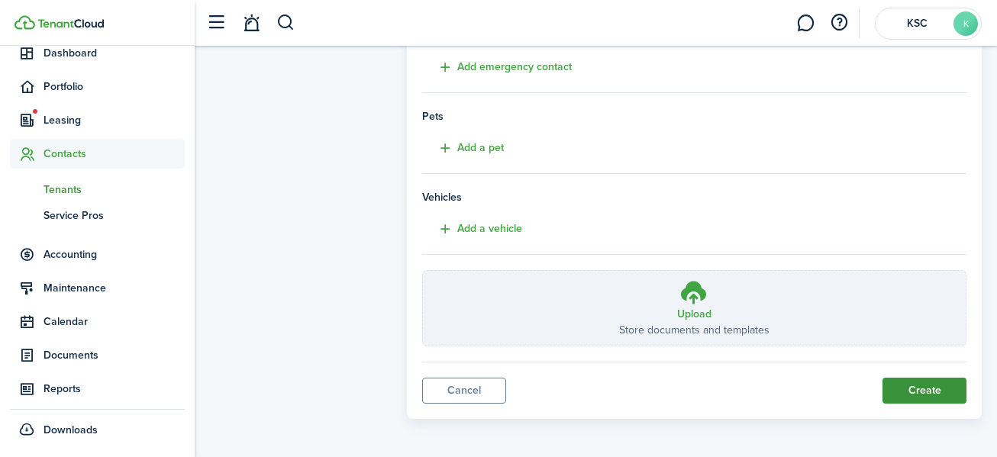
scroll to position [379, 0]
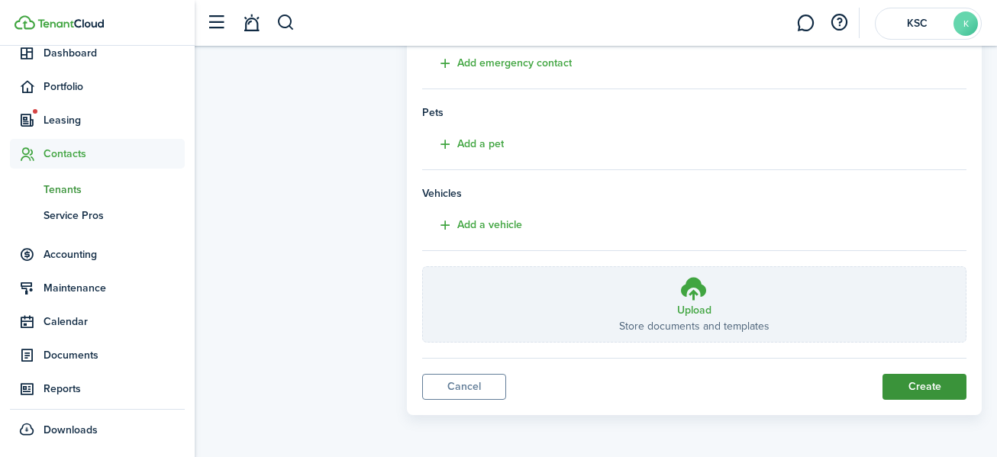
type input "[PHONE_NUMBER]"
click at [919, 382] on button "Create" at bounding box center [925, 387] width 84 height 26
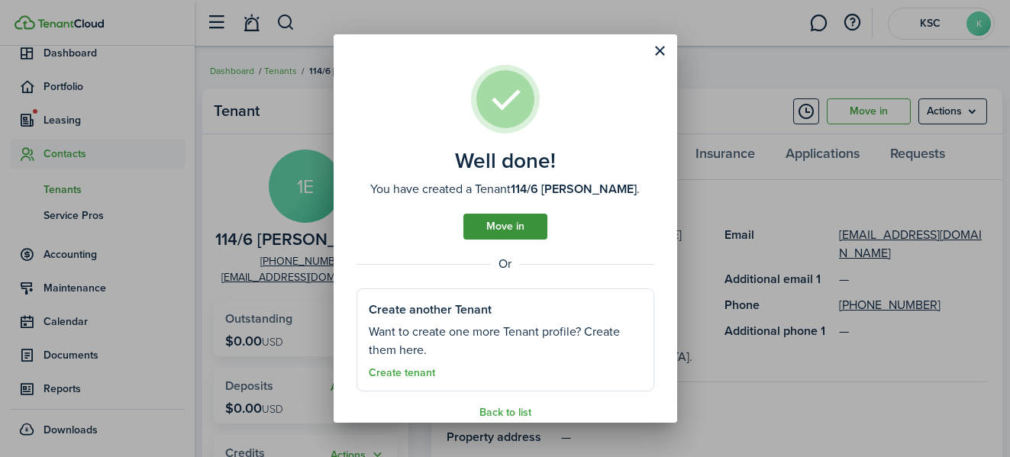
click at [495, 225] on link "Move in" at bounding box center [506, 227] width 84 height 26
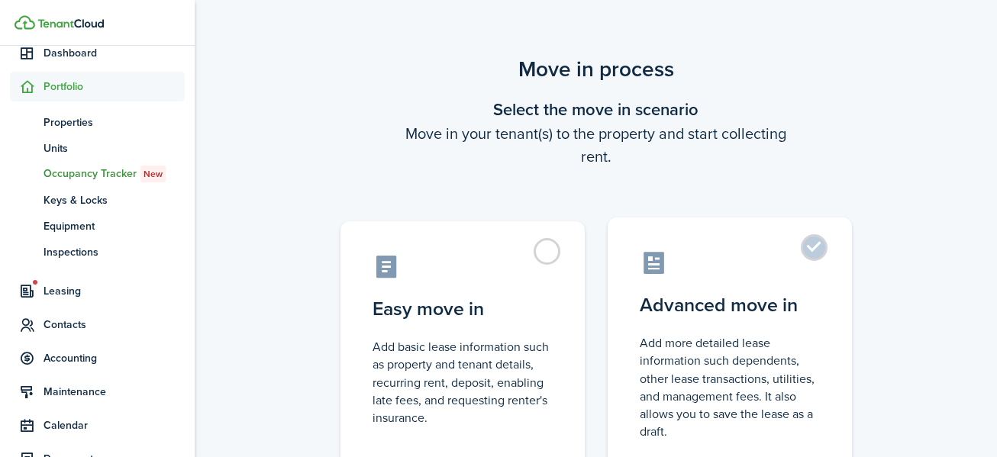
click at [820, 243] on label "Advanced move in Add more detailed lease information such dependents, other lea…" at bounding box center [730, 345] width 244 height 255
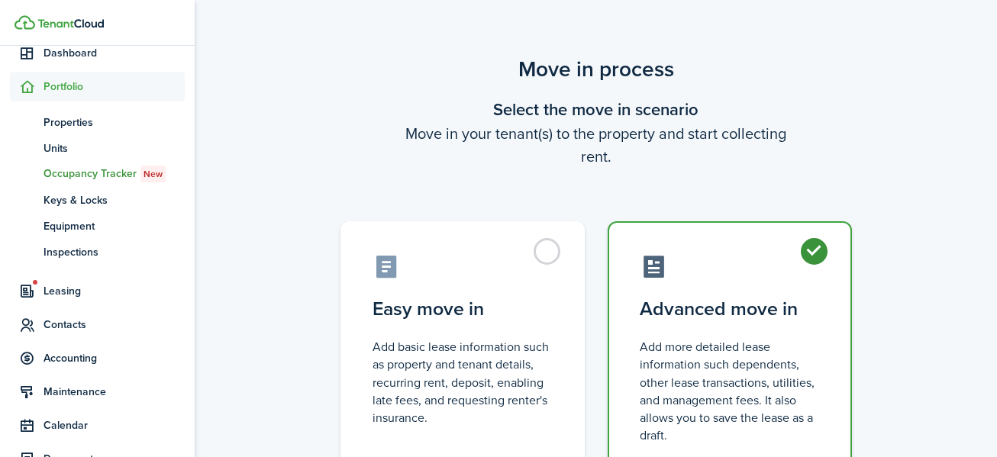
radio input "true"
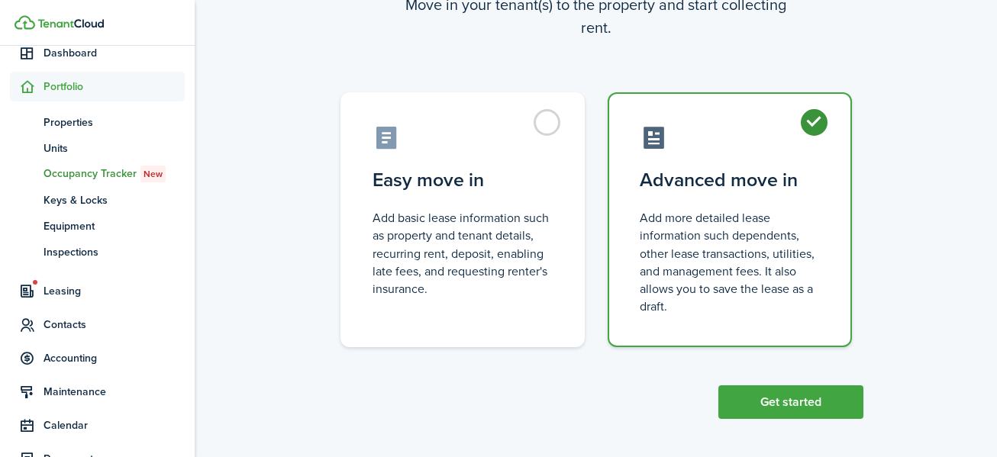
scroll to position [133, 0]
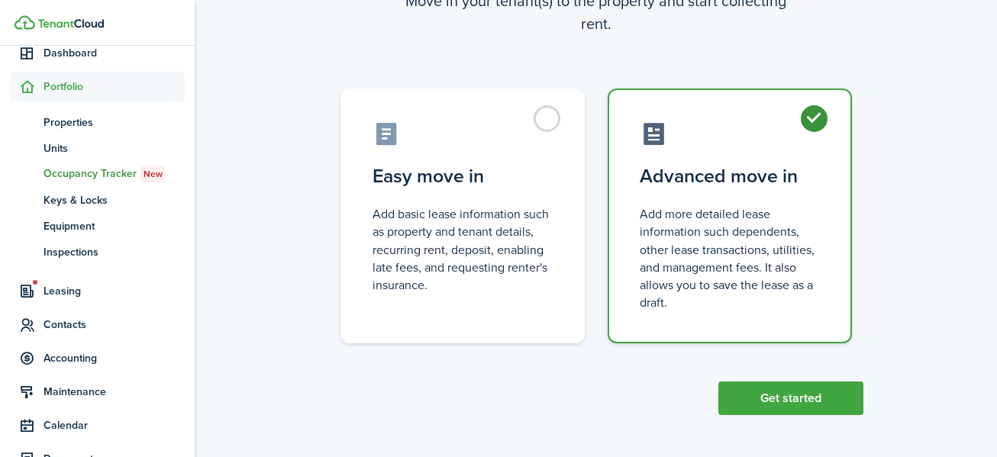
click at [783, 391] on button "Get started" at bounding box center [791, 399] width 145 height 34
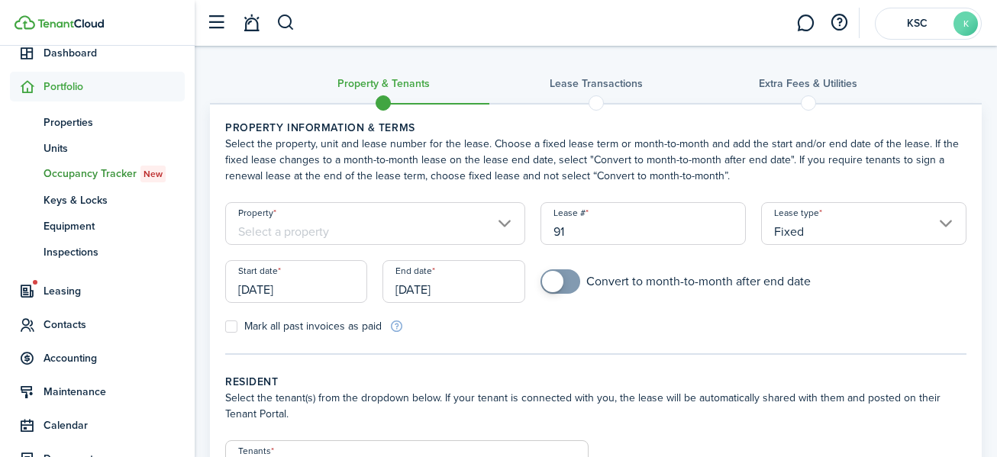
click at [509, 216] on input "Property" at bounding box center [375, 223] width 300 height 43
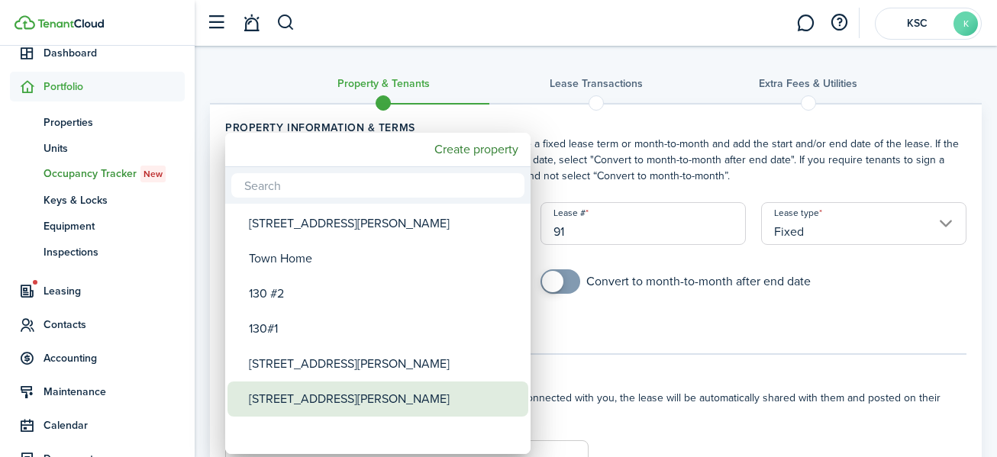
click at [367, 396] on div "[STREET_ADDRESS][PERSON_NAME]" at bounding box center [384, 399] width 270 height 35
type input "[STREET_ADDRESS][PERSON_NAME]"
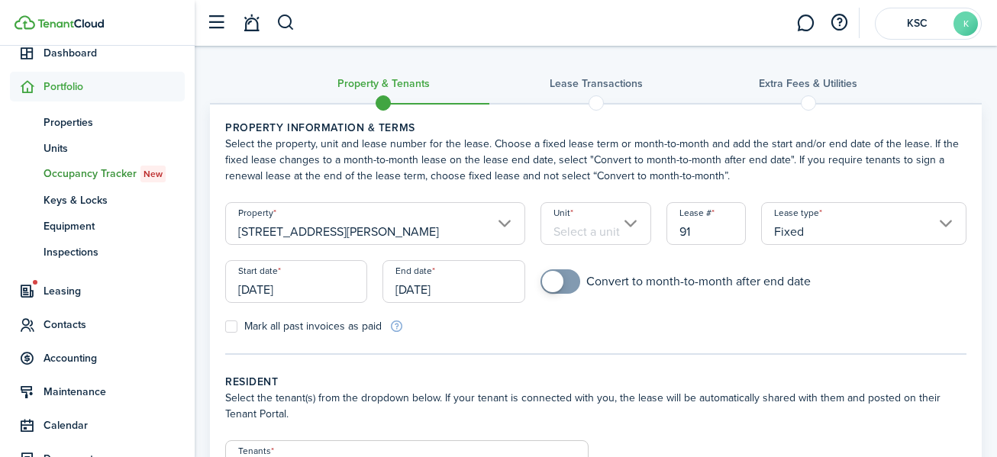
click at [629, 218] on input "Unit" at bounding box center [596, 223] width 111 height 43
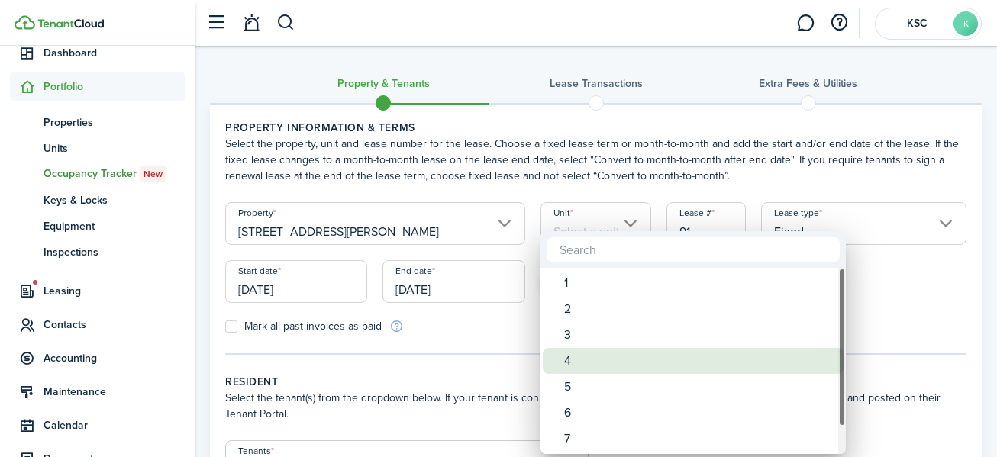
click at [581, 409] on div "6" at bounding box center [699, 413] width 270 height 26
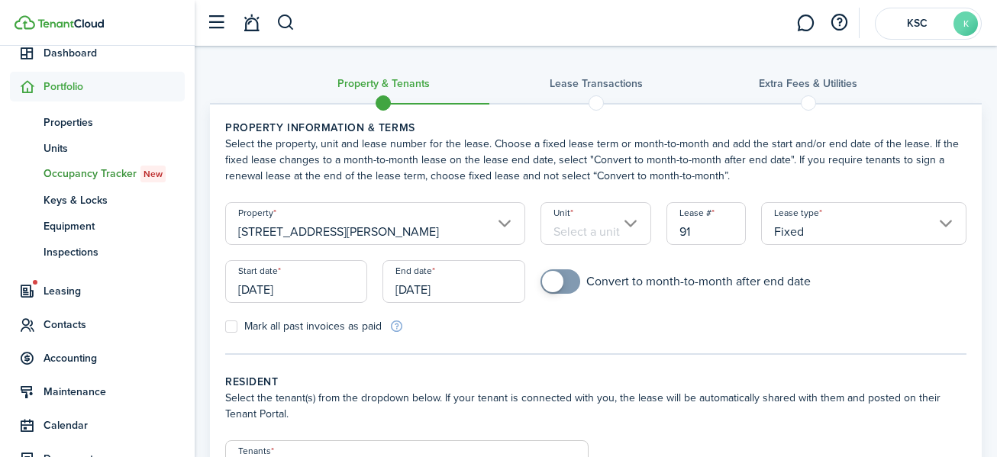
type input "6"
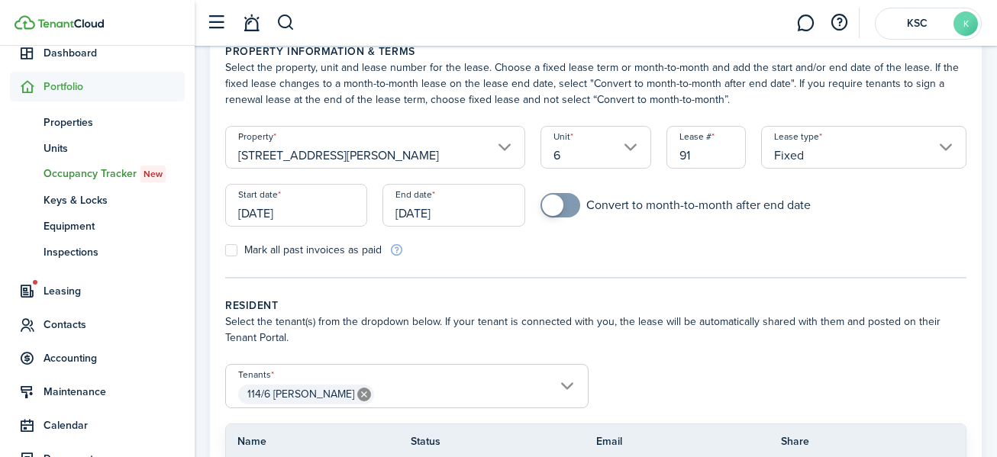
click at [280, 209] on input "[DATE]" at bounding box center [296, 205] width 142 height 43
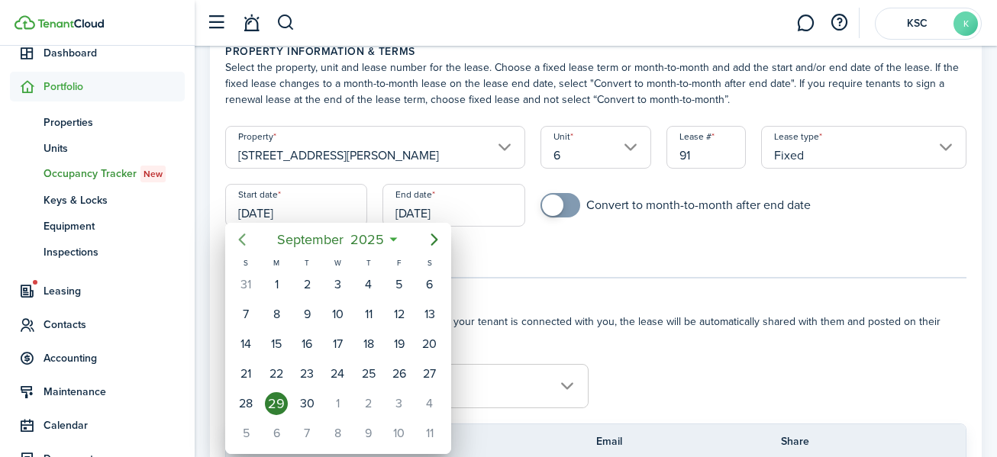
click at [244, 235] on icon "Previous page" at bounding box center [242, 240] width 7 height 12
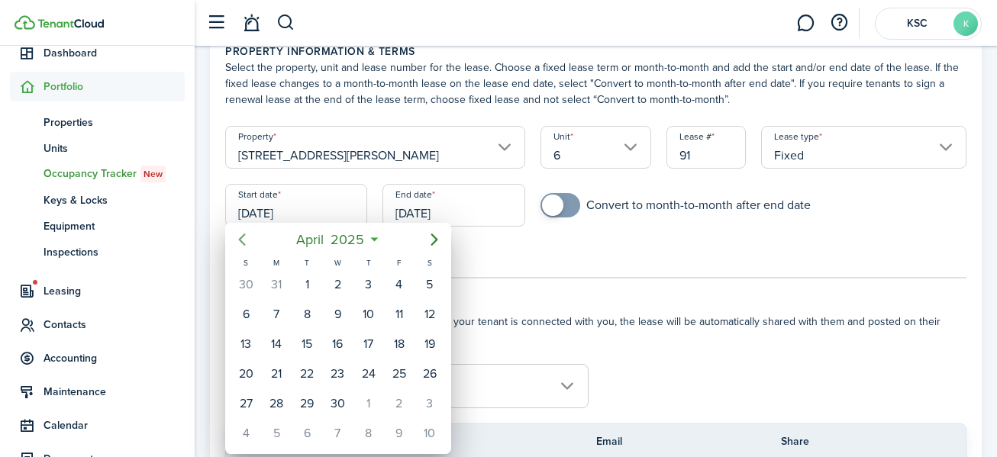
click at [244, 235] on icon "Previous page" at bounding box center [242, 240] width 7 height 12
click at [435, 284] on div "1" at bounding box center [430, 284] width 23 height 23
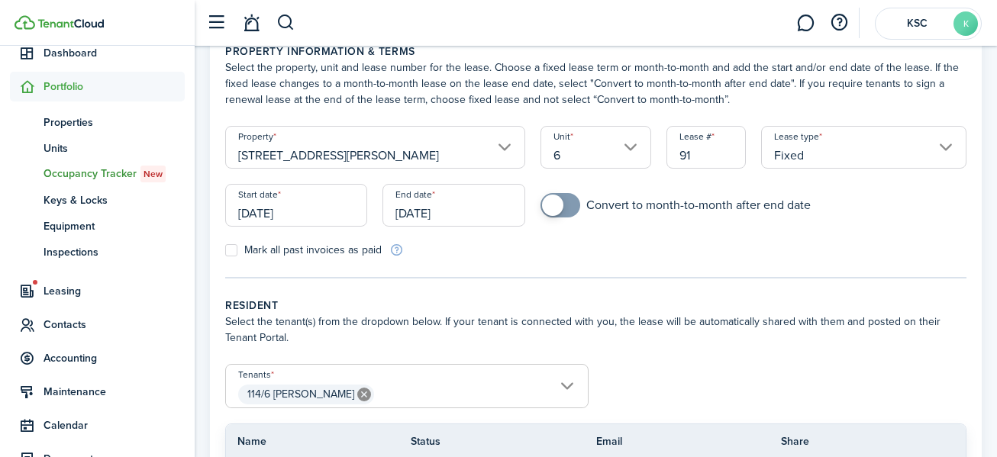
type input "[DATE]"
click at [418, 215] on input "[DATE]" at bounding box center [454, 205] width 142 height 43
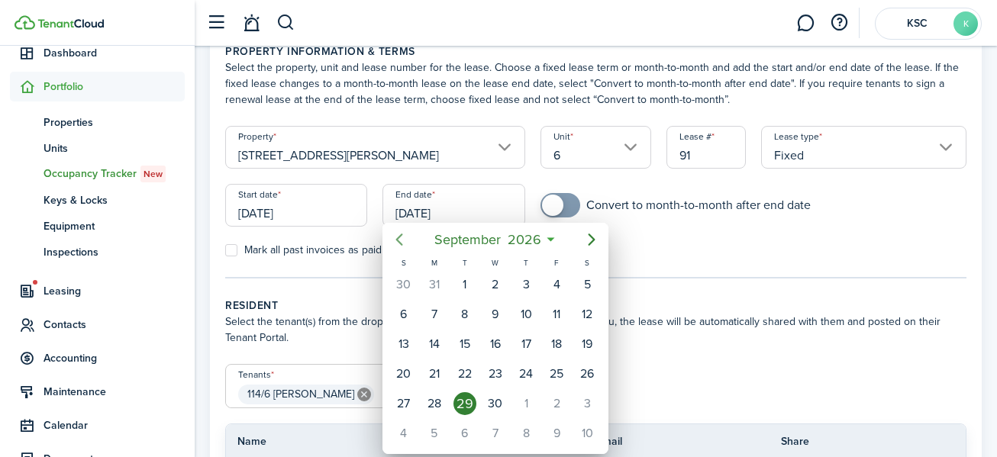
click at [399, 235] on icon "Previous page" at bounding box center [399, 240] width 18 height 18
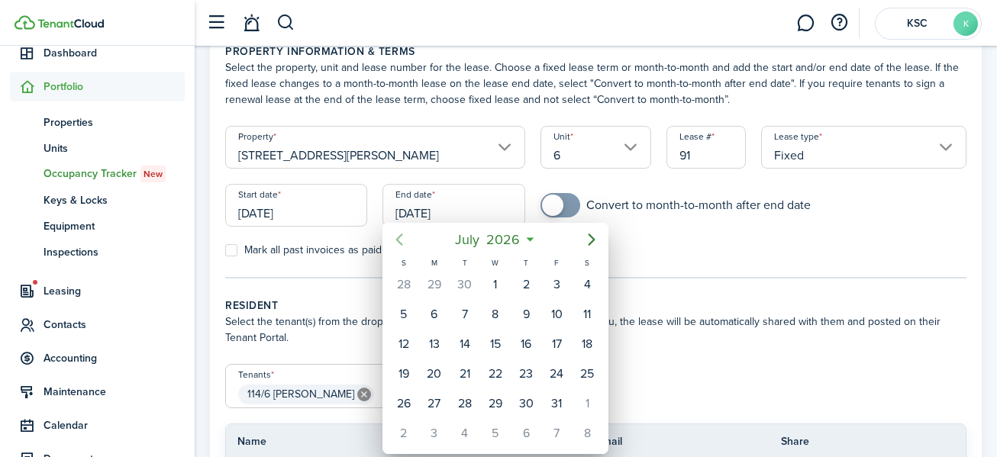
click at [399, 235] on icon "Previous page" at bounding box center [399, 240] width 18 height 18
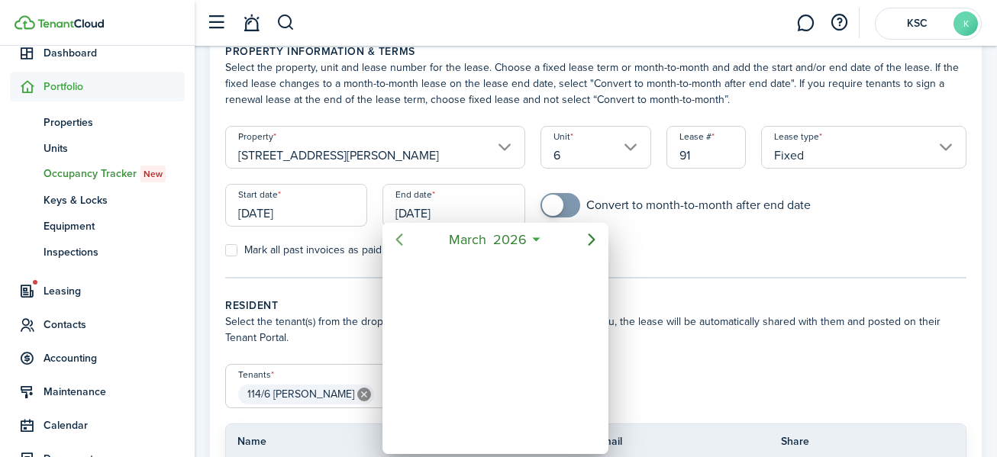
click at [399, 235] on icon "Previous page" at bounding box center [399, 240] width 18 height 18
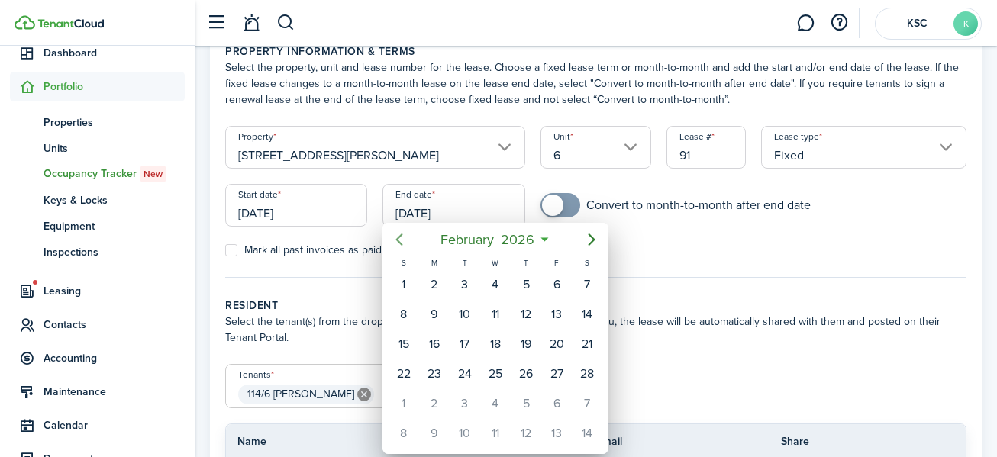
click at [399, 235] on icon "Previous page" at bounding box center [399, 240] width 18 height 18
click at [592, 396] on div "31" at bounding box center [587, 404] width 23 height 23
type input "[DATE]"
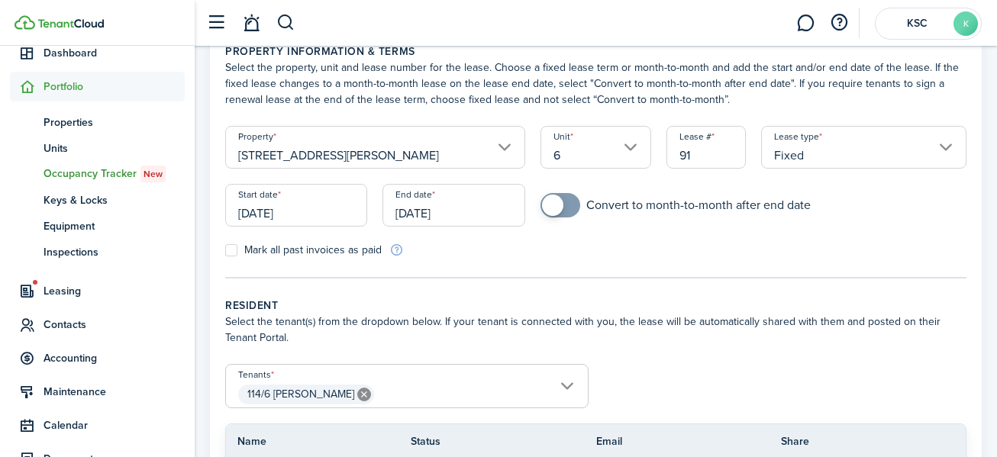
click at [232, 249] on label "Mark all past invoices as paid" at bounding box center [303, 250] width 157 height 12
click at [225, 251] on input "Mark all past invoices as paid" at bounding box center [225, 251] width 1 height 1
checkbox input "true"
click at [556, 205] on span at bounding box center [552, 205] width 21 height 21
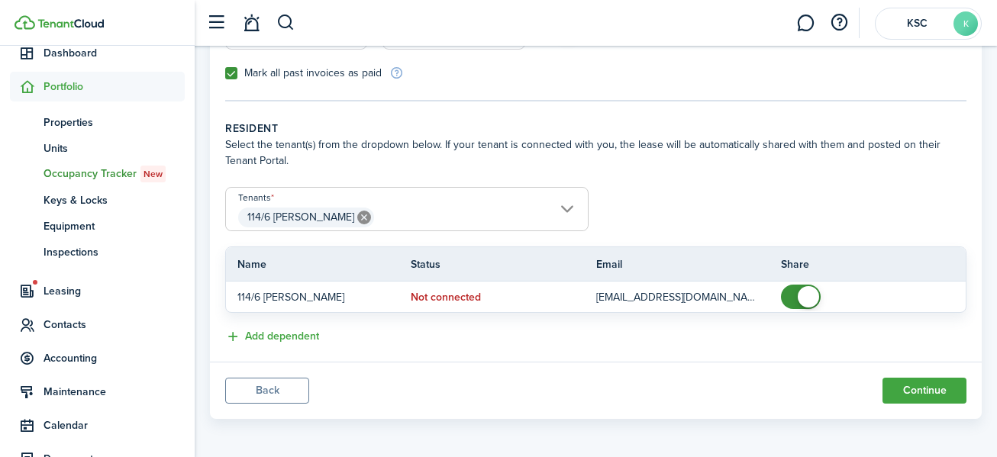
scroll to position [257, 0]
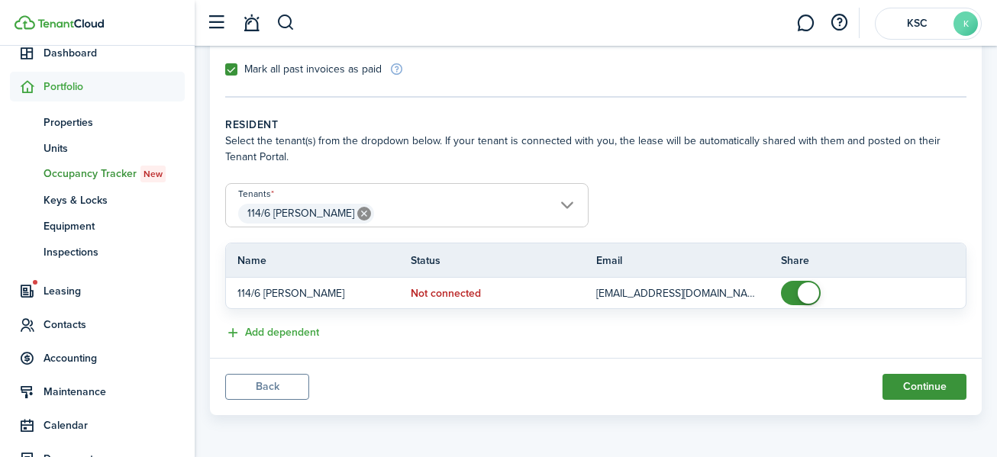
click at [921, 380] on button "Continue" at bounding box center [925, 387] width 84 height 26
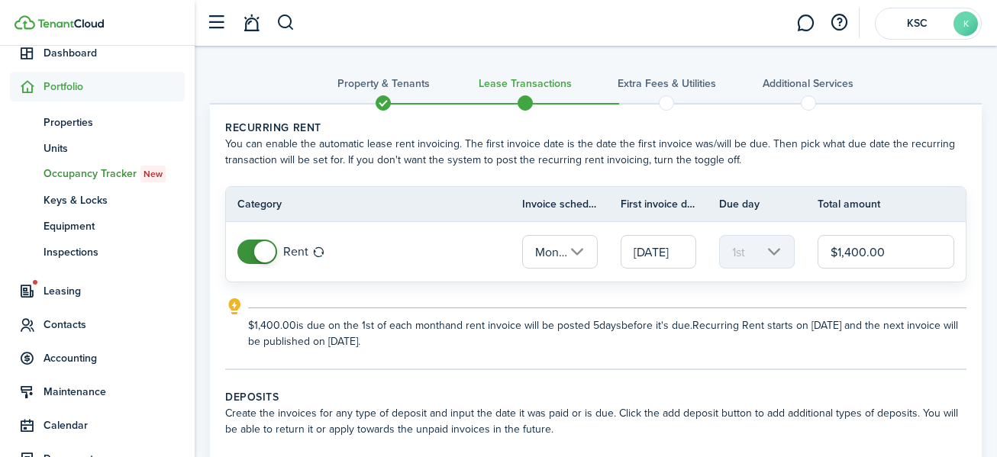
click at [852, 250] on input "$1,400.00" at bounding box center [886, 252] width 137 height 34
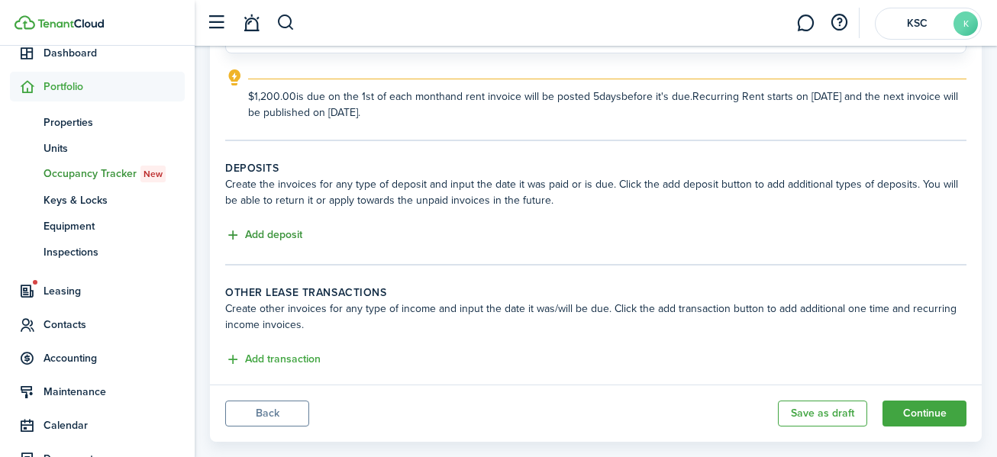
type input "$1,200.00"
click at [260, 234] on button "Add deposit" at bounding box center [263, 236] width 77 height 18
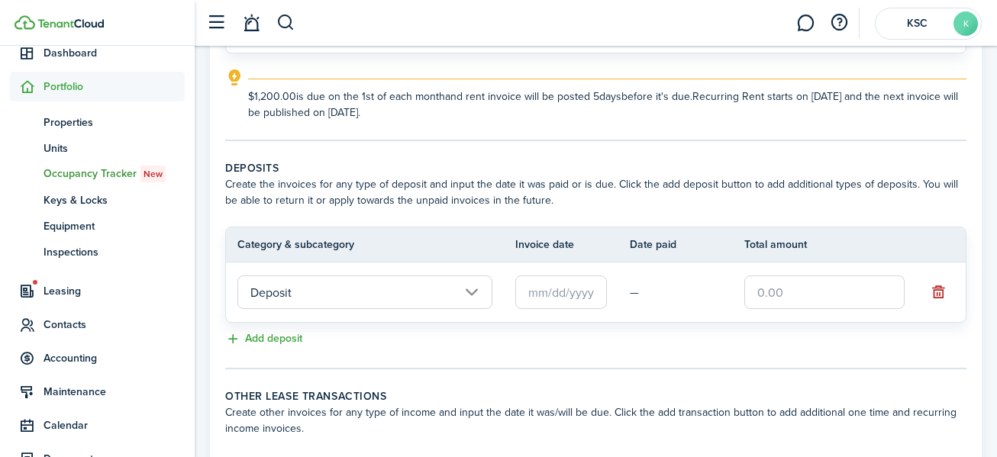
click at [542, 295] on input "text" at bounding box center [562, 293] width 92 height 34
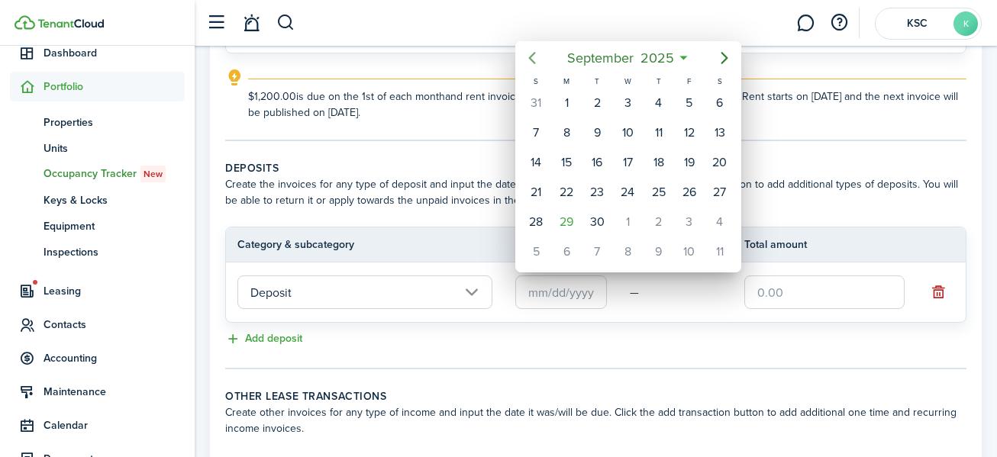
click at [534, 50] on icon "Previous page" at bounding box center [532, 58] width 18 height 18
click at [532, 50] on icon "Previous page" at bounding box center [532, 58] width 18 height 18
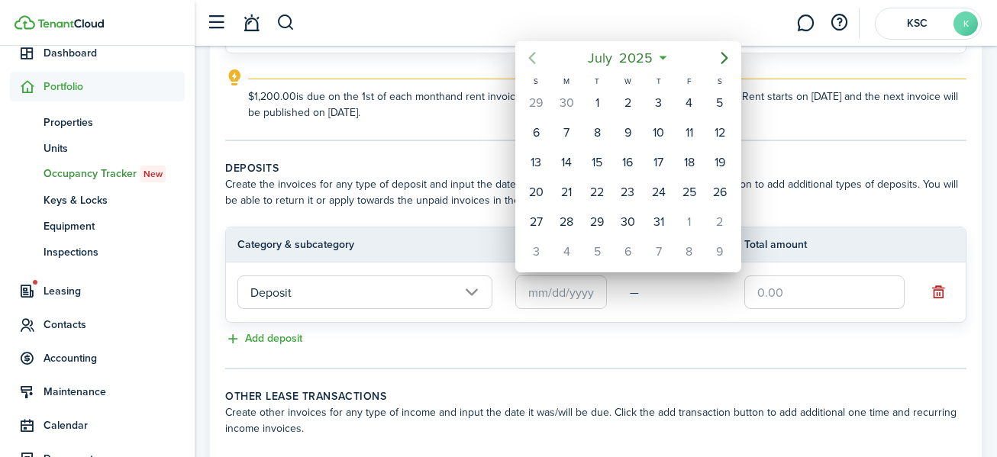
click at [531, 50] on icon "Previous page" at bounding box center [532, 58] width 18 height 18
click at [723, 95] on div "1" at bounding box center [720, 103] width 23 height 23
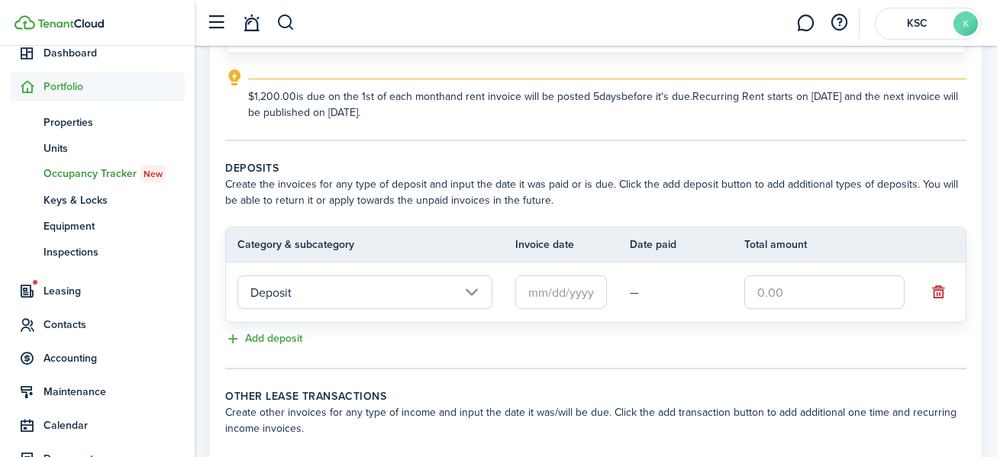
type input "[DATE]"
click at [760, 293] on input "text" at bounding box center [825, 293] width 160 height 34
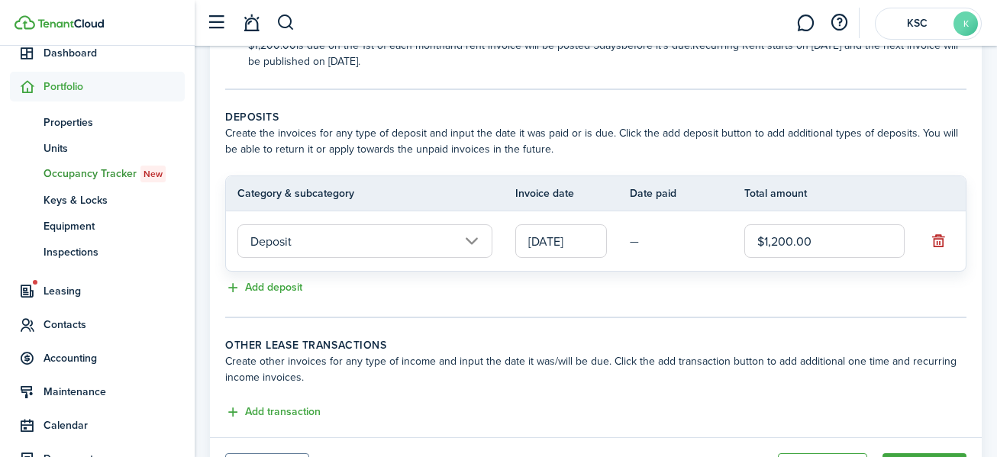
scroll to position [360, 0]
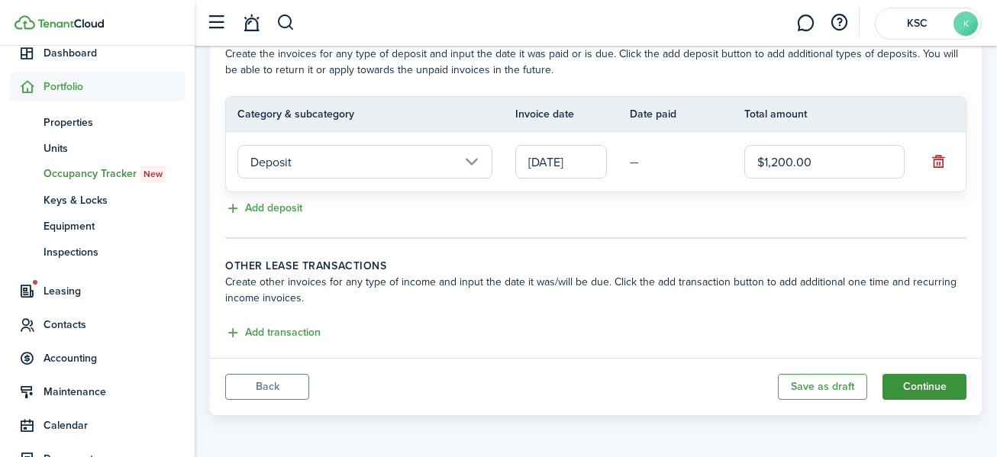
type input "$1,200.00"
click at [926, 380] on button "Continue" at bounding box center [925, 387] width 84 height 26
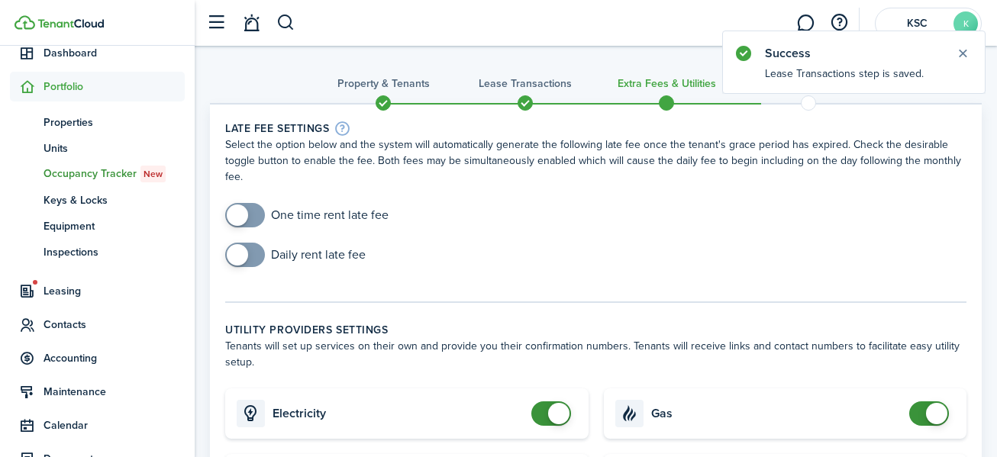
checkbox input "true"
click at [243, 209] on span at bounding box center [237, 215] width 21 height 21
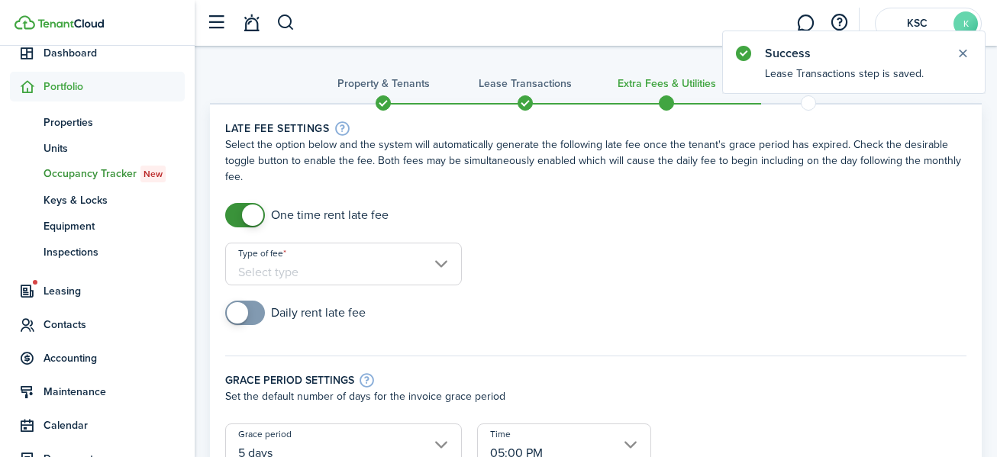
click at [441, 258] on input "Type of fee" at bounding box center [343, 264] width 237 height 43
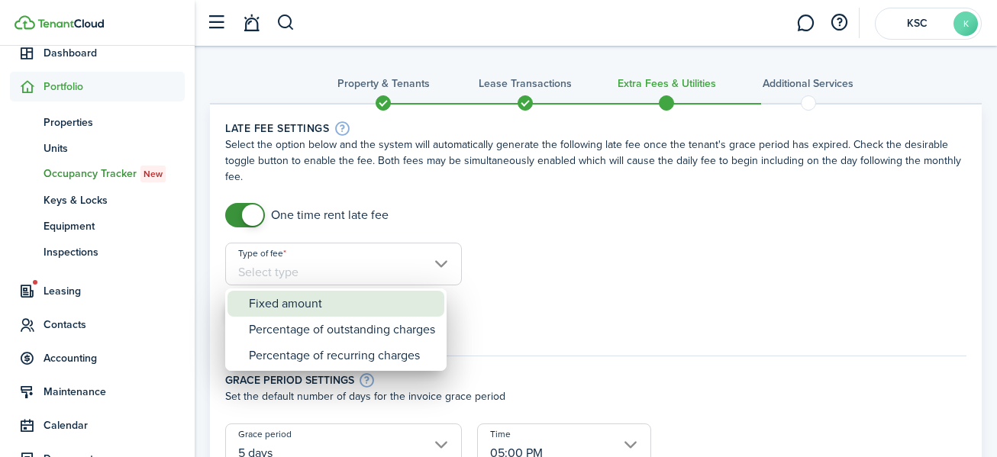
click at [358, 307] on div "Fixed amount" at bounding box center [342, 304] width 186 height 26
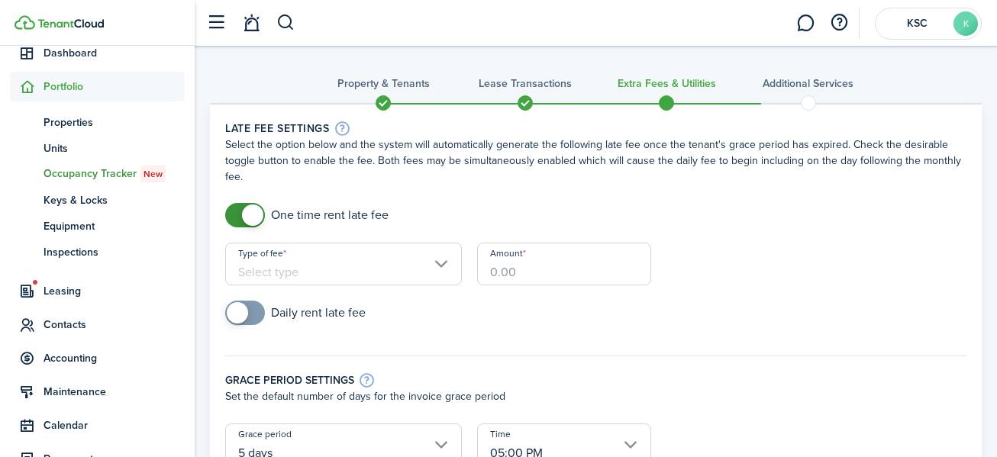
type input "Fixed amount"
click at [519, 270] on input "Amount" at bounding box center [564, 264] width 174 height 43
type input "$100.00"
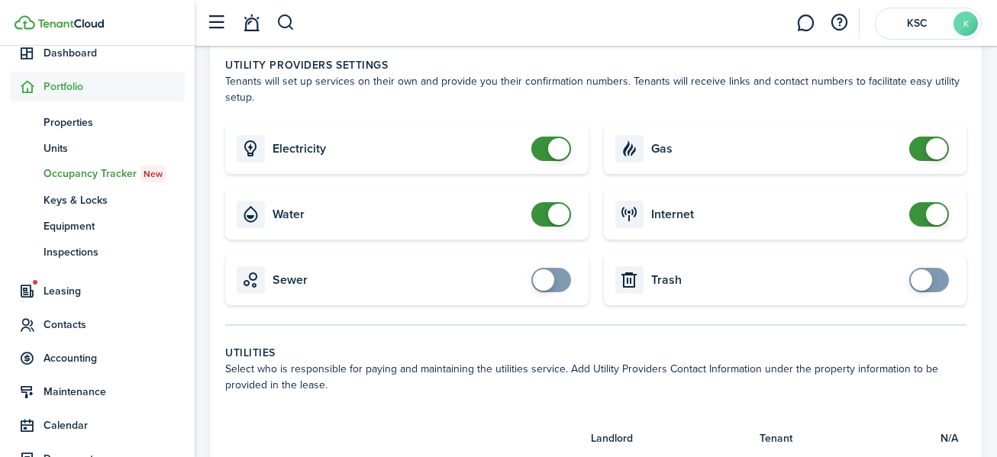
scroll to position [535, 0]
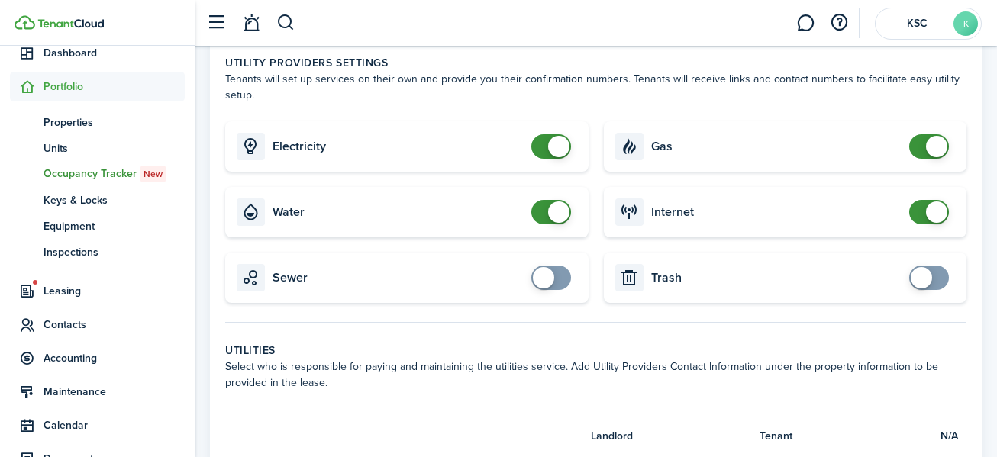
checkbox input "true"
click at [542, 267] on span at bounding box center [543, 277] width 21 height 21
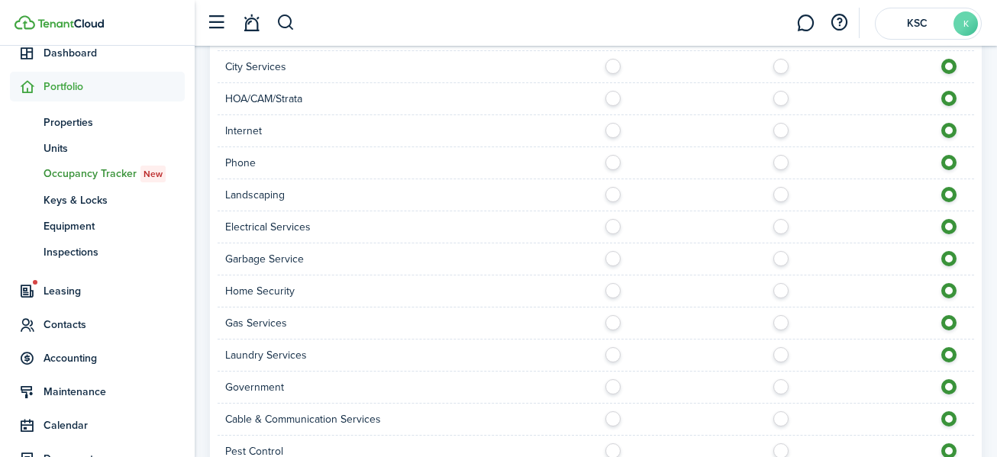
scroll to position [993, 0]
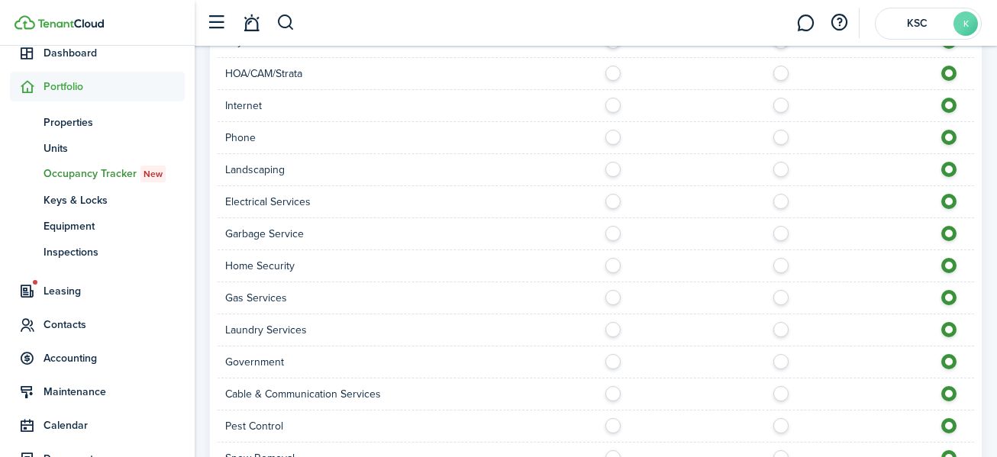
click at [613, 226] on label at bounding box center [617, 230] width 27 height 8
radio input "true"
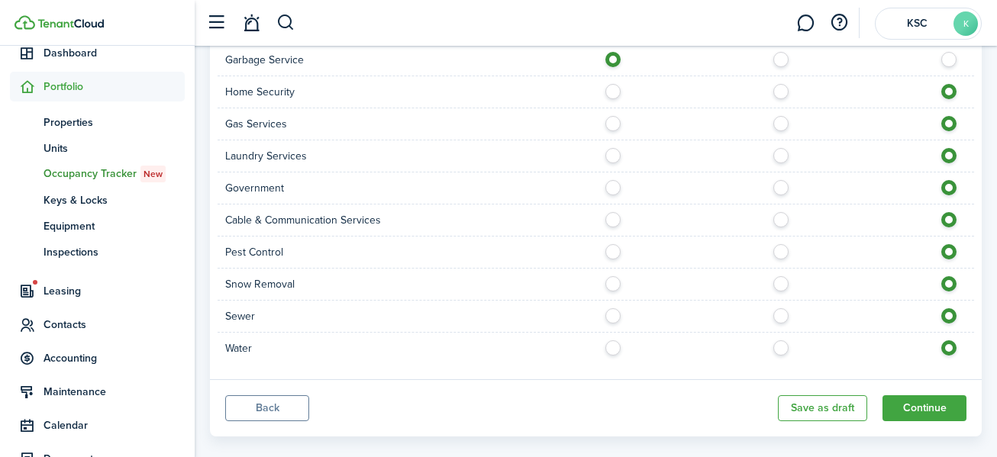
scroll to position [1172, 0]
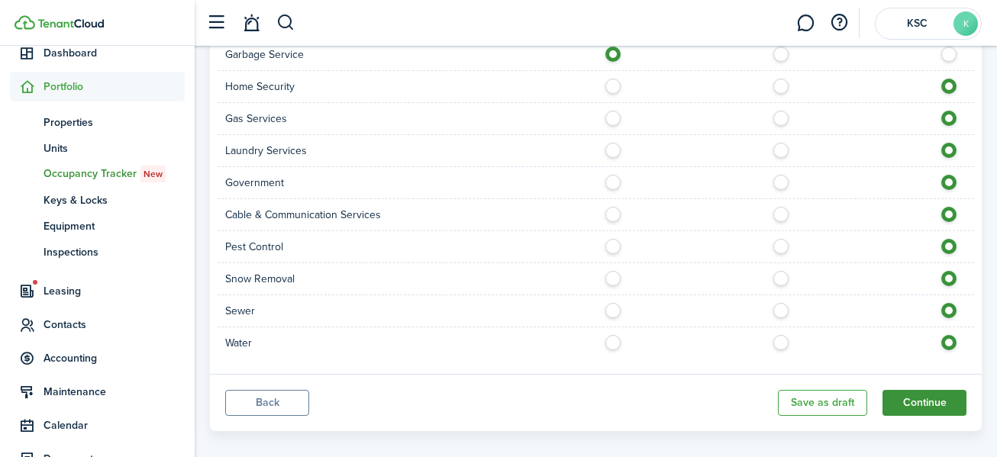
click at [928, 390] on button "Continue" at bounding box center [925, 403] width 84 height 26
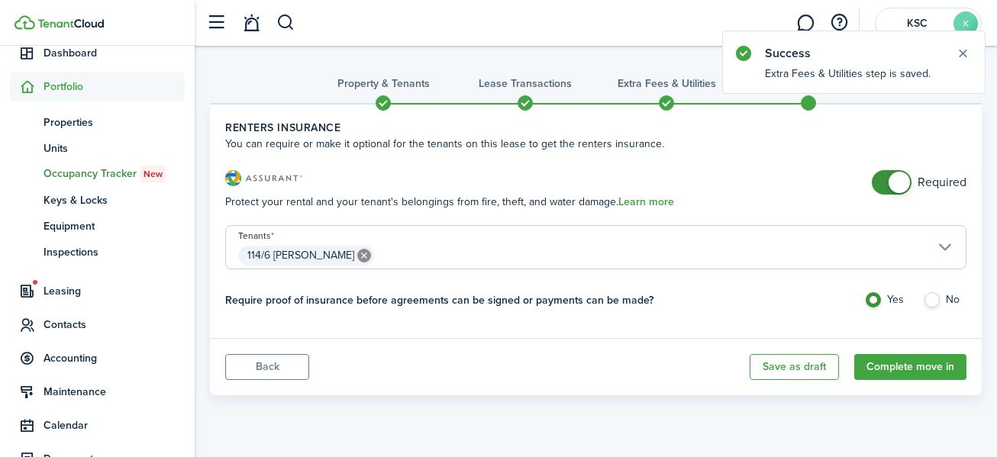
checkbox input "false"
click at [903, 179] on span at bounding box center [899, 182] width 21 height 21
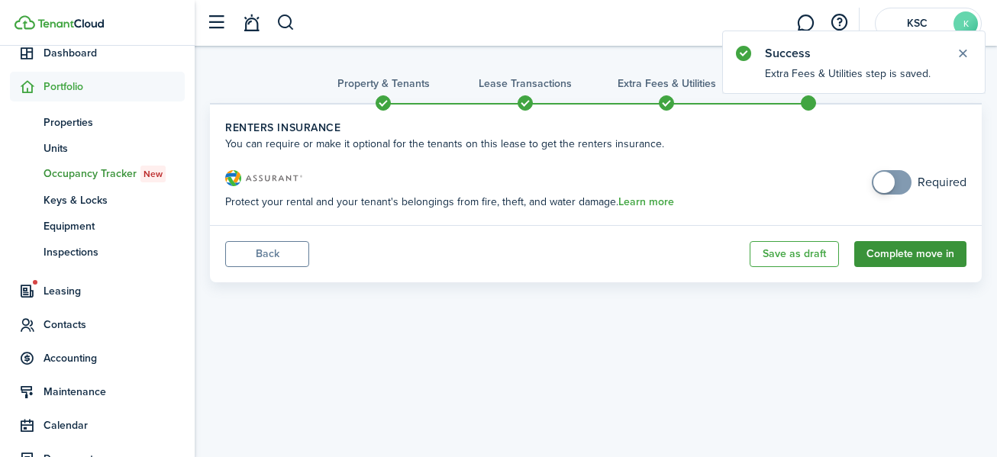
click at [908, 252] on button "Complete move in" at bounding box center [911, 254] width 112 height 26
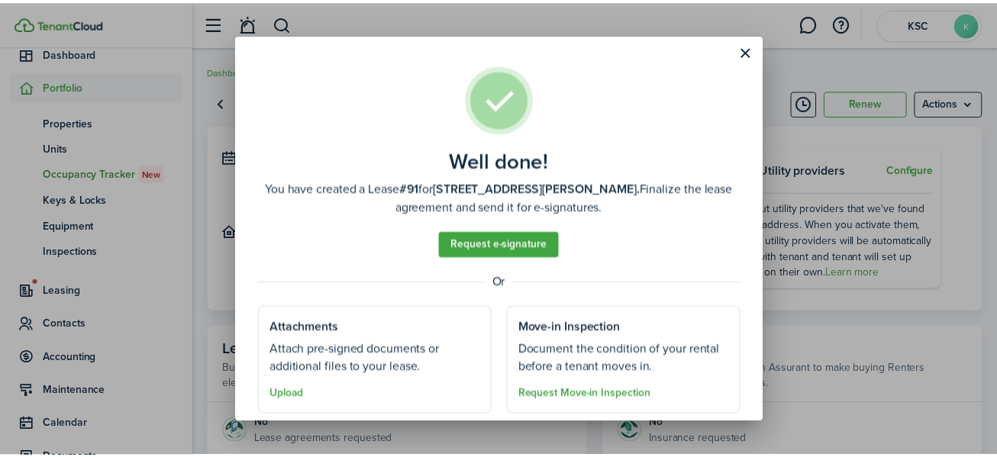
scroll to position [44, 0]
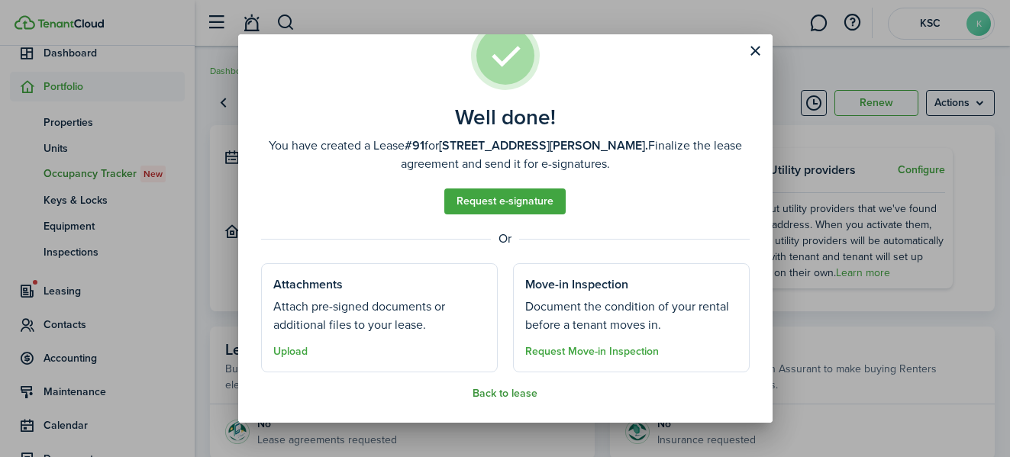
click at [480, 389] on button "Back to lease" at bounding box center [505, 394] width 65 height 12
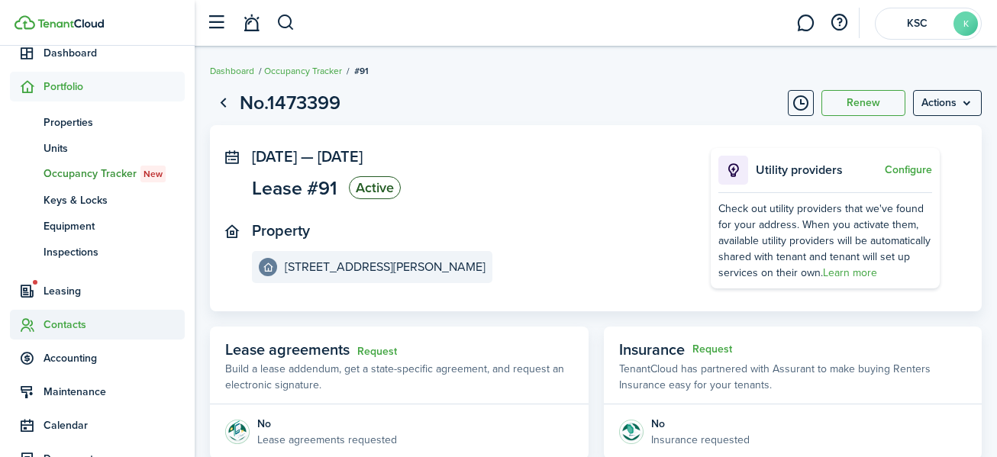
click at [67, 322] on span "Contacts" at bounding box center [114, 325] width 141 height 16
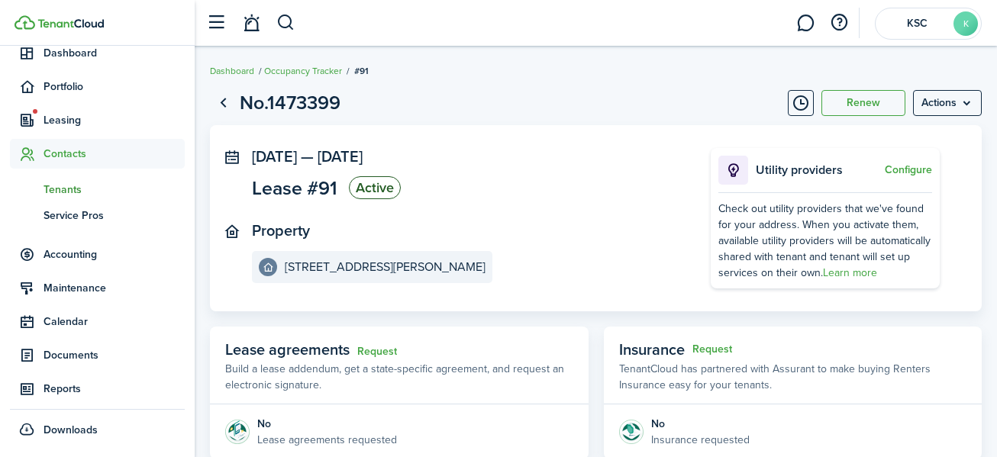
click at [60, 186] on span "Tenants" at bounding box center [114, 190] width 141 height 16
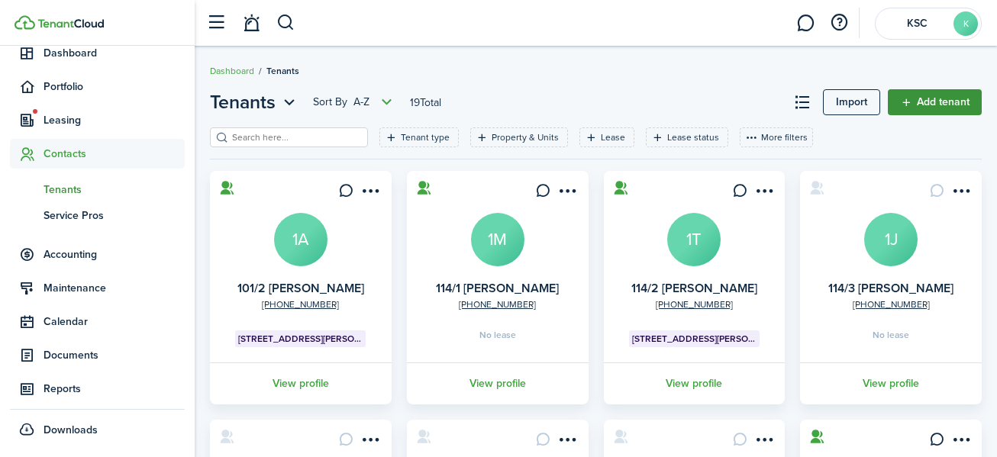
click at [940, 96] on link "Add tenant" at bounding box center [935, 102] width 94 height 26
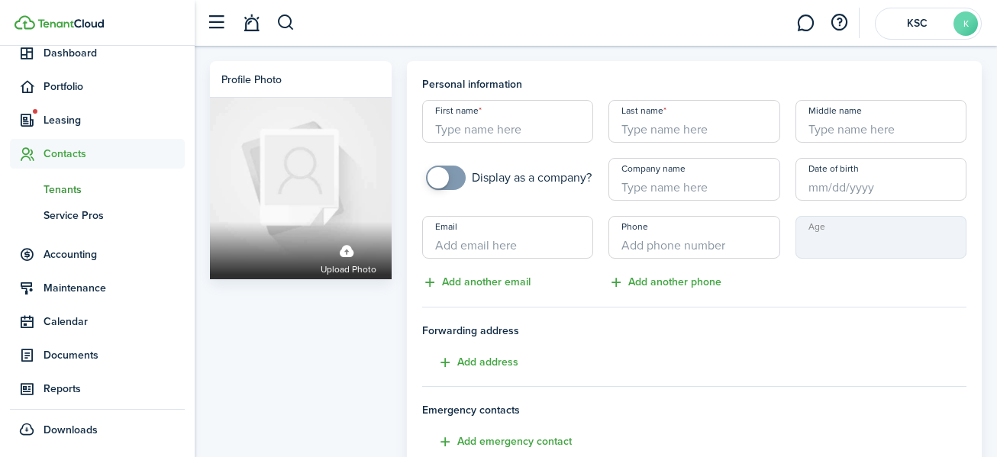
click at [457, 123] on input "First name" at bounding box center [507, 121] width 171 height 43
type input "114/7 [PERSON_NAME]"
click at [833, 186] on input "Date of birth" at bounding box center [881, 179] width 171 height 43
type input "[PERSON_NAME]"
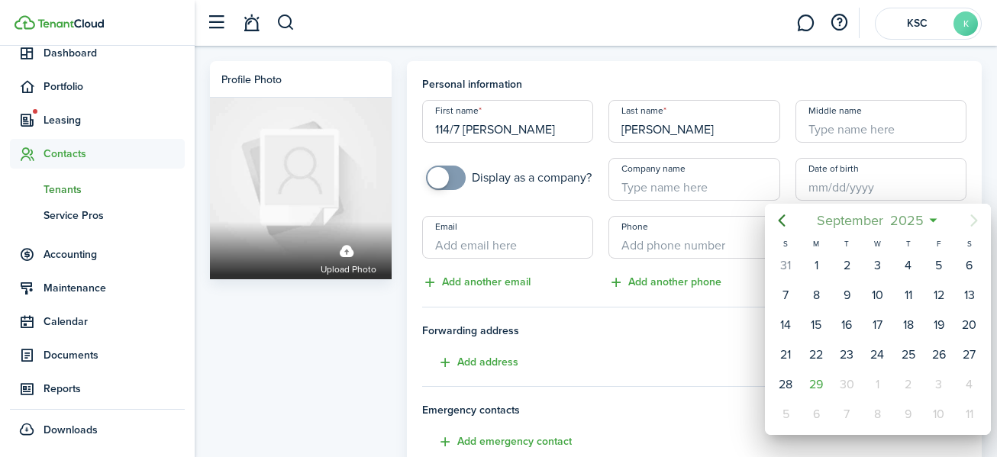
click at [909, 215] on span "2025" at bounding box center [907, 220] width 40 height 27
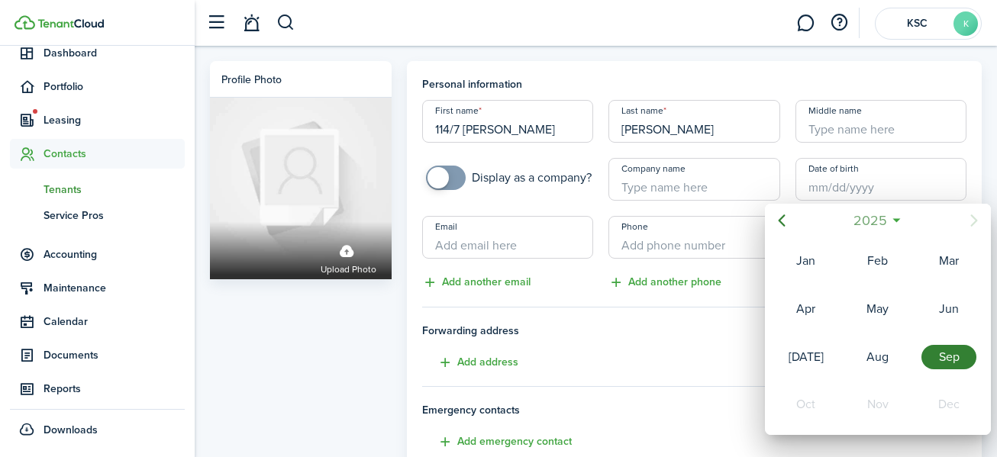
click at [877, 215] on span "2025" at bounding box center [870, 220] width 40 height 27
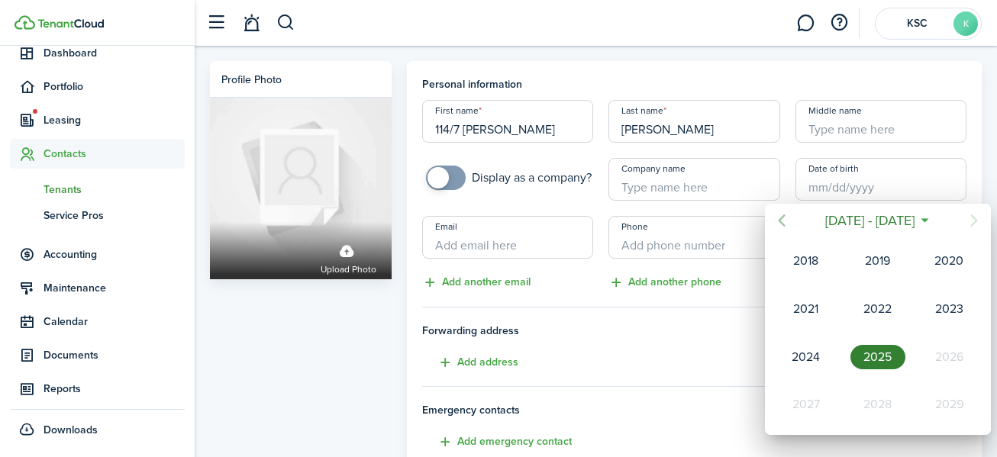
click at [784, 213] on icon "Previous page" at bounding box center [782, 221] width 18 height 18
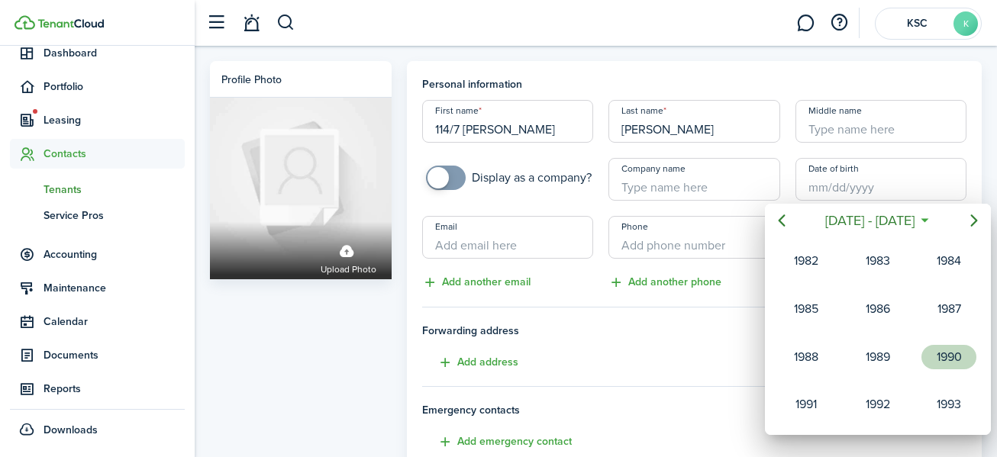
click at [954, 349] on div "1990" at bounding box center [949, 357] width 55 height 24
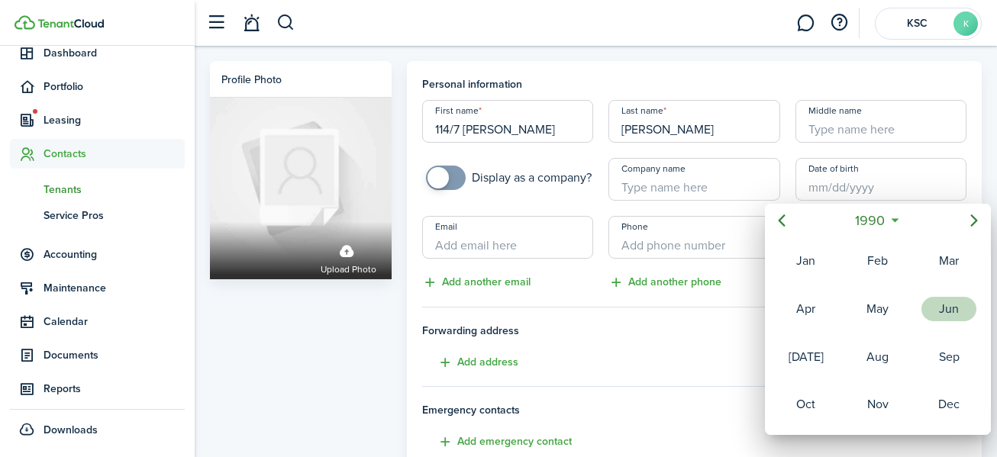
click at [949, 303] on div "Jun" at bounding box center [949, 309] width 55 height 24
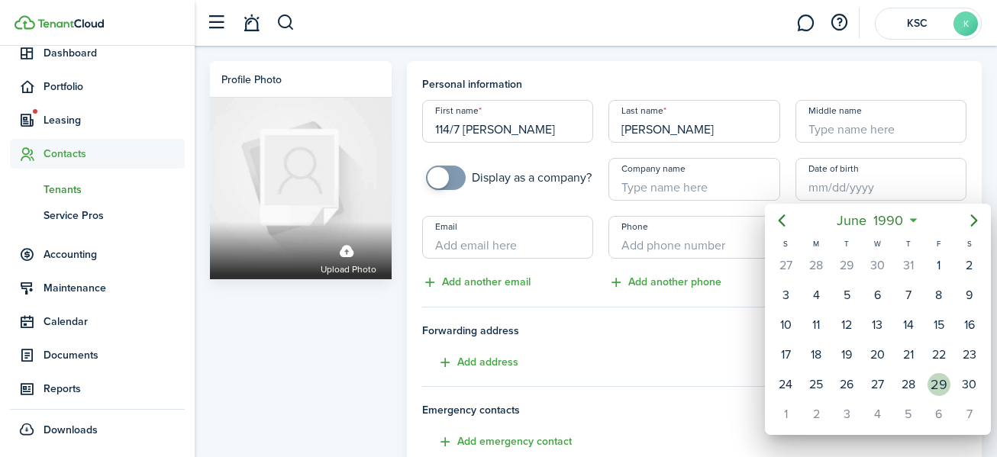
click at [940, 379] on div "29" at bounding box center [939, 384] width 23 height 23
type input "[DATE]"
type input "35"
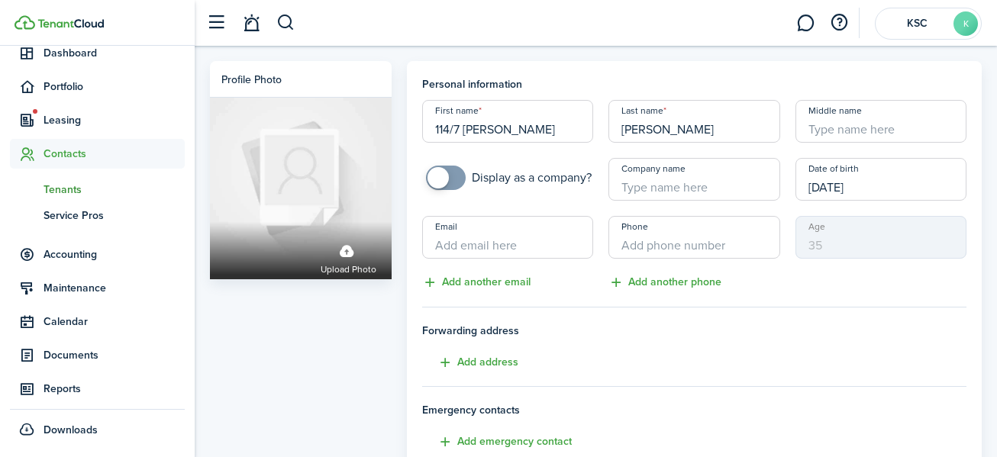
click at [493, 246] on input "Email" at bounding box center [507, 237] width 171 height 43
click at [480, 249] on input "Email" at bounding box center [507, 237] width 171 height 43
type input "[EMAIL_ADDRESS][DOMAIN_NAME]"
click at [642, 243] on input "Phone" at bounding box center [694, 237] width 171 height 43
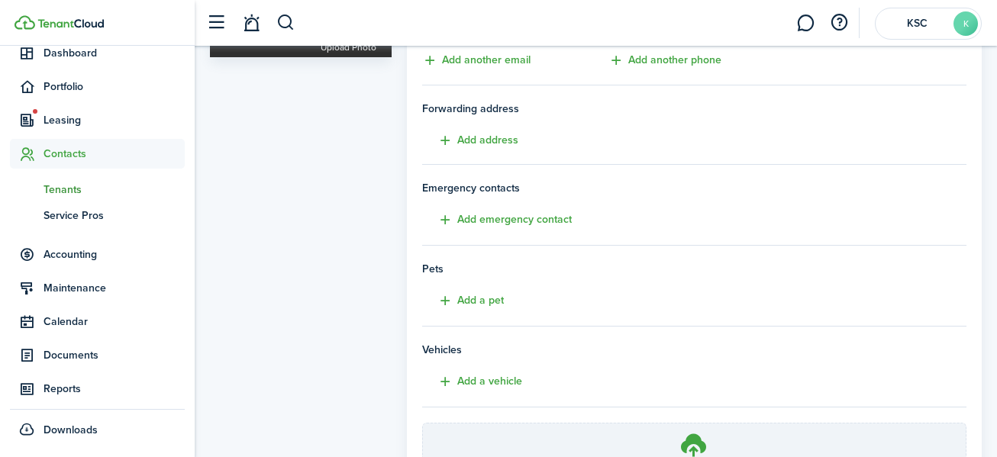
scroll to position [153, 0]
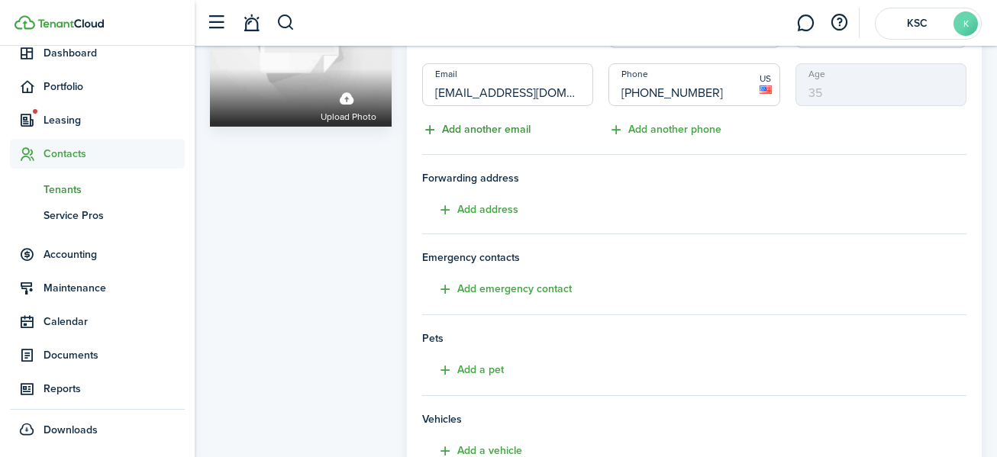
type input "[PHONE_NUMBER]"
click at [477, 123] on button "Add another email" at bounding box center [476, 130] width 108 height 18
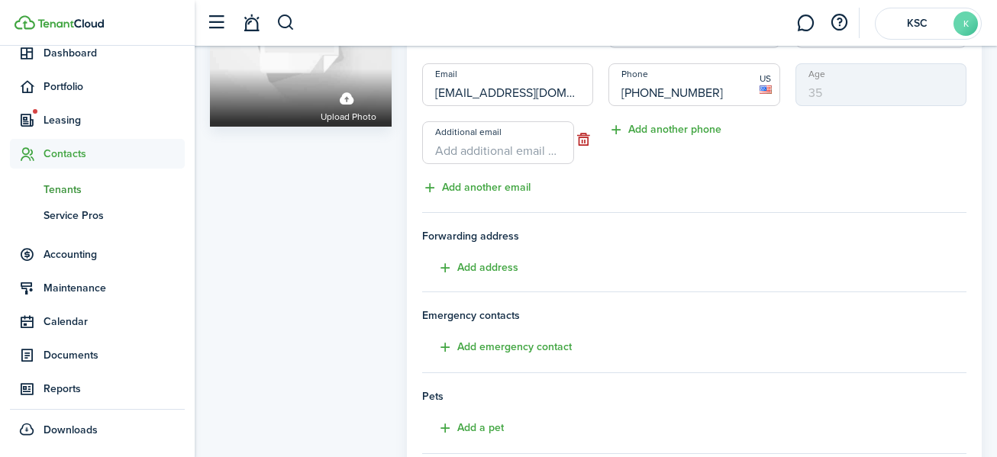
click at [451, 157] on input "Additional email" at bounding box center [498, 142] width 153 height 43
type input "[EMAIL_ADDRESS][DOMAIN_NAME]"
click at [658, 128] on button "Add another phone" at bounding box center [665, 130] width 113 height 18
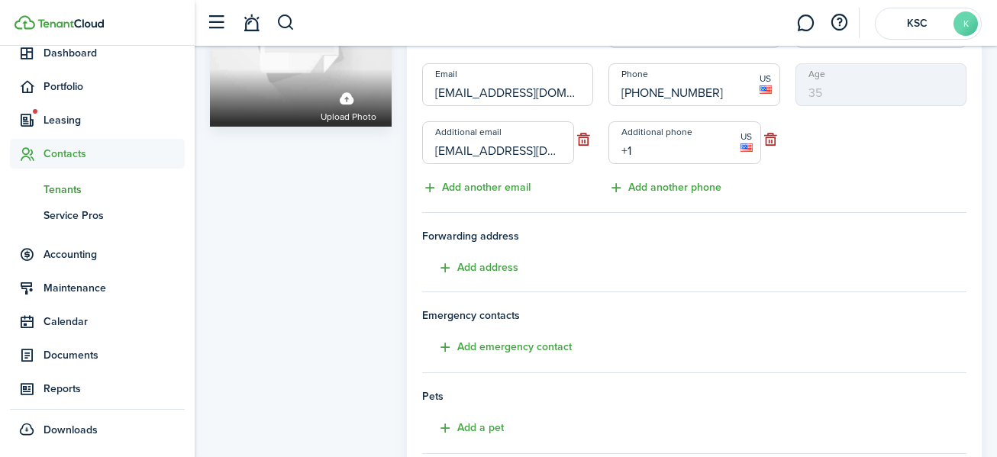
click at [652, 153] on input "+1" at bounding box center [685, 142] width 153 height 43
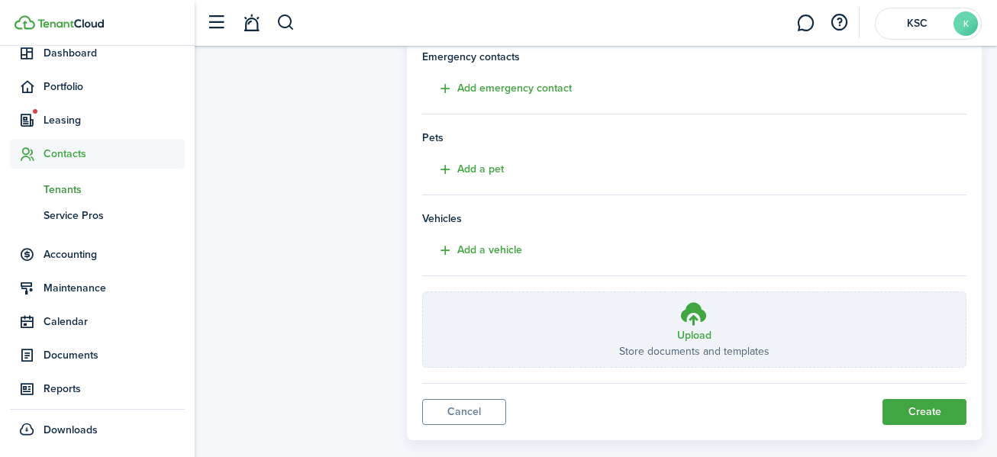
scroll to position [437, 0]
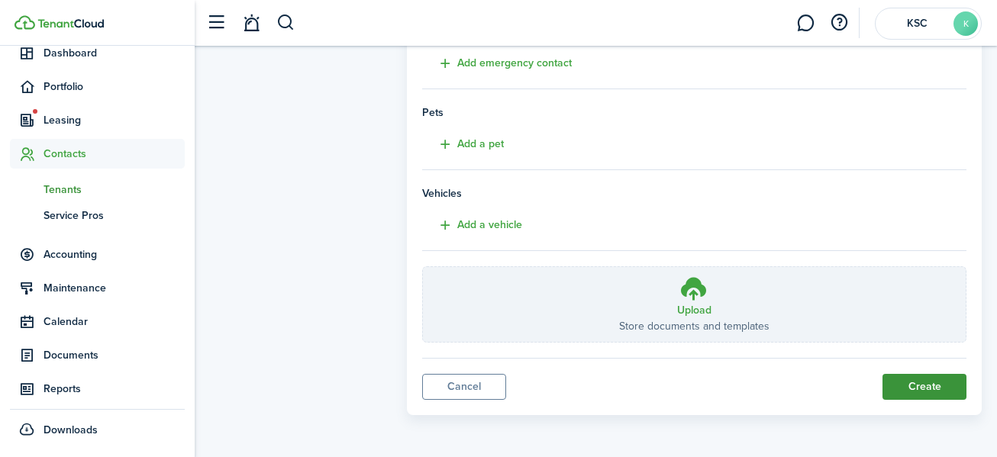
type input "[PHONE_NUMBER]"
click at [922, 378] on button "Create" at bounding box center [925, 387] width 84 height 26
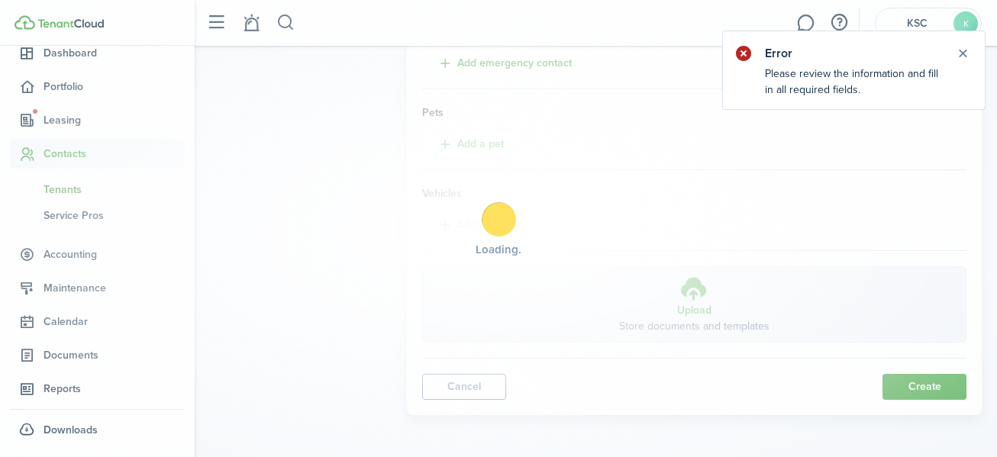
scroll to position [67, 0]
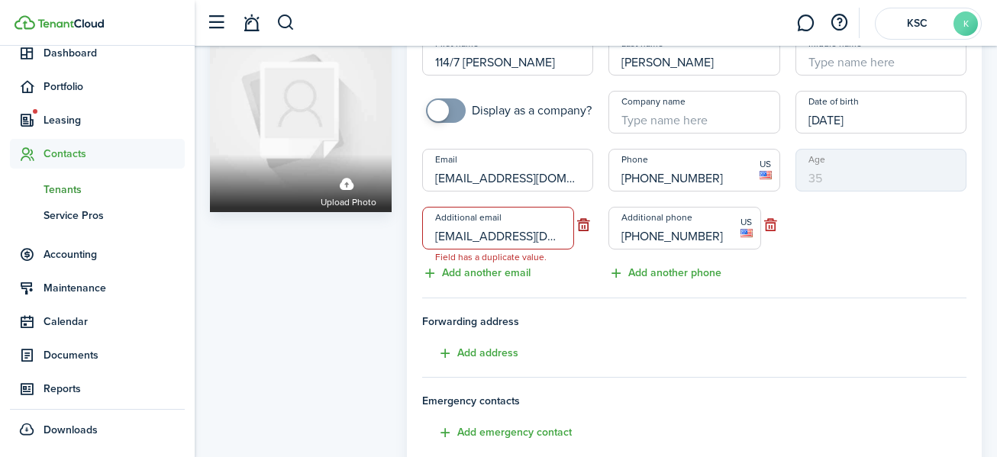
click at [584, 222] on button "button" at bounding box center [583, 225] width 19 height 21
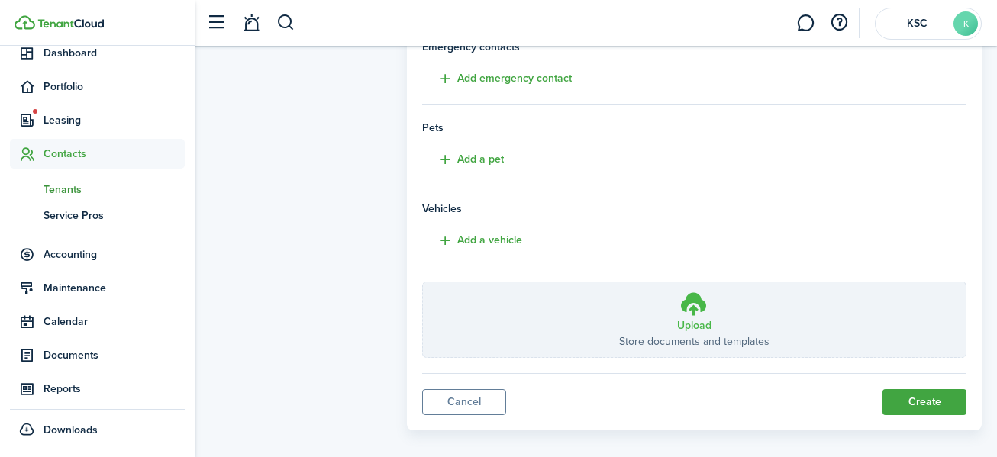
scroll to position [437, 0]
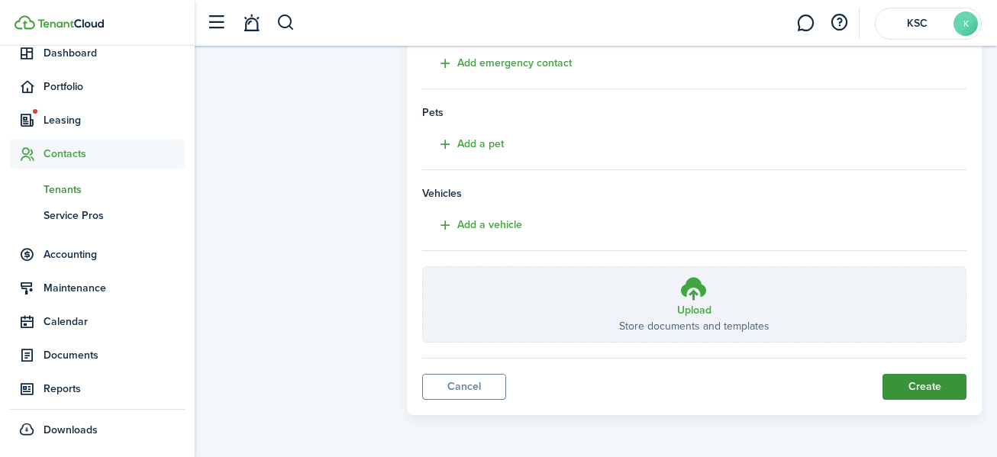
click at [920, 383] on button "Create" at bounding box center [925, 387] width 84 height 26
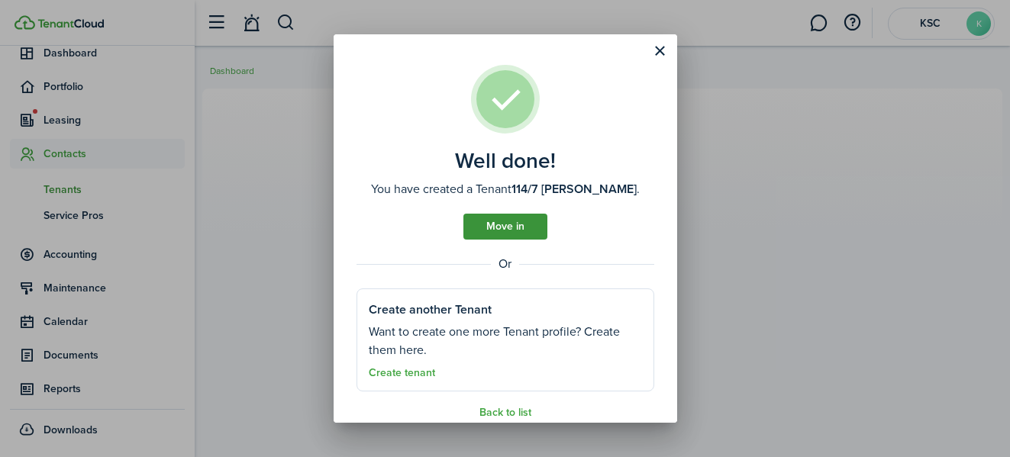
click at [494, 216] on link "Move in" at bounding box center [506, 227] width 84 height 26
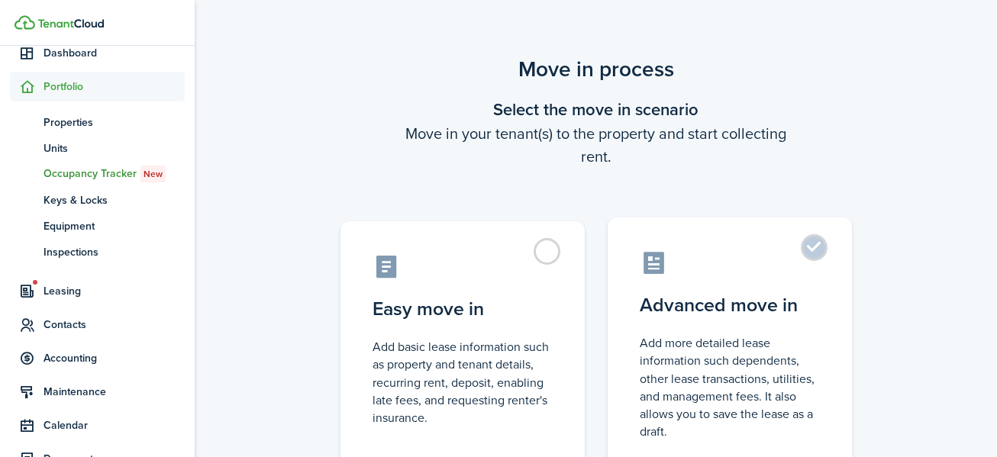
click at [812, 244] on label "Advanced move in Add more detailed lease information such dependents, other lea…" at bounding box center [730, 345] width 244 height 255
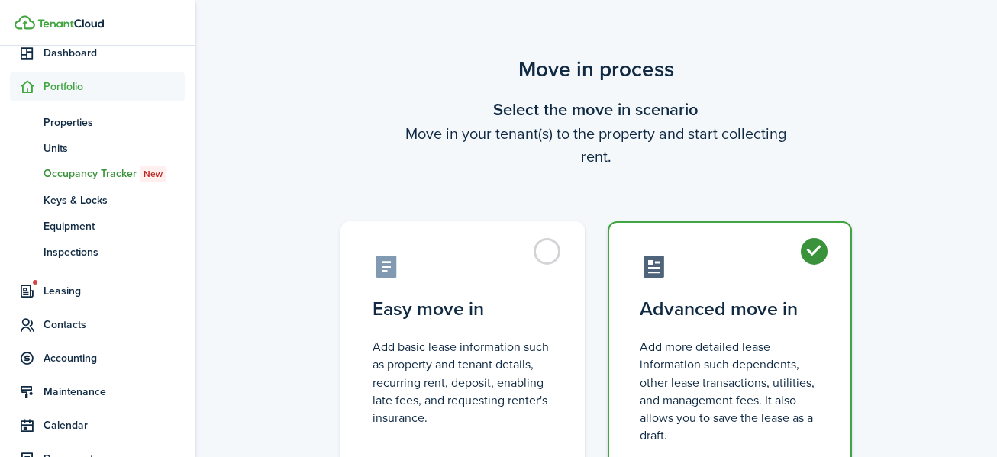
radio input "true"
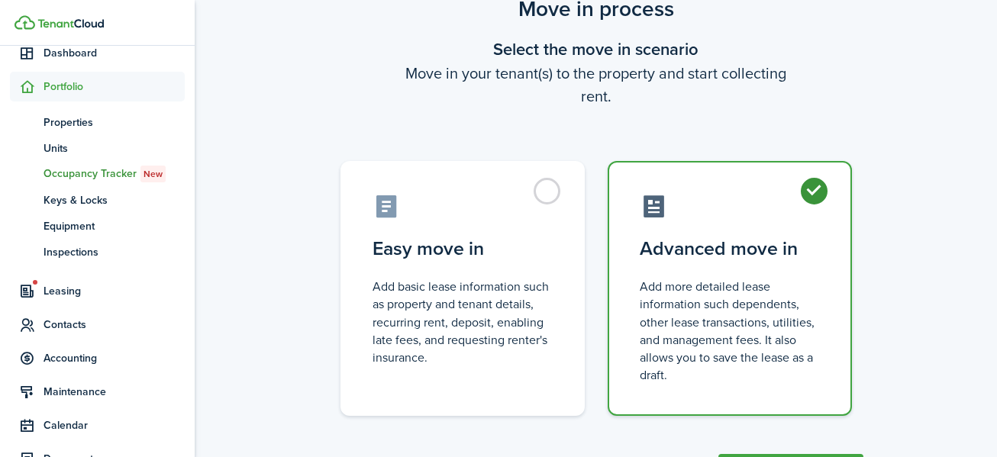
scroll to position [133, 0]
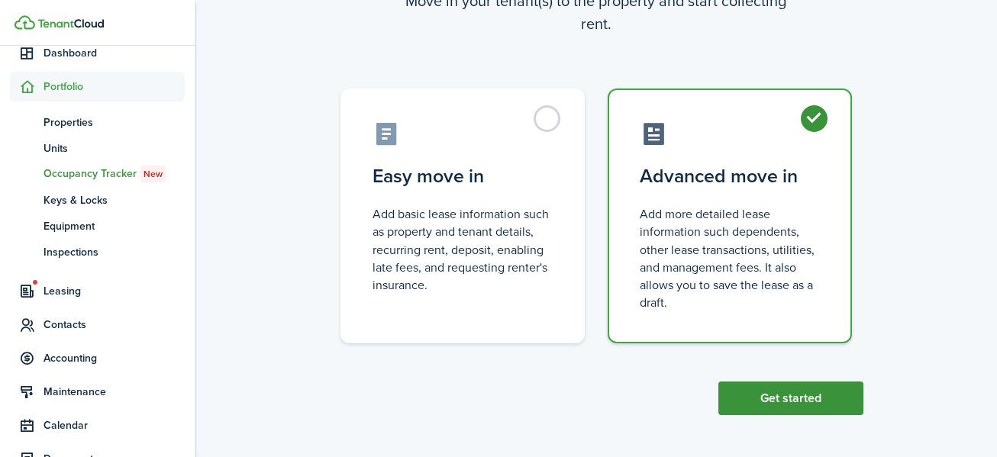
click at [801, 399] on button "Get started" at bounding box center [791, 399] width 145 height 34
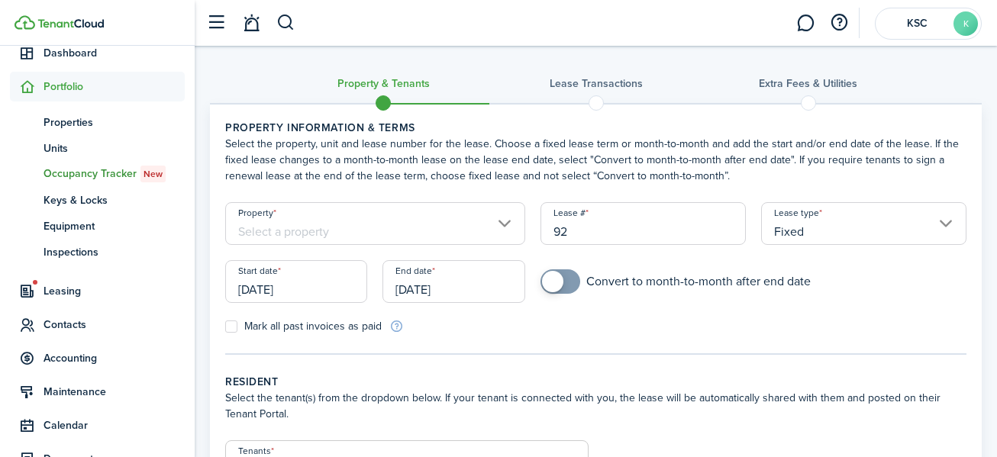
click at [318, 225] on input "Property" at bounding box center [375, 223] width 300 height 43
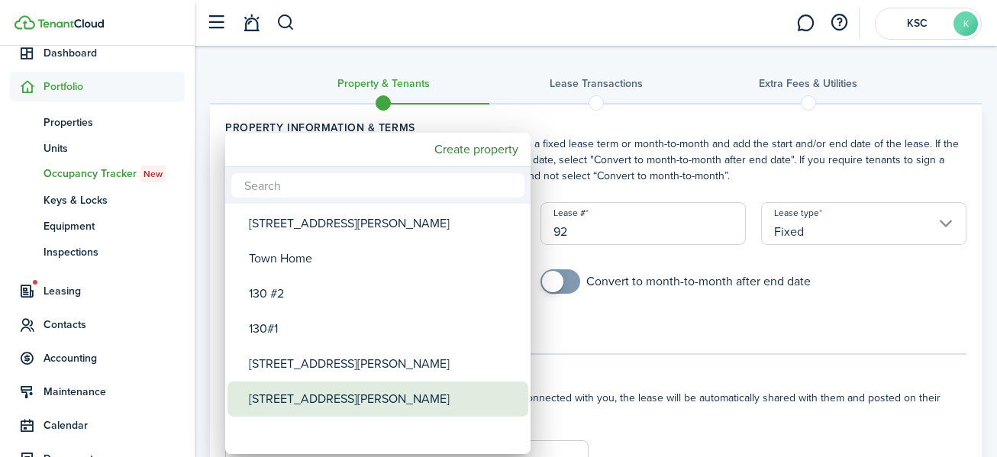
click at [315, 396] on div "[STREET_ADDRESS][PERSON_NAME]" at bounding box center [384, 399] width 270 height 35
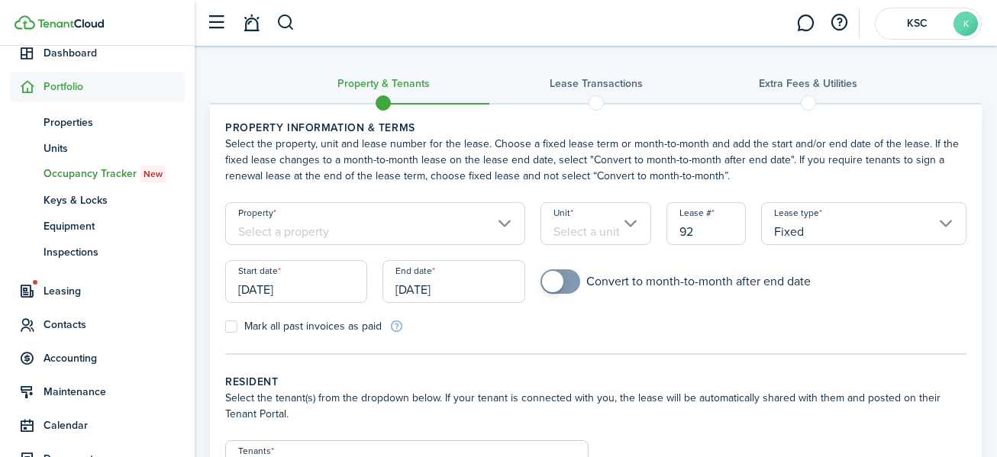
type input "[STREET_ADDRESS][PERSON_NAME]"
click at [632, 217] on input "Unit" at bounding box center [596, 223] width 111 height 43
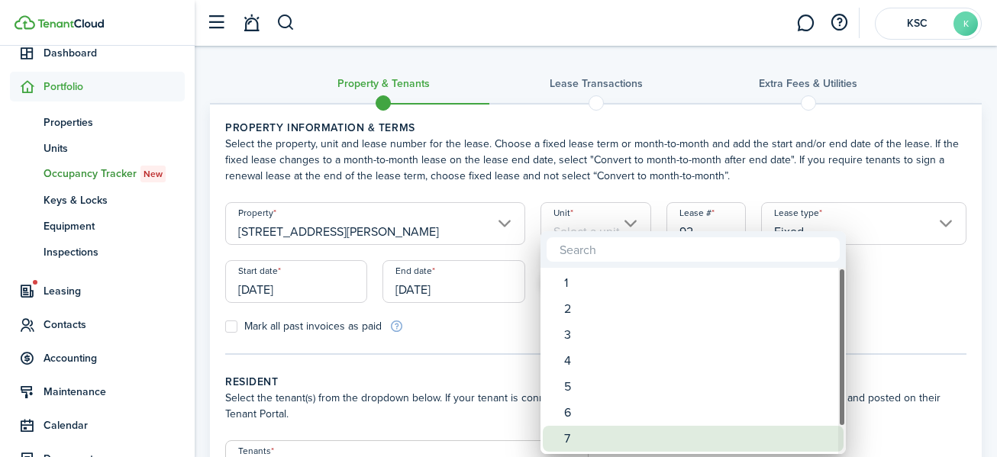
click at [583, 435] on div "7" at bounding box center [699, 439] width 270 height 26
type input "7"
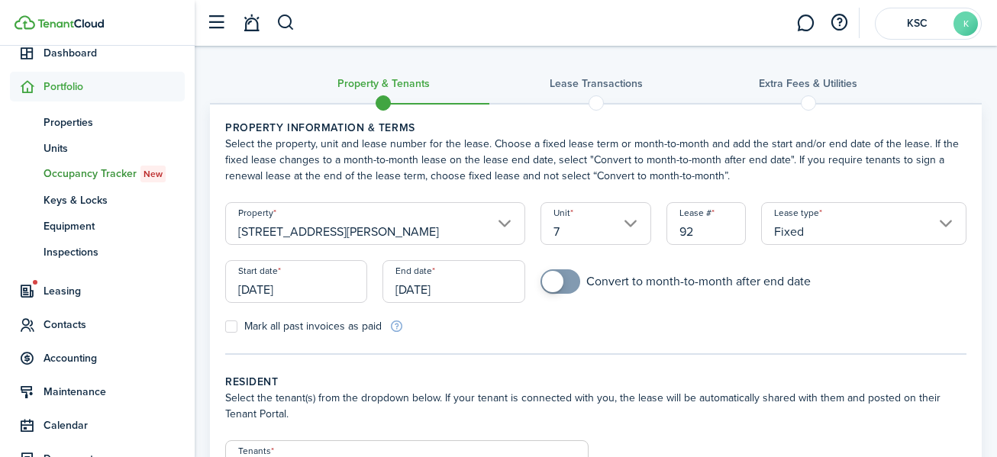
click at [283, 286] on input "[DATE]" at bounding box center [296, 281] width 142 height 43
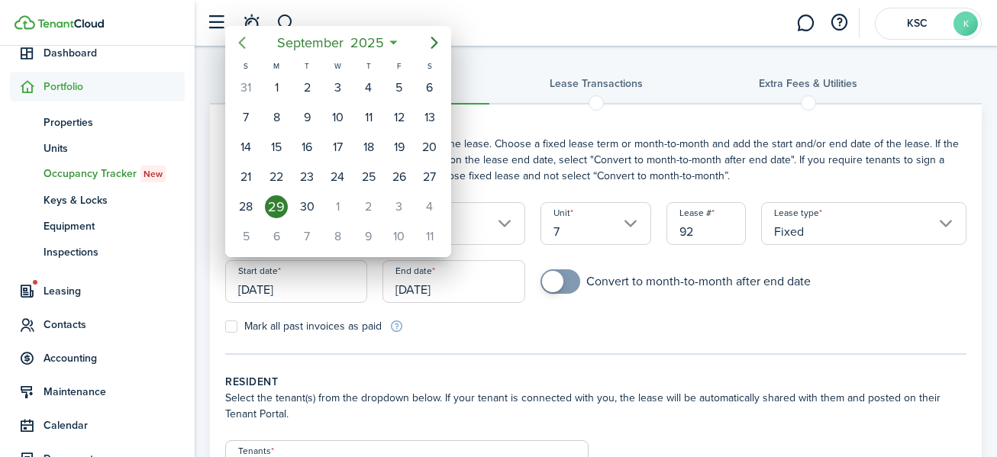
click at [238, 41] on icon "Previous page" at bounding box center [242, 43] width 18 height 18
click at [238, 40] on icon "Previous page" at bounding box center [242, 43] width 18 height 18
click at [238, 39] on icon "Previous page" at bounding box center [242, 43] width 18 height 18
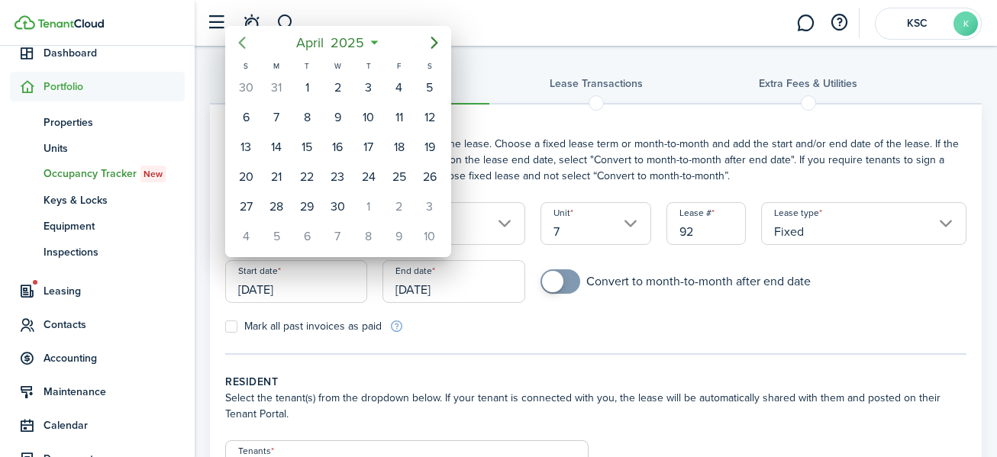
click at [238, 38] on icon "Previous page" at bounding box center [242, 43] width 18 height 18
click at [428, 84] on div "1" at bounding box center [430, 87] width 23 height 23
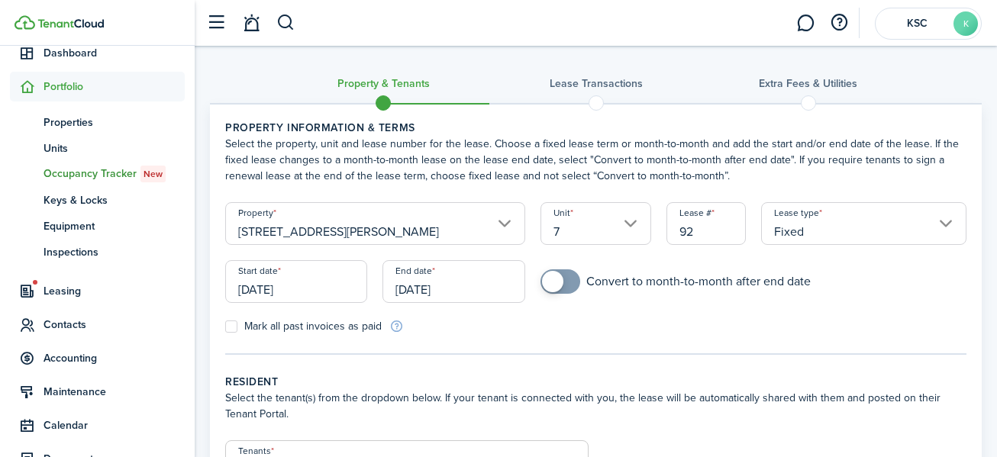
type input "[DATE]"
click at [415, 289] on input "[DATE]" at bounding box center [454, 281] width 142 height 43
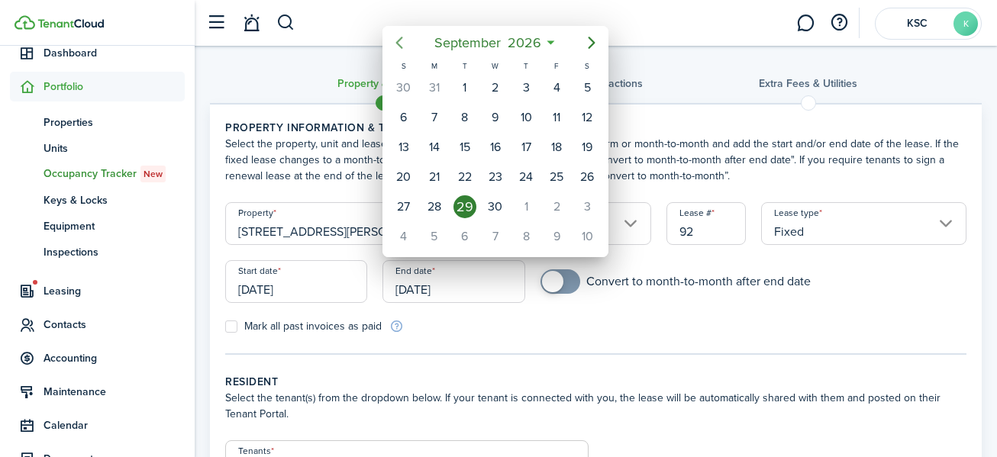
click at [398, 39] on icon "Previous page" at bounding box center [399, 43] width 18 height 18
click at [398, 38] on icon "Previous page" at bounding box center [399, 43] width 18 height 18
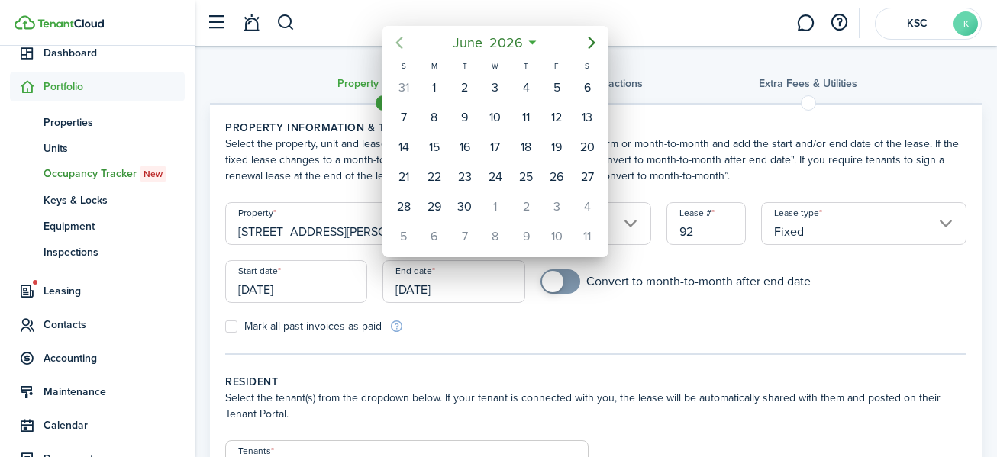
click at [398, 38] on icon "Previous page" at bounding box center [399, 43] width 18 height 18
click at [399, 37] on icon "Previous page" at bounding box center [399, 43] width 18 height 18
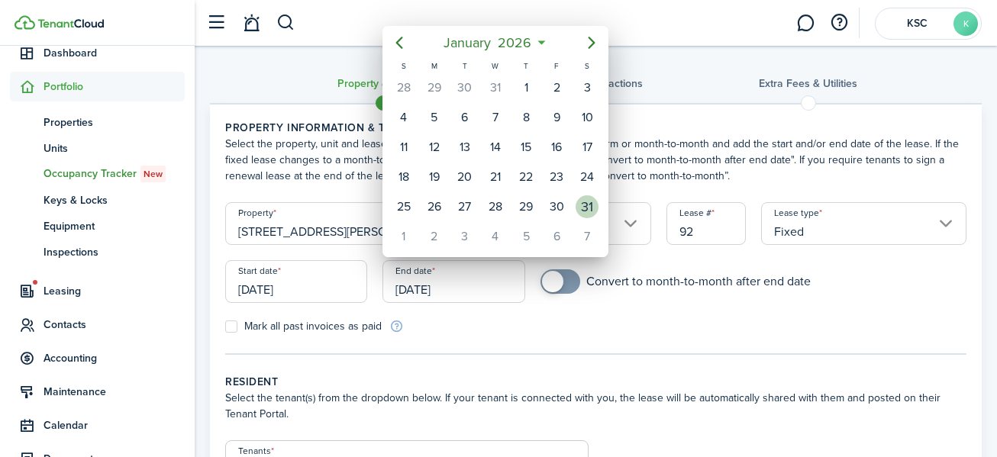
click at [590, 202] on div "31" at bounding box center [587, 207] width 23 height 23
type input "[DATE]"
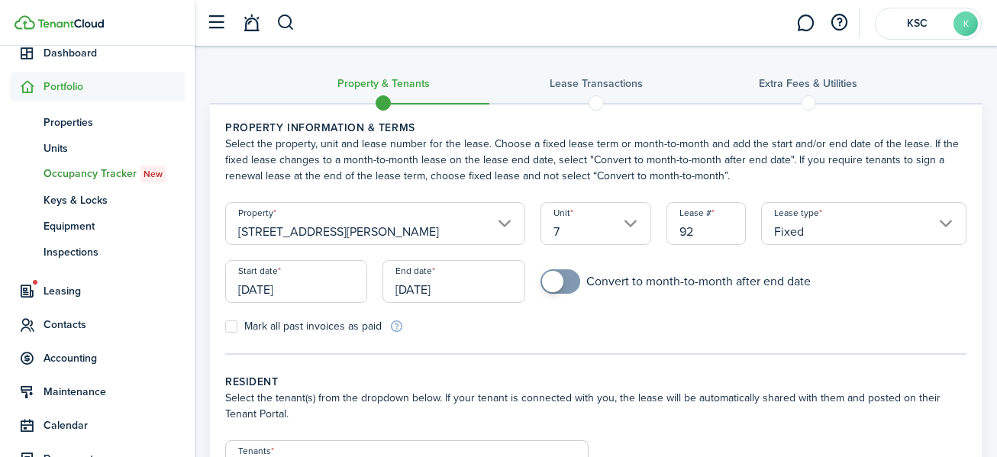
checkbox input "true"
click at [551, 277] on span at bounding box center [552, 281] width 21 height 21
click at [234, 326] on label "Mark all past invoices as paid" at bounding box center [303, 327] width 157 height 12
click at [225, 327] on input "Mark all past invoices as paid" at bounding box center [225, 327] width 1 height 1
checkbox input "true"
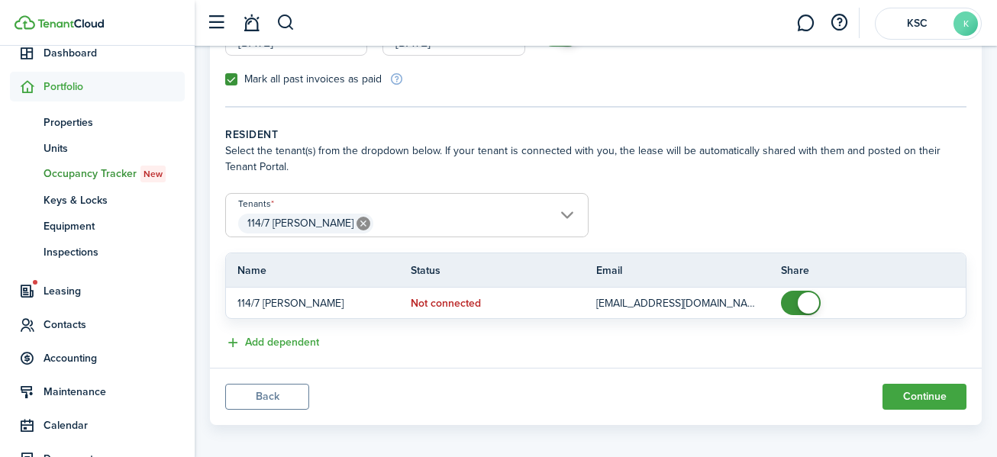
scroll to position [257, 0]
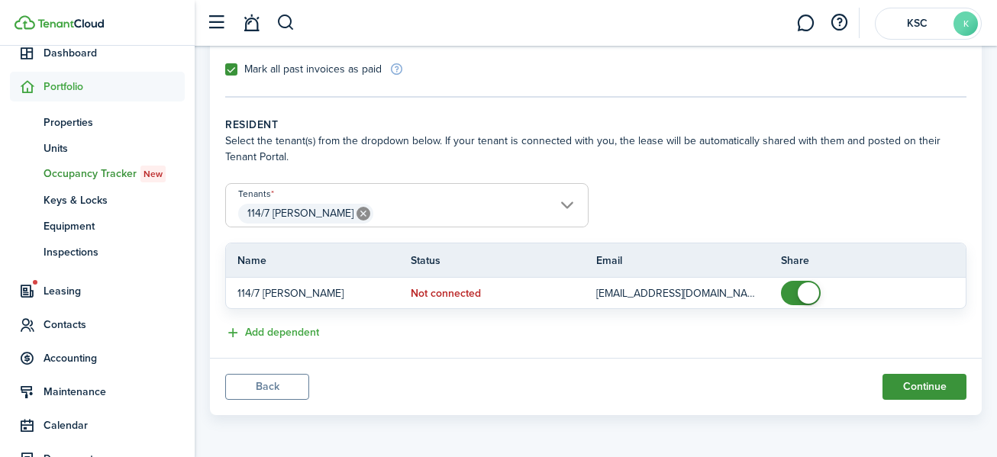
click at [926, 383] on button "Continue" at bounding box center [925, 387] width 84 height 26
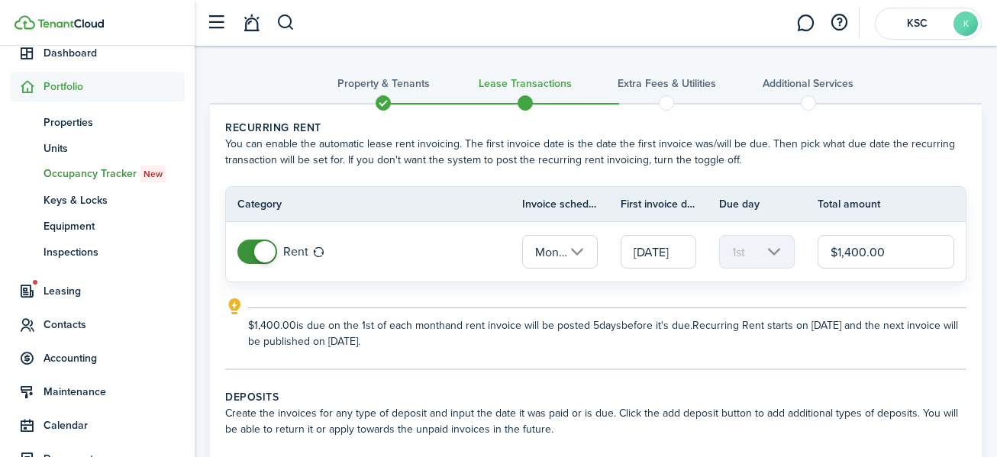
click at [852, 251] on input "$1,400.00" at bounding box center [886, 252] width 137 height 34
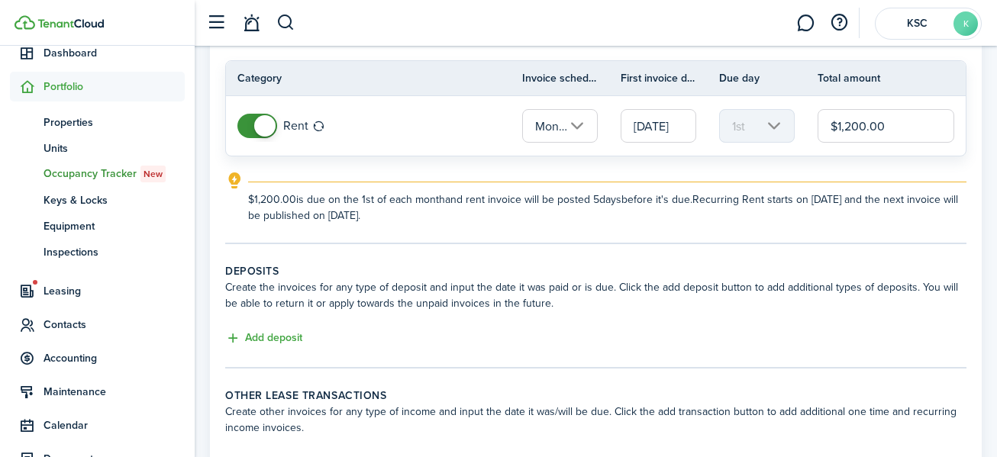
scroll to position [153, 0]
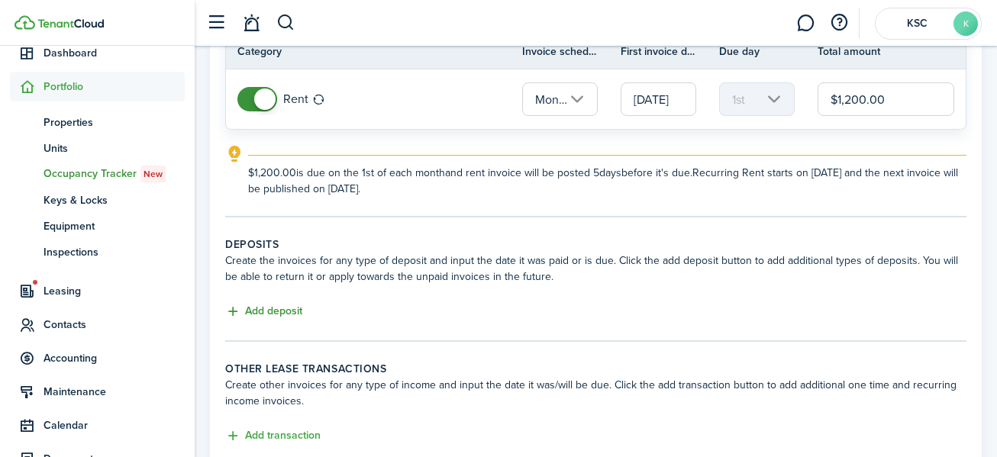
type input "$1,200.00"
click at [270, 306] on button "Add deposit" at bounding box center [263, 312] width 77 height 18
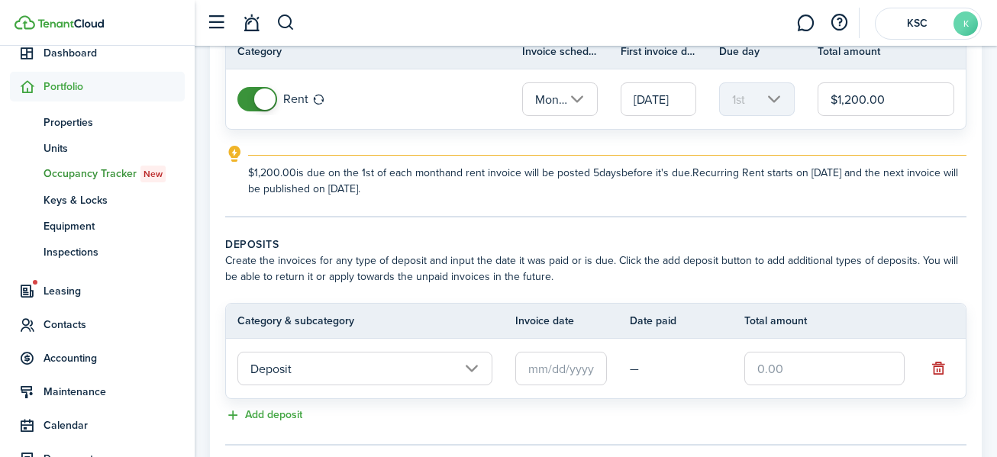
click at [542, 370] on input "text" at bounding box center [562, 369] width 92 height 34
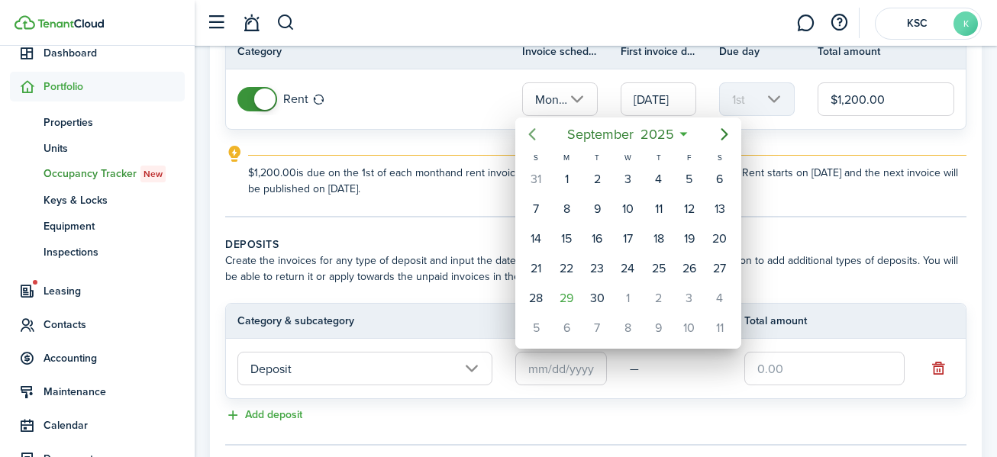
click at [533, 131] on icon "Previous page" at bounding box center [532, 134] width 7 height 12
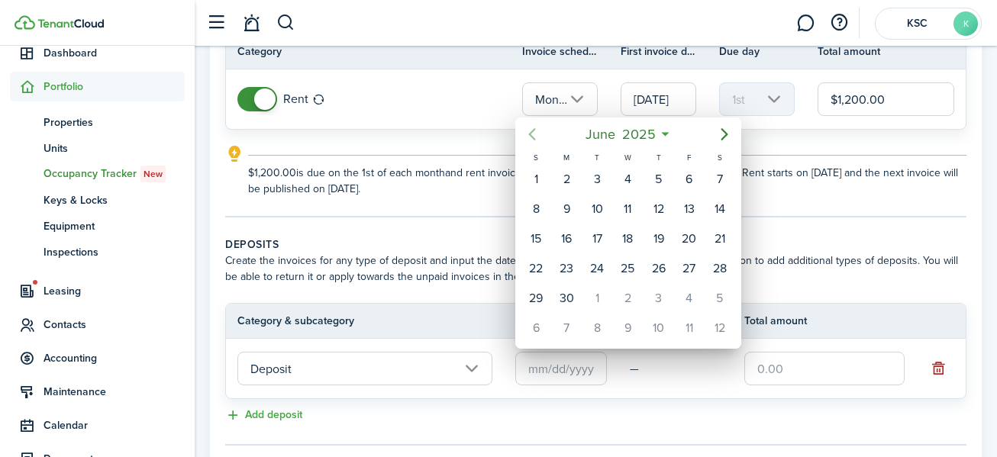
click at [533, 131] on icon "Previous page" at bounding box center [532, 134] width 7 height 12
drag, startPoint x: 723, startPoint y: 176, endPoint x: 729, endPoint y: 224, distance: 47.8
click at [723, 176] on div "1" at bounding box center [720, 179] width 23 height 23
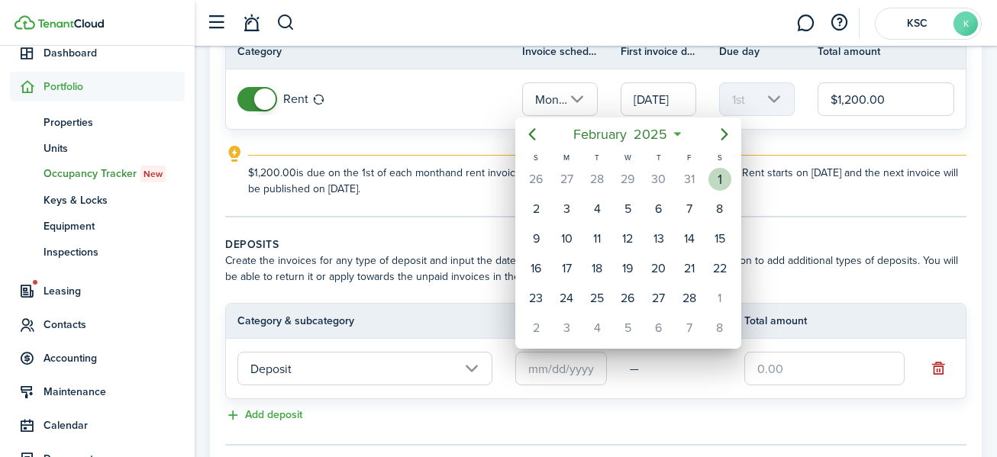
type input "[DATE]"
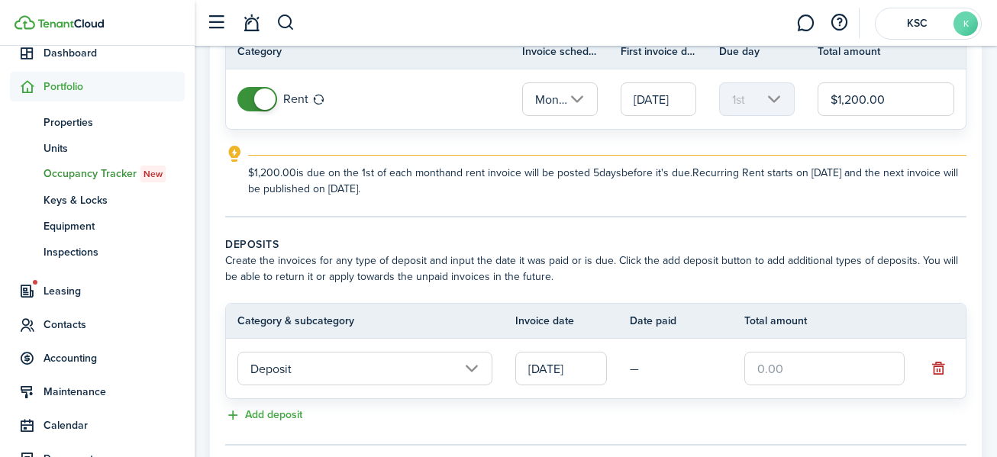
drag, startPoint x: 757, startPoint y: 368, endPoint x: 740, endPoint y: 368, distance: 16.8
click at [757, 368] on input "text" at bounding box center [825, 369] width 160 height 34
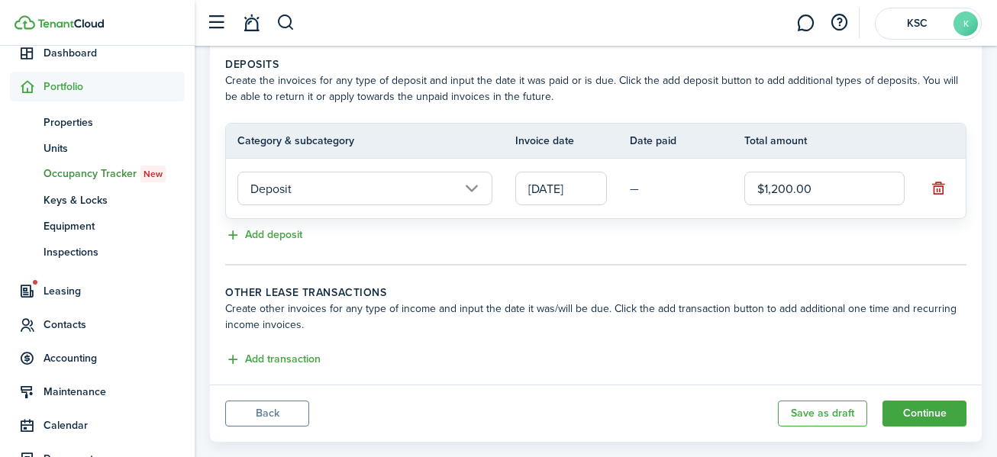
scroll to position [360, 0]
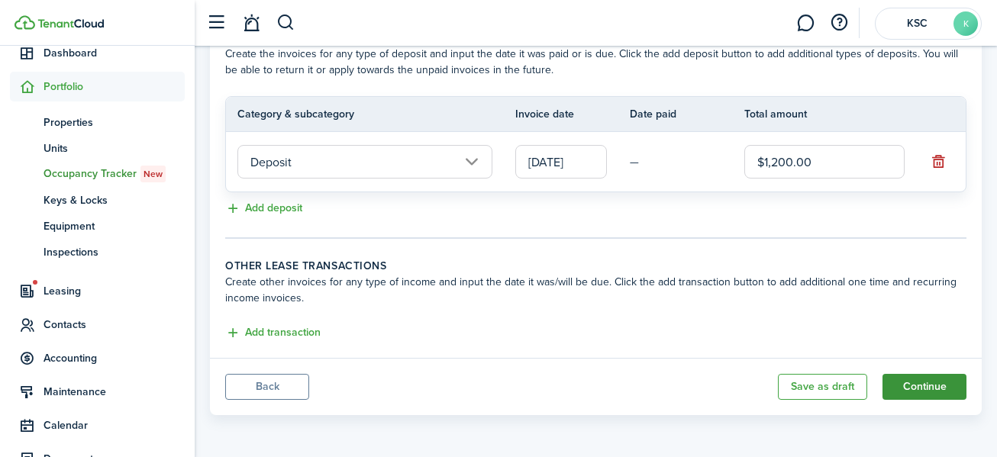
type input "$1,200.00"
click at [926, 383] on button "Continue" at bounding box center [925, 387] width 84 height 26
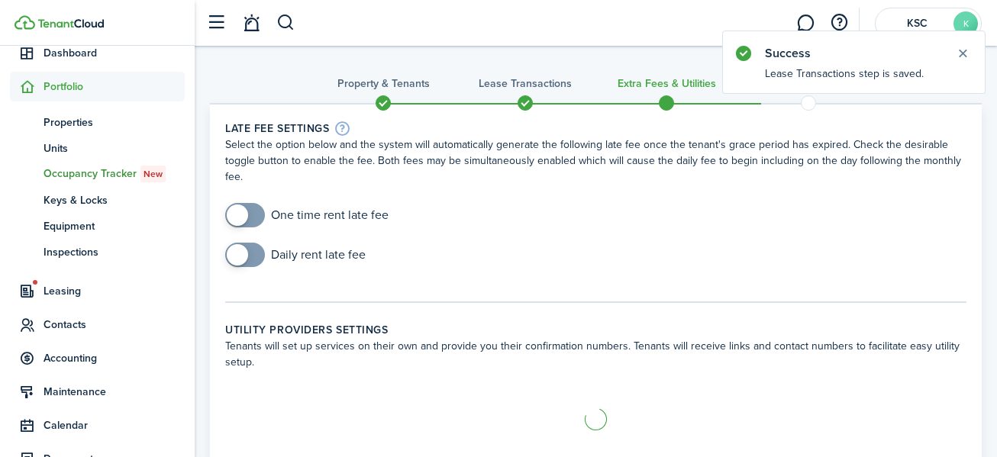
checkbox input "true"
click at [241, 210] on span at bounding box center [237, 215] width 21 height 21
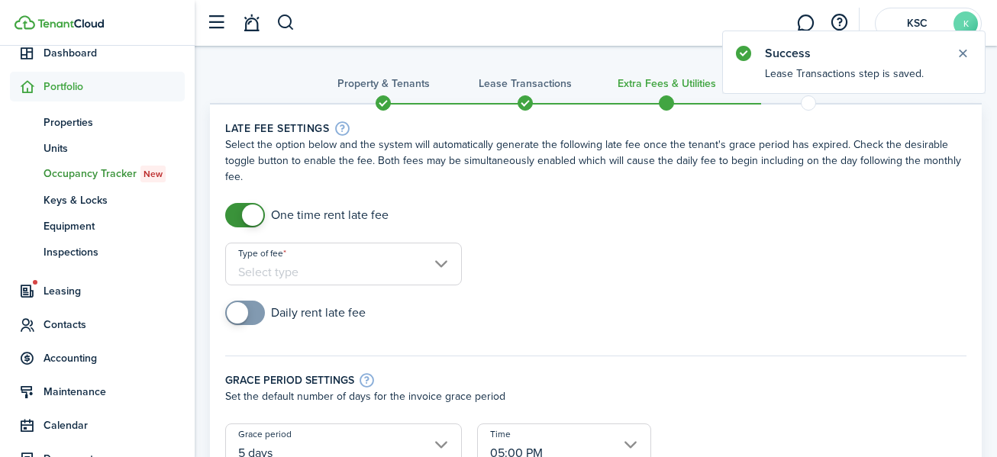
click at [441, 257] on input "Type of fee" at bounding box center [343, 264] width 237 height 43
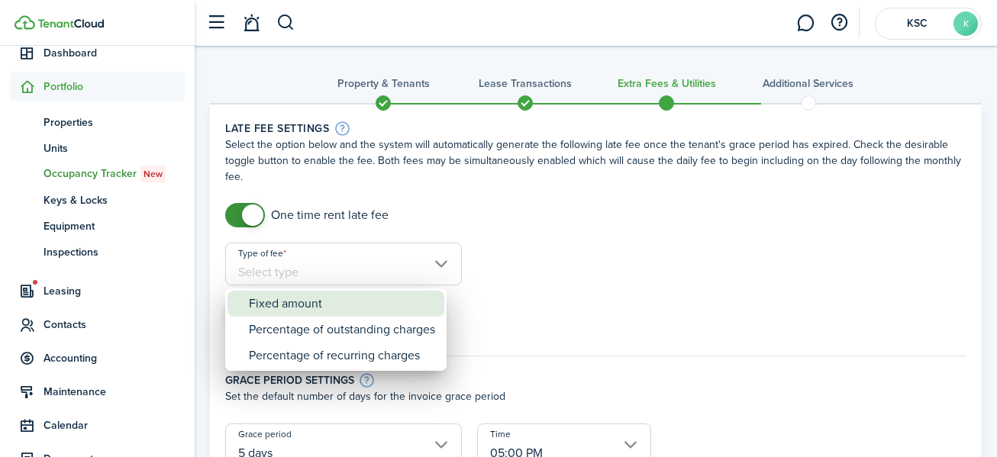
click at [350, 303] on div "Fixed amount" at bounding box center [342, 304] width 186 height 26
type input "Fixed amount"
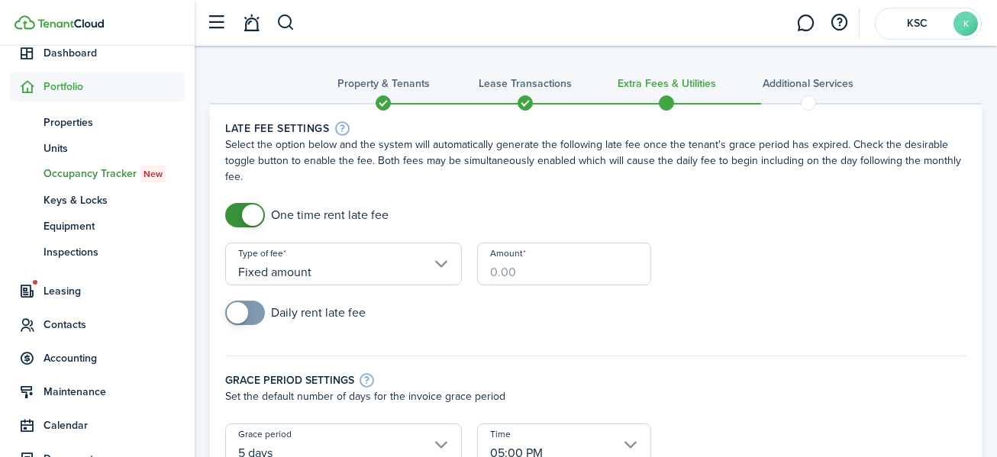
click at [494, 271] on input "Amount" at bounding box center [564, 264] width 174 height 43
type input "$100.00"
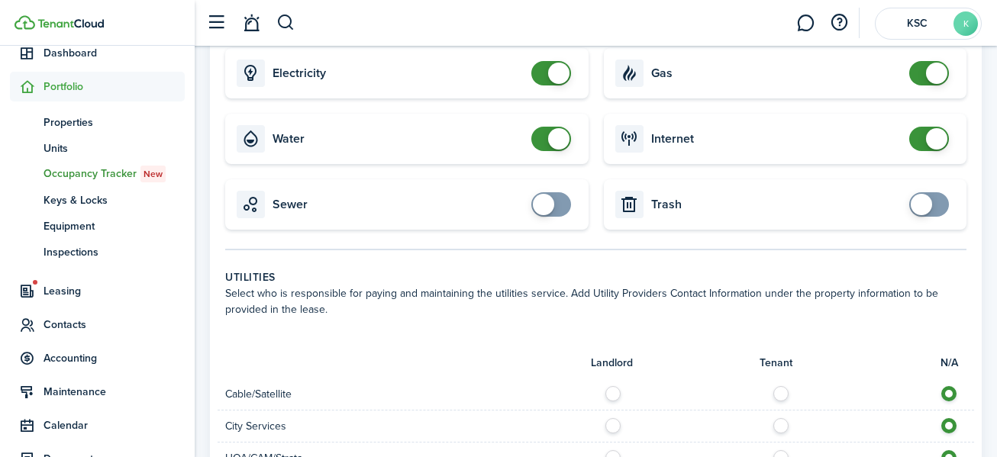
scroll to position [611, 0]
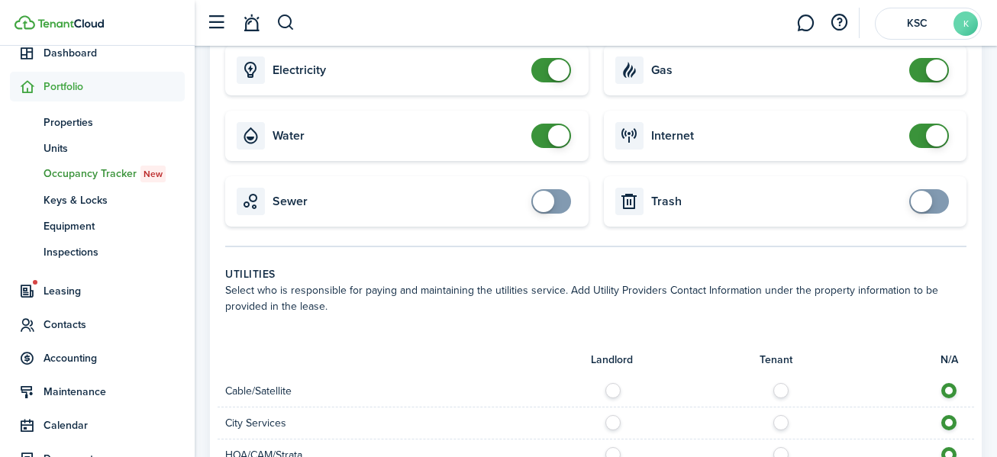
checkbox input "true"
click at [555, 189] on span at bounding box center [551, 201] width 15 height 24
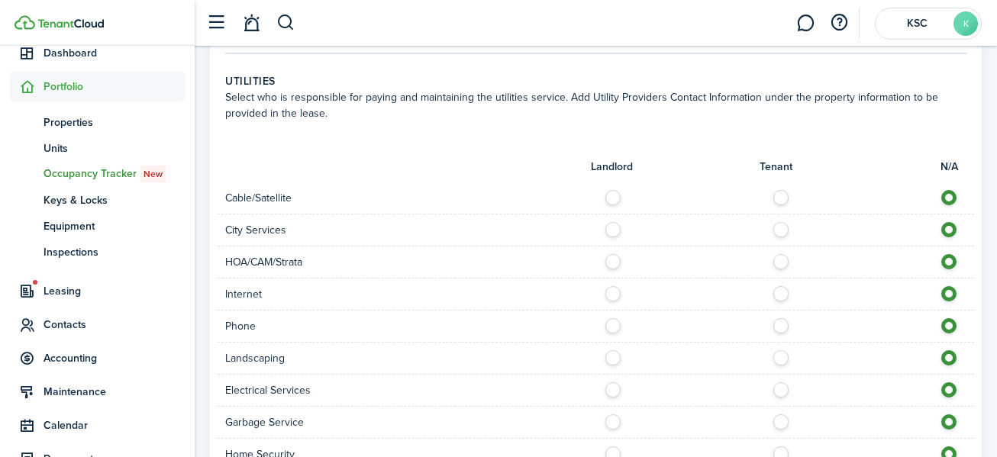
scroll to position [917, 0]
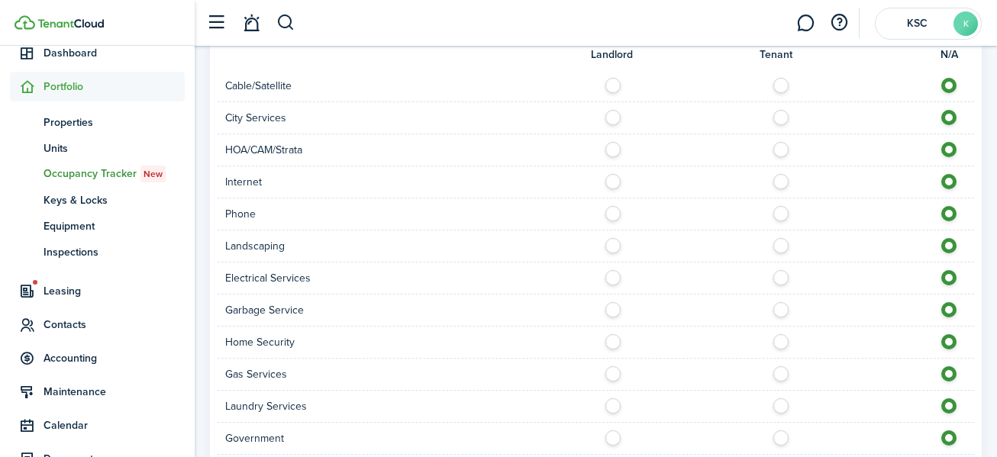
click at [613, 302] on label at bounding box center [617, 306] width 27 height 8
radio input "true"
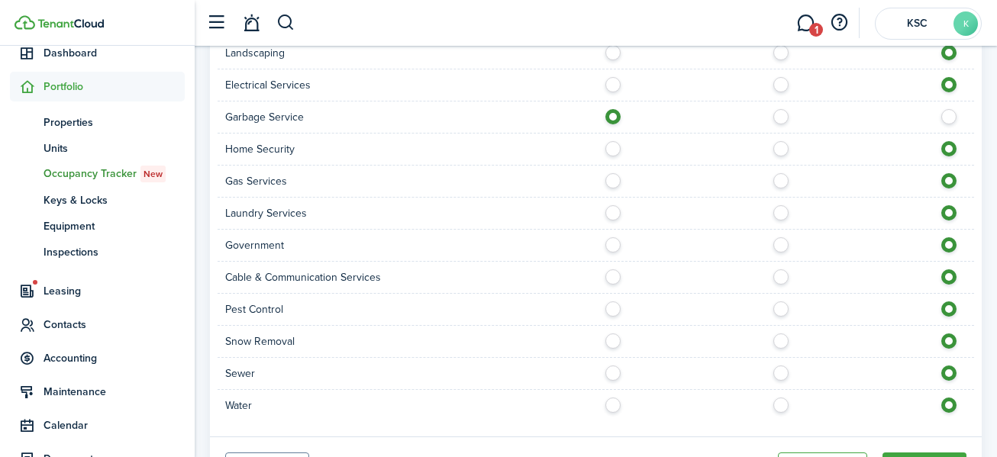
scroll to position [1172, 0]
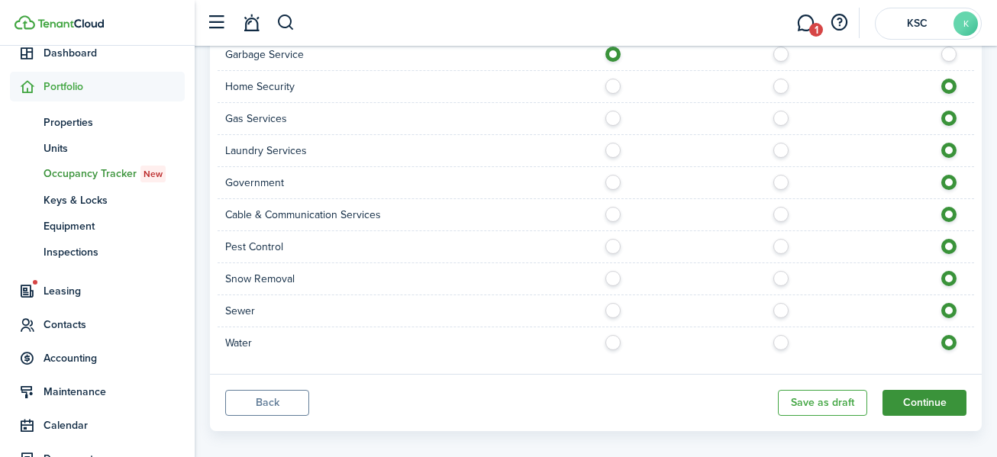
click at [924, 390] on button "Continue" at bounding box center [925, 403] width 84 height 26
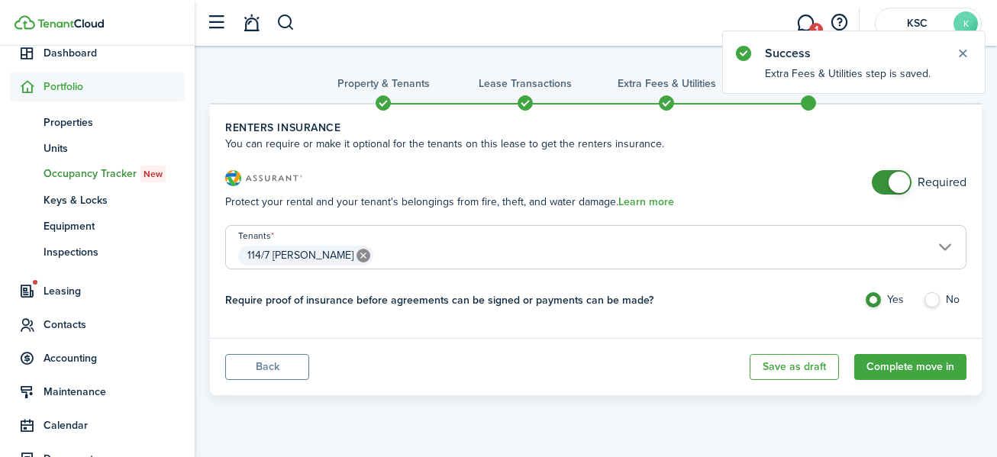
checkbox input "false"
click at [894, 179] on span at bounding box center [899, 182] width 21 height 21
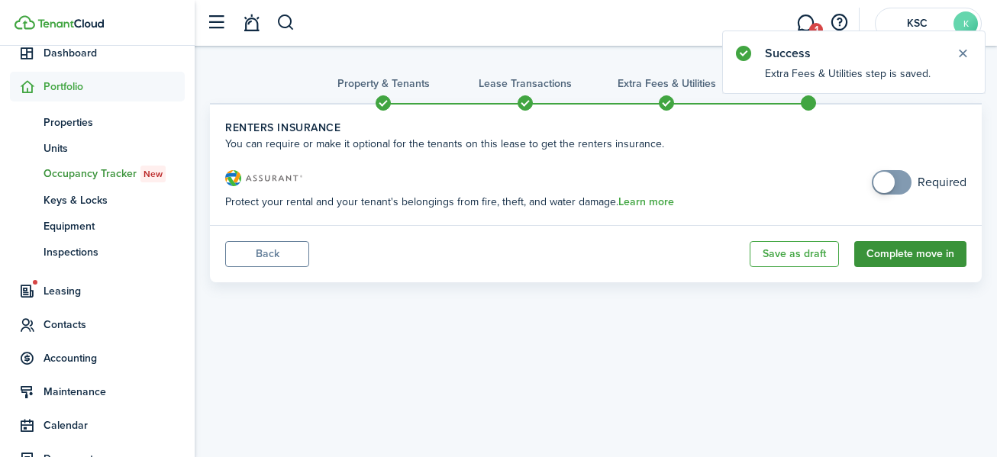
click at [899, 251] on button "Complete move in" at bounding box center [911, 254] width 112 height 26
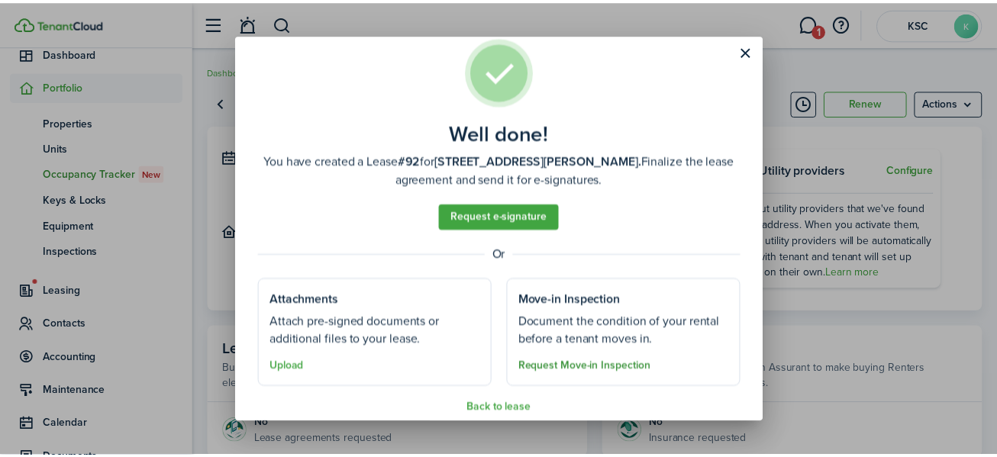
scroll to position [44, 0]
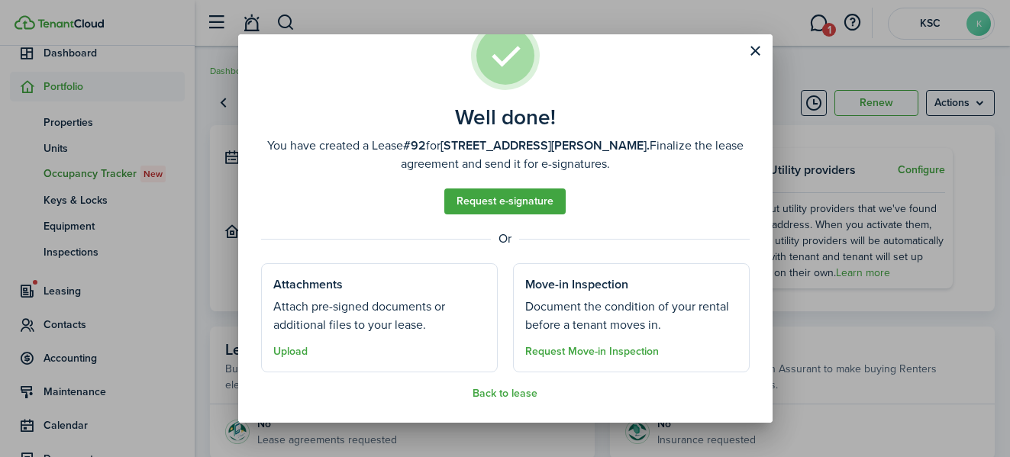
click at [486, 386] on assembled-view "Well done! You have created a Lease #92 for [STREET_ADDRESS][PERSON_NAME]. Fina…" at bounding box center [505, 210] width 489 height 379
click at [483, 387] on assembled-view "Well done! You have created a Lease #92 for [STREET_ADDRESS][PERSON_NAME]. Fina…" at bounding box center [505, 210] width 489 height 379
click at [487, 394] on button "Back to lease" at bounding box center [505, 394] width 65 height 12
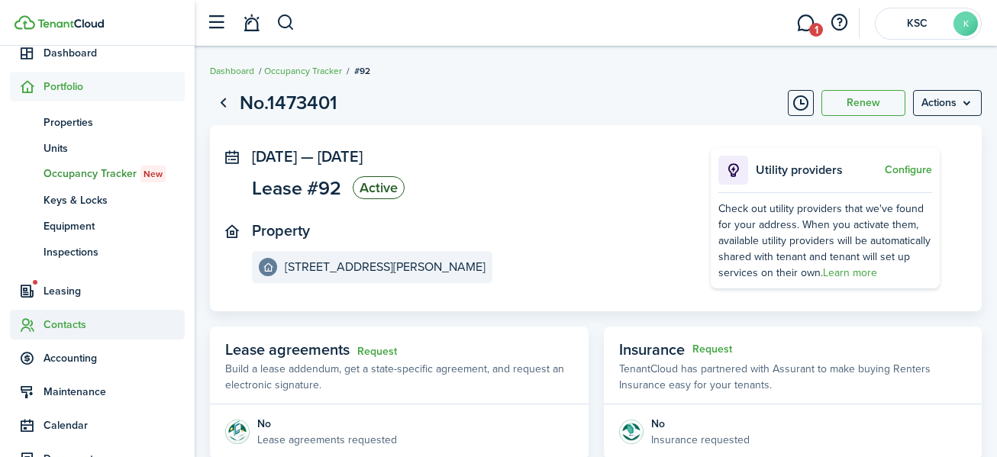
click at [60, 318] on span "Contacts" at bounding box center [114, 325] width 141 height 16
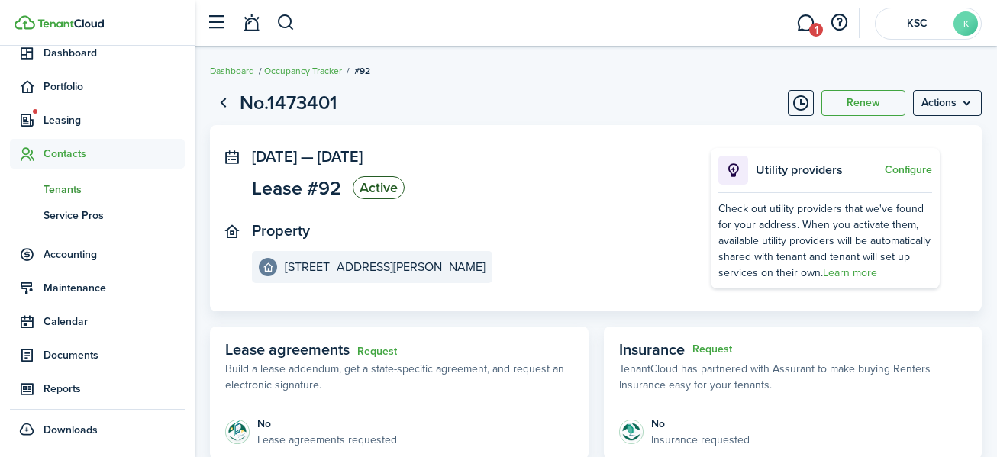
click at [70, 183] on span "Tenants" at bounding box center [114, 190] width 141 height 16
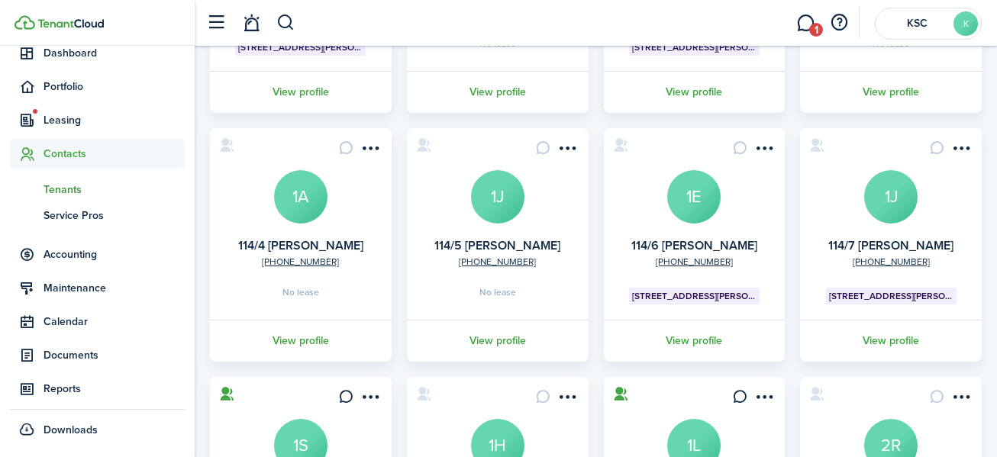
scroll to position [382, 0]
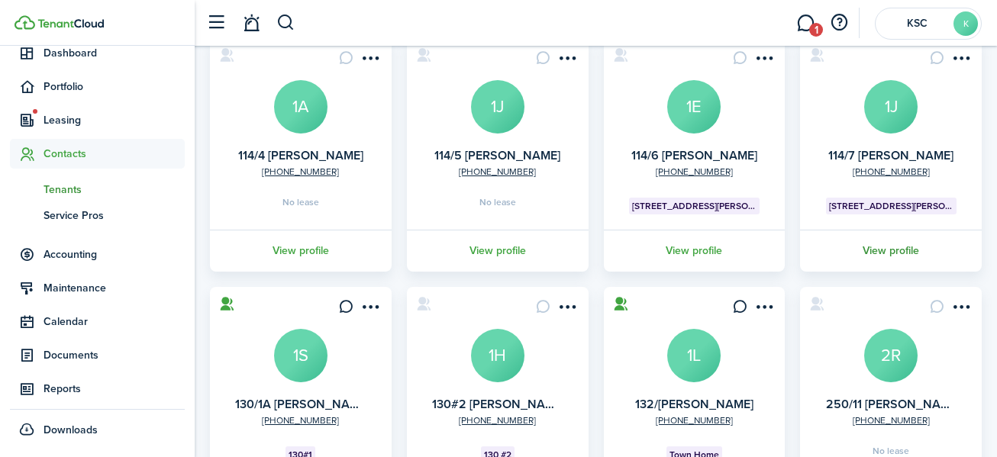
click at [895, 247] on link "View profile" at bounding box center [891, 251] width 186 height 42
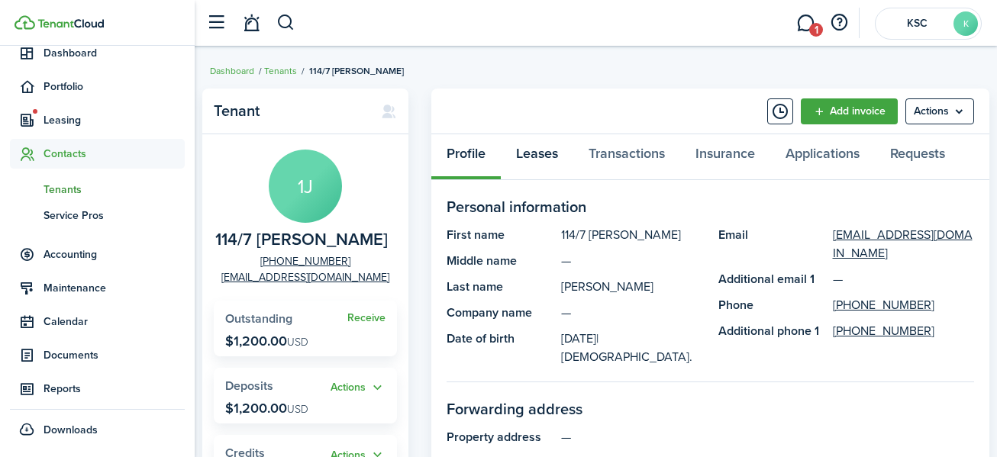
click at [537, 150] on link "Leases" at bounding box center [537, 157] width 73 height 46
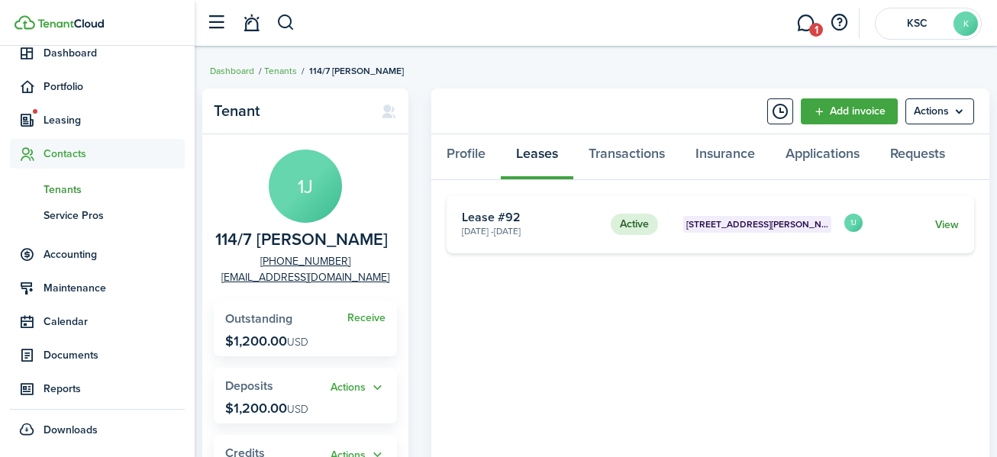
click at [942, 221] on link "View" at bounding box center [948, 225] width 24 height 16
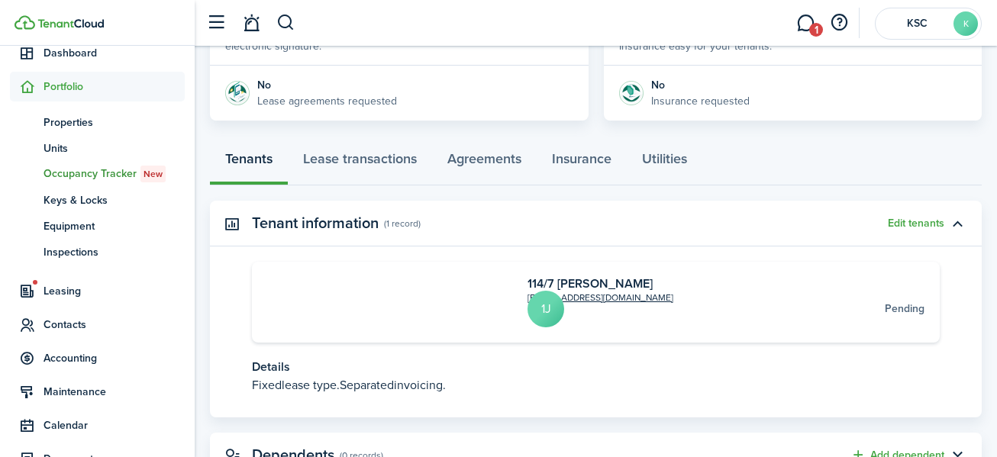
scroll to position [312, 0]
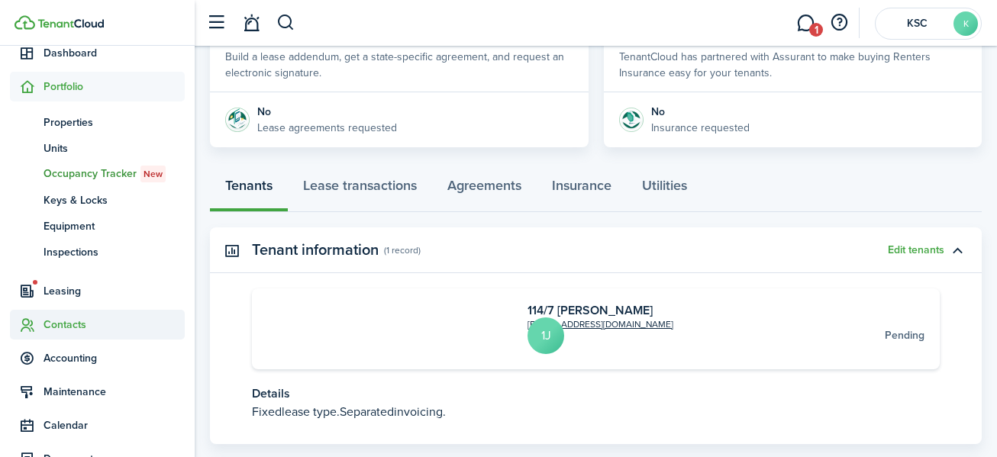
click at [64, 319] on span "Contacts" at bounding box center [114, 325] width 141 height 16
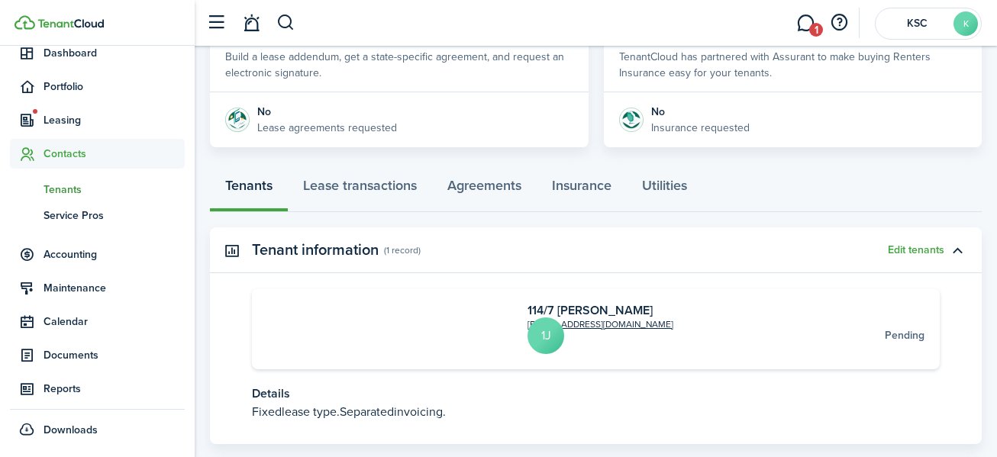
click at [61, 184] on span "Tenants" at bounding box center [114, 190] width 141 height 16
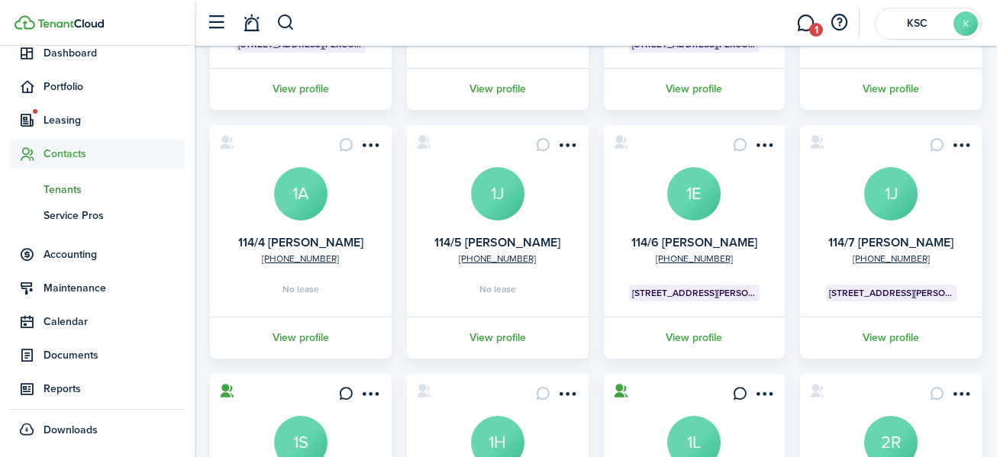
scroll to position [306, 0]
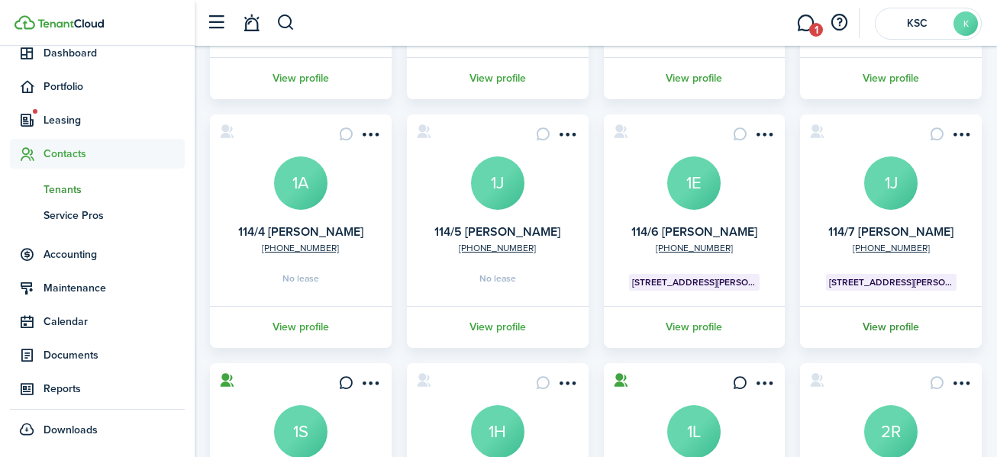
click at [887, 323] on link "View profile" at bounding box center [891, 327] width 186 height 42
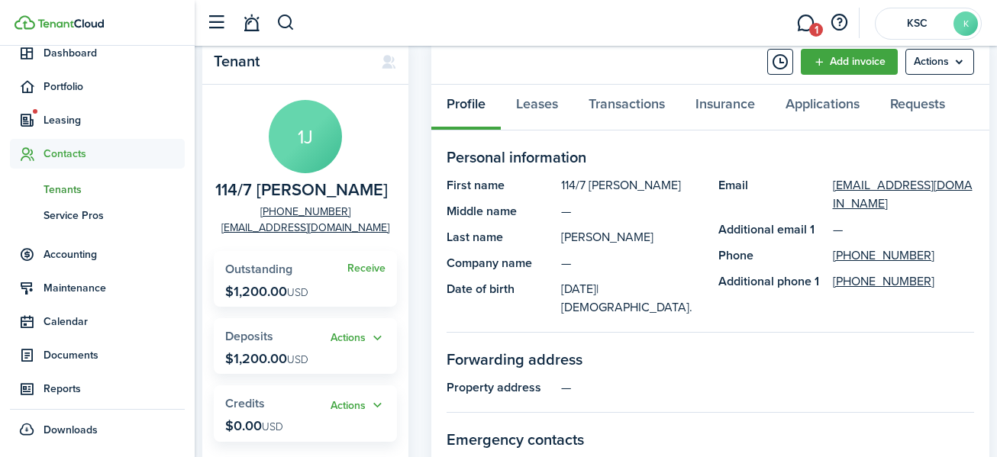
scroll to position [76, 0]
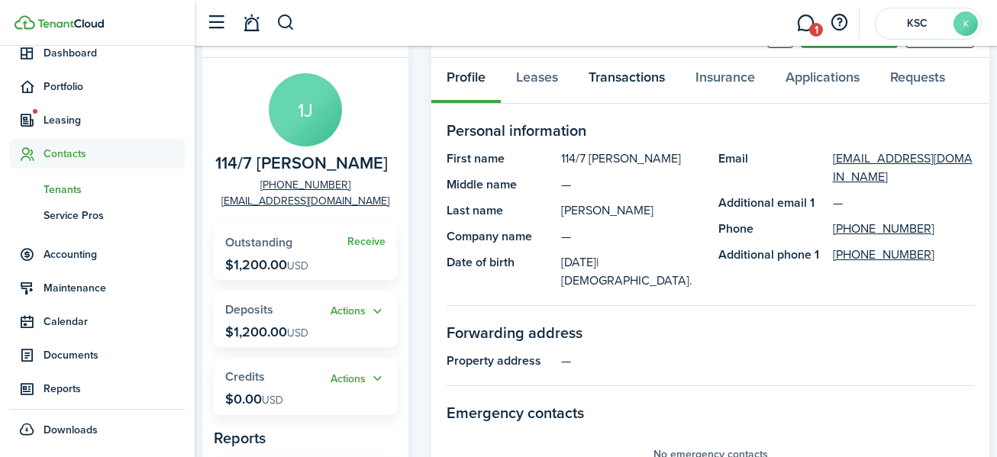
click at [638, 73] on link "Transactions" at bounding box center [627, 81] width 107 height 46
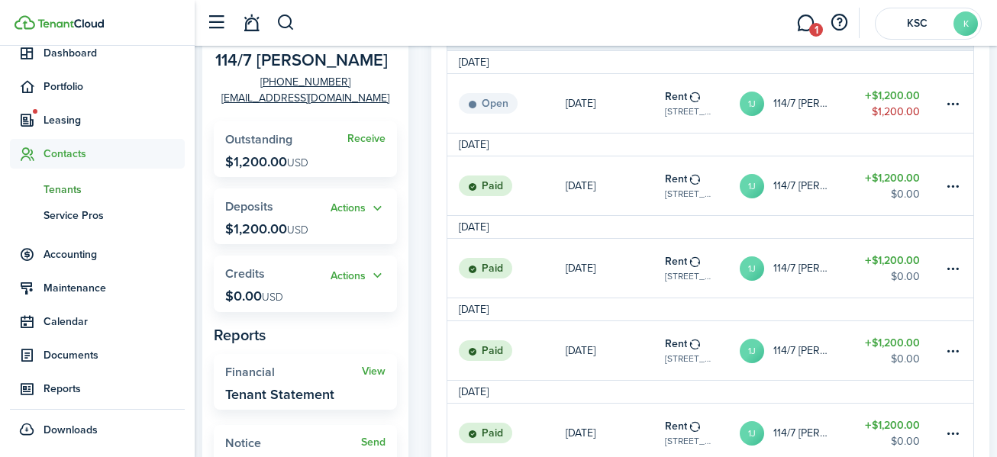
scroll to position [153, 0]
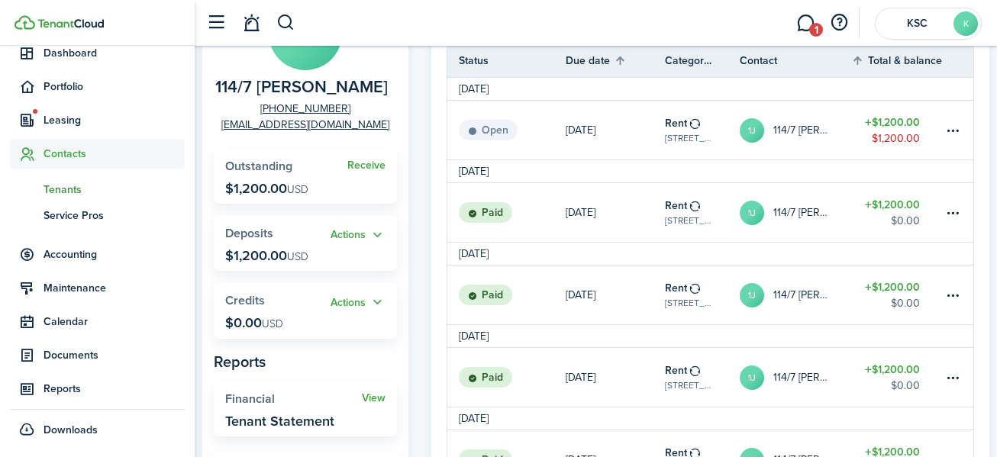
click at [495, 128] on status "Open" at bounding box center [488, 130] width 59 height 21
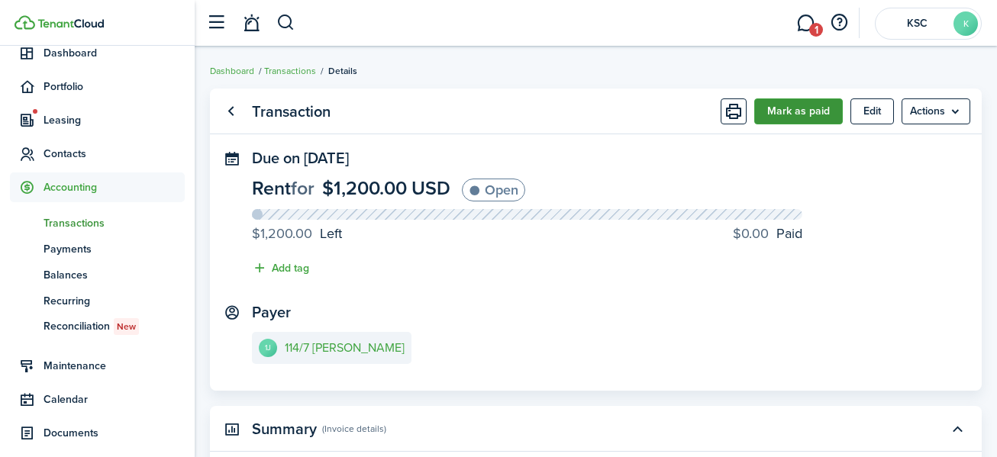
click at [800, 106] on button "Mark as paid" at bounding box center [799, 112] width 89 height 26
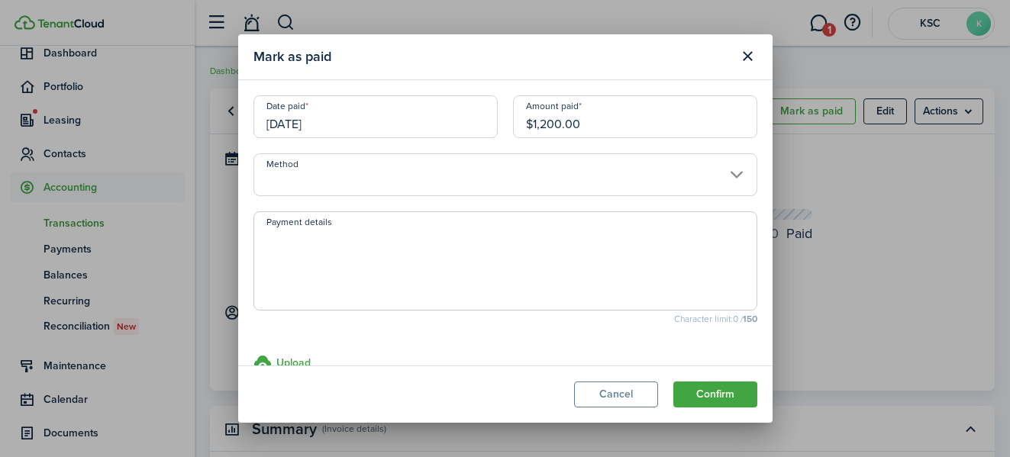
click at [306, 178] on input "Method" at bounding box center [506, 175] width 504 height 43
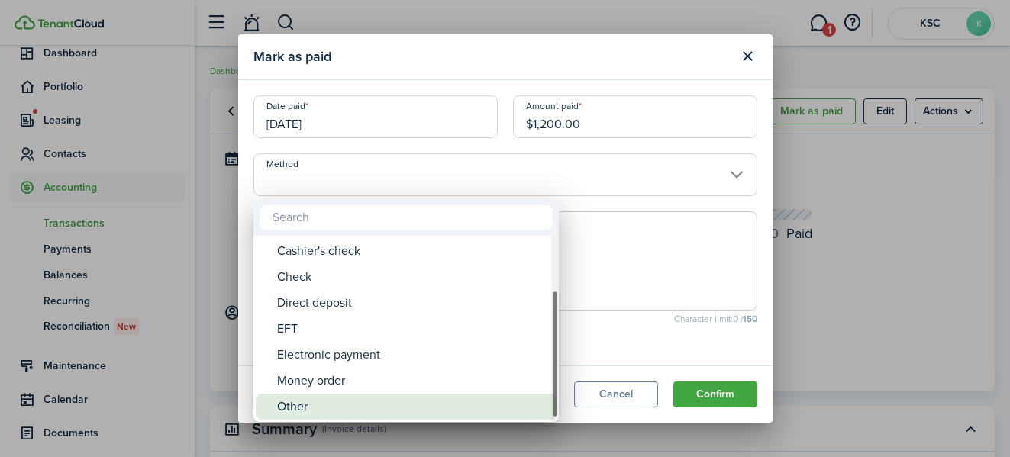
click at [318, 396] on div "Other" at bounding box center [412, 407] width 270 height 26
type input "Other"
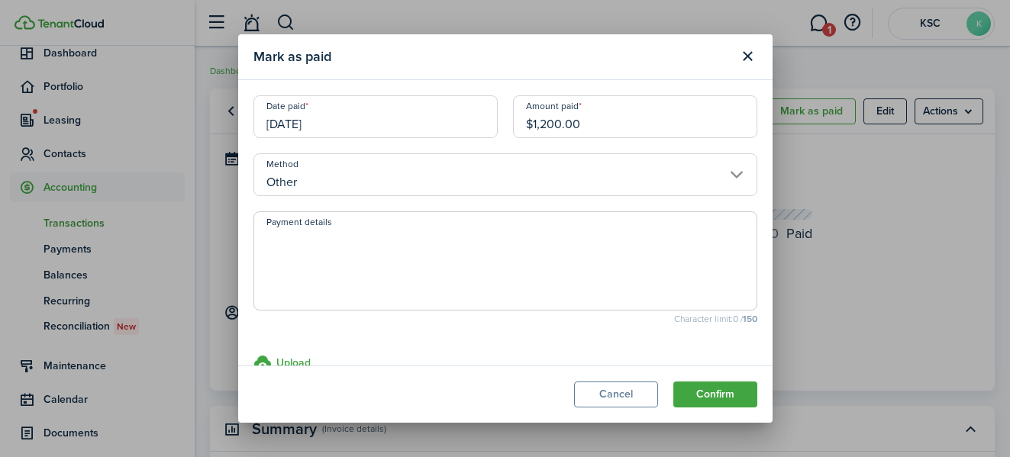
click at [309, 256] on textarea "Payment details" at bounding box center [505, 265] width 503 height 73
click at [307, 257] on textarea "Payment details" at bounding box center [505, 265] width 503 height 73
type textarea "[PERSON_NAME] Apt early (transferred to us in sale of property)"
click at [721, 391] on button "Confirm" at bounding box center [716, 395] width 84 height 26
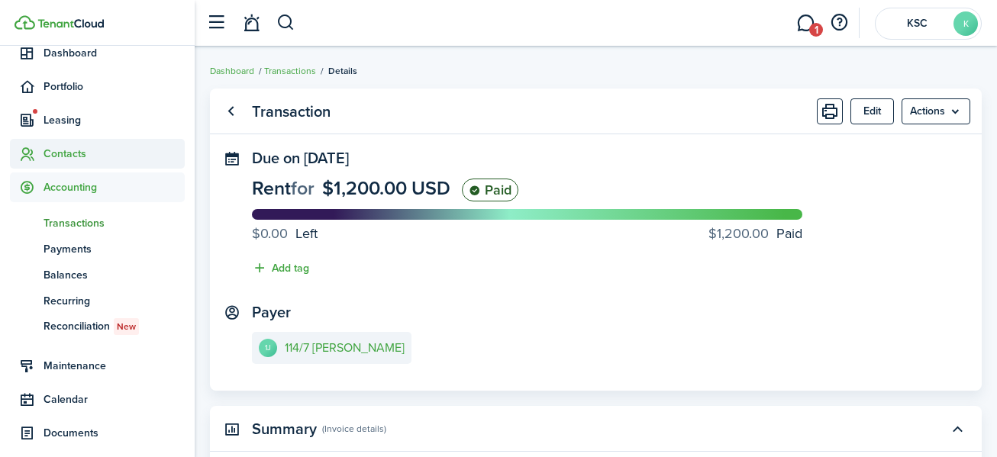
click at [63, 153] on span "Contacts" at bounding box center [114, 154] width 141 height 16
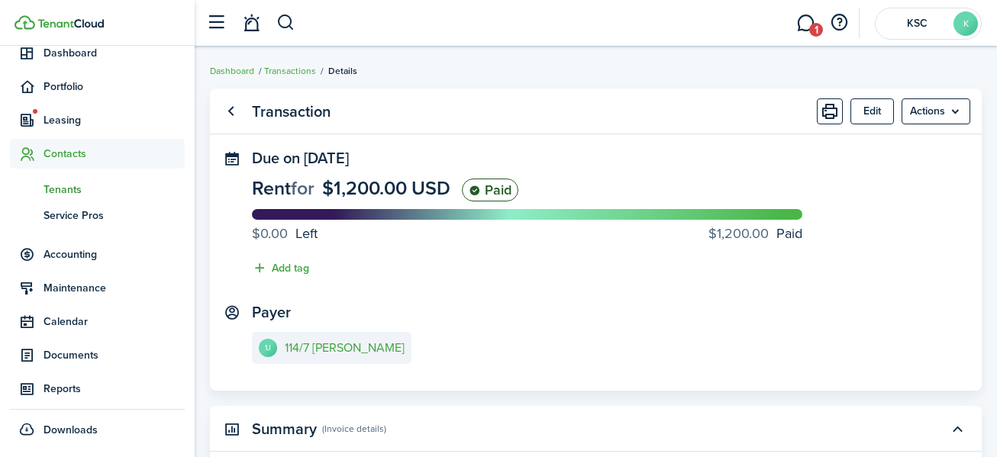
click at [66, 186] on span "Tenants" at bounding box center [114, 190] width 141 height 16
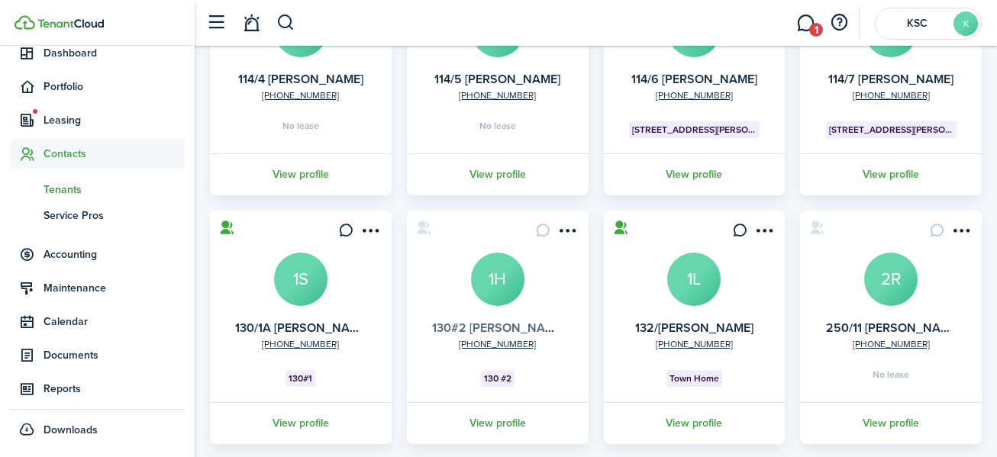
scroll to position [474, 0]
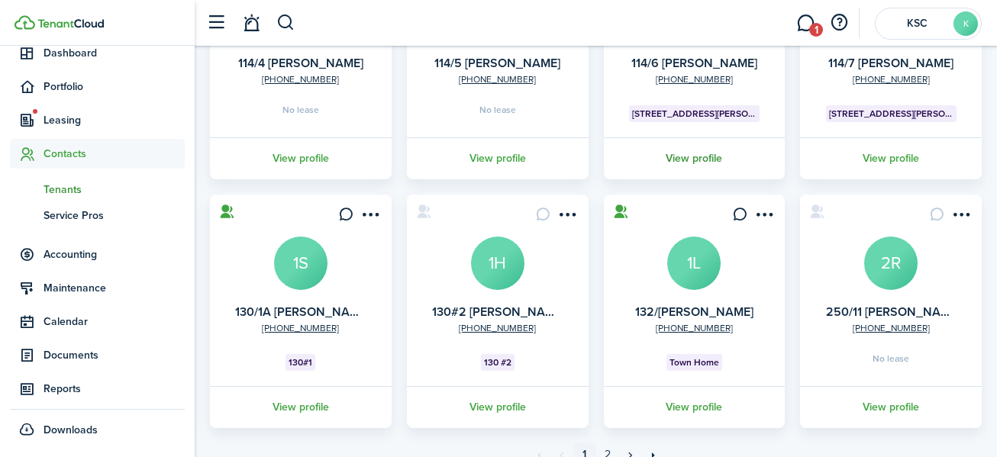
click at [696, 156] on link "View profile" at bounding box center [695, 158] width 186 height 42
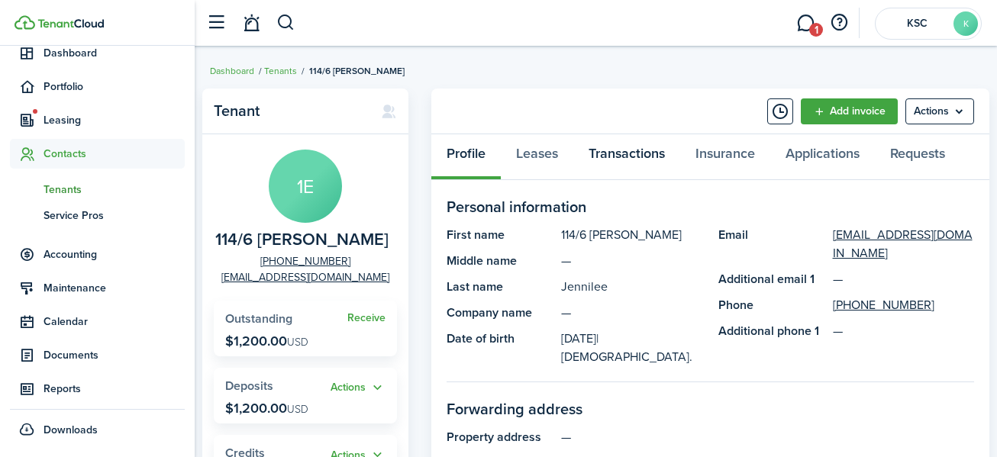
click at [606, 147] on link "Transactions" at bounding box center [627, 157] width 107 height 46
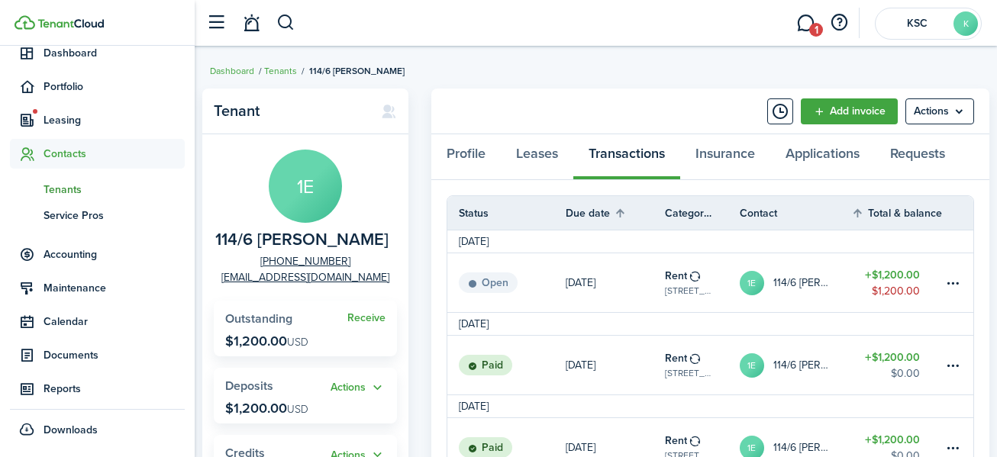
click at [496, 359] on status "Paid" at bounding box center [485, 365] width 53 height 21
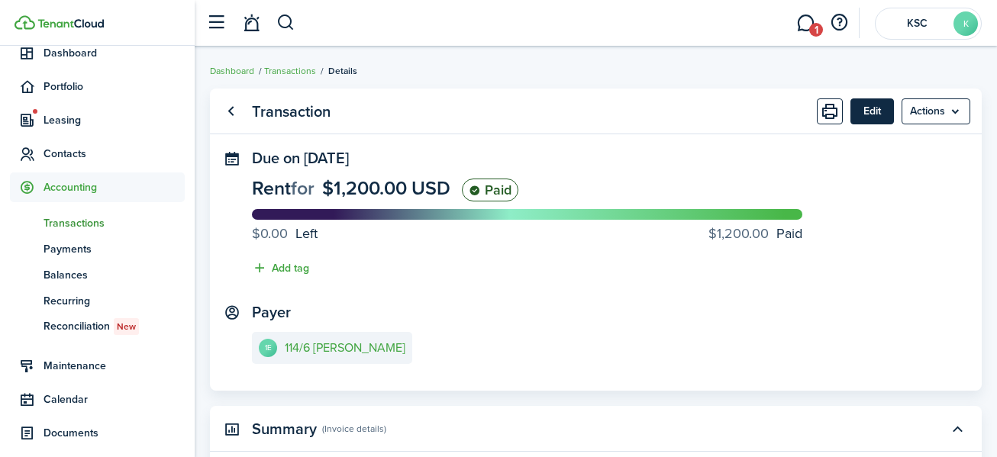
click at [878, 107] on button "Edit" at bounding box center [873, 112] width 44 height 26
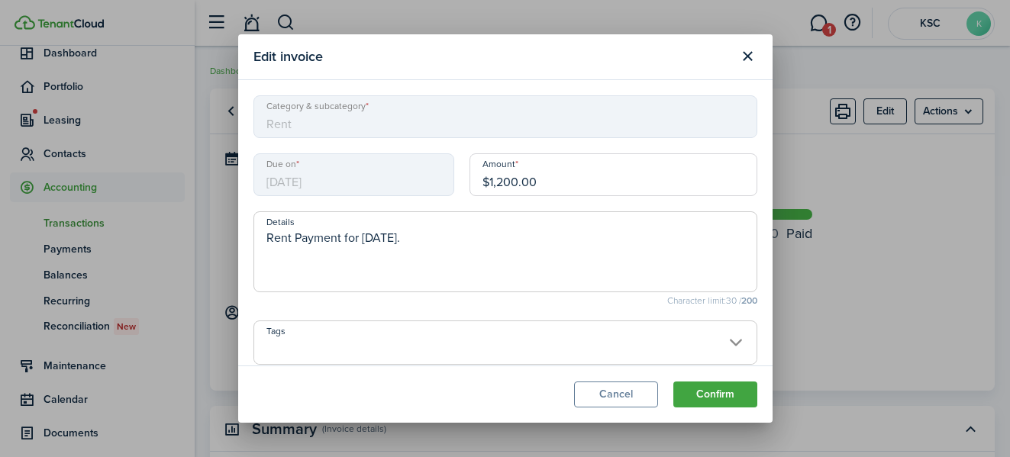
click at [504, 179] on input "$1,200.00" at bounding box center [614, 175] width 288 height 43
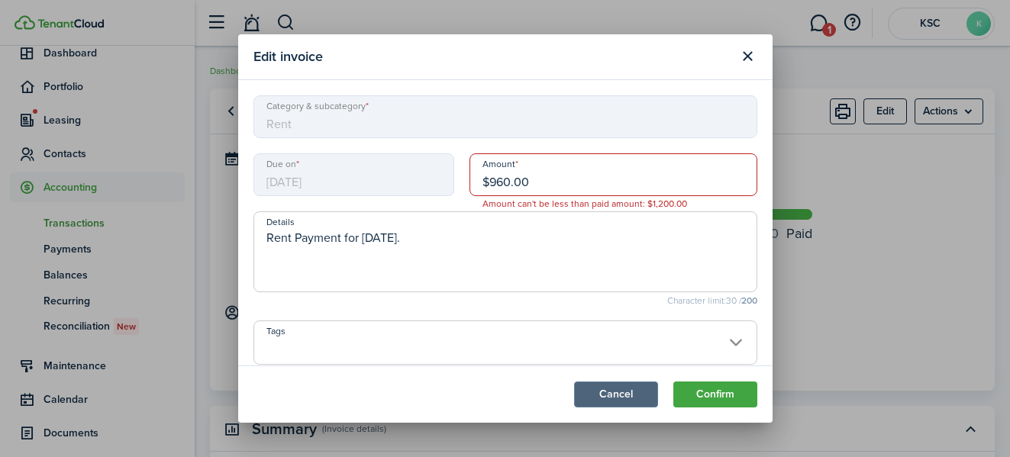
type input "$960.00"
click at [629, 390] on button "Cancel" at bounding box center [616, 395] width 84 height 26
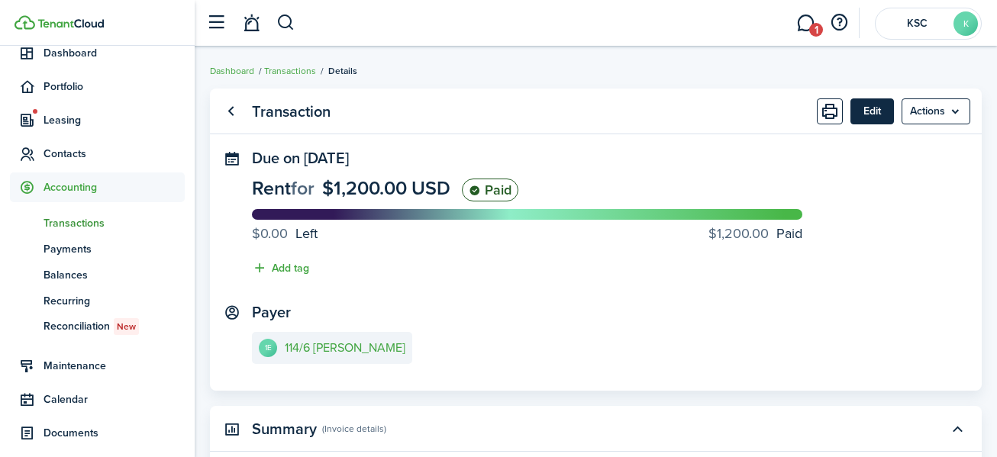
click at [871, 106] on button "Edit" at bounding box center [873, 112] width 44 height 26
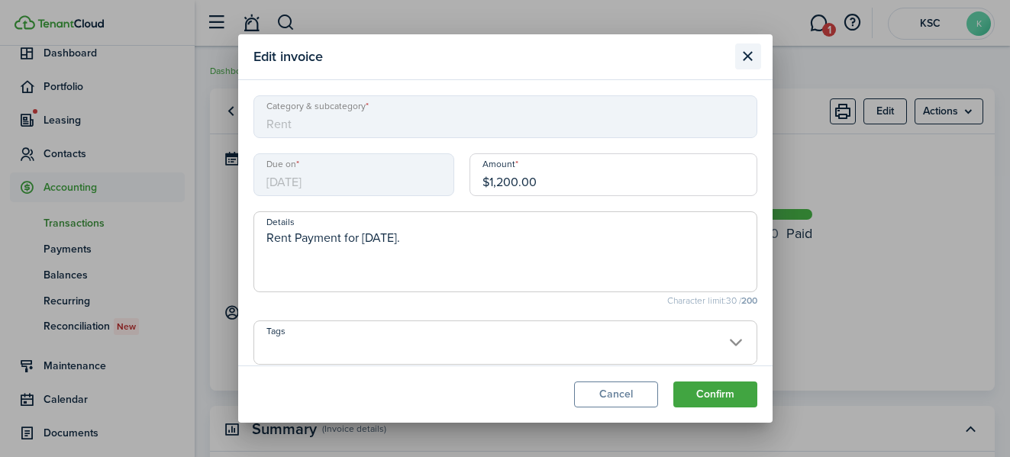
click at [748, 55] on button "Close modal" at bounding box center [748, 57] width 26 height 26
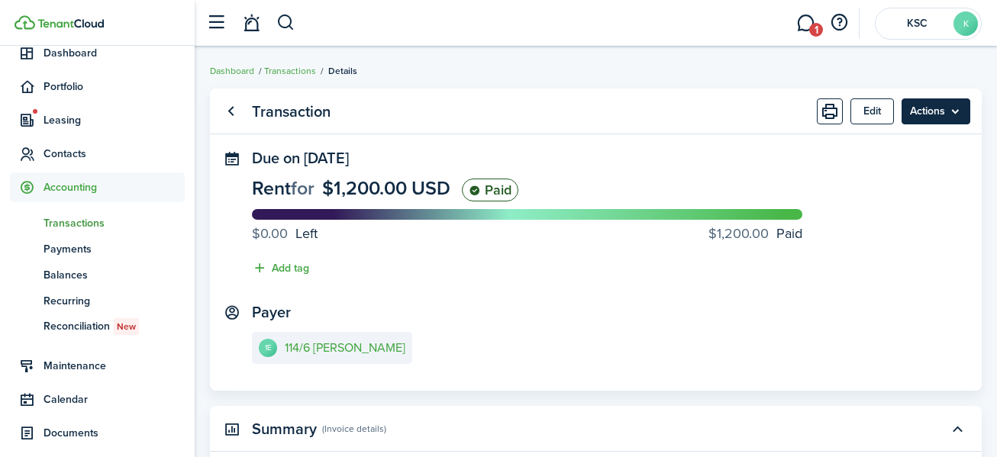
click at [920, 105] on menu-btn "Actions" at bounding box center [936, 112] width 69 height 26
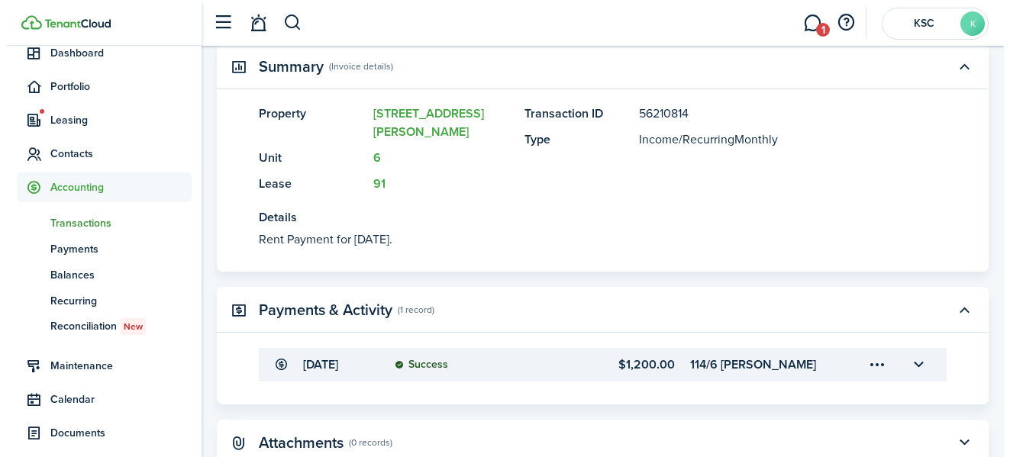
scroll to position [426, 0]
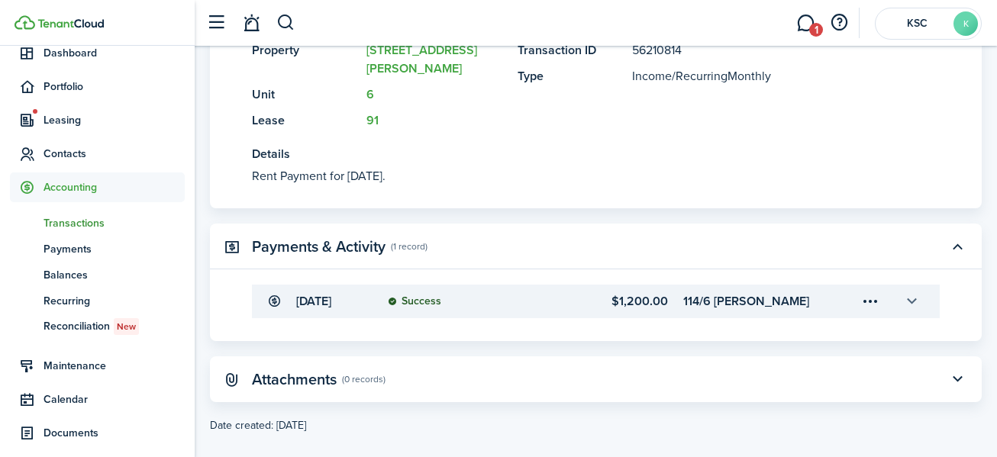
click at [911, 289] on button "button" at bounding box center [912, 302] width 26 height 26
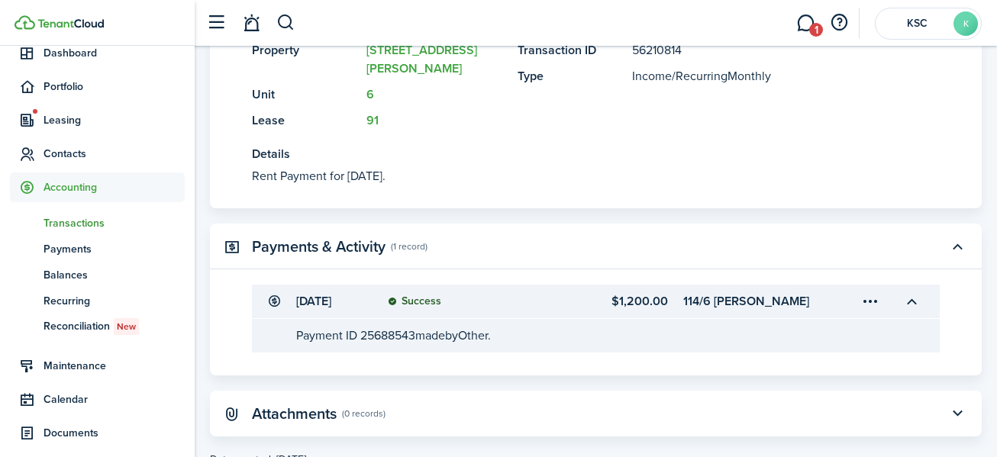
click at [868, 289] on menu-trigger-card "Open menu" at bounding box center [871, 302] width 26 height 26
click at [798, 314] on button "Edit" at bounding box center [817, 317] width 134 height 27
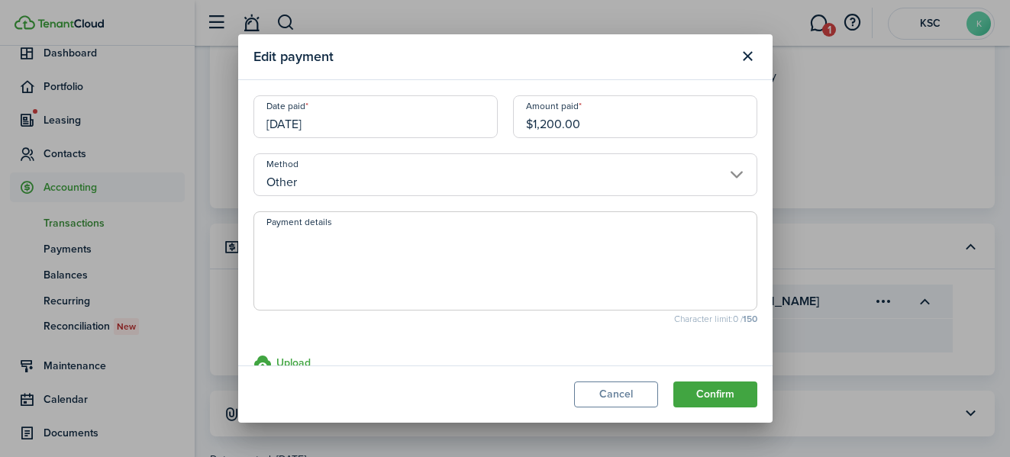
click at [548, 123] on input "$1,200.00" at bounding box center [635, 116] width 244 height 43
type input "$960.00"
click at [506, 273] on textarea "Payment details" at bounding box center [505, 265] width 503 height 73
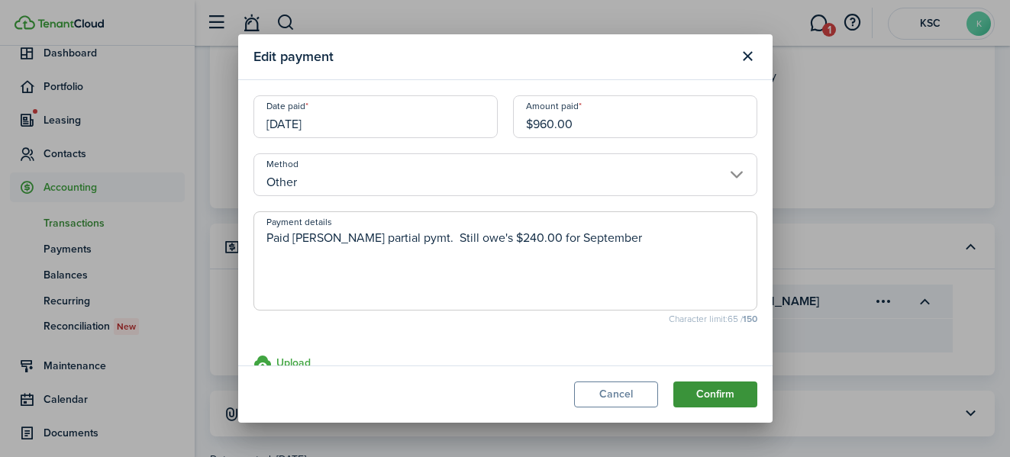
type textarea "Paid [PERSON_NAME] partial pymt. Still owe's $240.00 for September"
click at [704, 389] on button "Confirm" at bounding box center [716, 395] width 84 height 26
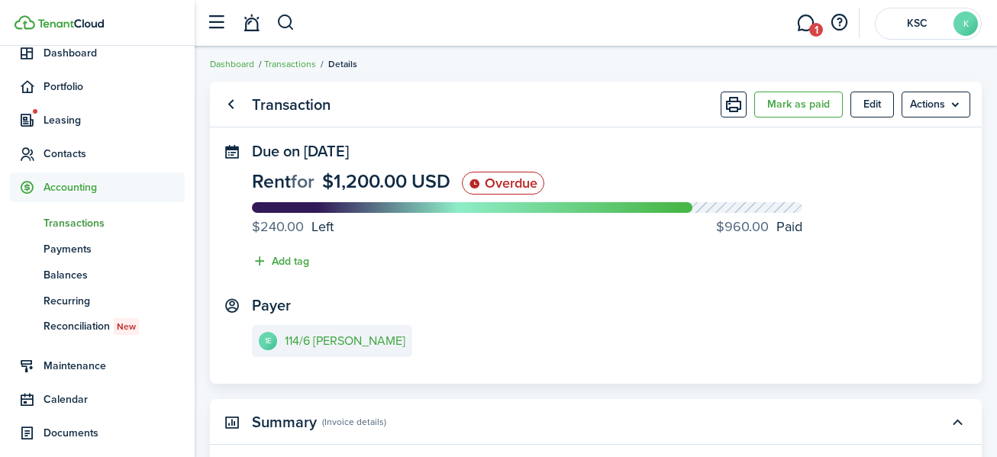
scroll to position [0, 0]
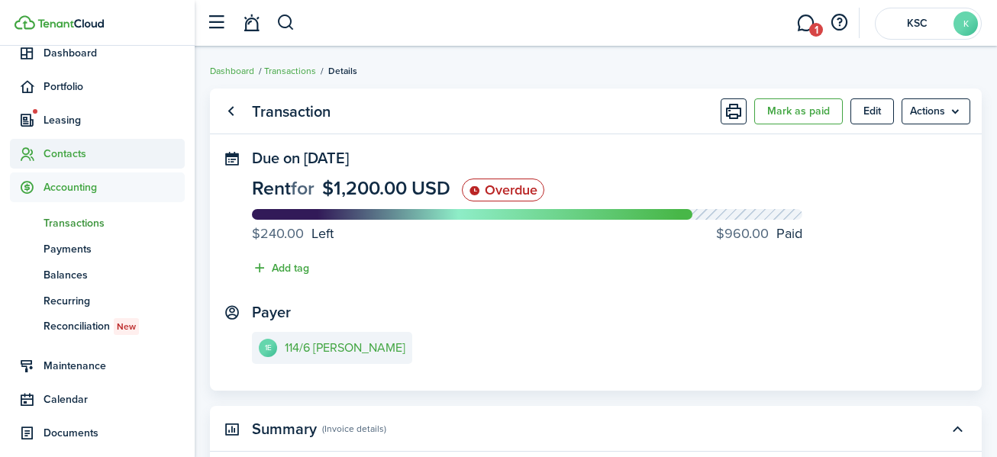
click at [56, 147] on span "Contacts" at bounding box center [114, 154] width 141 height 16
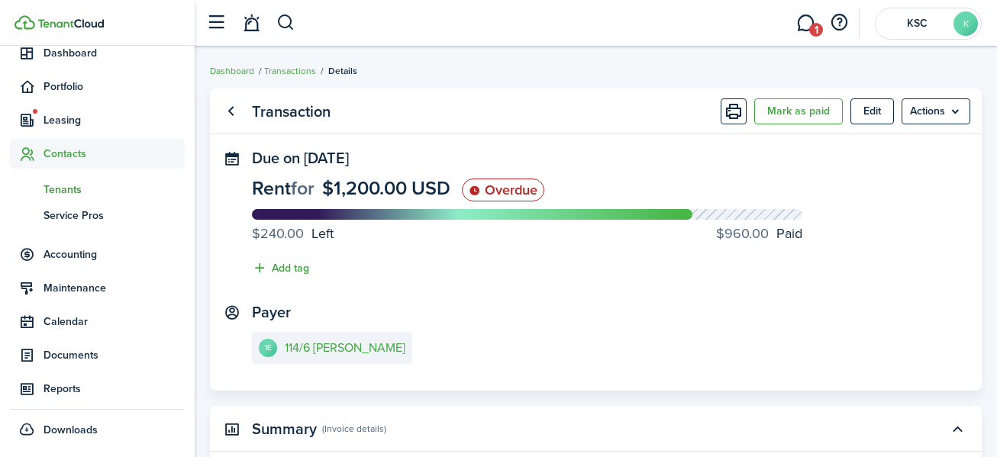
click at [71, 184] on span "Tenants" at bounding box center [114, 190] width 141 height 16
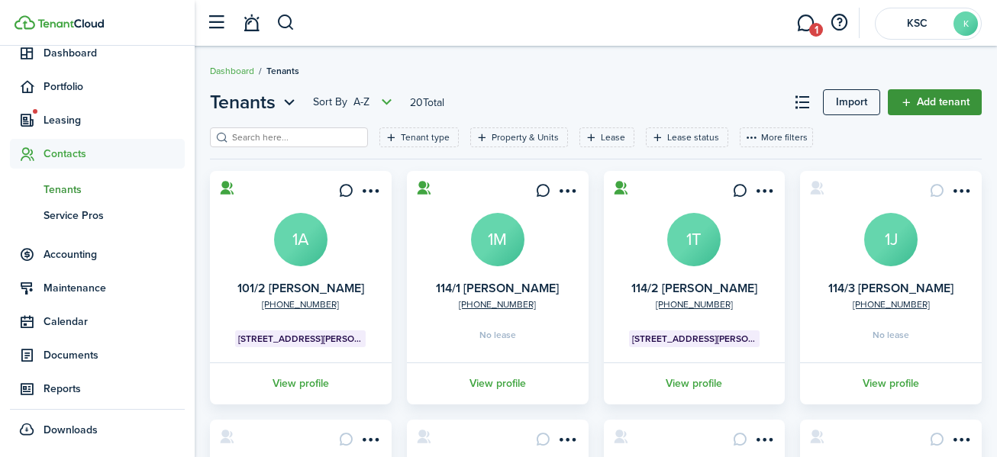
click at [926, 94] on link "Add tenant" at bounding box center [935, 102] width 94 height 26
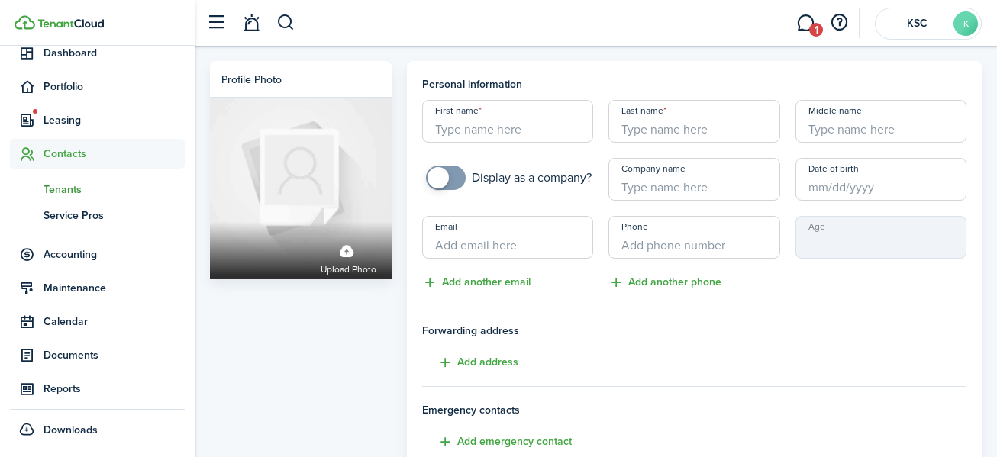
click at [498, 129] on input "First name" at bounding box center [507, 121] width 171 height 43
type input "114/8 [PERSON_NAME]"
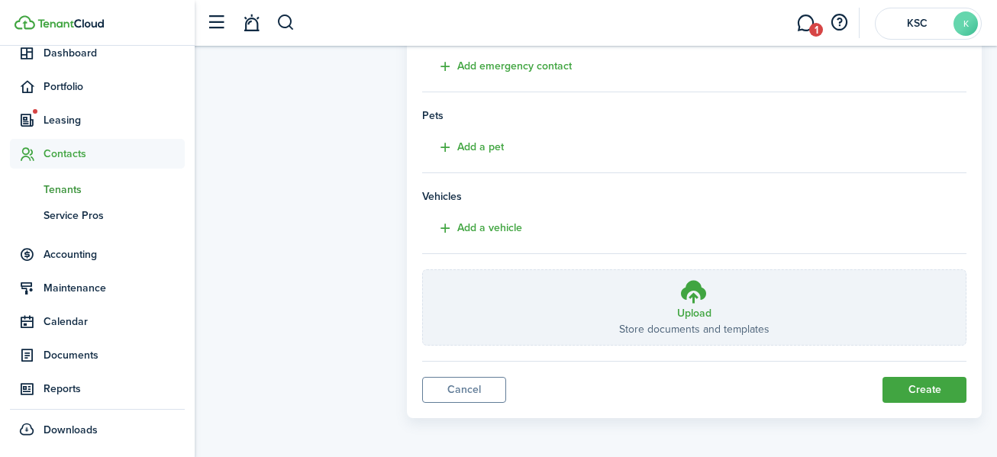
scroll to position [379, 0]
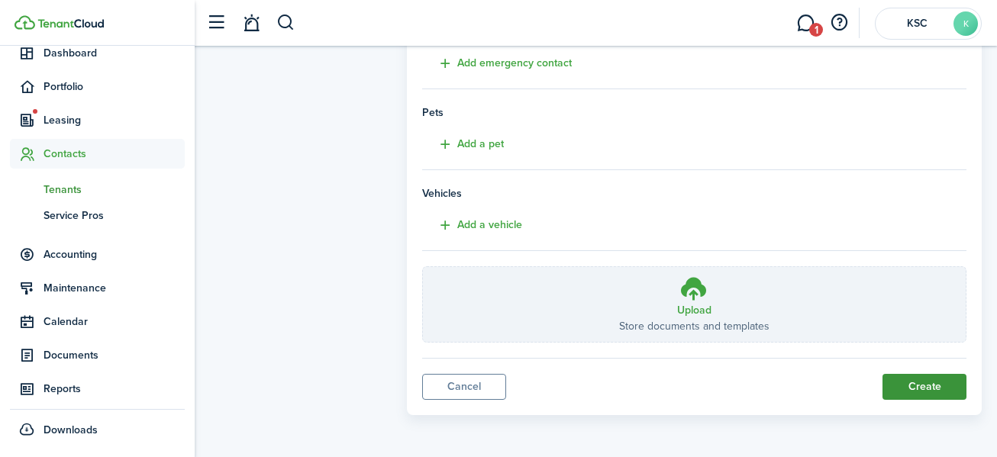
type input "[PERSON_NAME]"
click at [917, 384] on button "Create" at bounding box center [925, 387] width 84 height 26
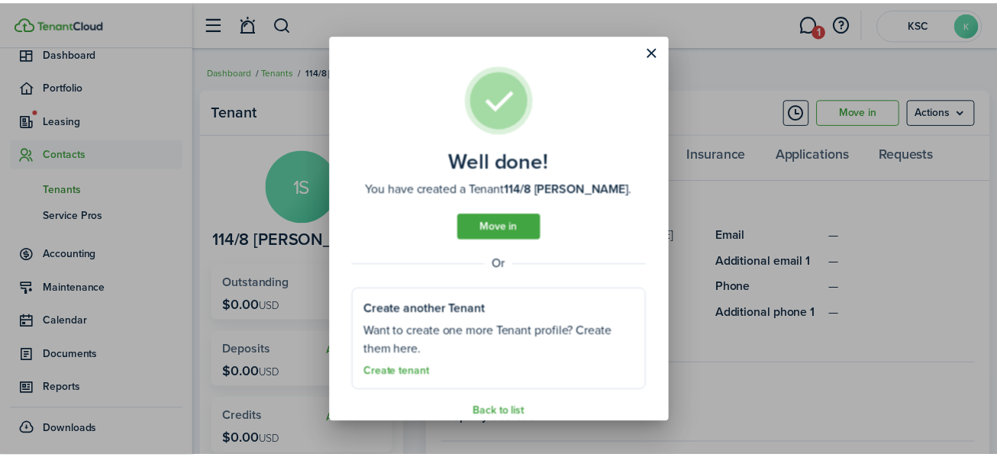
scroll to position [19, 0]
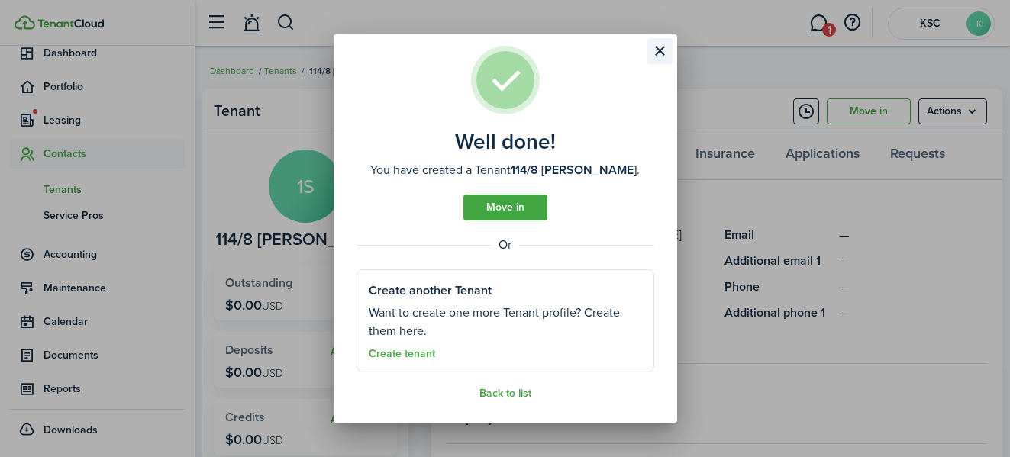
click at [658, 50] on button "Close modal" at bounding box center [661, 51] width 26 height 26
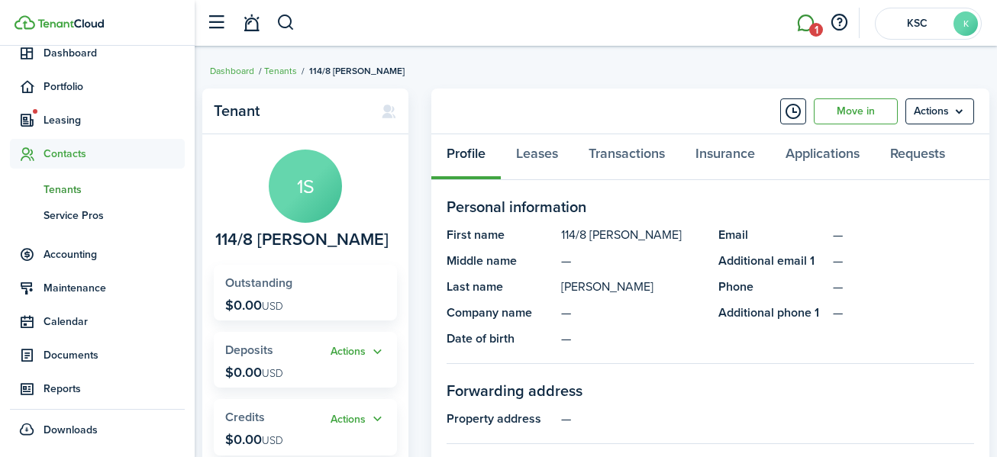
click at [807, 19] on link "1" at bounding box center [805, 23] width 29 height 39
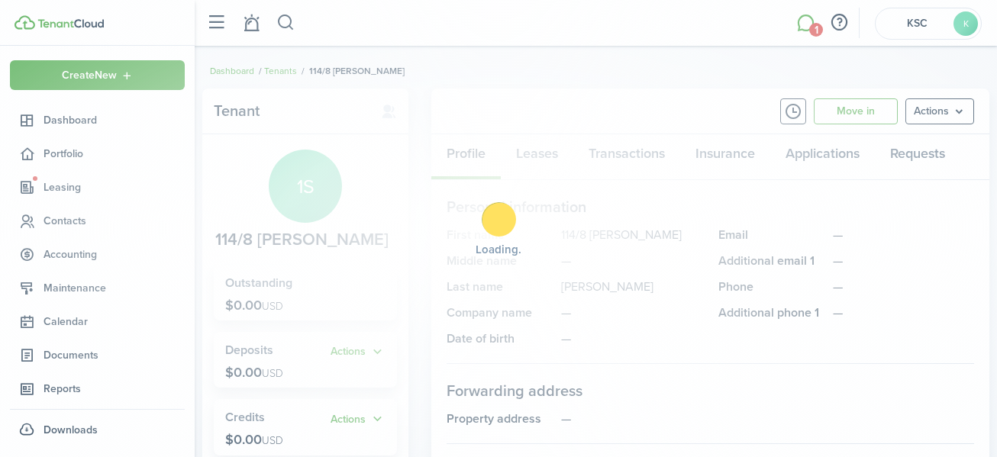
scroll to position [1, 0]
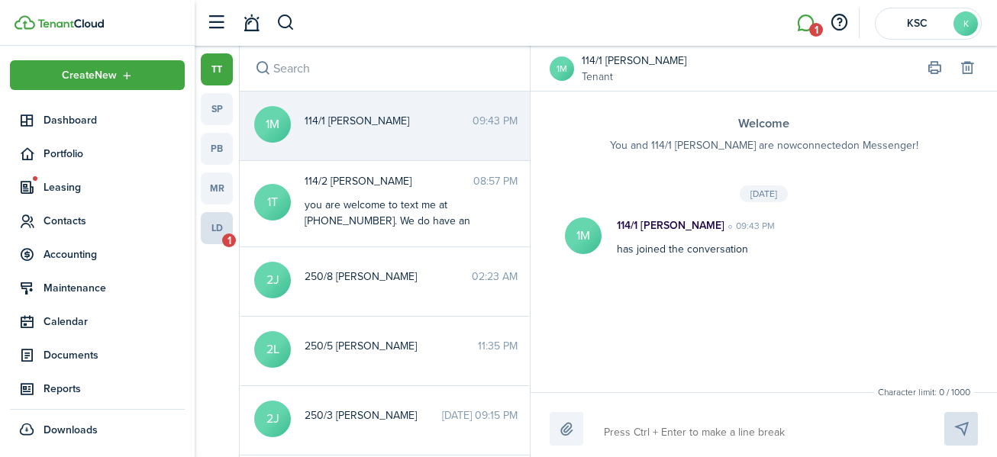
click at [211, 230] on link "ld 1" at bounding box center [217, 228] width 32 height 32
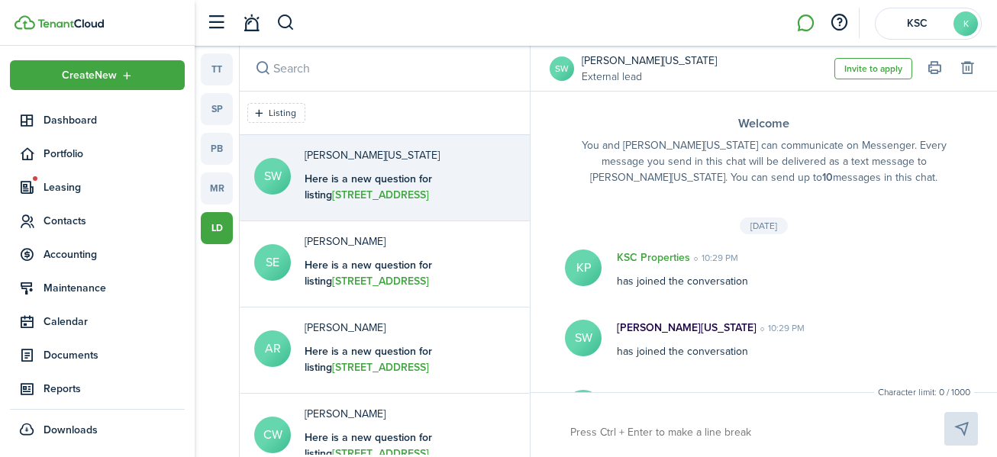
scroll to position [97, 0]
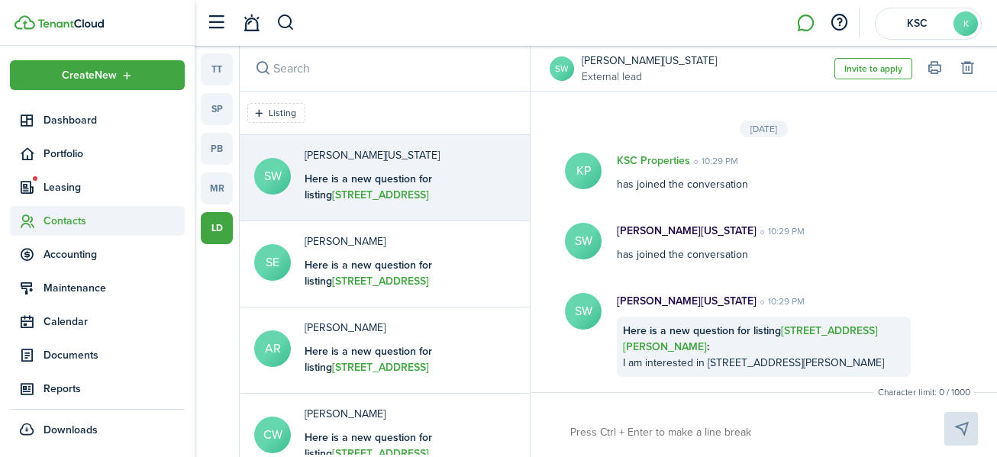
click at [69, 216] on span "Contacts" at bounding box center [114, 221] width 141 height 16
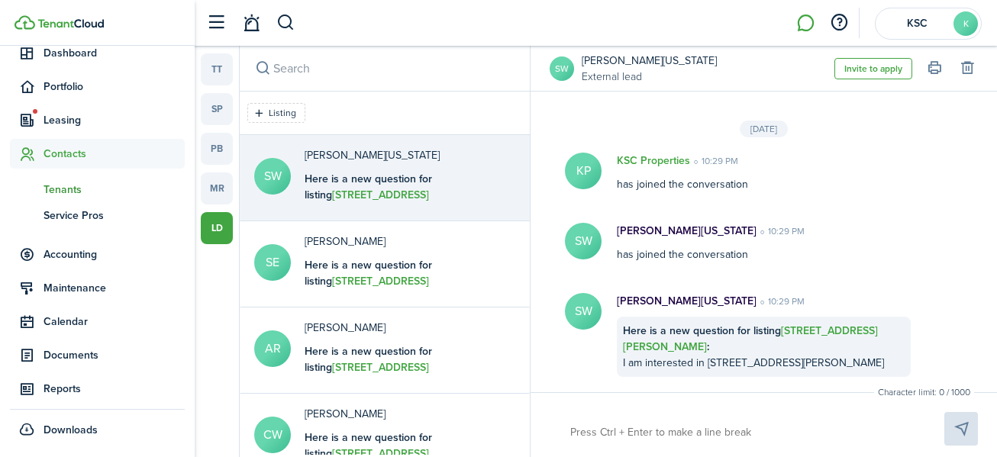
click at [54, 185] on span "Tenants" at bounding box center [114, 190] width 141 height 16
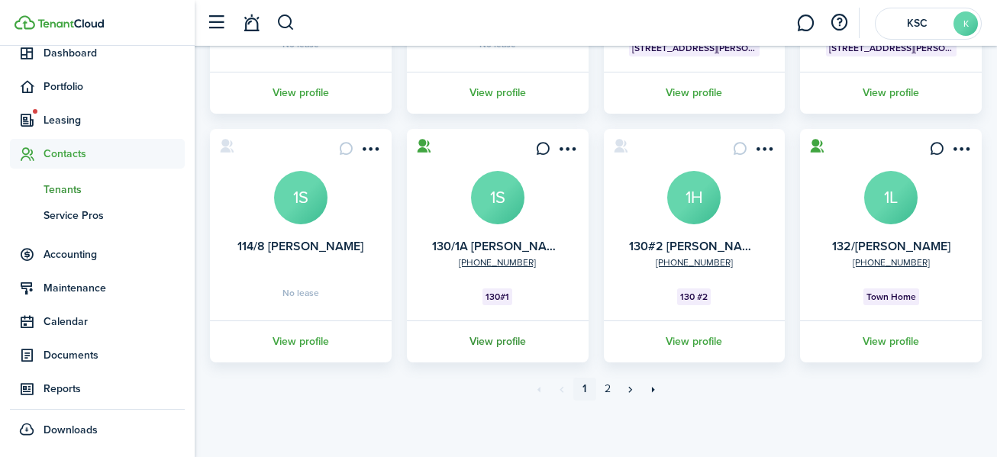
scroll to position [541, 0]
click at [608, 386] on link "2" at bounding box center [607, 388] width 23 height 23
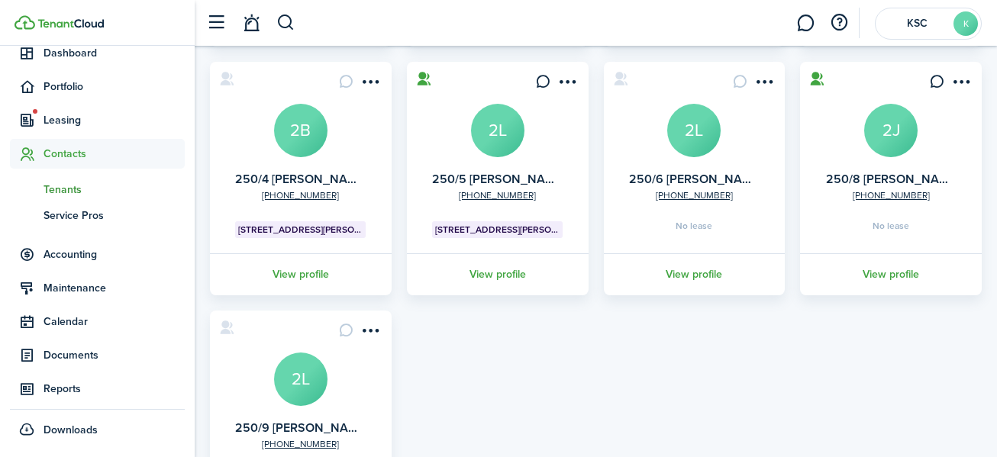
scroll to position [533, 0]
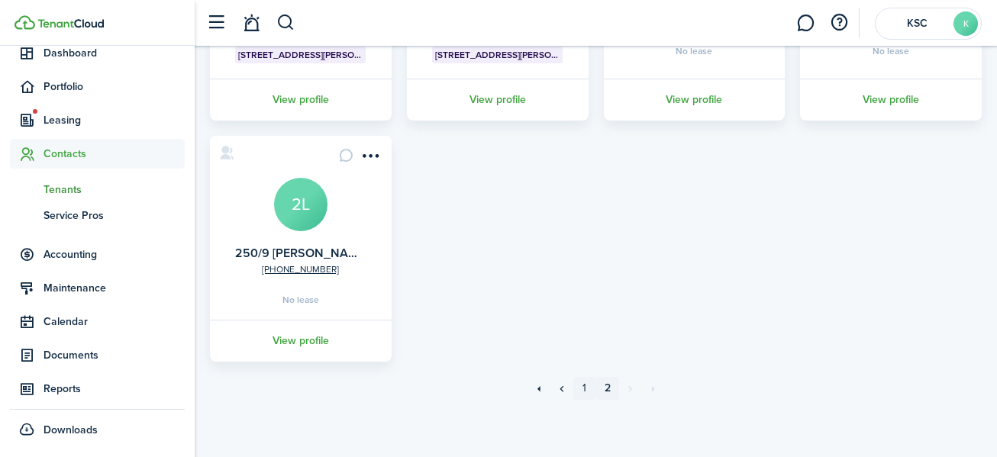
click at [581, 385] on link "1" at bounding box center [585, 388] width 23 height 23
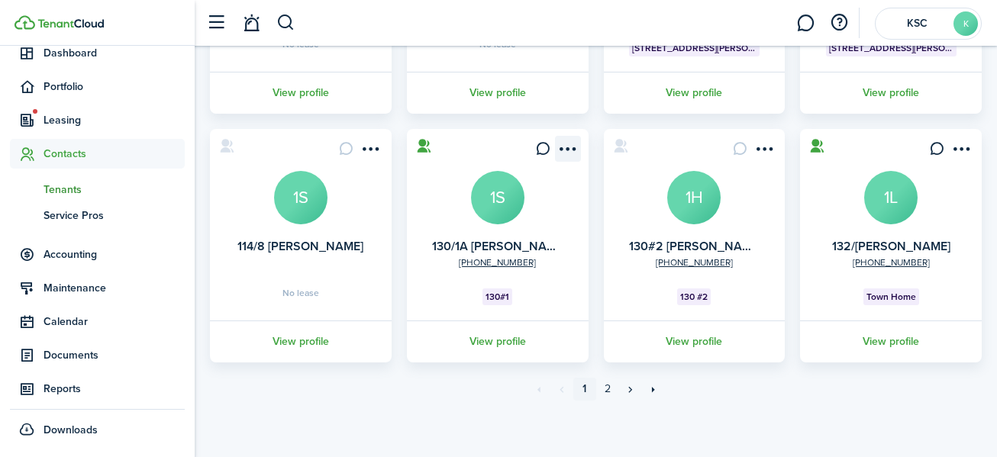
scroll to position [541, 0]
click at [607, 384] on link "2" at bounding box center [607, 388] width 23 height 23
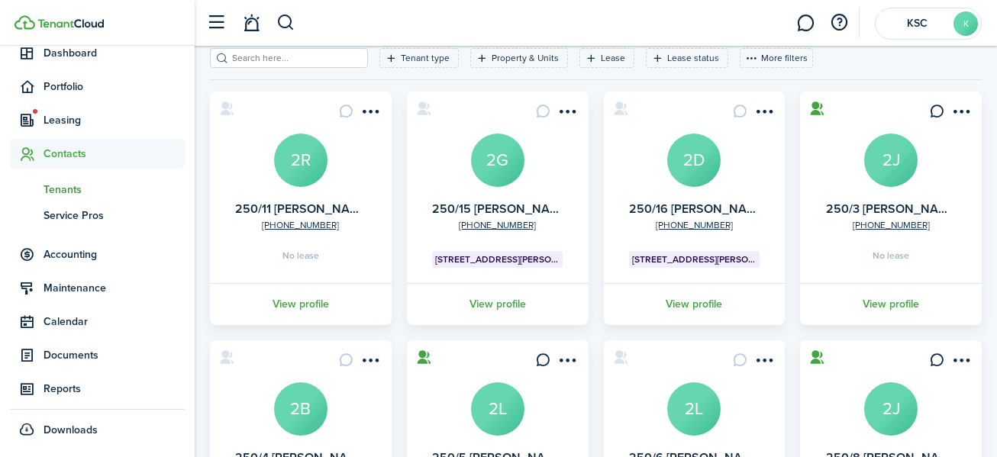
scroll to position [76, 0]
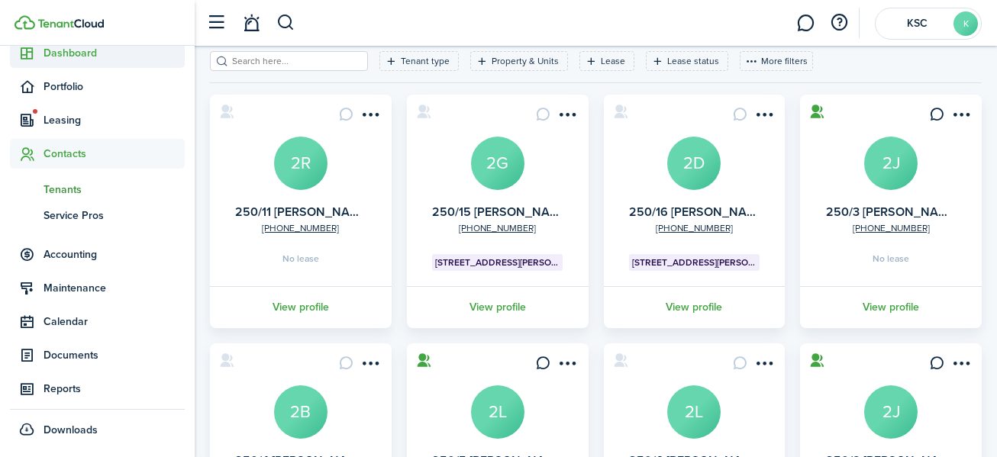
click at [67, 49] on span "Dashboard" at bounding box center [114, 53] width 141 height 16
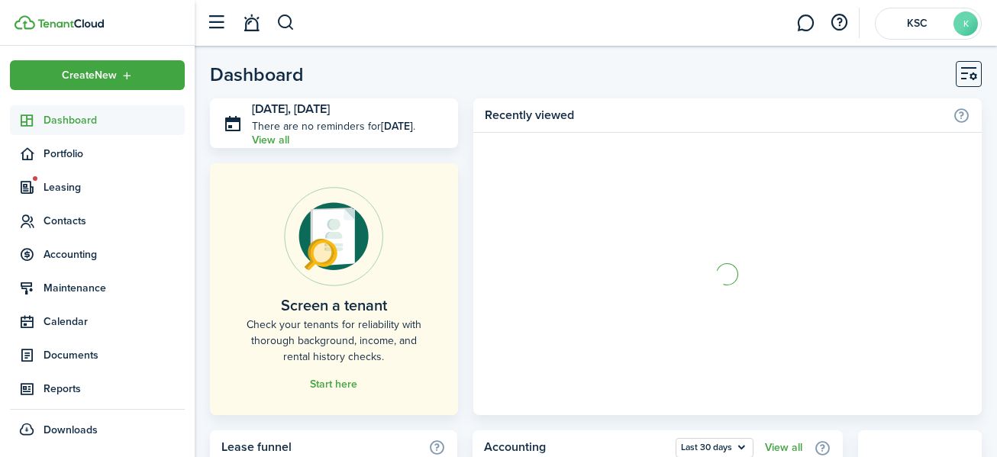
scroll to position [1, 0]
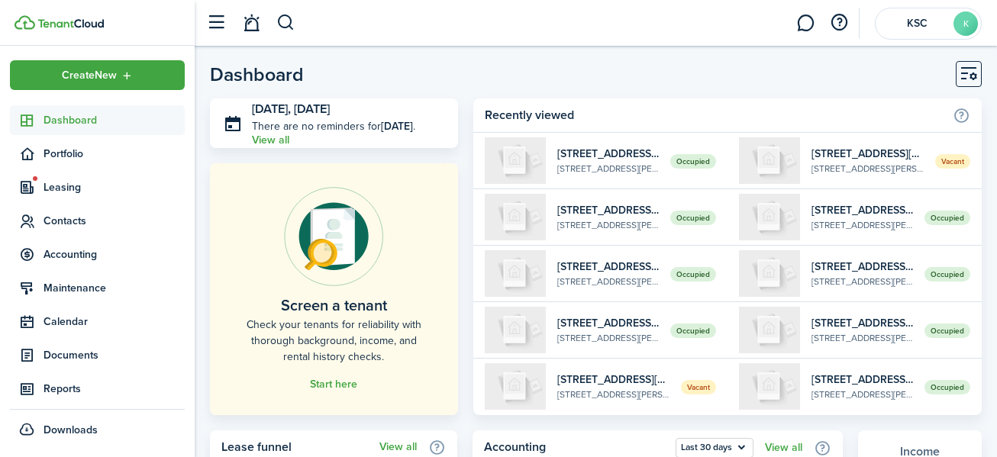
scroll to position [400, 0]
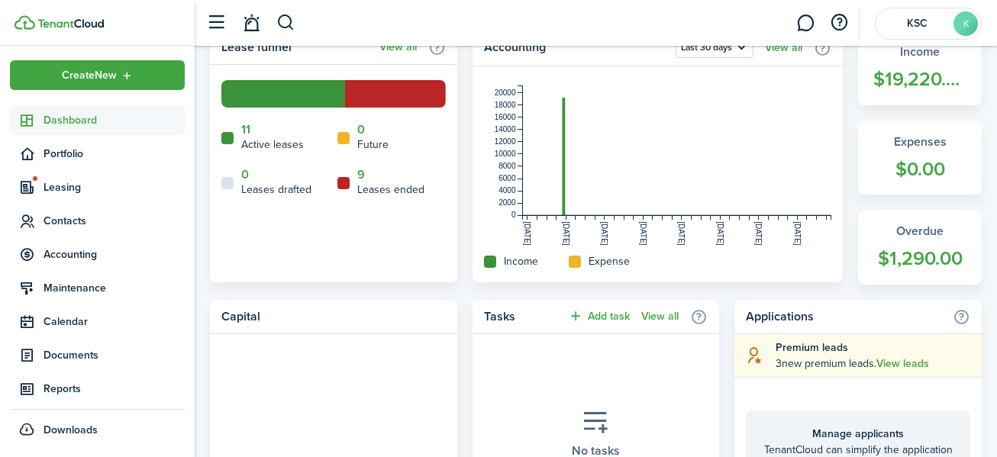
click at [10, 105] on link "Dashboard" at bounding box center [97, 120] width 175 height 30
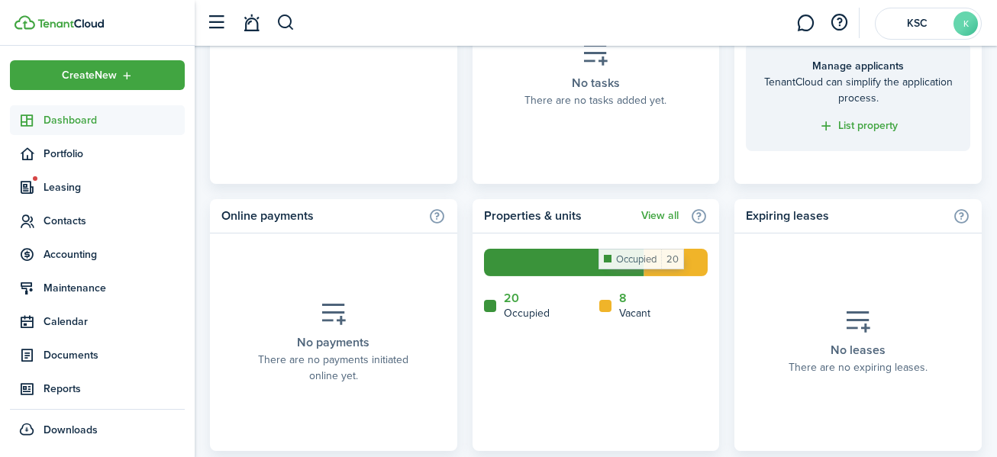
scroll to position [782, 0]
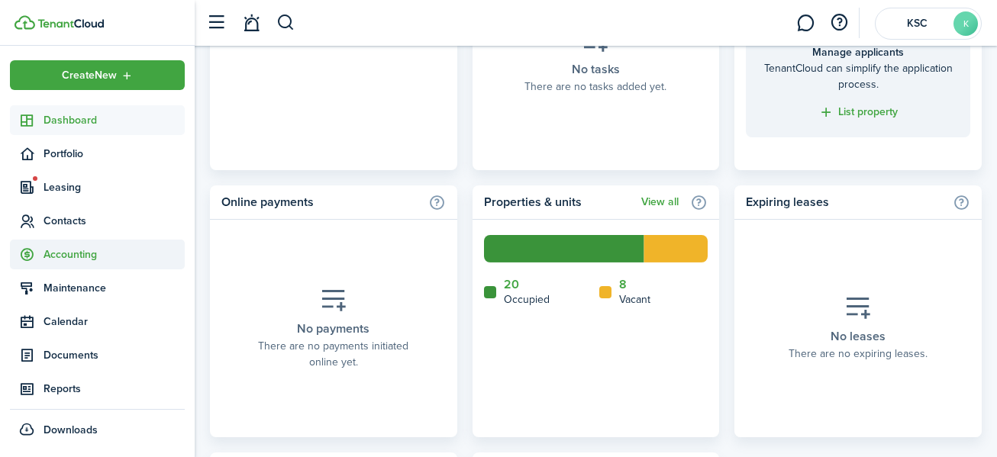
click at [68, 249] on span "Accounting" at bounding box center [114, 255] width 141 height 16
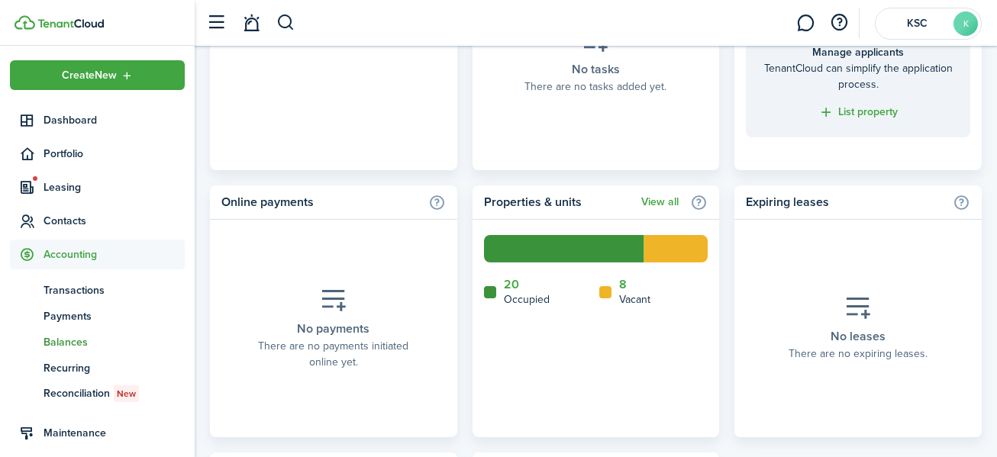
click at [75, 335] on span "Balances" at bounding box center [114, 343] width 141 height 16
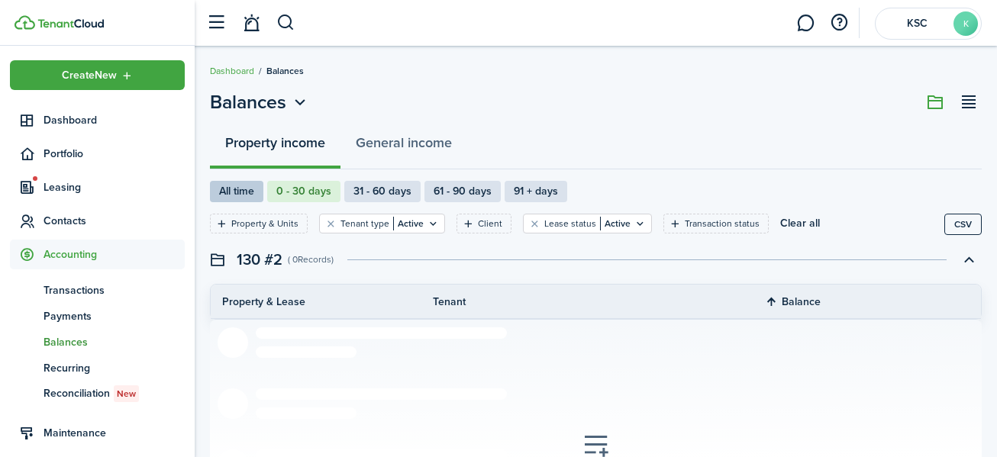
click at [239, 187] on label "All time" at bounding box center [236, 191] width 53 height 21
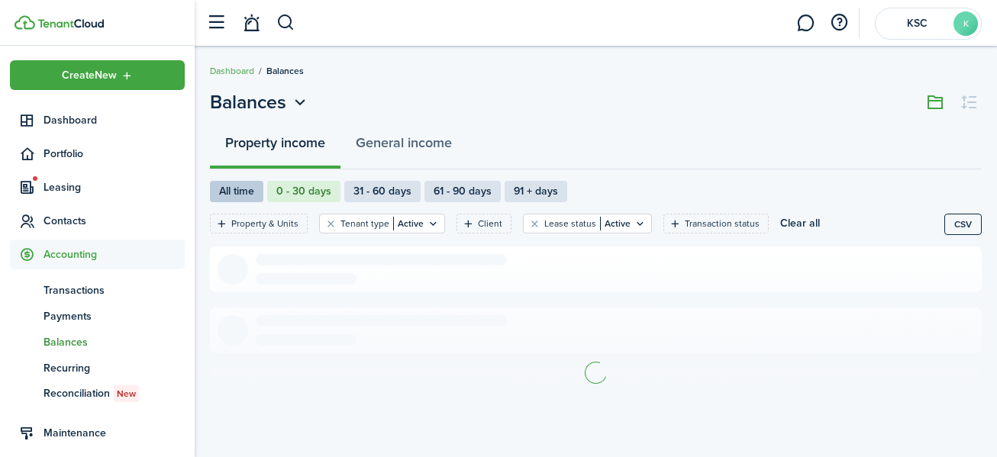
radio input "true"
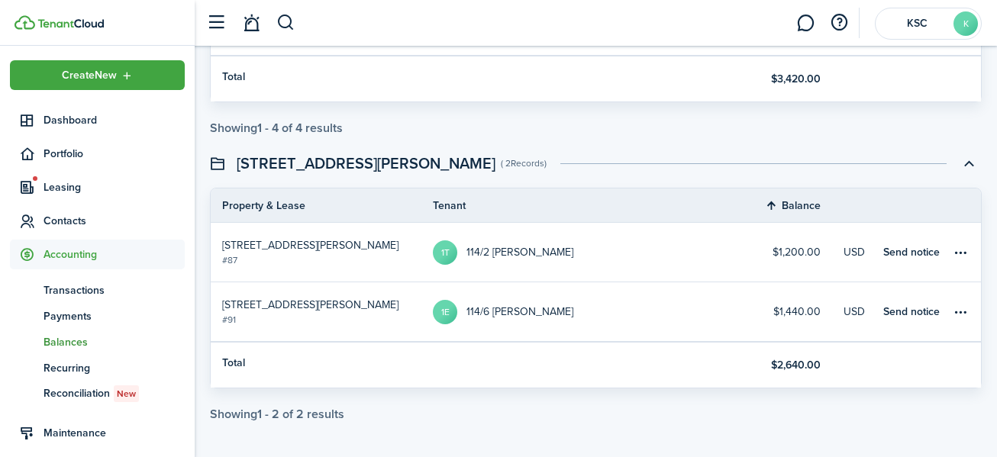
scroll to position [1415, 0]
